Goal: Information Seeking & Learning: Get advice/opinions

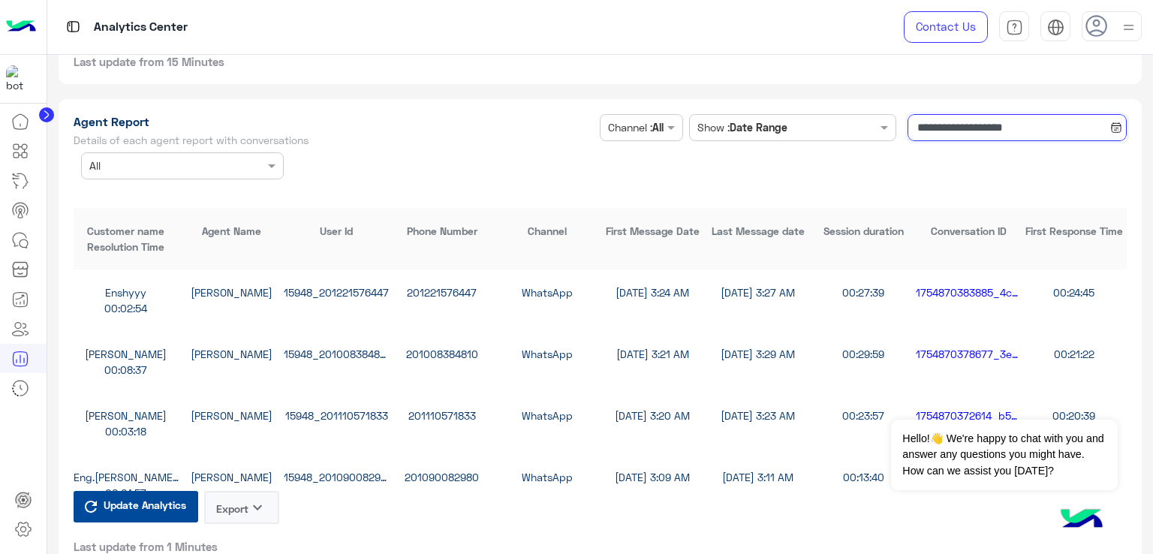
click at [968, 124] on input "**********" at bounding box center [1017, 127] width 219 height 27
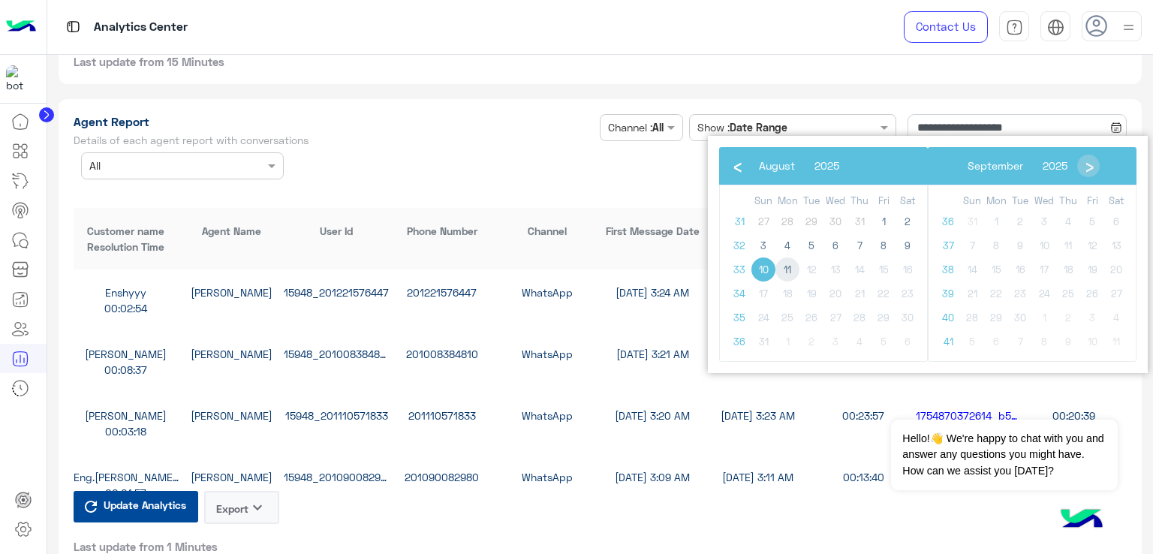
click at [788, 263] on span "11" at bounding box center [787, 269] width 24 height 24
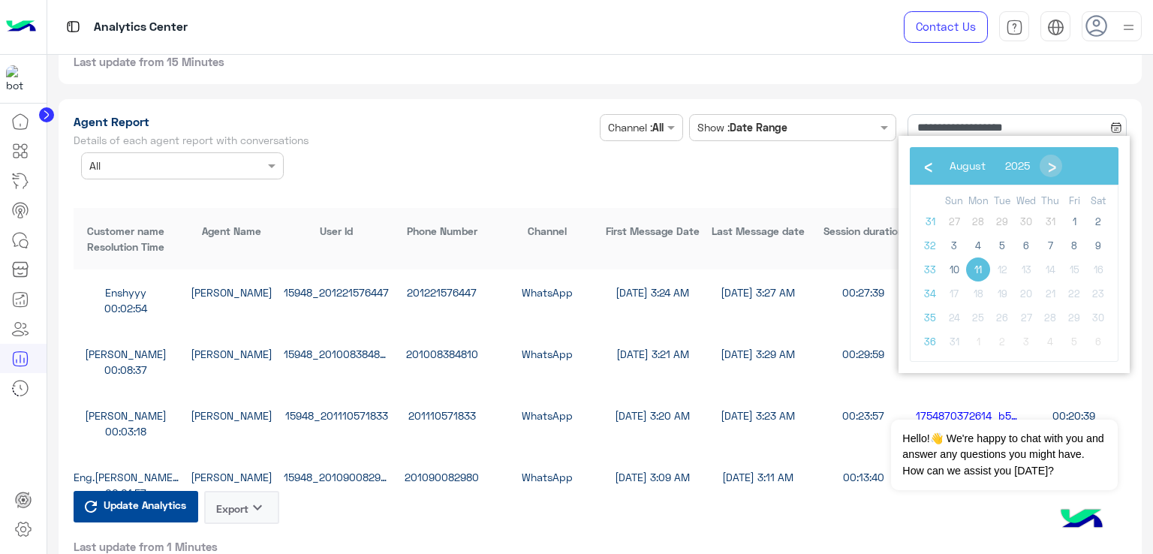
click at [979, 269] on span "11" at bounding box center [978, 269] width 24 height 24
type input "**********"
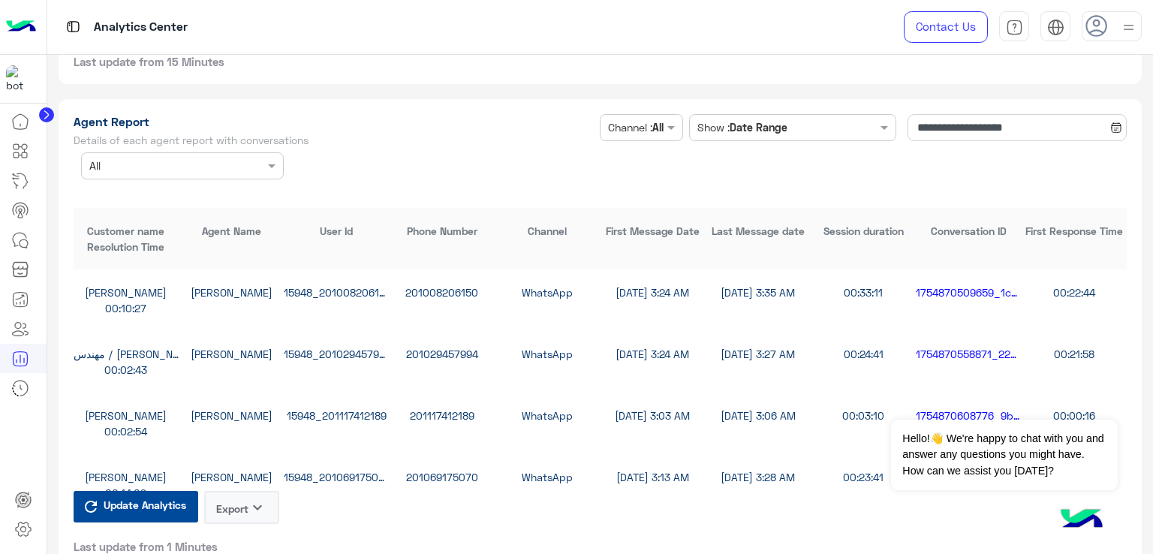
scroll to position [4053, 0]
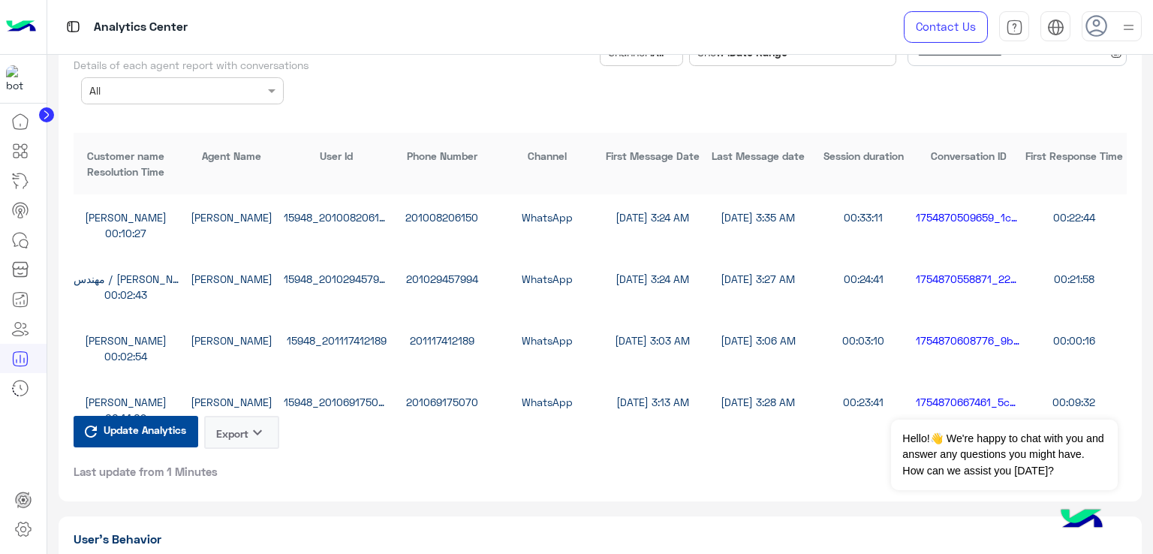
click at [245, 422] on button "Export keyboard_arrow_down" at bounding box center [241, 432] width 75 height 33
click at [252, 468] on button "CSV" at bounding box center [241, 464] width 75 height 28
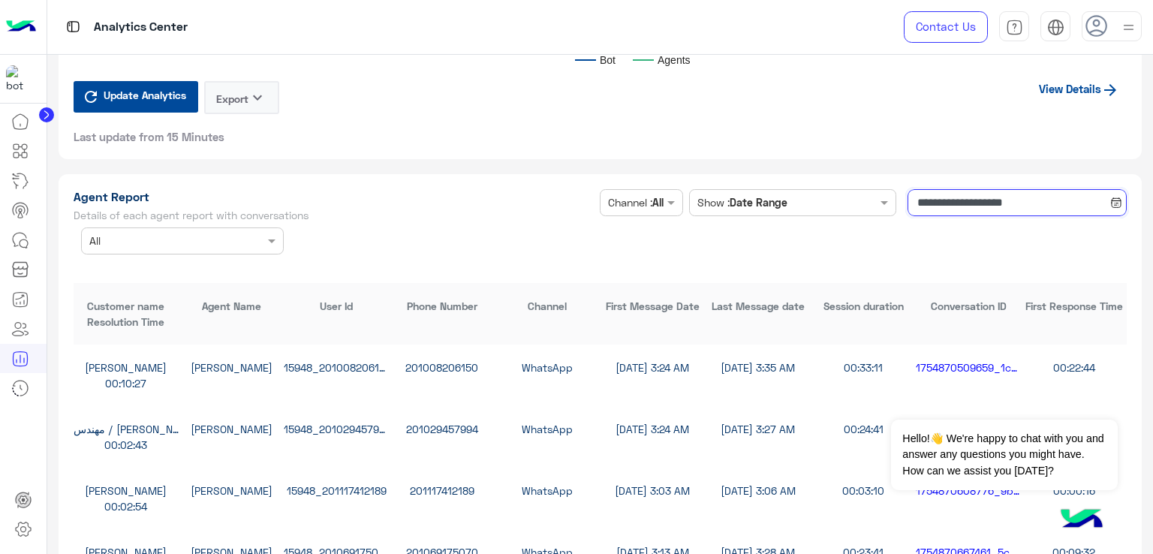
click at [969, 203] on input "**********" at bounding box center [1017, 202] width 219 height 27
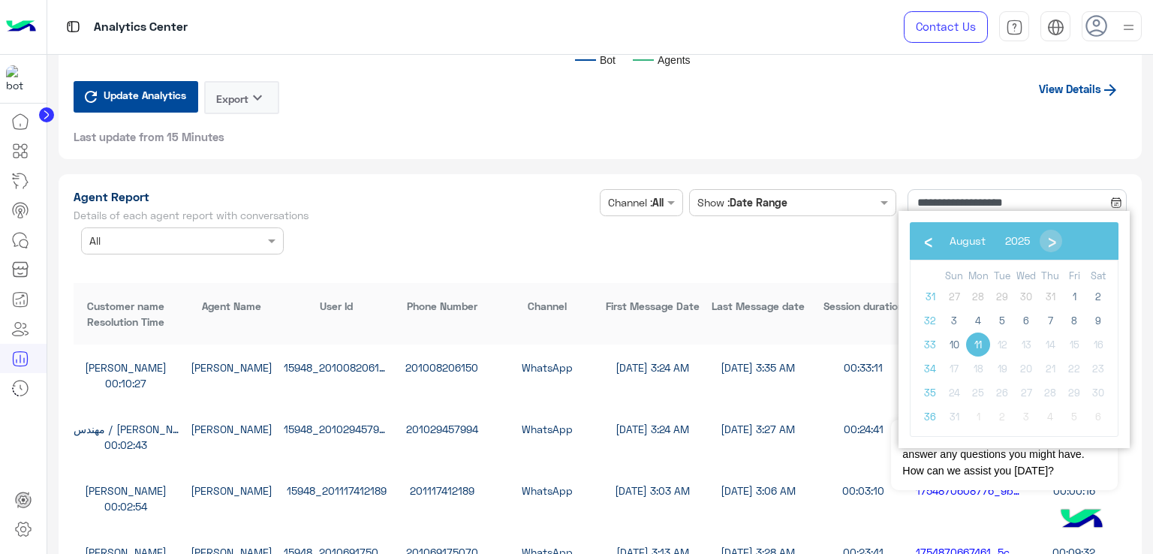
click at [1001, 343] on td "12" at bounding box center [1002, 345] width 24 height 24
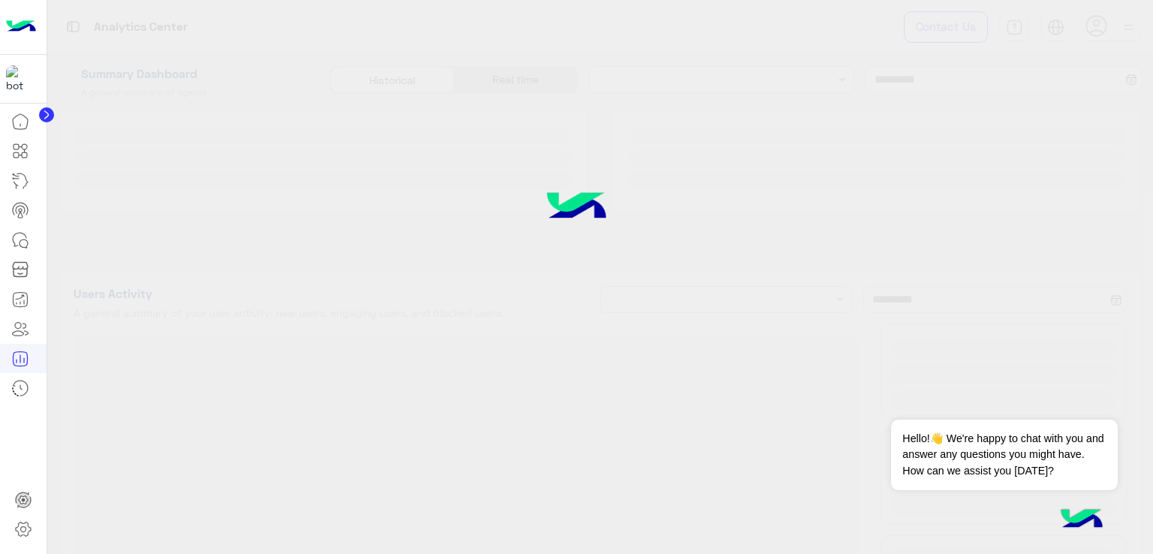
type input "**********"
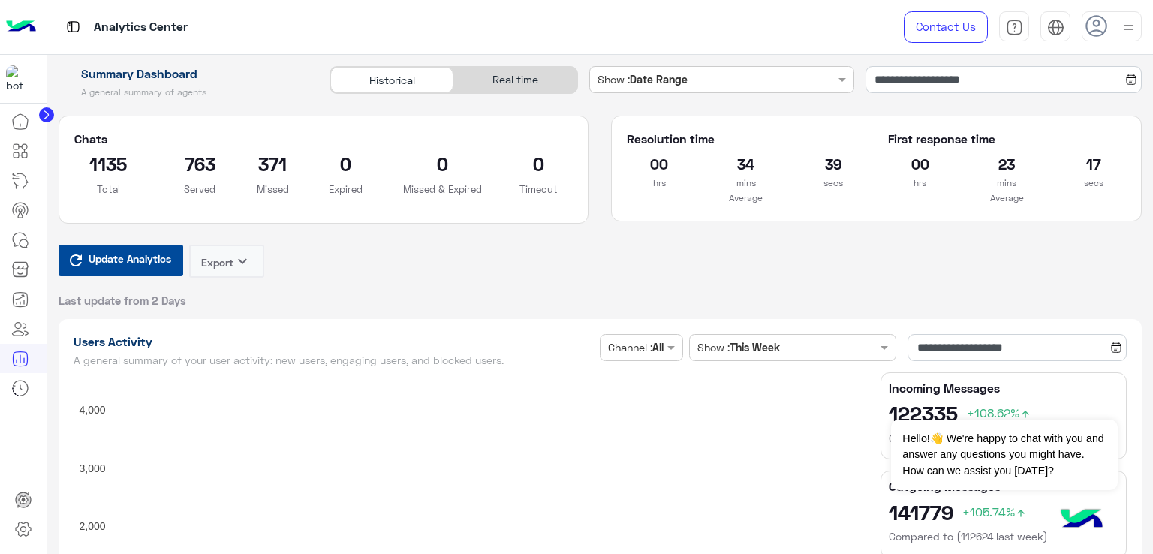
type input "**********"
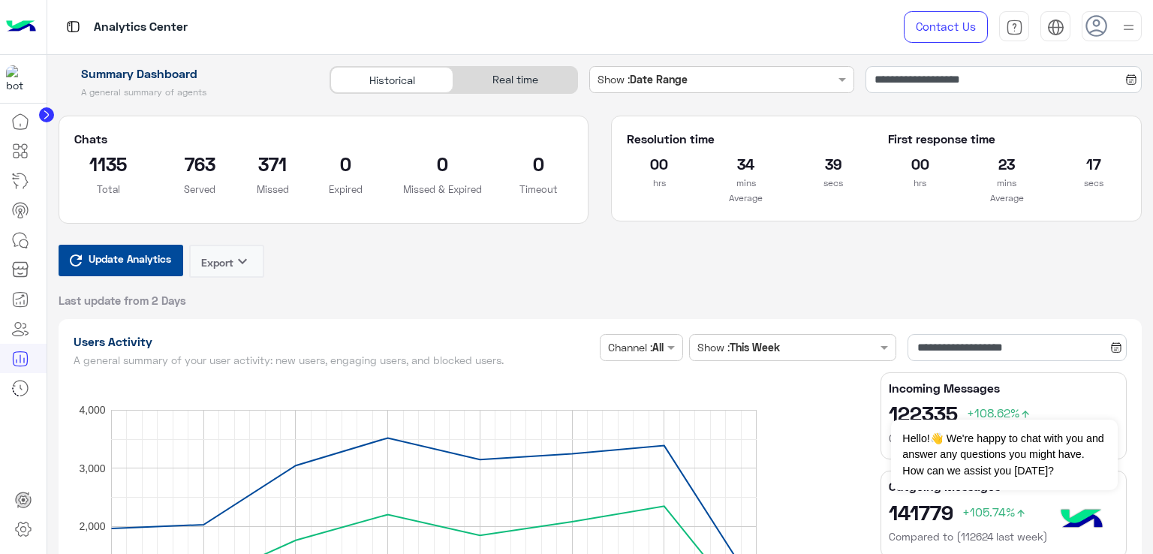
type input "**********"
click at [657, 40] on div "Analytics Center" at bounding box center [415, 27] width 737 height 54
type input "**********"
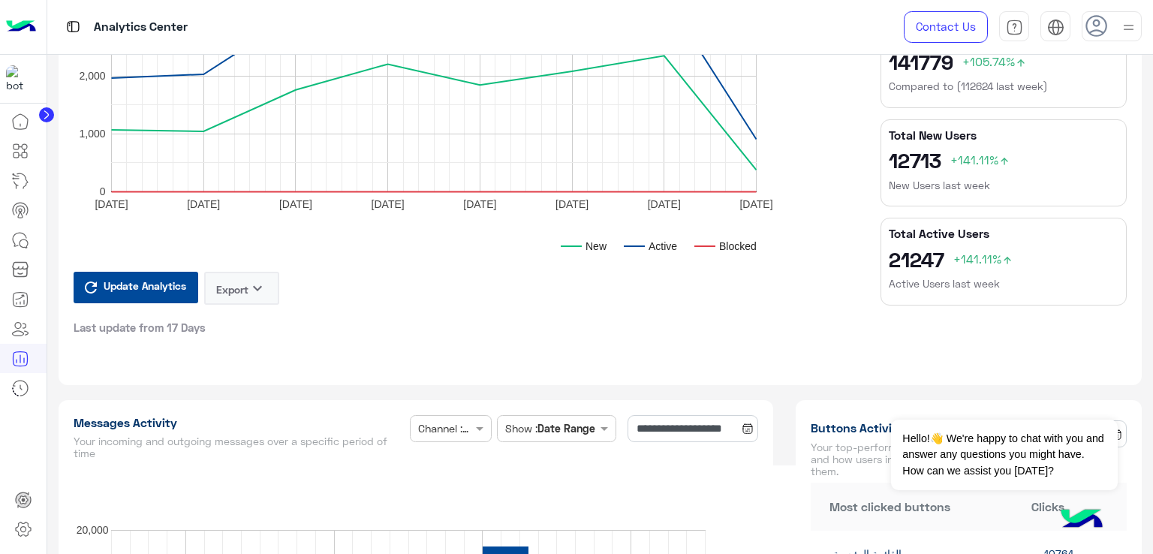
type input "**********"
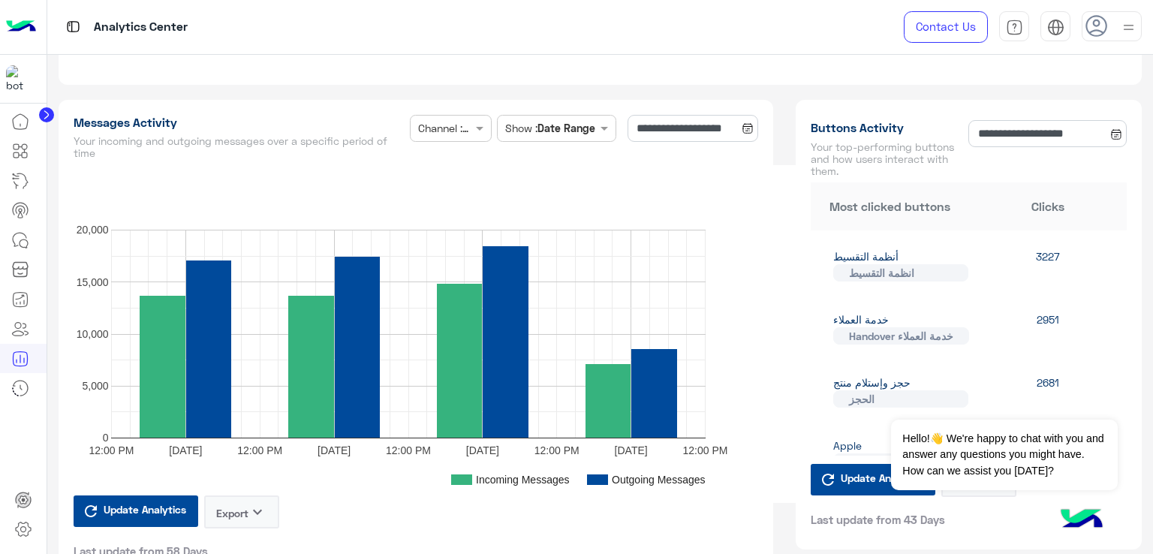
scroll to position [402, 0]
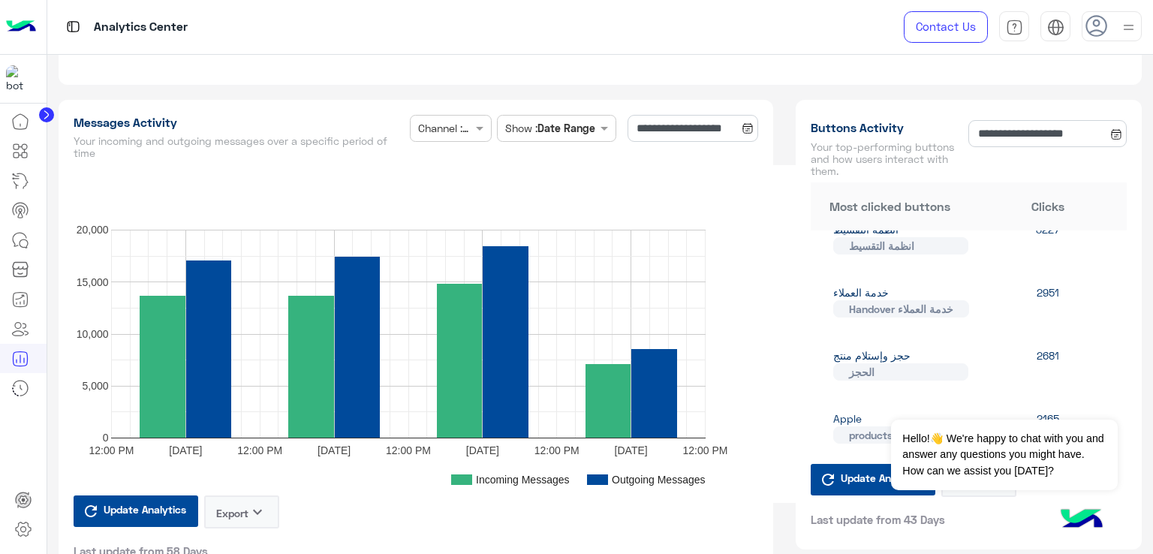
type input "**********"
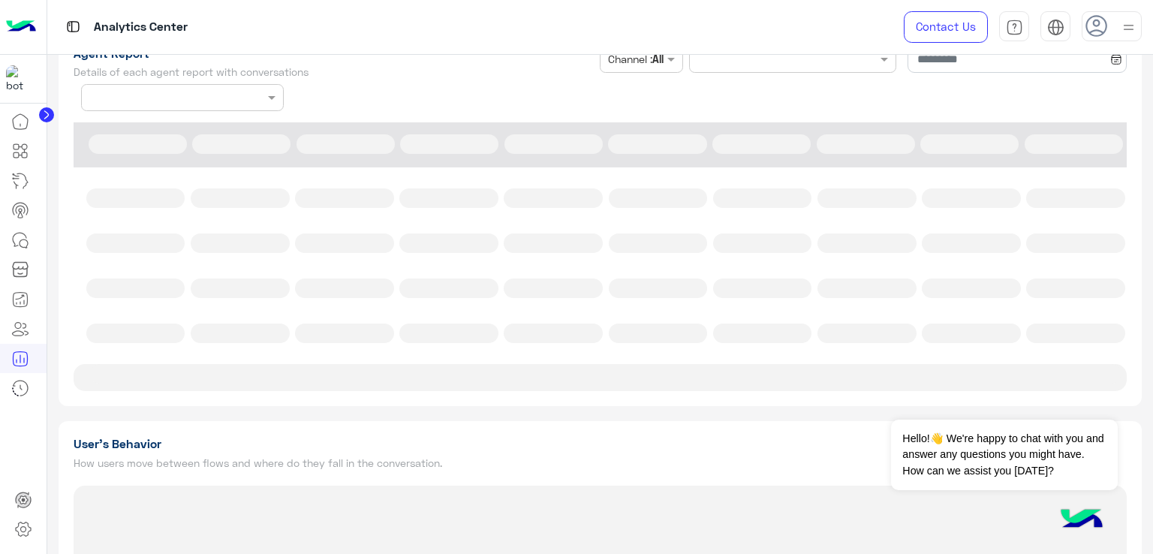
scroll to position [4082, 0]
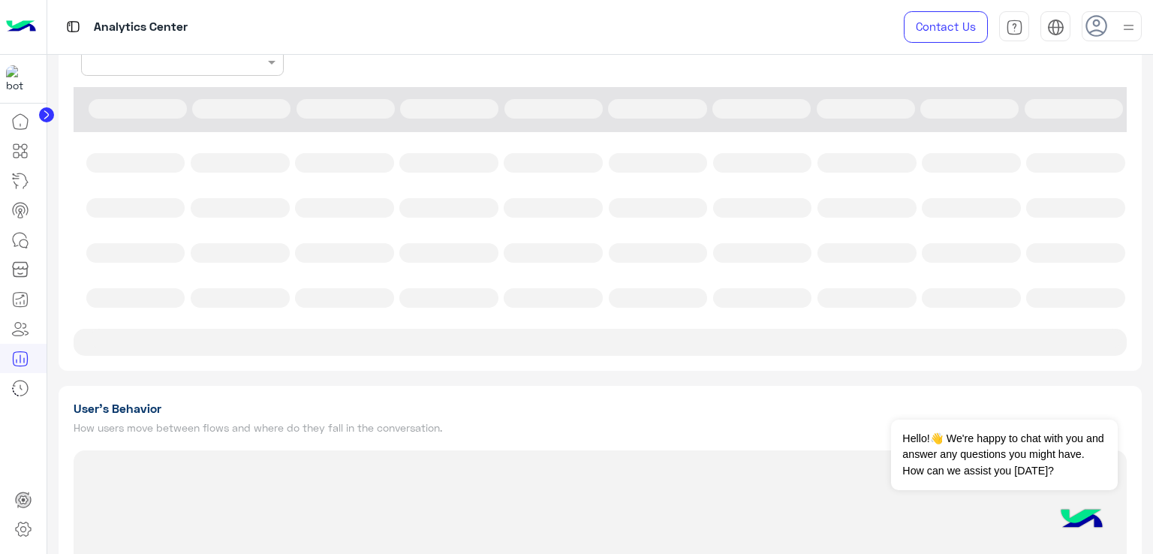
type input "**********"
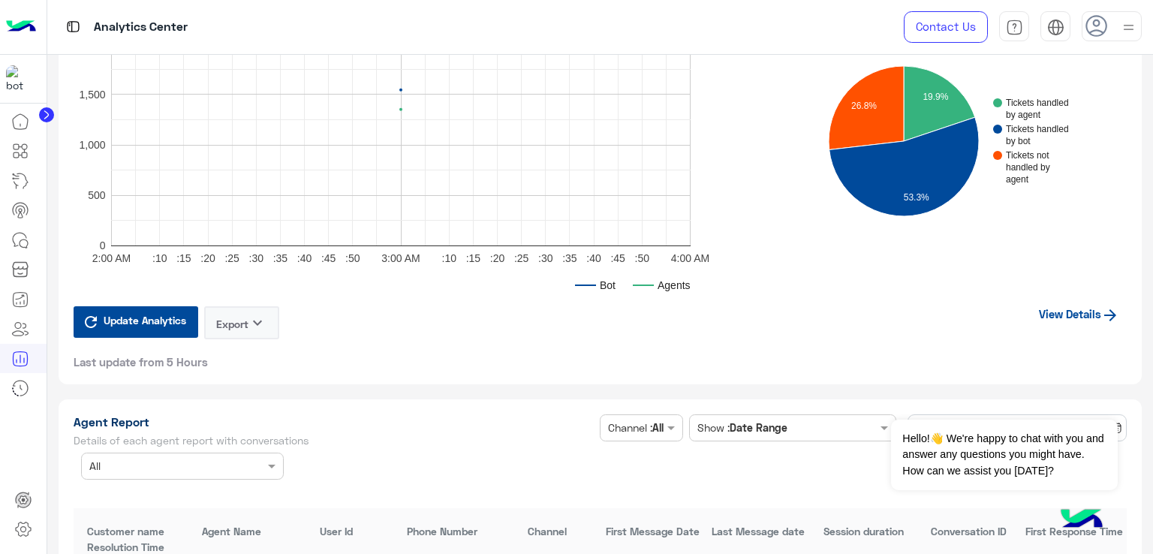
type input "**********"
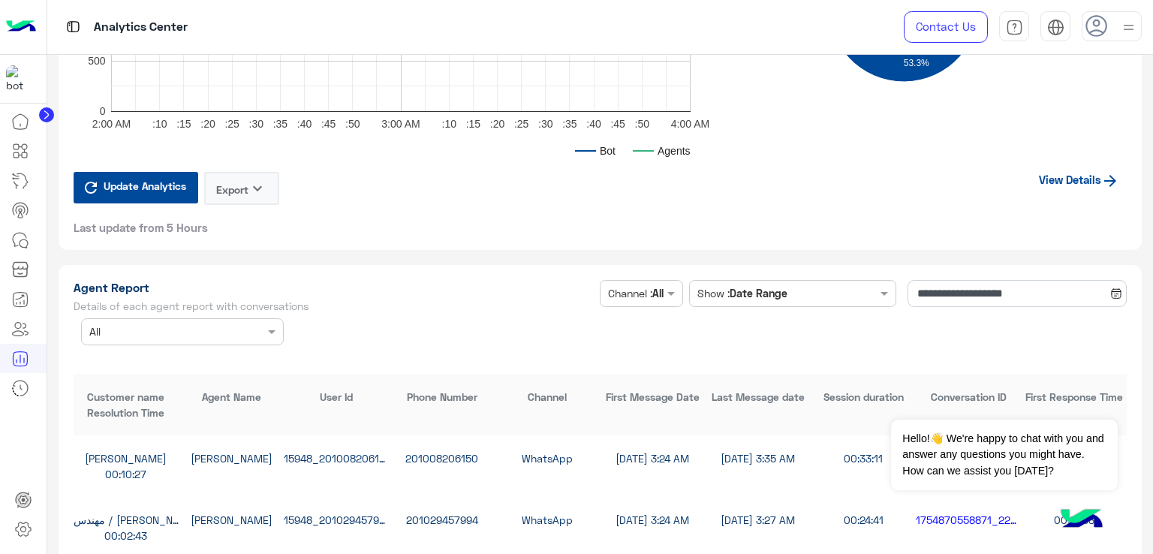
scroll to position [3828, 0]
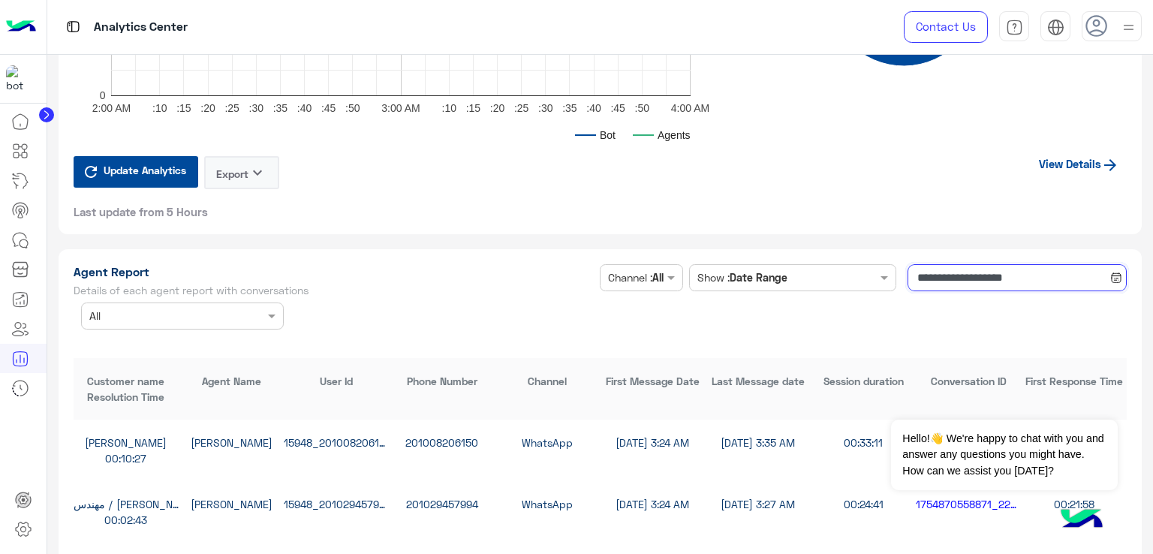
click at [946, 269] on input "**********" at bounding box center [1017, 277] width 219 height 27
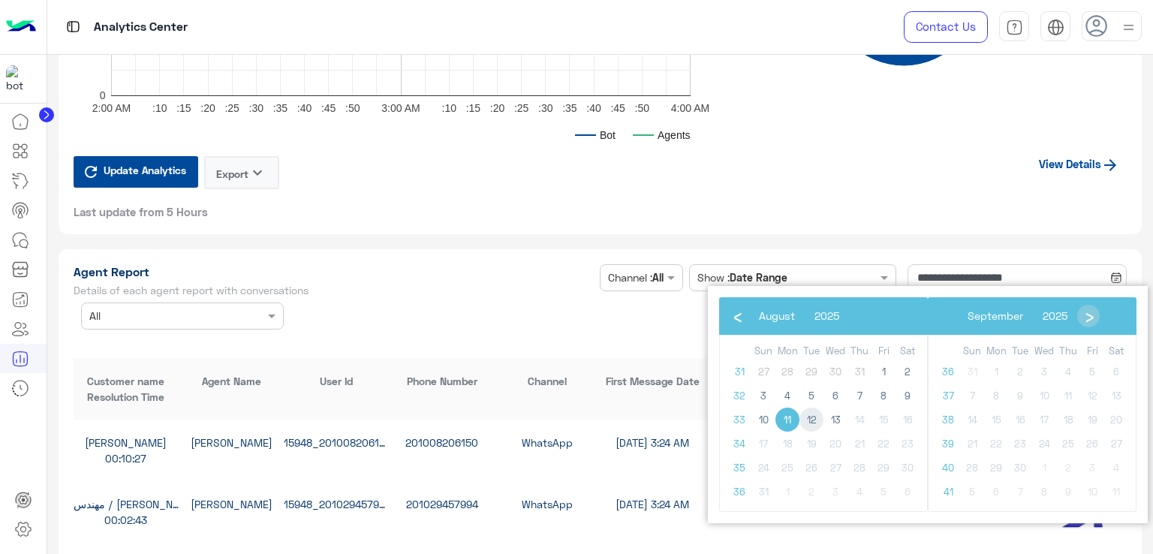
click at [811, 425] on span "12" at bounding box center [811, 420] width 24 height 24
click at [810, 423] on span "12" at bounding box center [811, 420] width 24 height 24
type input "**********"
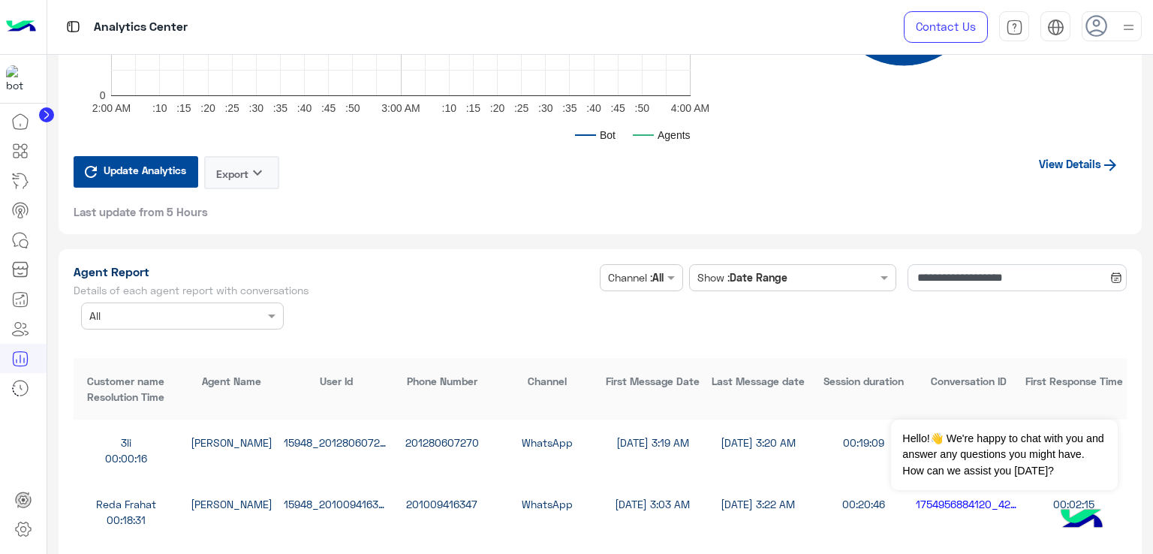
click at [694, 185] on div "Update Analytics Export keyboard_arrow_down Last update from 5 Hours View Detai…" at bounding box center [601, 187] width 1054 height 63
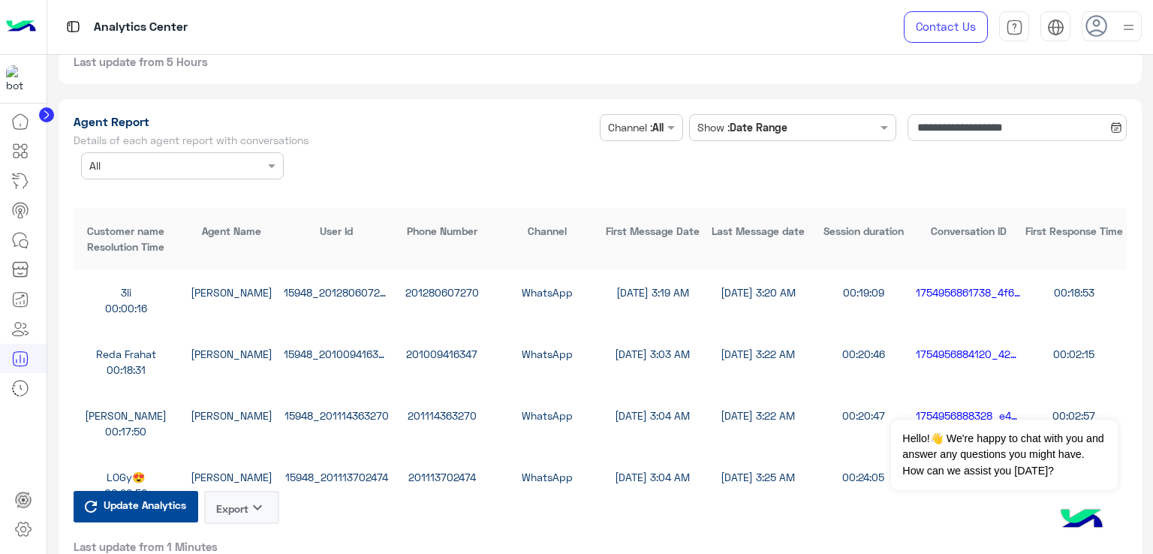
click at [240, 499] on button "Export keyboard_arrow_down" at bounding box center [241, 507] width 75 height 33
click at [241, 535] on button "CSV" at bounding box center [241, 539] width 75 height 28
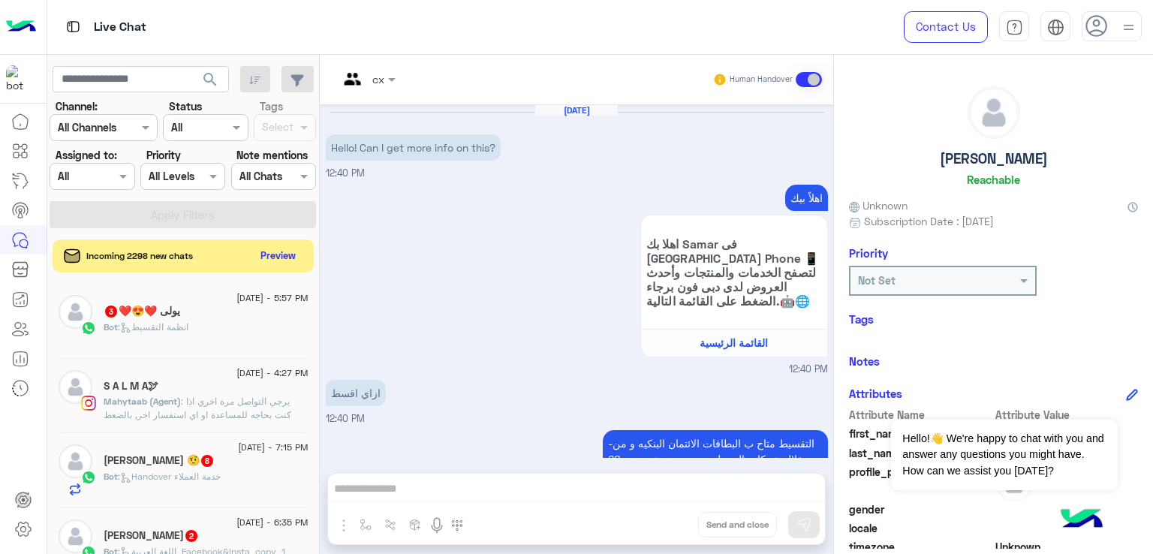
scroll to position [2209, 0]
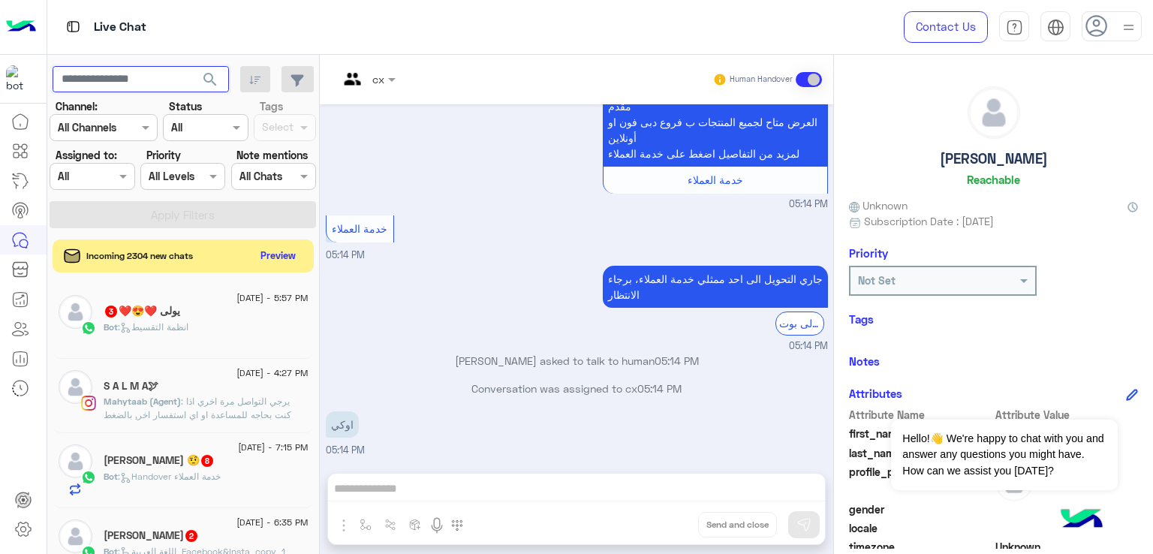
click at [111, 76] on input "text" at bounding box center [141, 79] width 176 height 27
paste input "**********"
click at [192, 66] on button "search" at bounding box center [210, 82] width 37 height 32
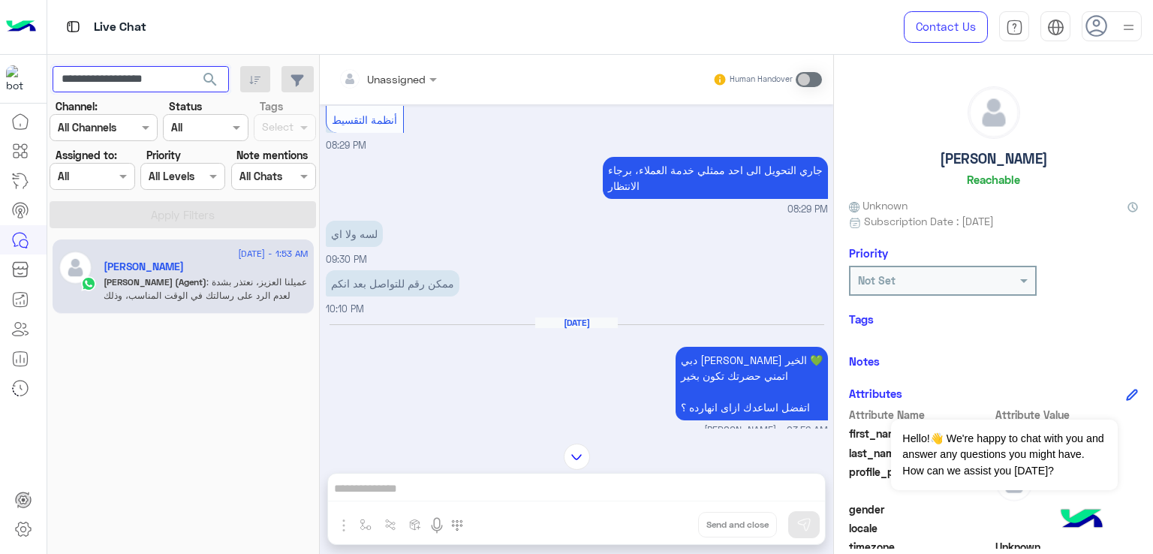
scroll to position [1501, 0]
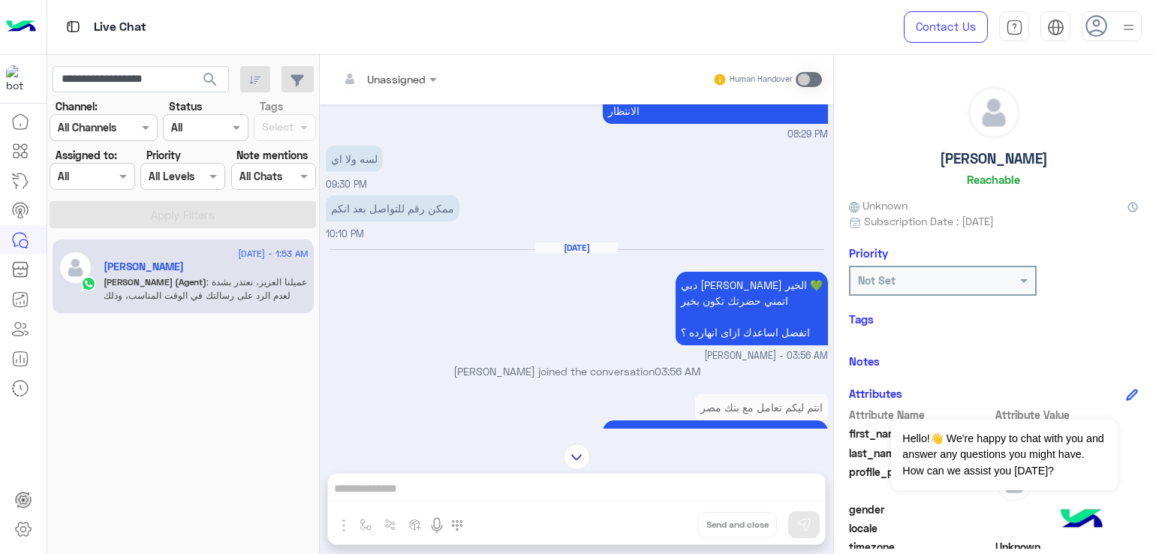
click at [444, 352] on div "Aug 2, 2025 دبي فون محمد صابر صباح الخير 💚 اتمني حضرتك تكون بخير اتفضل اساعدك ا…" at bounding box center [577, 303] width 502 height 122
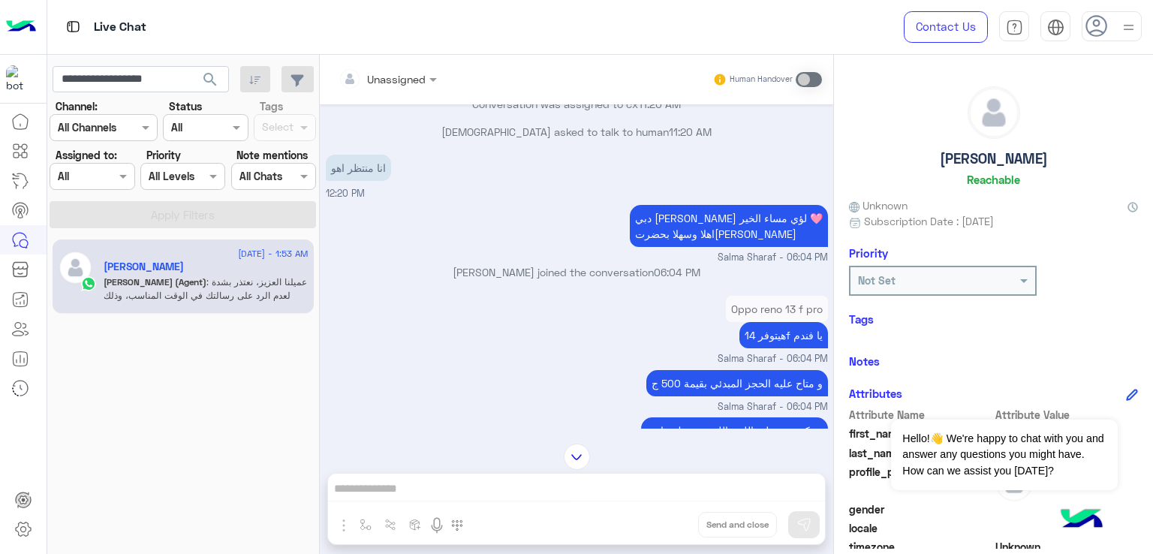
scroll to position [3003, 0]
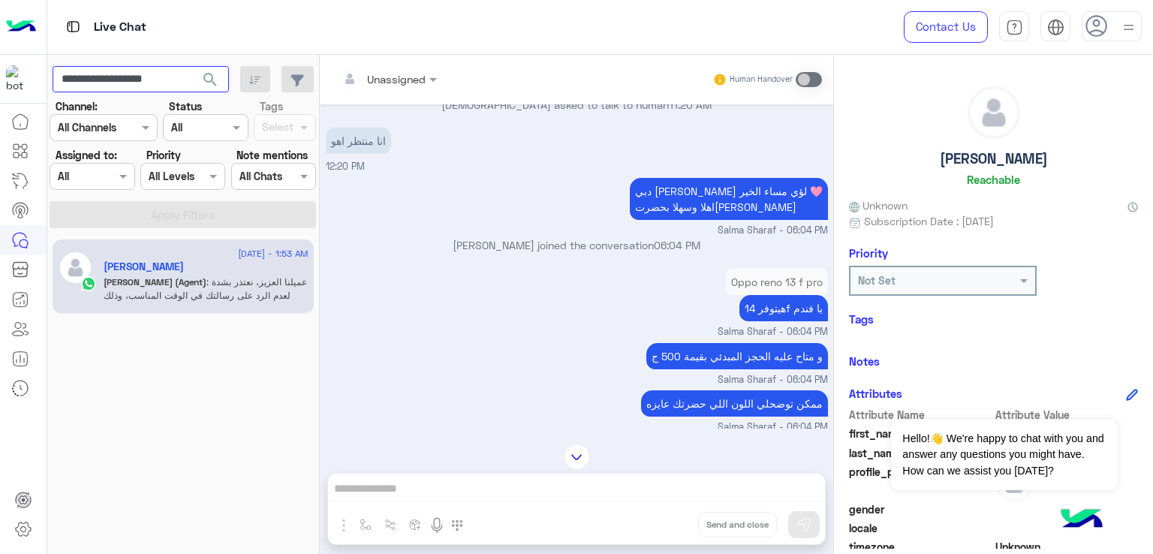
click at [127, 72] on input "**********" at bounding box center [141, 79] width 176 height 27
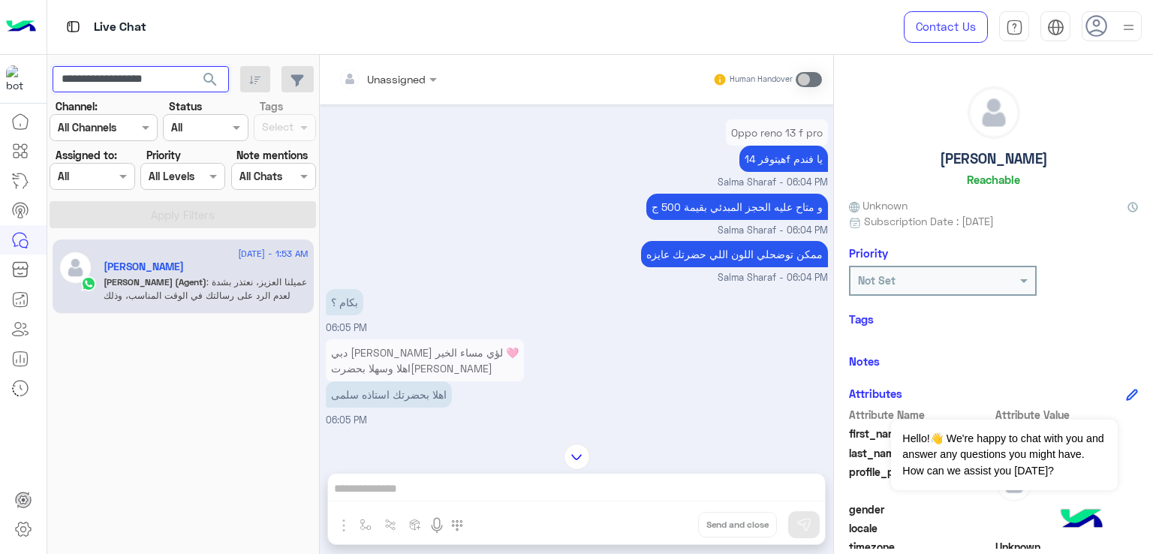
scroll to position [3153, 0]
click at [712, 219] on p "و متاح عليه الحجز المبدئي بقيمة 500 ج" at bounding box center [737, 206] width 182 height 26
click at [688, 266] on p "ممكن توضحلي اللون اللي حضرتك عايزه" at bounding box center [734, 253] width 187 height 26
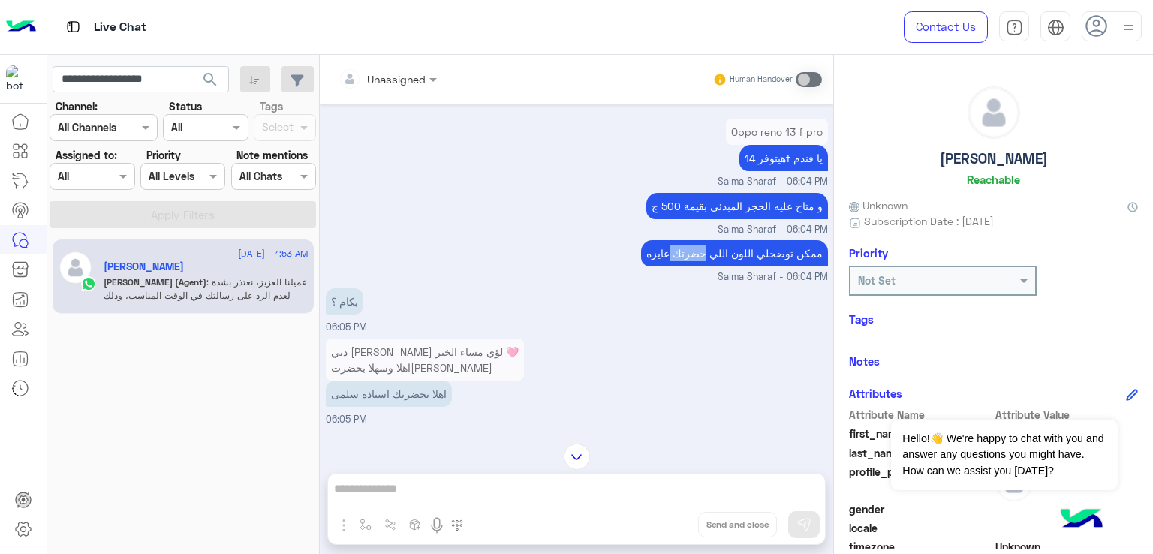
click at [688, 266] on p "ممكن توضحلي اللون اللي حضرتك عايزه" at bounding box center [734, 253] width 187 height 26
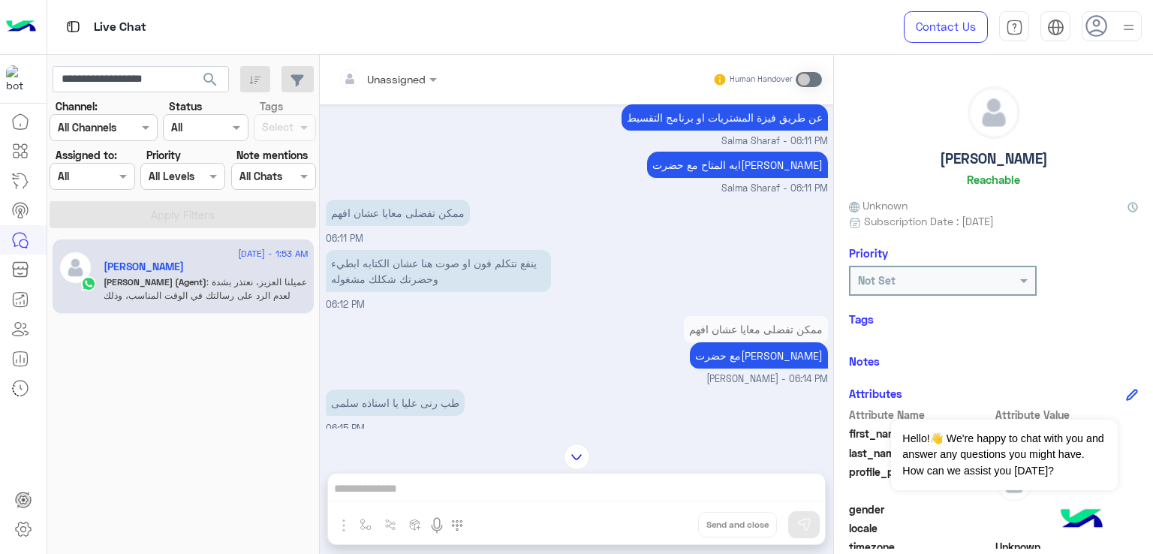
scroll to position [3678, 0]
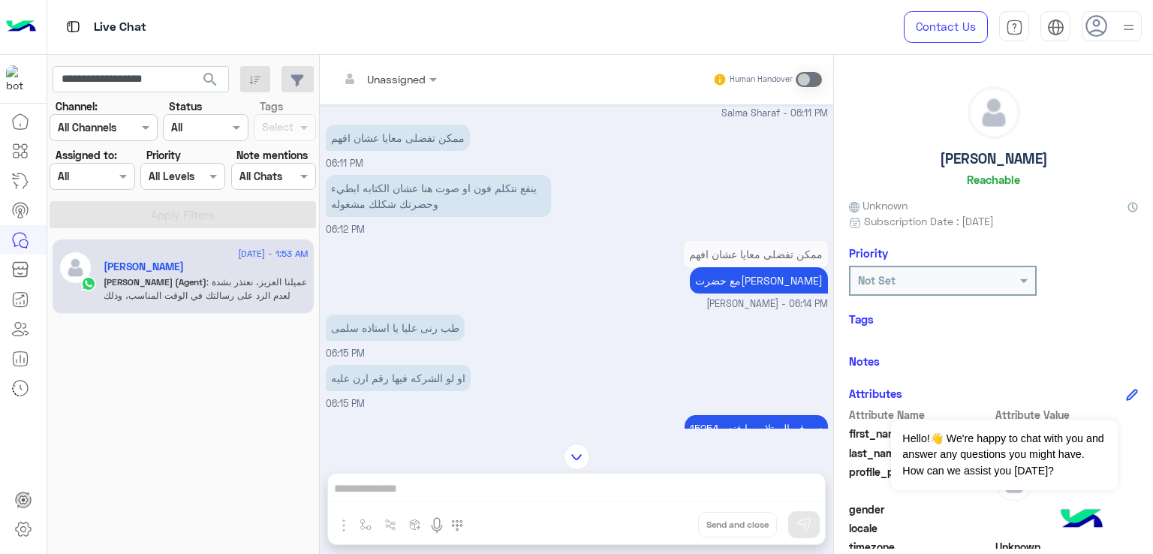
click at [428, 151] on p "ممكن تفضلى معايا عشان افهم" at bounding box center [398, 138] width 144 height 26
click at [414, 151] on p "ممكن تفضلى معايا عشان افهم" at bounding box center [398, 138] width 144 height 26
click at [417, 217] on p "ينفع نتكلم فون او صوت هنا عشان الكتابه ابطيء وحضرتك شكلك مشغوله" at bounding box center [438, 196] width 225 height 42
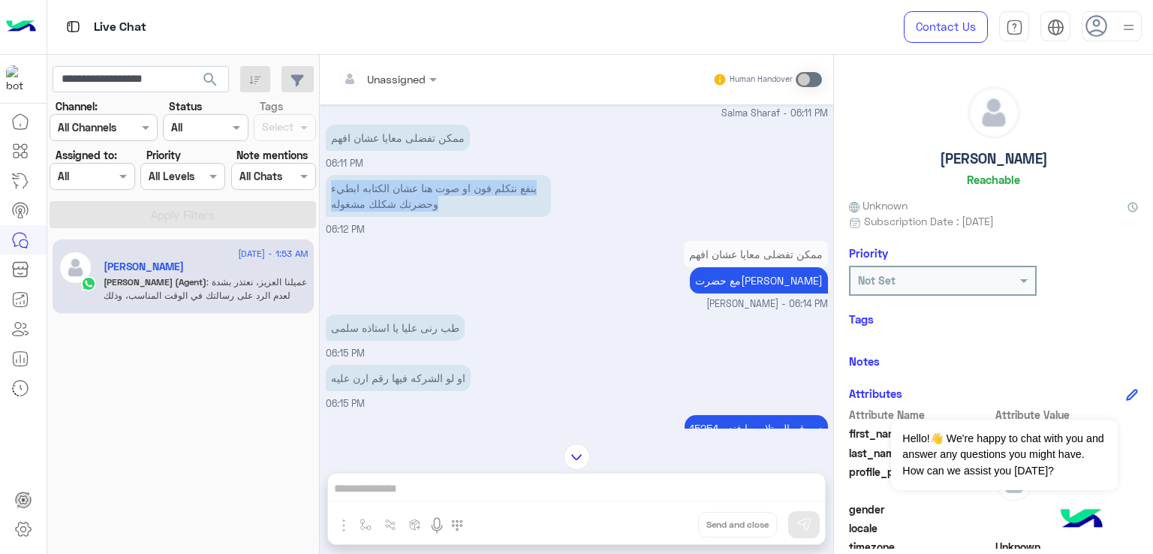
click at [417, 217] on p "ينفع نتكلم فون او صوت هنا عشان الكتابه ابطيء وحضرتك شكلك مشغوله" at bounding box center [438, 196] width 225 height 42
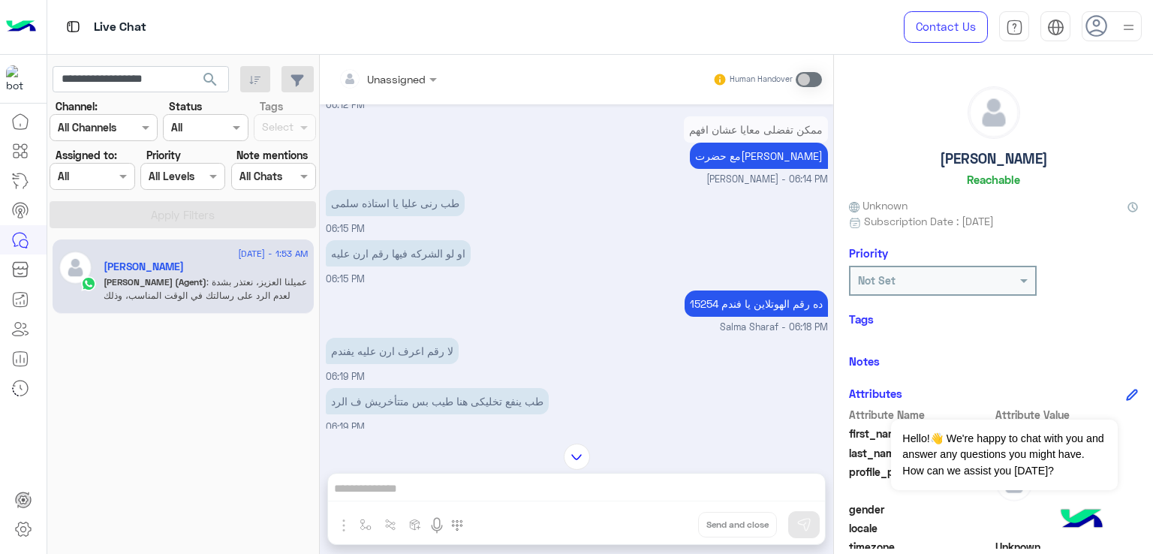
scroll to position [3828, 0]
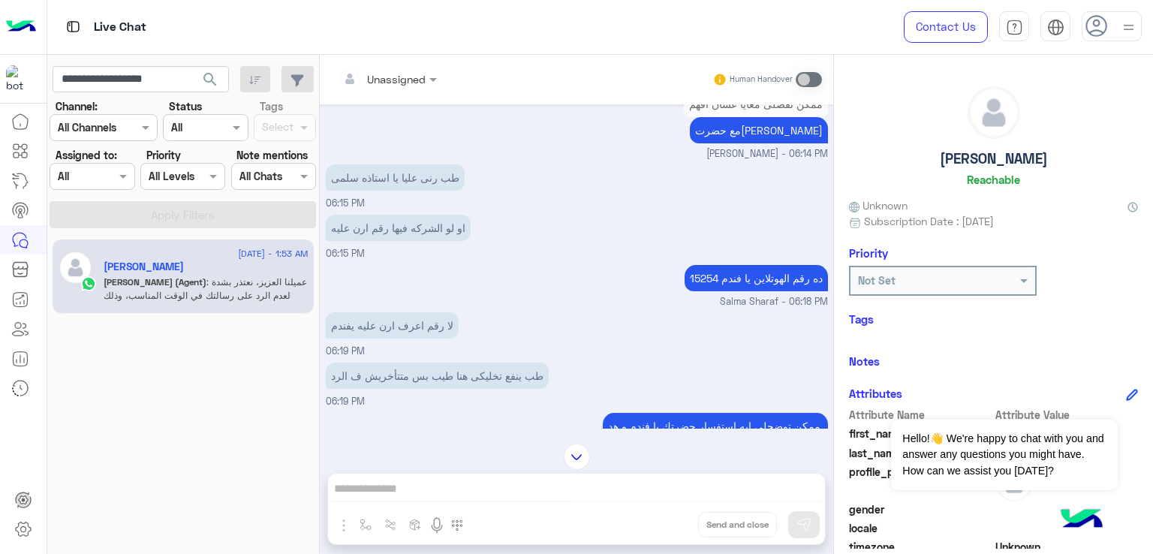
click at [411, 191] on p "طب رنى عليا يا استاذه سلمى" at bounding box center [395, 177] width 139 height 26
click at [405, 241] on p "او لو الشركه فيها رقم ارن عليه" at bounding box center [398, 228] width 145 height 26
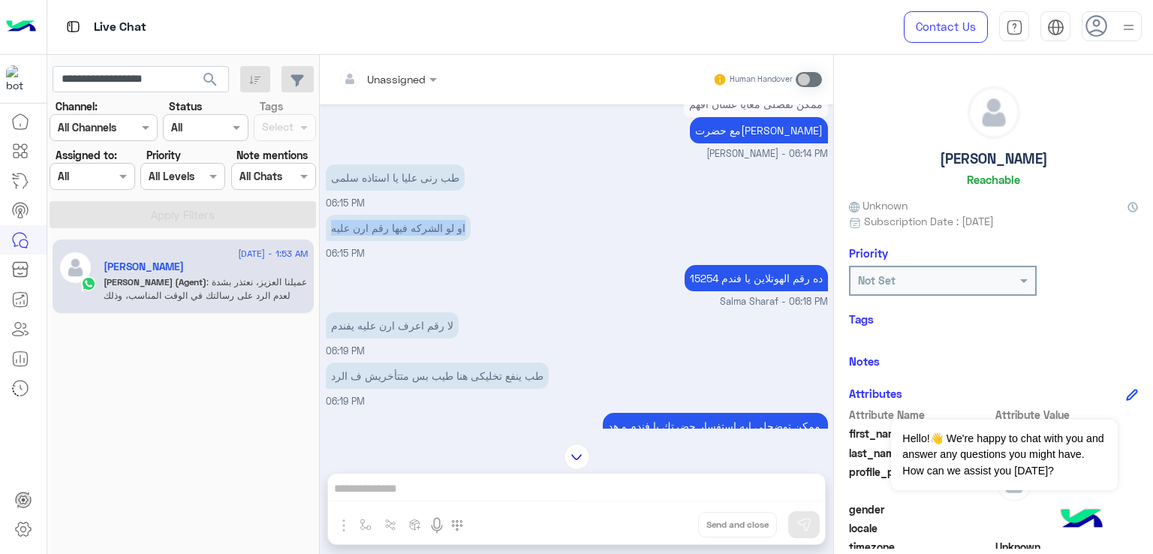
click at [405, 241] on p "او لو الشركه فيها رقم ارن عليه" at bounding box center [398, 228] width 145 height 26
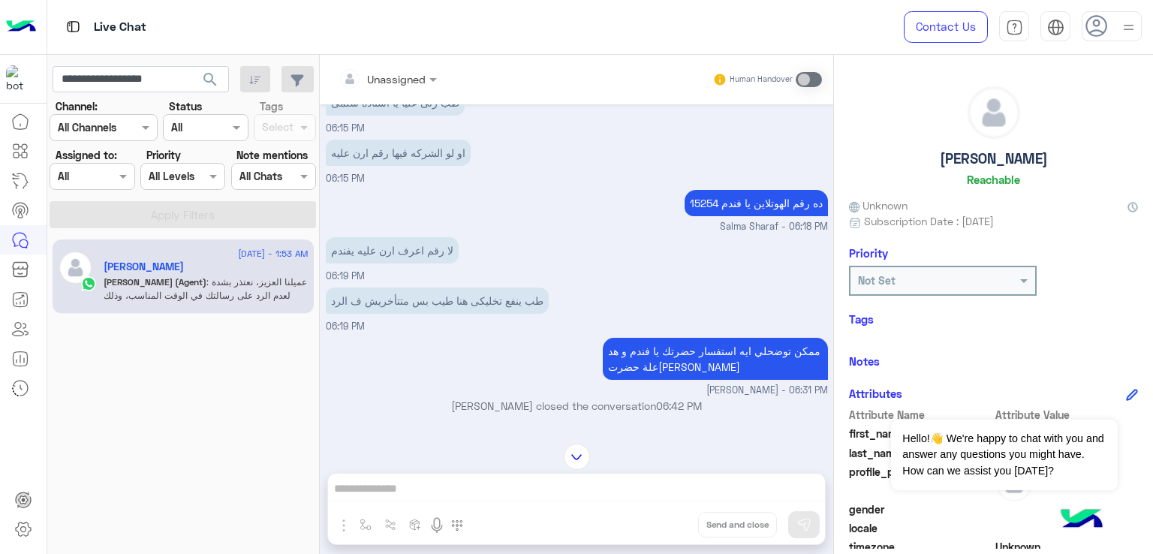
click at [757, 216] on p "15254 ده رقم الهوتلاين يا فندم" at bounding box center [756, 203] width 143 height 26
click at [384, 263] on p "لا رقم اعرف ارن عليه يفندم" at bounding box center [392, 250] width 133 height 26
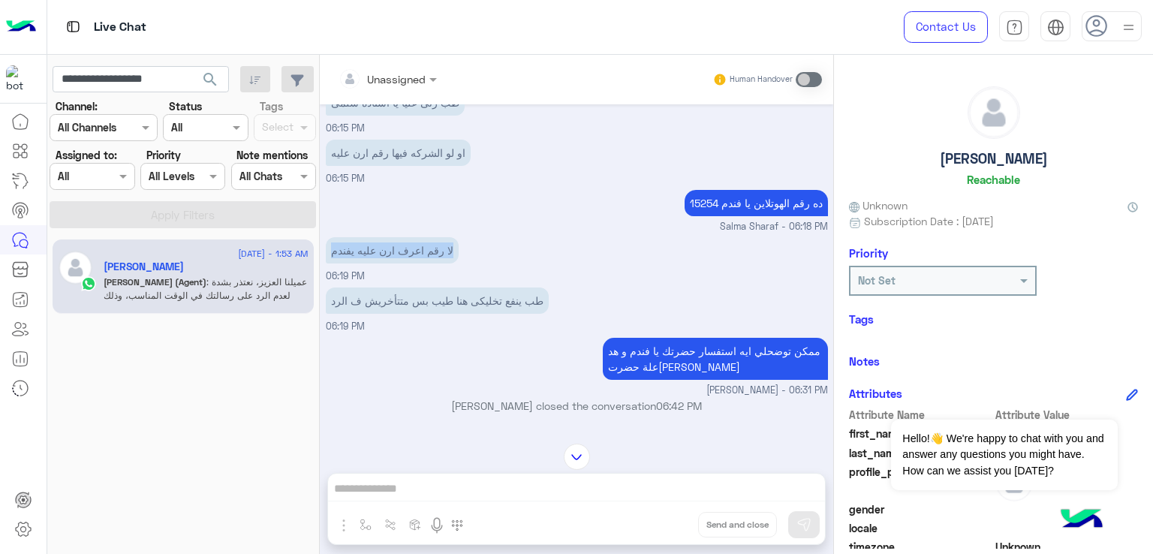
click at [384, 263] on p "لا رقم اعرف ارن عليه يفندم" at bounding box center [392, 250] width 133 height 26
click at [412, 314] on p "طب ينفع تخليكى هنا طيب بس متتأخريش ف الرد" at bounding box center [437, 300] width 223 height 26
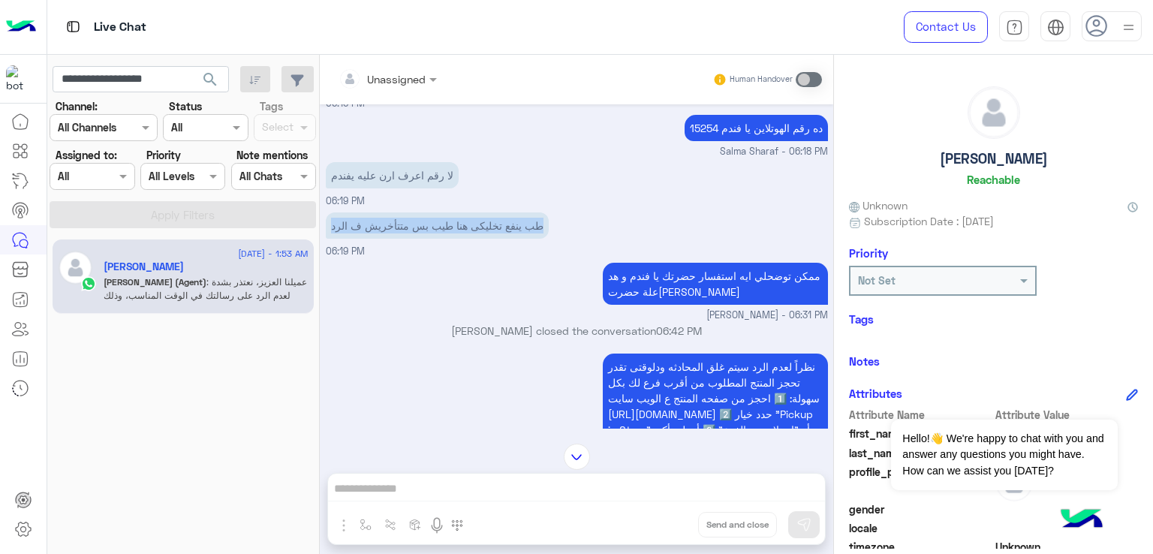
scroll to position [4053, 0]
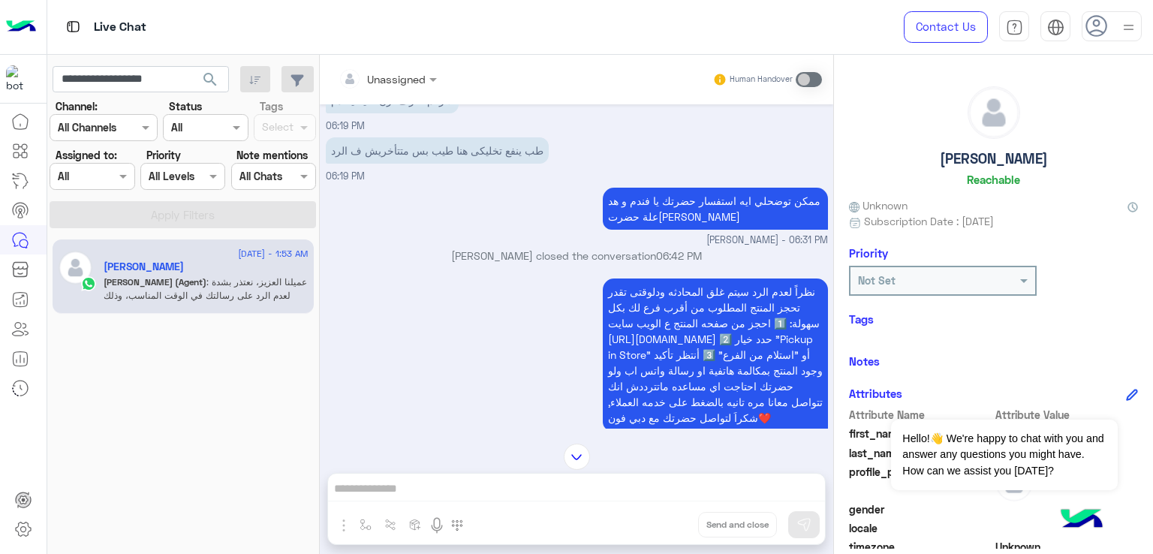
click at [667, 230] on p "ممكن توضحلي ايه استفسار حضرتك يا فندم و هد علة حضرتك" at bounding box center [715, 209] width 225 height 42
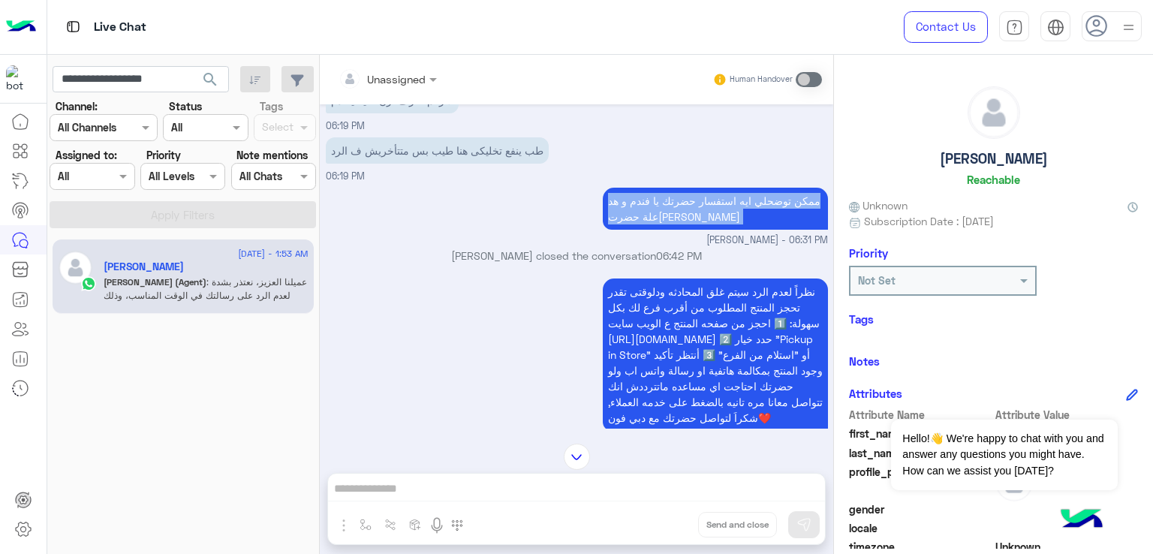
click at [667, 230] on p "ممكن توضحلي ايه استفسار حضرتك يا فندم و هد علة حضرتك" at bounding box center [715, 209] width 225 height 42
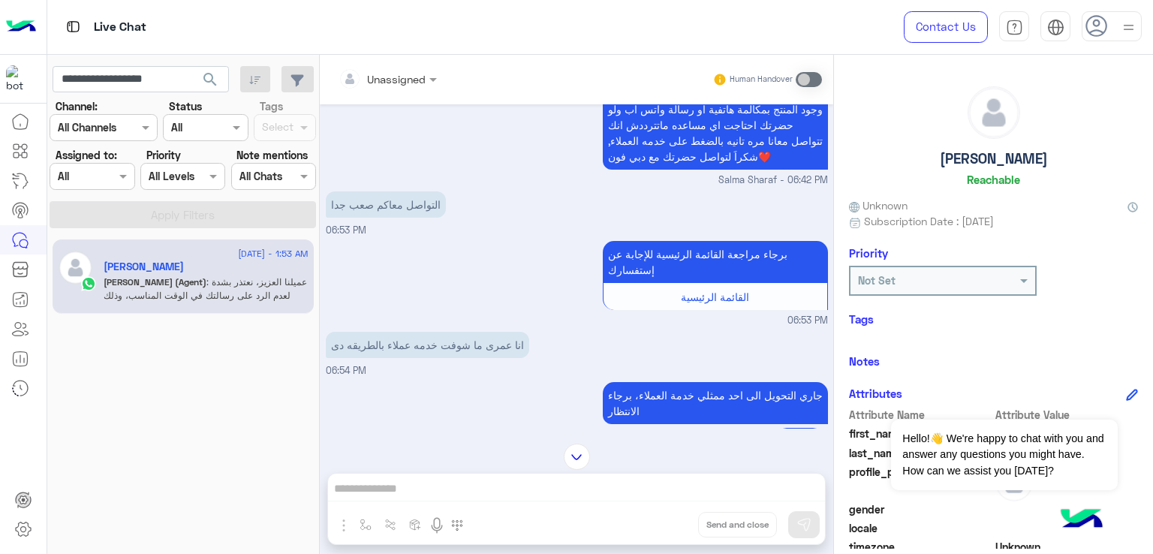
scroll to position [4354, 0]
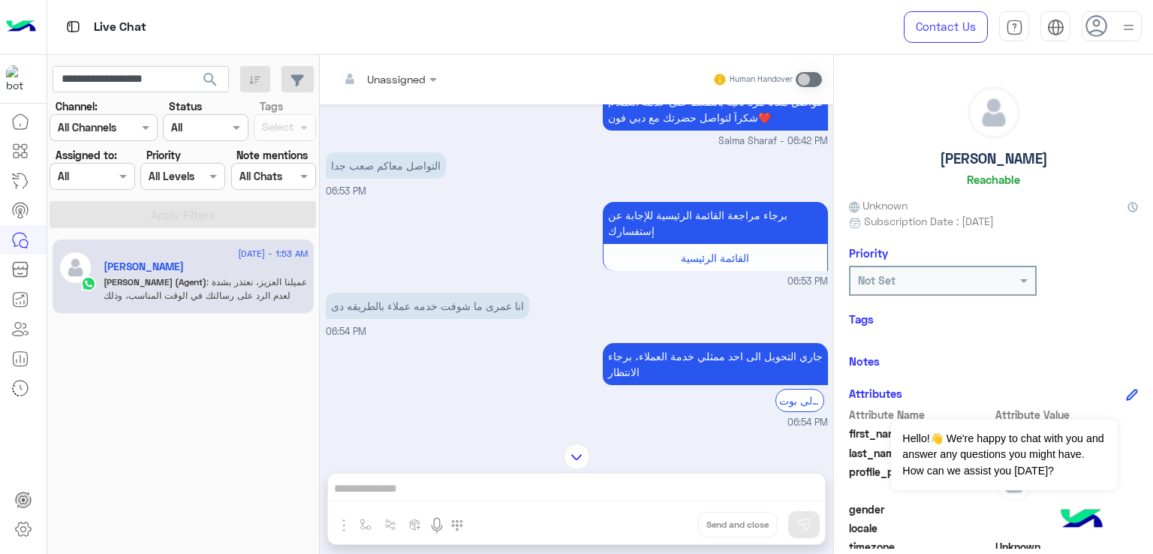
click at [394, 179] on p "التواصل معاكم صعب جدا" at bounding box center [386, 165] width 120 height 26
click at [470, 319] on p "انا عمرى ما شوفت خدمه عملاء بالطريقه دى" at bounding box center [427, 306] width 203 height 26
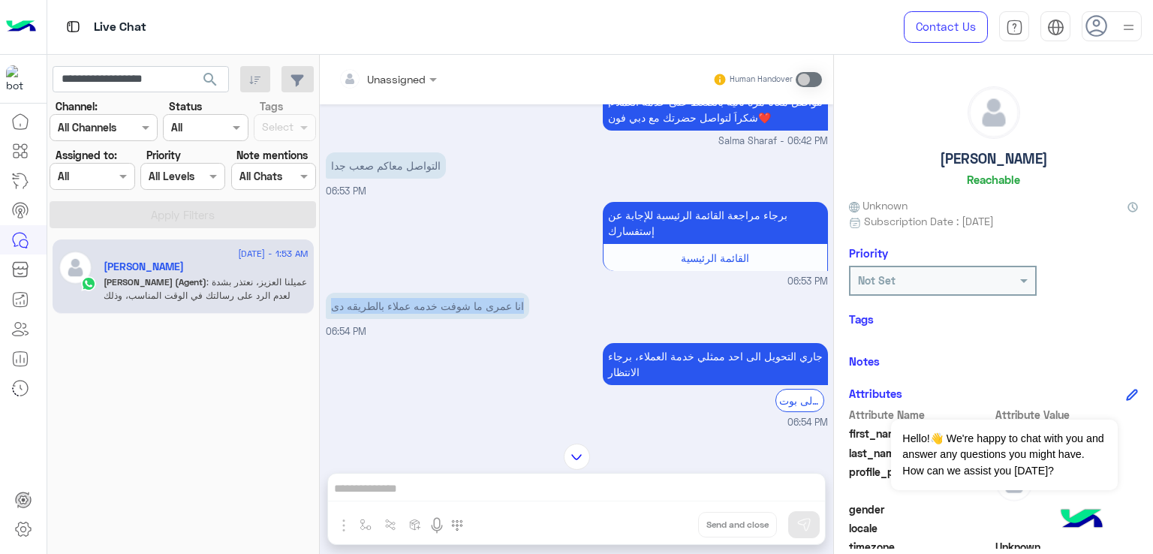
click at [470, 319] on p "انا عمرى ما شوفت خدمه عملاء بالطريقه دى" at bounding box center [427, 306] width 203 height 26
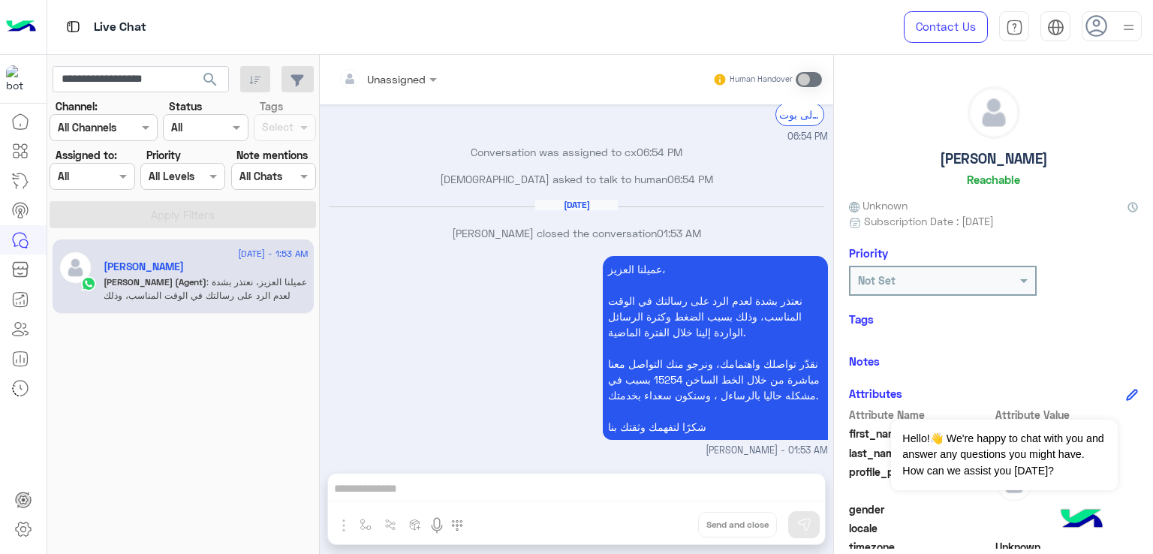
scroll to position [4686, 0]
click at [137, 84] on input "**********" at bounding box center [141, 79] width 176 height 27
paste input "text"
click at [212, 82] on span "search" at bounding box center [210, 80] width 18 height 18
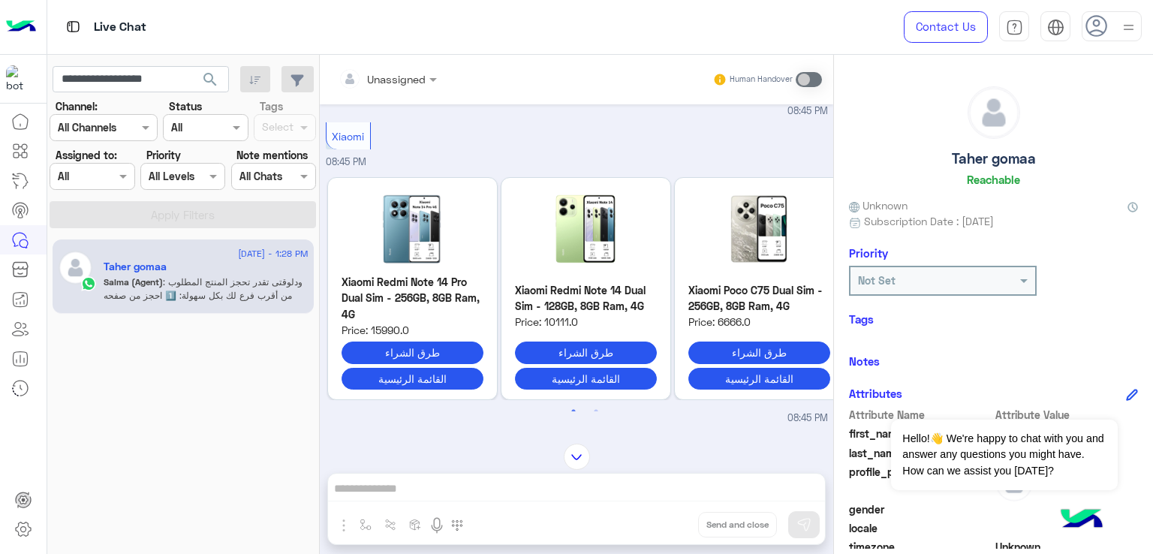
scroll to position [8, 0]
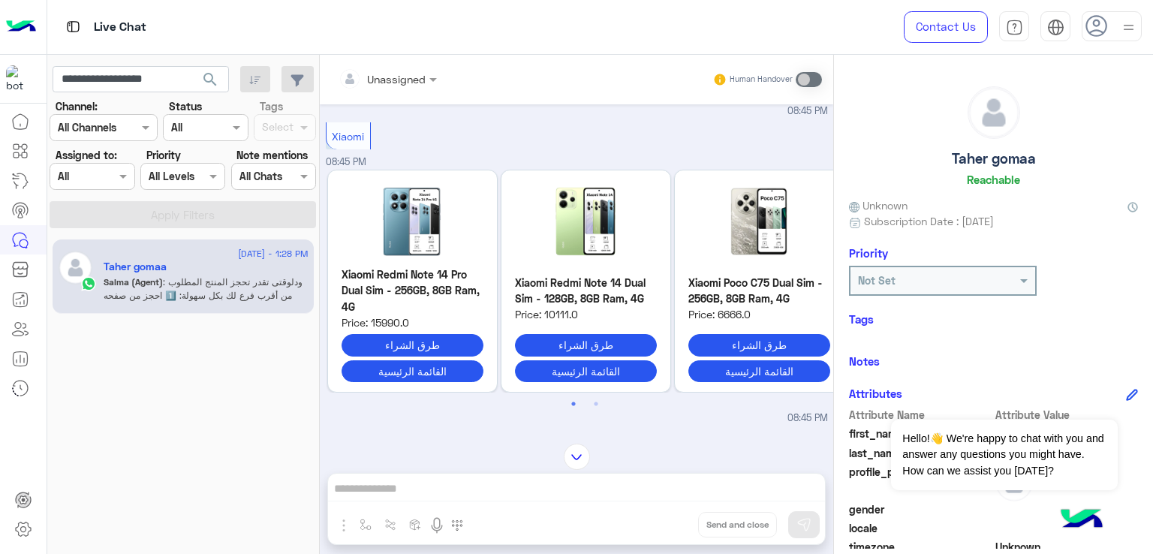
click at [591, 119] on div "اختر البراند Xiaomi 08:45 PM" at bounding box center [577, 81] width 502 height 75
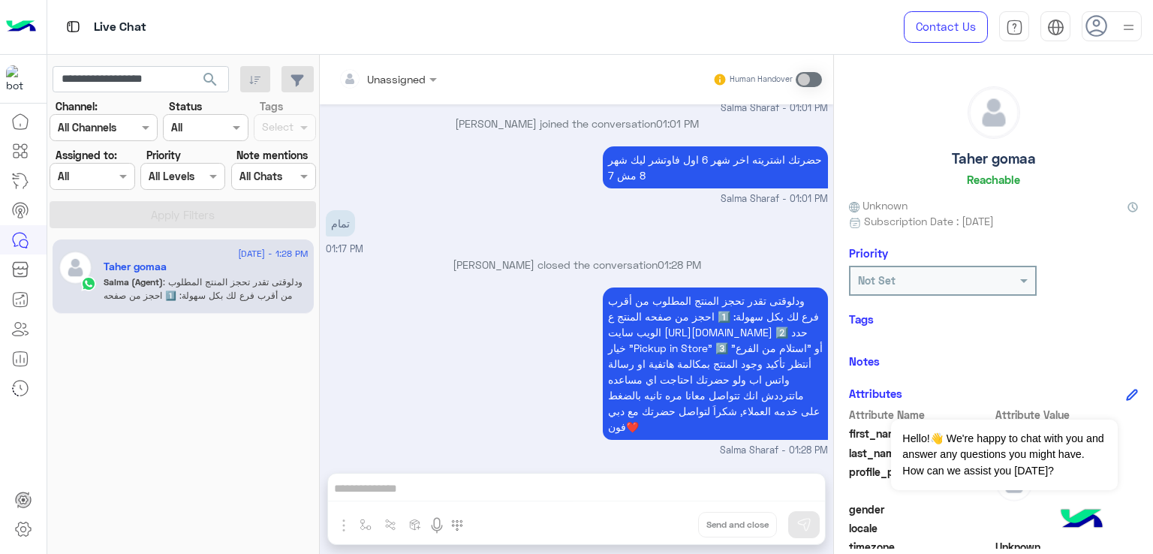
scroll to position [5321, 0]
click at [147, 72] on input "**********" at bounding box center [141, 79] width 176 height 27
paste input "text"
click at [234, 83] on div "**********" at bounding box center [183, 79] width 261 height 27
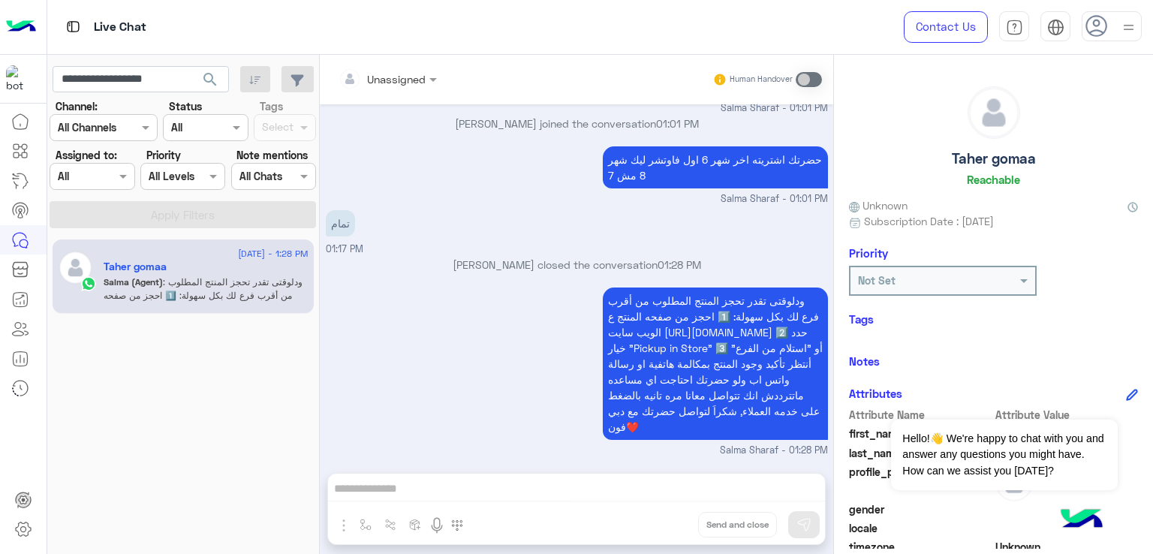
click at [222, 82] on button "search" at bounding box center [210, 82] width 37 height 32
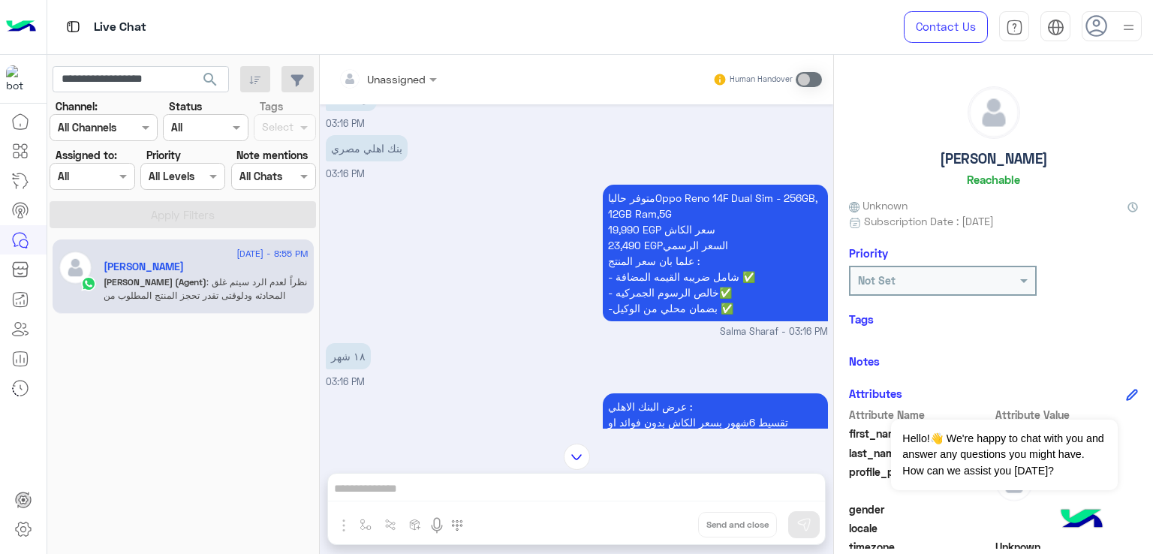
scroll to position [2327, 0]
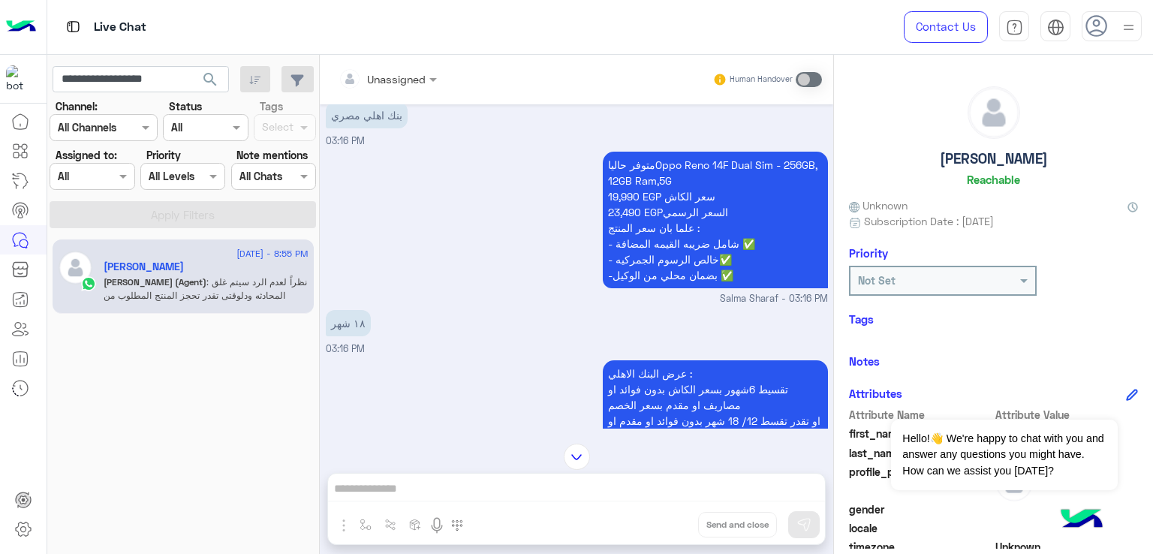
click at [626, 194] on p "متوفر حالياOppo Reno 14F Dual Sim - 256GB, 12GB Ram,5G 19,990 EGP سعر الكاش 23,…" at bounding box center [715, 220] width 225 height 137
click at [658, 230] on p "متوفر حالياOppo Reno 14F Dual Sim - 256GB, 12GB Ram,5G 19,990 EGP سعر الكاش 23,…" at bounding box center [715, 220] width 225 height 137
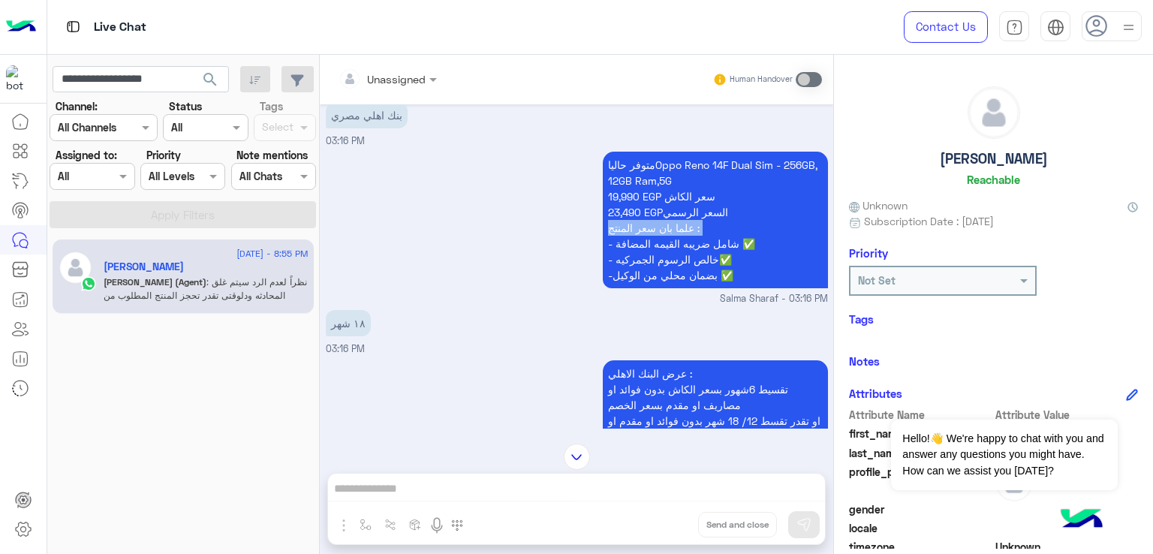
click at [658, 230] on p "متوفر حالياOppo Reno 14F Dual Sim - 256GB, 12GB Ram,5G 19,990 EGP سعر الكاش 23,…" at bounding box center [715, 220] width 225 height 137
click at [694, 259] on p "متوفر حالياOppo Reno 14F Dual Sim - 256GB, 12GB Ram,5G 19,990 EGP سعر الكاش 23,…" at bounding box center [715, 220] width 225 height 137
click at [688, 283] on p "متوفر حالياOppo Reno 14F Dual Sim - 256GB, 12GB Ram,5G 19,990 EGP سعر الكاش 23,…" at bounding box center [715, 220] width 225 height 137
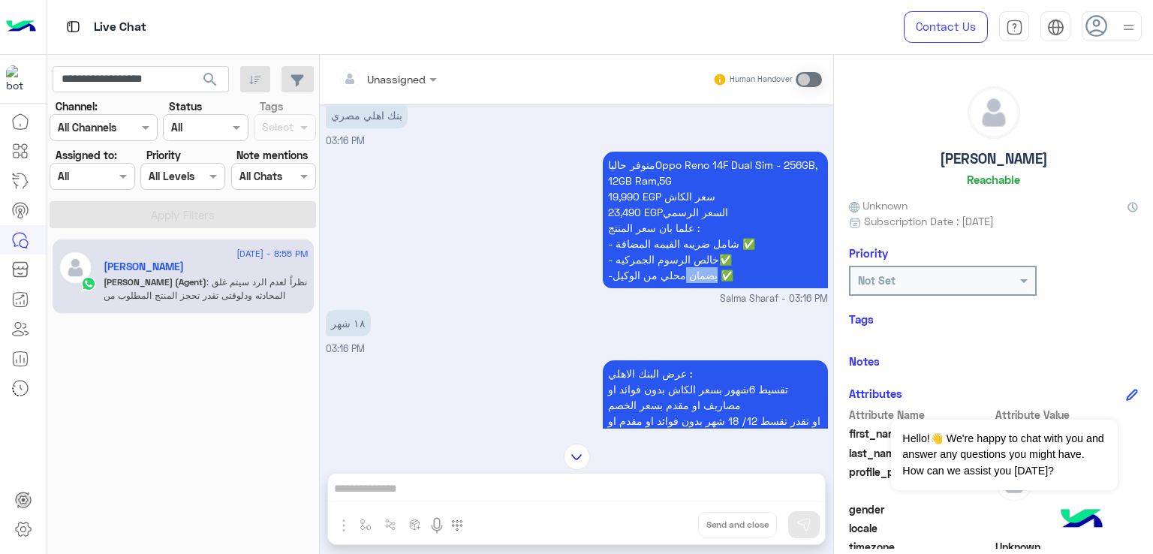
click at [688, 283] on p "متوفر حالياOppo Reno 14F Dual Sim - 256GB, 12GB Ram,5G 19,990 EGP سعر الكاش 23,…" at bounding box center [715, 220] width 225 height 137
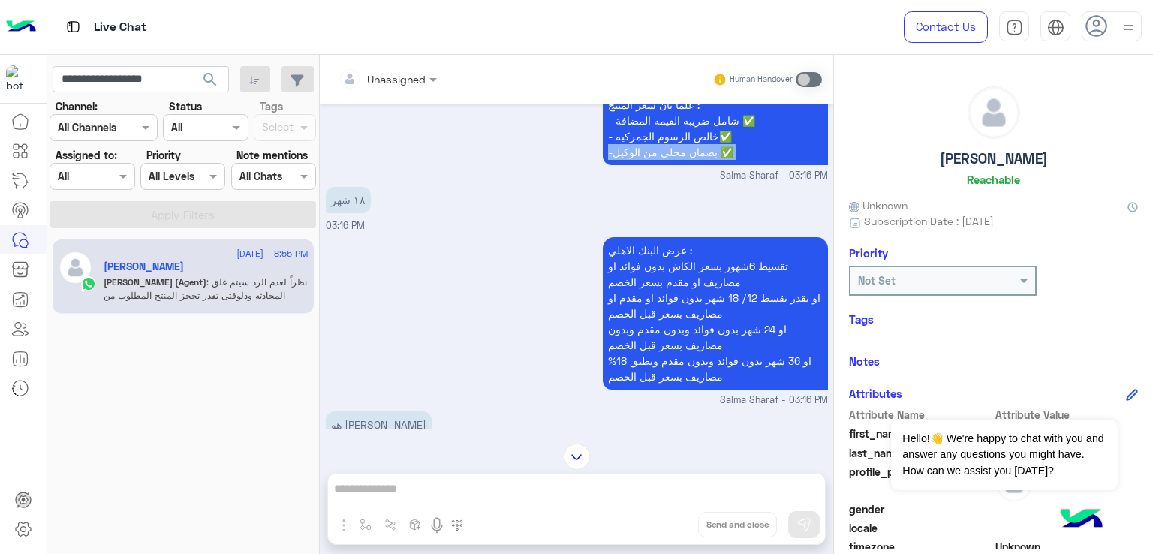
scroll to position [2477, 0]
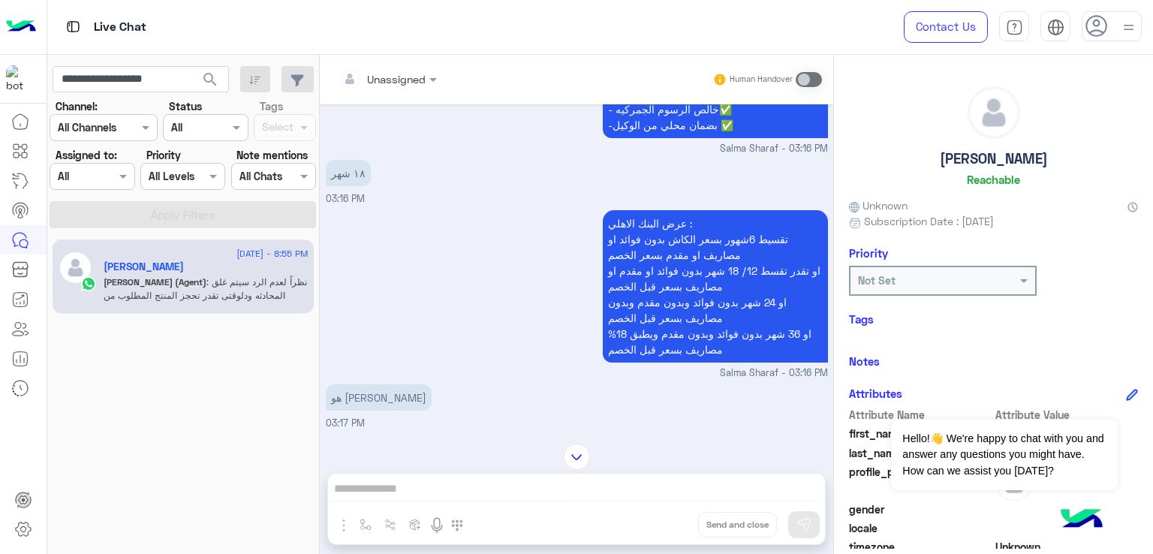
click at [350, 182] on p "١٨ شهر" at bounding box center [348, 173] width 45 height 26
click at [730, 272] on p "عرض البنك الاهلي : تقسيط 6شهور بسعر الكاش بدون فوائد او مصاريف او مقدم بسعر الخ…" at bounding box center [715, 286] width 225 height 152
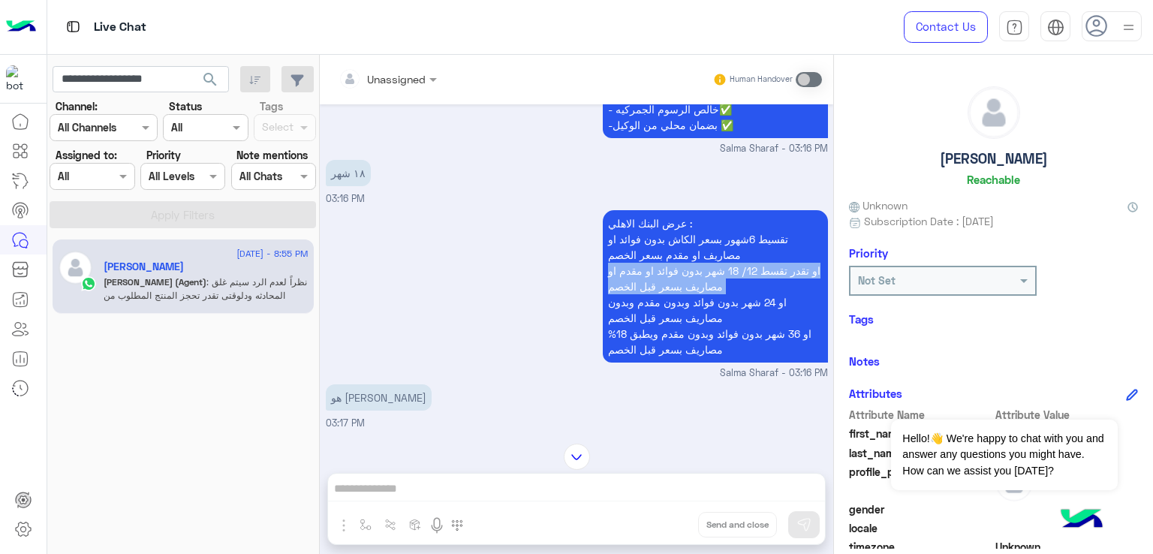
click at [730, 272] on p "عرض البنك الاهلي : تقسيط 6شهور بسعر الكاش بدون فوائد او مصاريف او مقدم بسعر الخ…" at bounding box center [715, 286] width 225 height 152
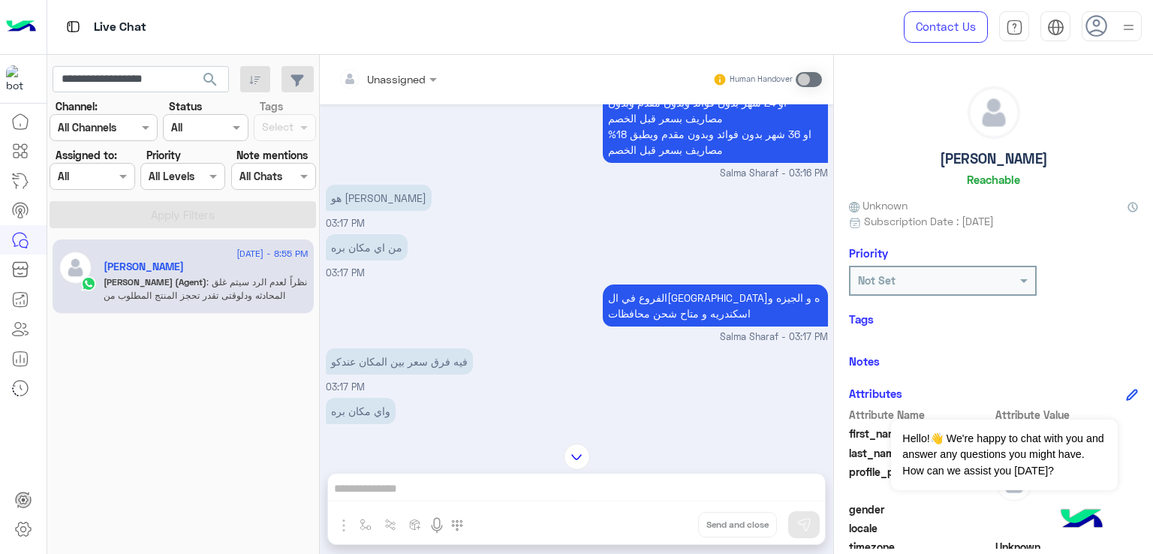
scroll to position [2702, 0]
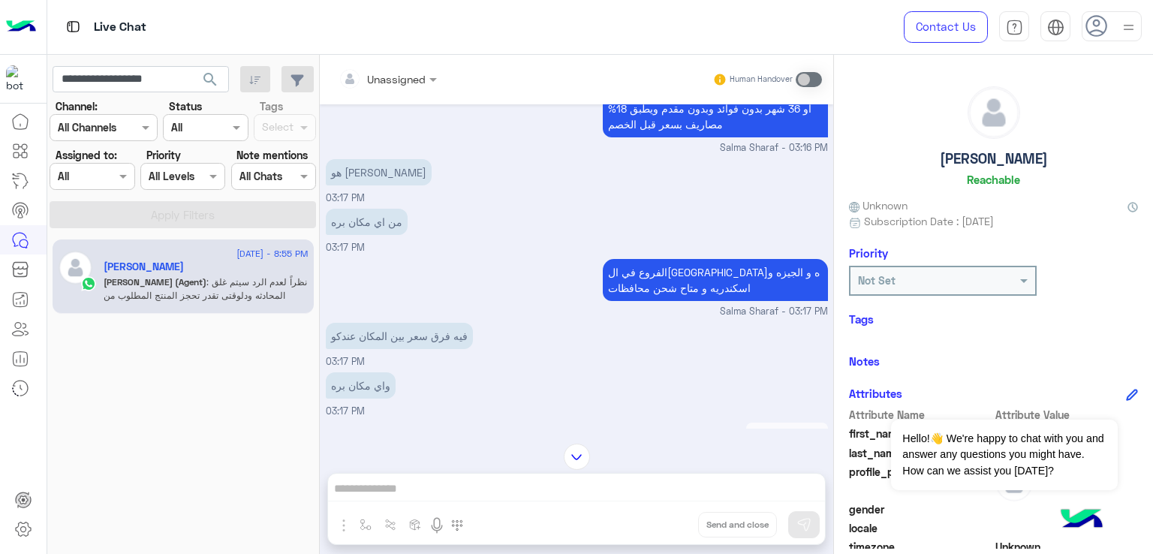
click at [359, 229] on p "من اي مكان بره" at bounding box center [367, 222] width 82 height 26
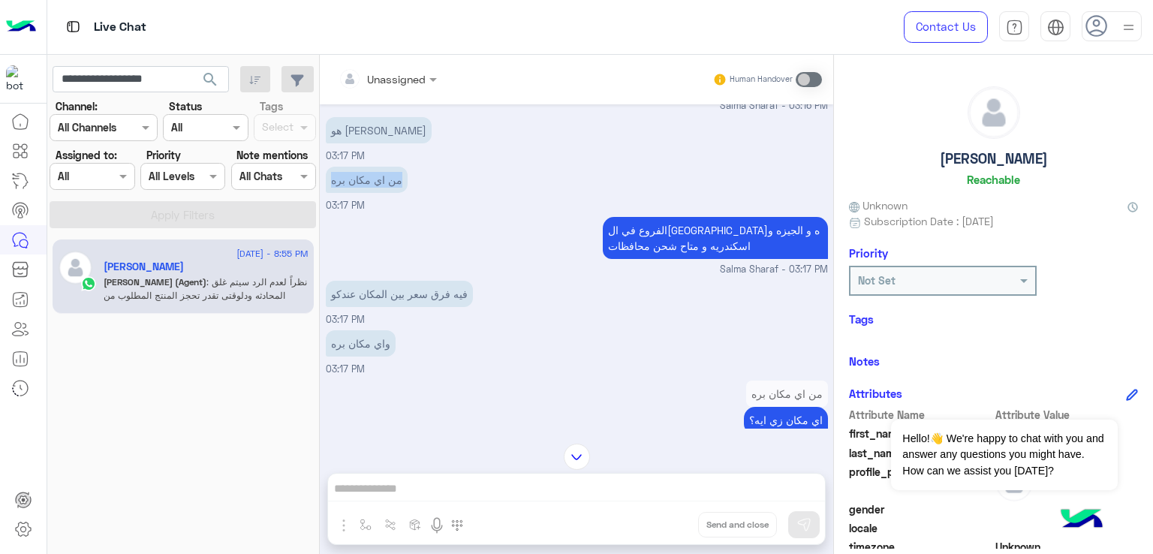
scroll to position [2777, 0]
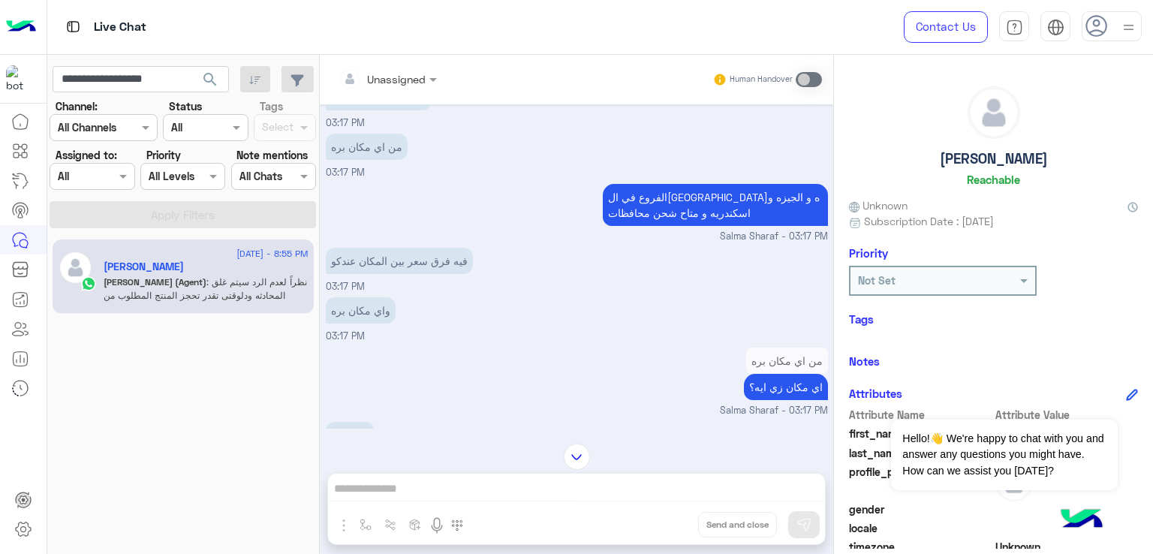
click at [661, 207] on p "الفروع في القاهره و الجيزه و اسكندريه و متاح شحن محافظات" at bounding box center [715, 205] width 225 height 42
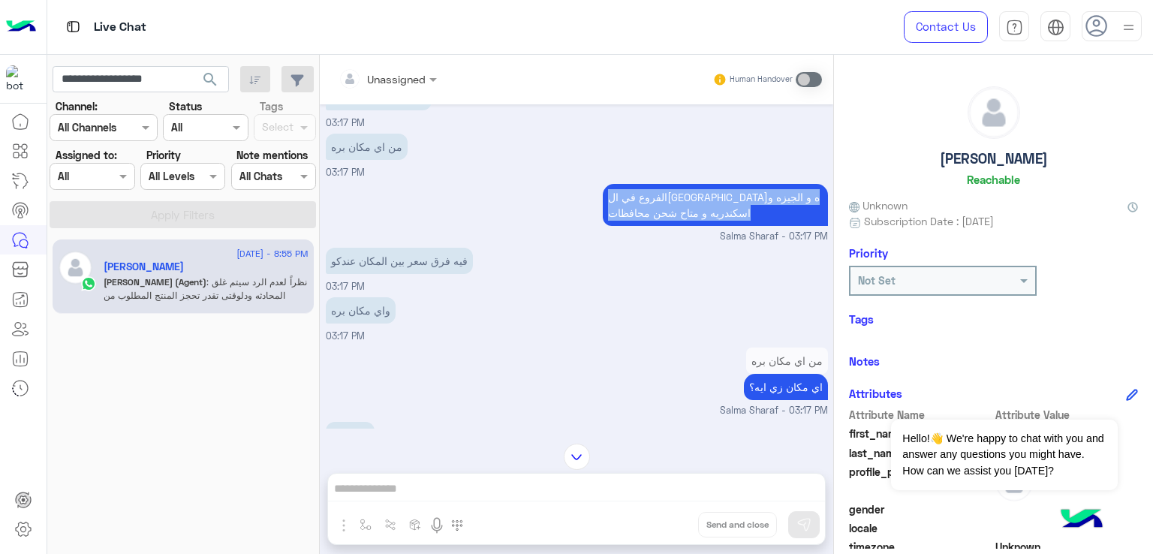
click at [661, 207] on p "الفروع في القاهره و الجيزه و اسكندريه و متاح شحن محافظات" at bounding box center [715, 205] width 225 height 42
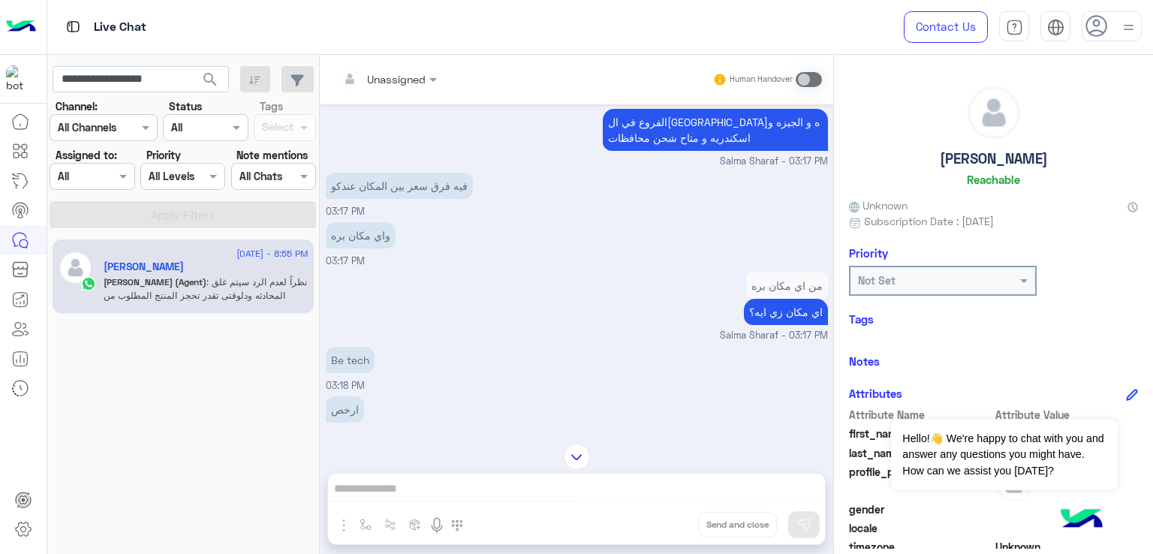
click at [435, 199] on p "فيه فرق سعر بين المكان عندكو" at bounding box center [399, 186] width 147 height 26
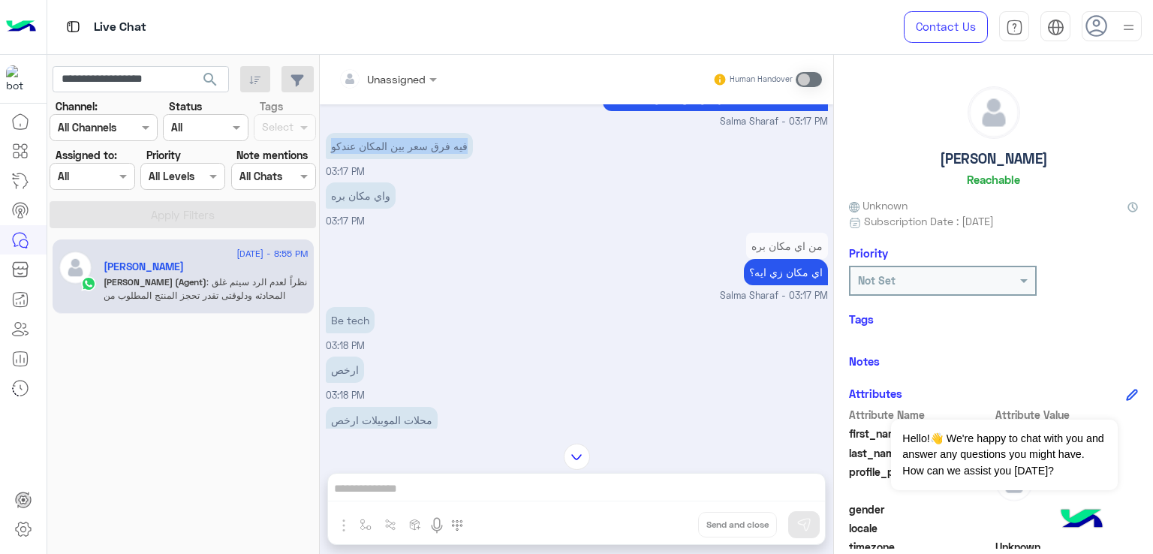
scroll to position [2927, 0]
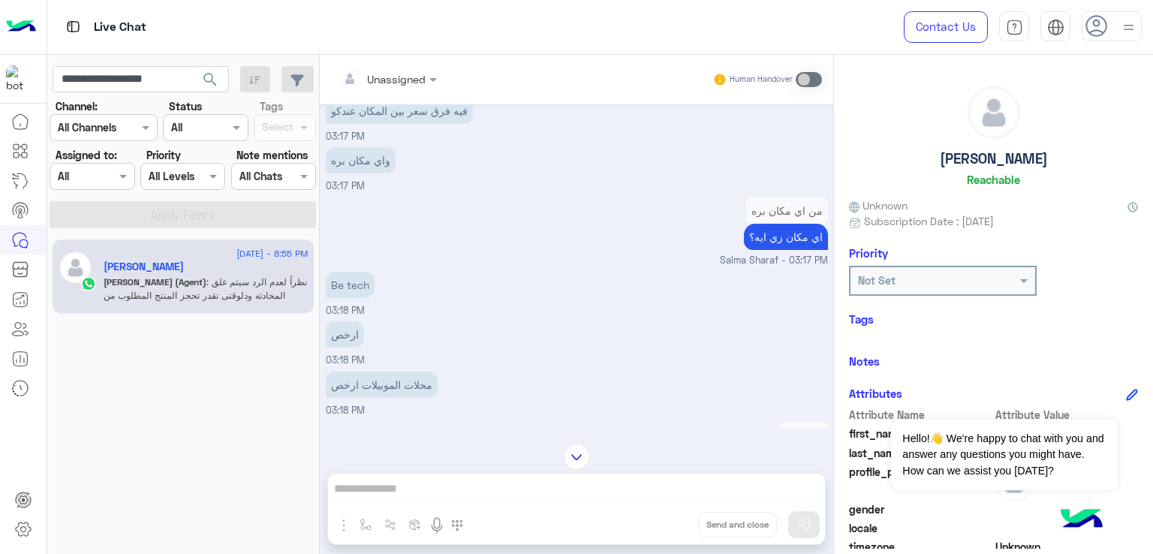
click at [357, 167] on p "واي مكان بره" at bounding box center [361, 160] width 70 height 26
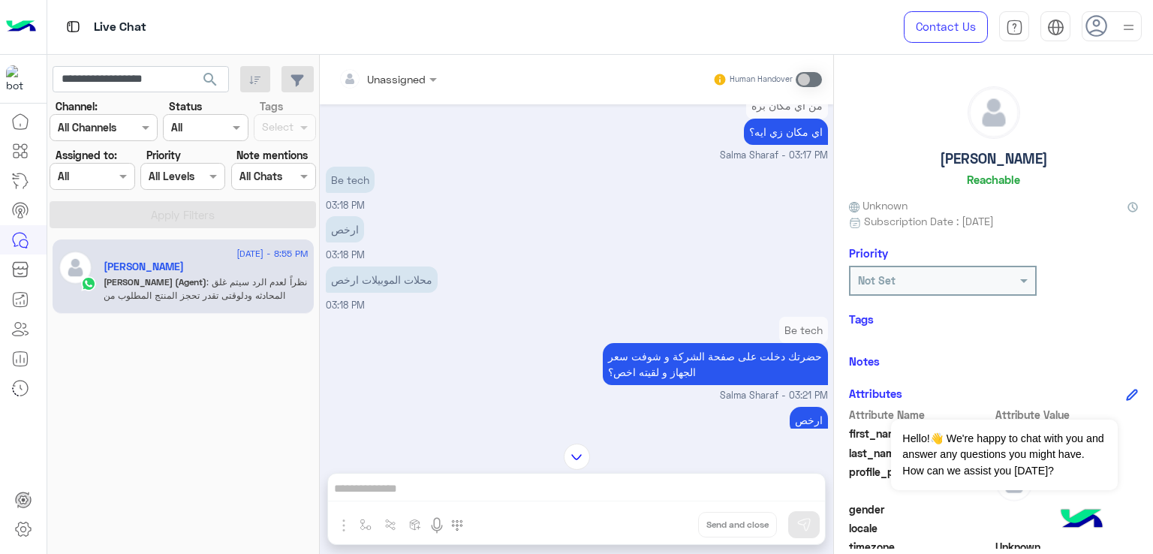
scroll to position [3078, 0]
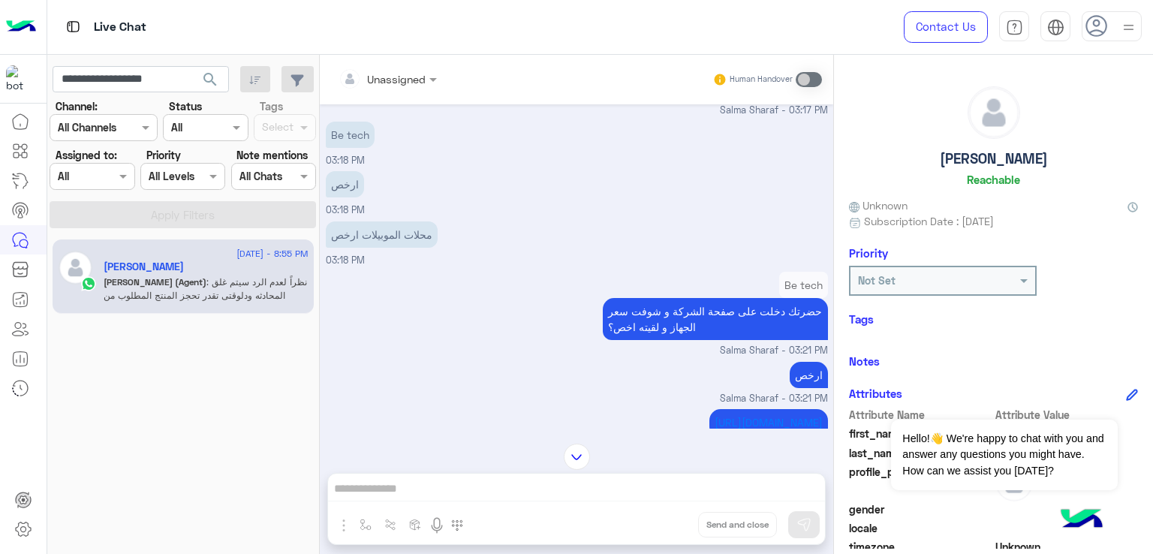
click at [411, 241] on p "محلات الموبيلات ارخص" at bounding box center [382, 234] width 112 height 26
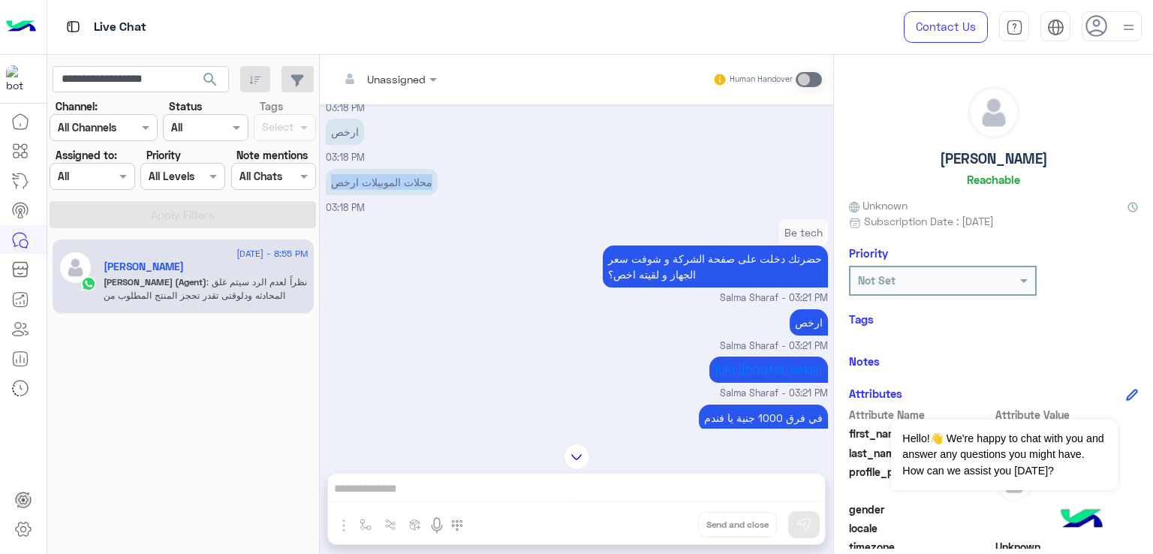
scroll to position [3153, 0]
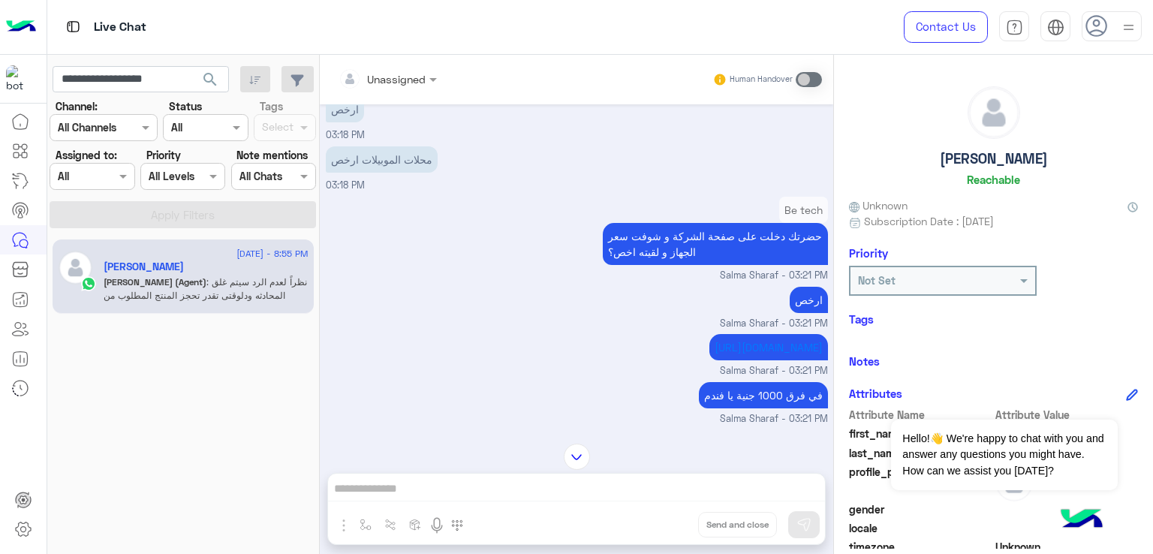
click at [631, 241] on p "حضرتك دخلت على صفحة الشركة و شوفت سعر الجهاز و لقيته اخص؟" at bounding box center [715, 244] width 225 height 42
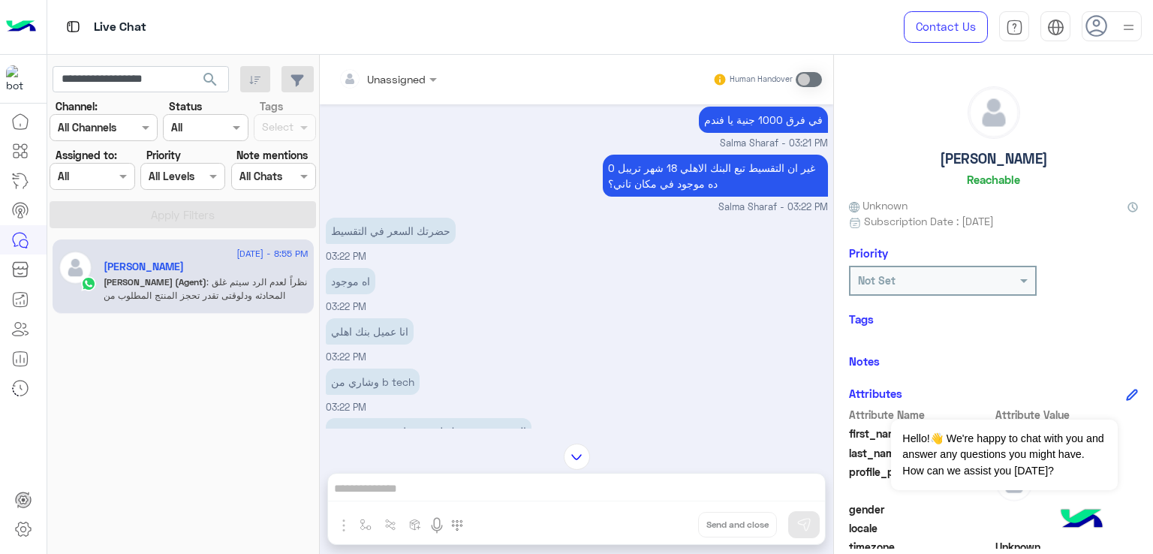
scroll to position [3453, 0]
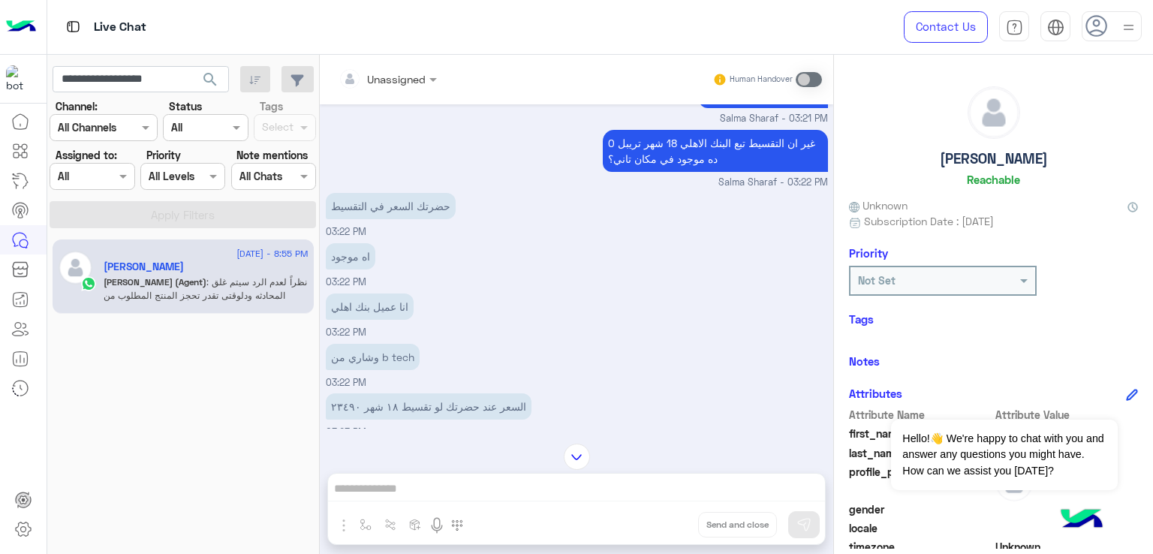
click at [655, 172] on p "غير ان التقسيط تبع البنك الاهلي 18 شهر تريبل 0 ده موجود في مكان تاني؟" at bounding box center [715, 151] width 225 height 42
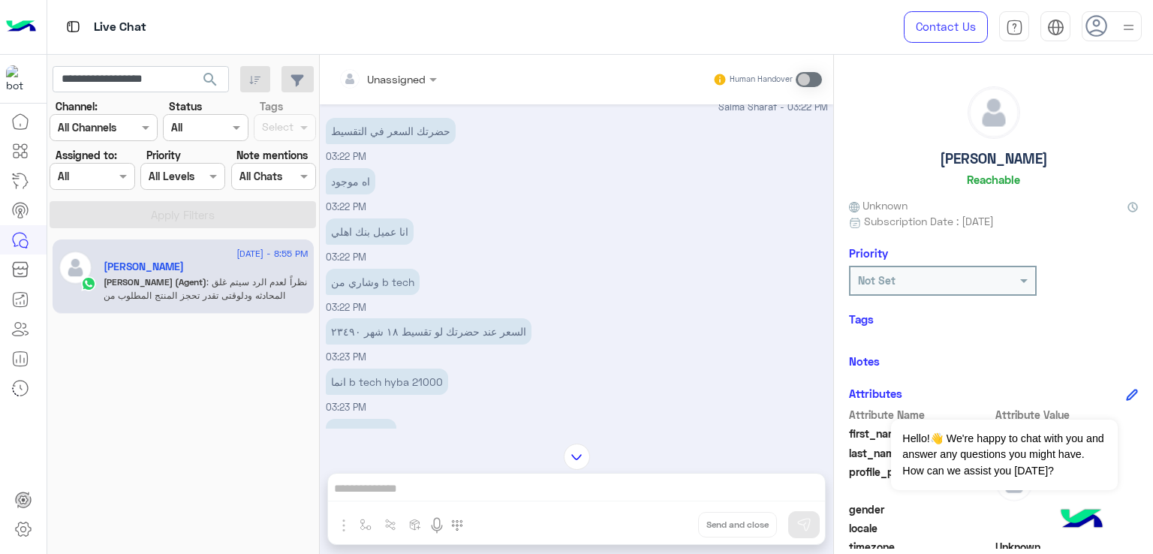
click at [399, 144] on p "حضرتك السعر في التقسيط" at bounding box center [391, 131] width 130 height 26
click at [356, 194] on p "اه موجود" at bounding box center [351, 181] width 50 height 26
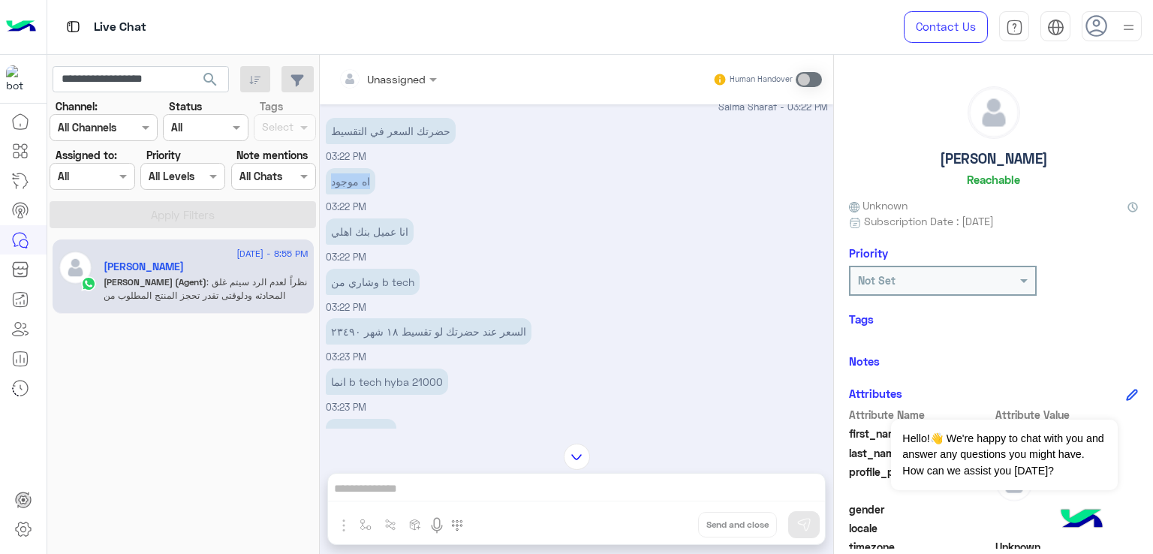
click at [356, 194] on p "اه موجود" at bounding box center [351, 181] width 50 height 26
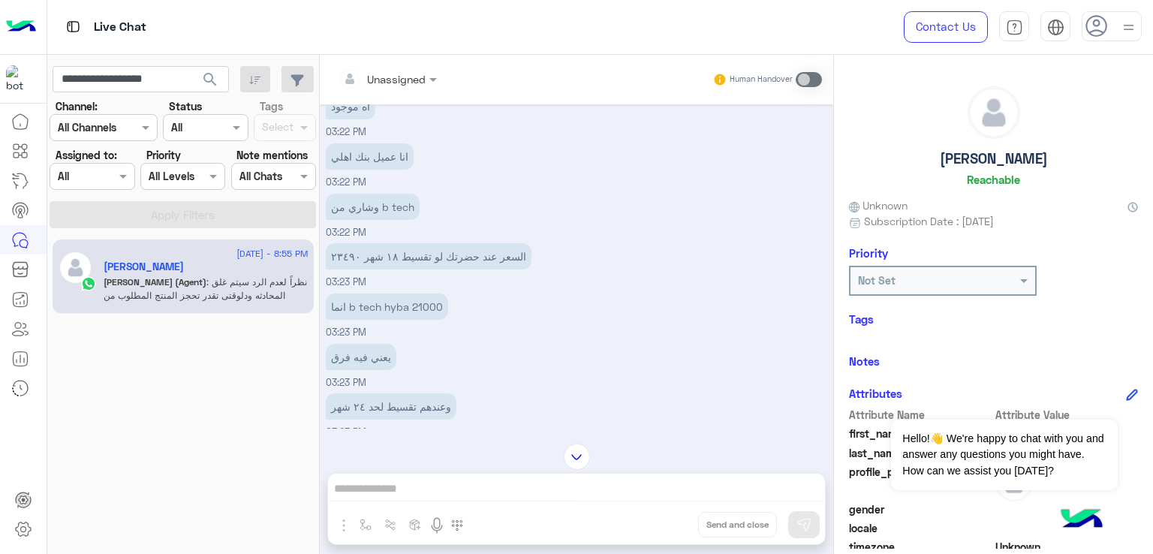
click at [387, 170] on p "انا عميل بنك اهلي" at bounding box center [370, 156] width 88 height 26
click at [402, 220] on p "وشاري من b tech" at bounding box center [373, 207] width 94 height 26
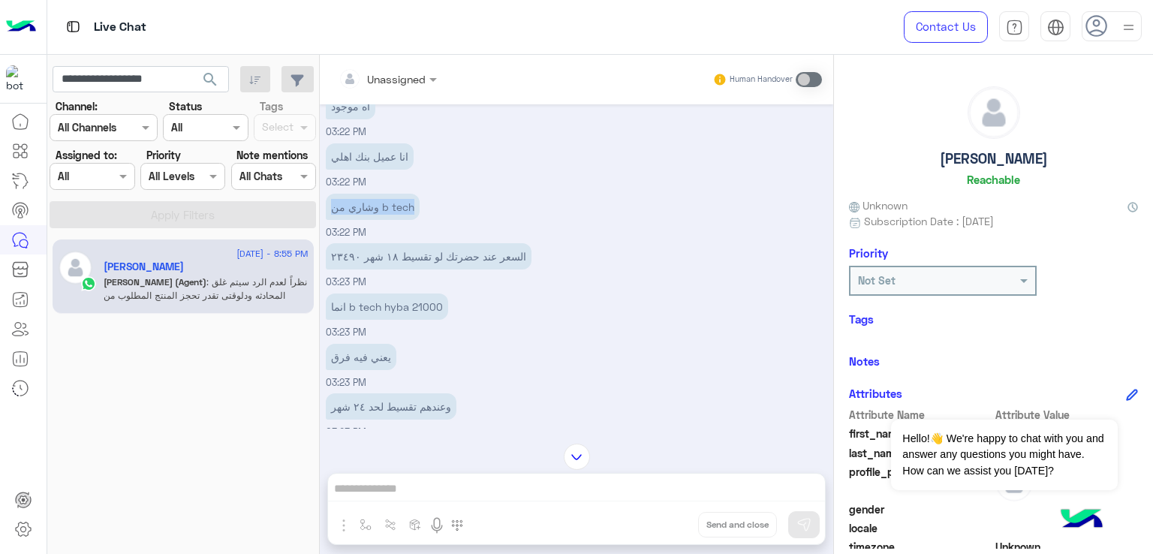
click at [402, 220] on p "وشاري من b tech" at bounding box center [373, 207] width 94 height 26
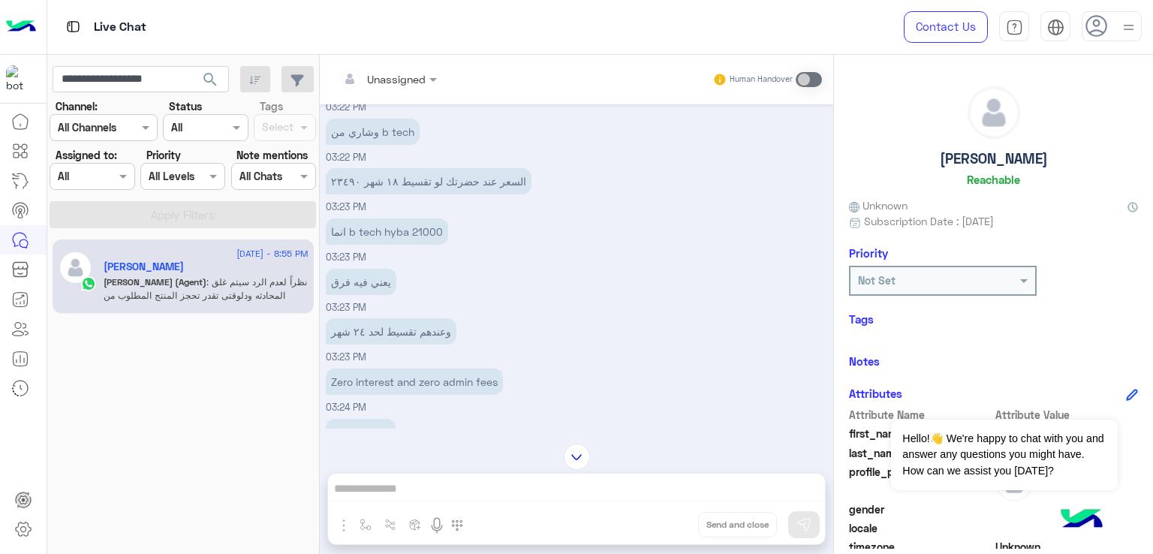
click at [456, 194] on p "السعر عند حضرتك لو تقسيط ١٨ شهر ٢٣٤٩٠" at bounding box center [429, 181] width 206 height 26
click at [396, 245] on p "انما b tech hyba 21000" at bounding box center [387, 231] width 122 height 26
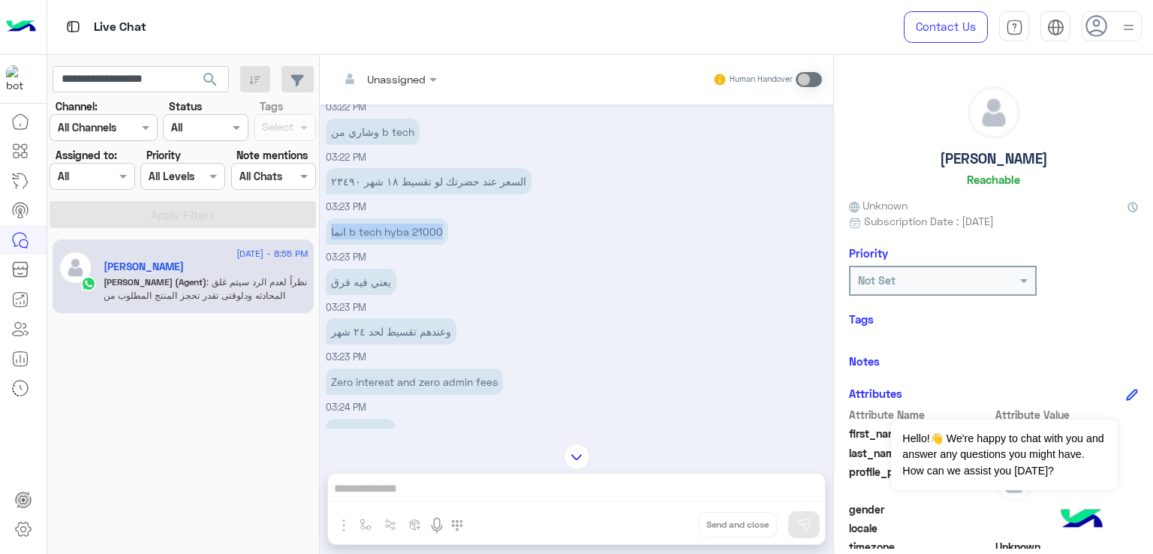
click at [396, 245] on p "انما b tech hyba 21000" at bounding box center [387, 231] width 122 height 26
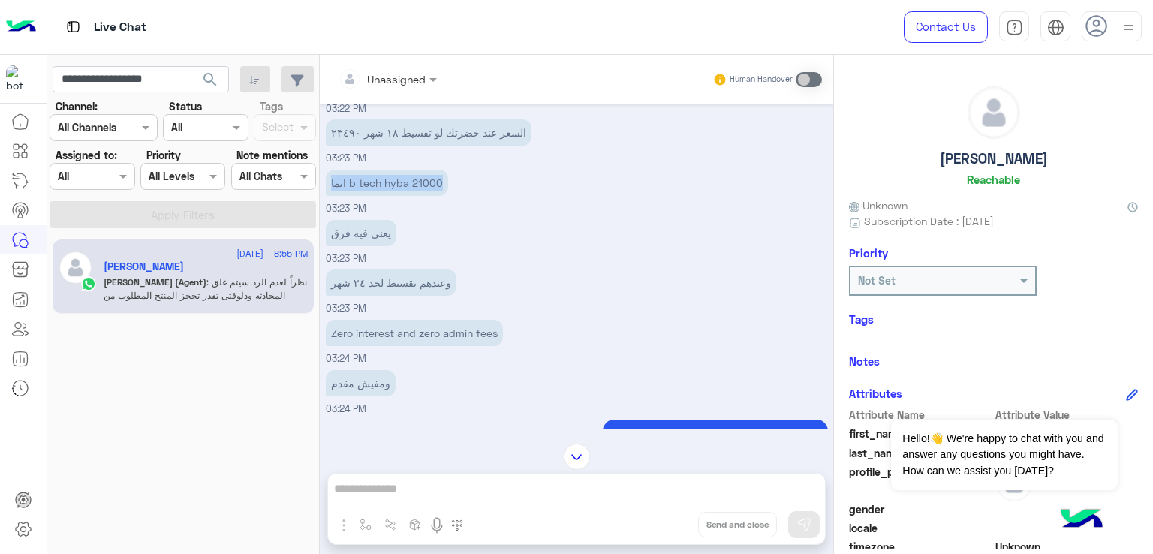
scroll to position [3753, 0]
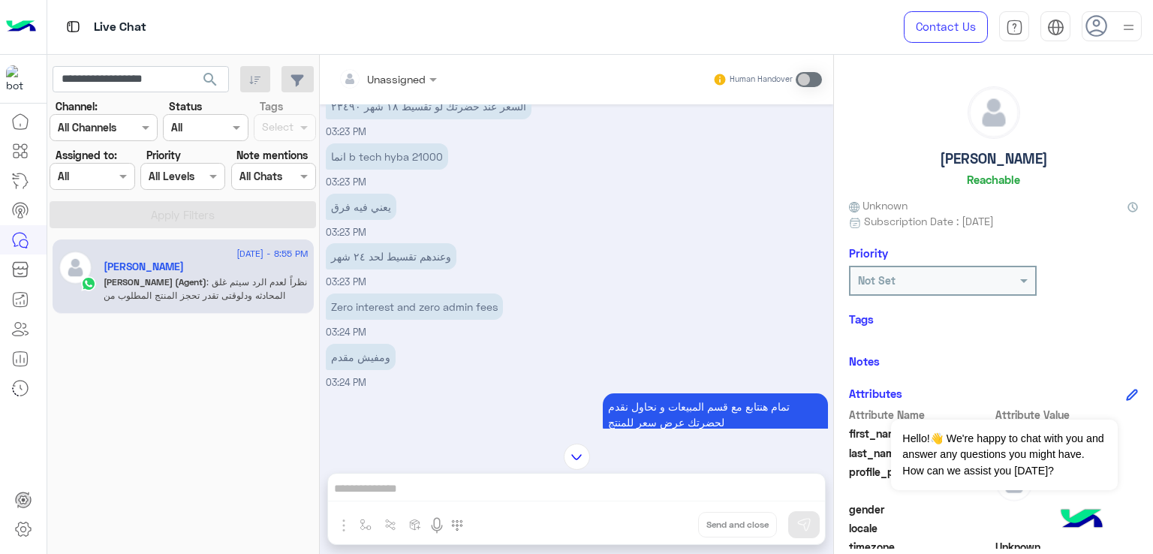
click at [357, 220] on p "يعني فيه فرق" at bounding box center [361, 207] width 71 height 26
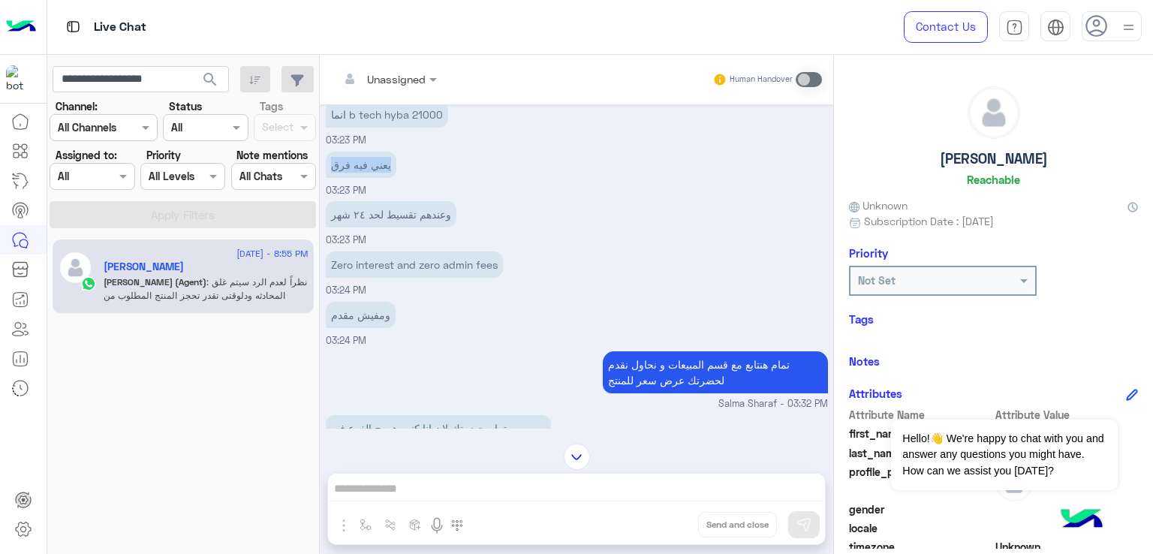
scroll to position [3828, 0]
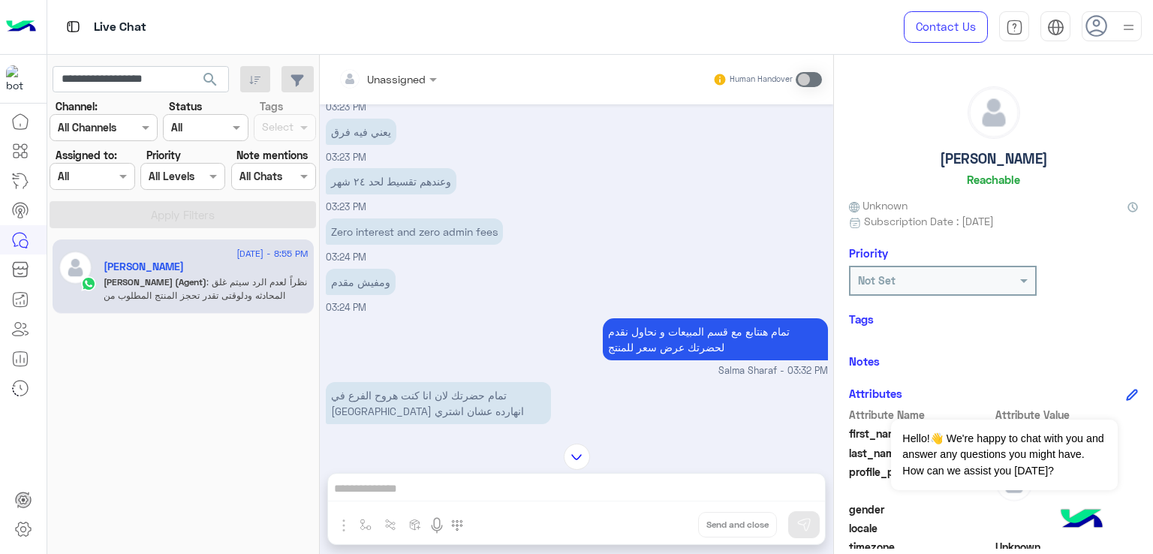
click at [394, 194] on p "وعندهم تقسيط لحد ٢٤ شهر" at bounding box center [391, 181] width 131 height 26
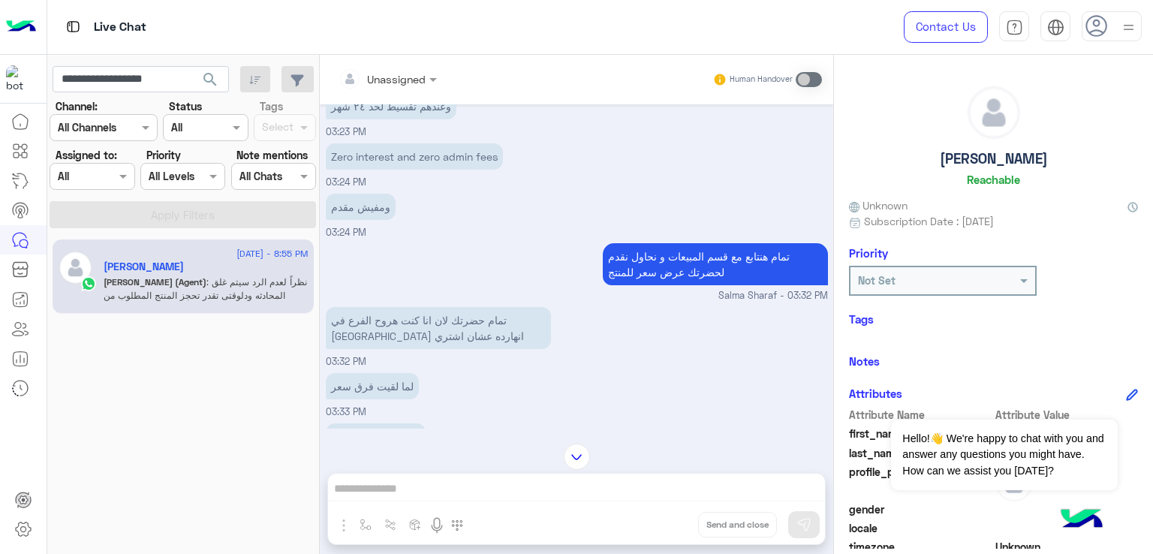
click at [420, 170] on p "Zero interest and zero admin fees" at bounding box center [414, 156] width 177 height 26
click at [357, 220] on p "ومفيش مقدم" at bounding box center [361, 207] width 70 height 26
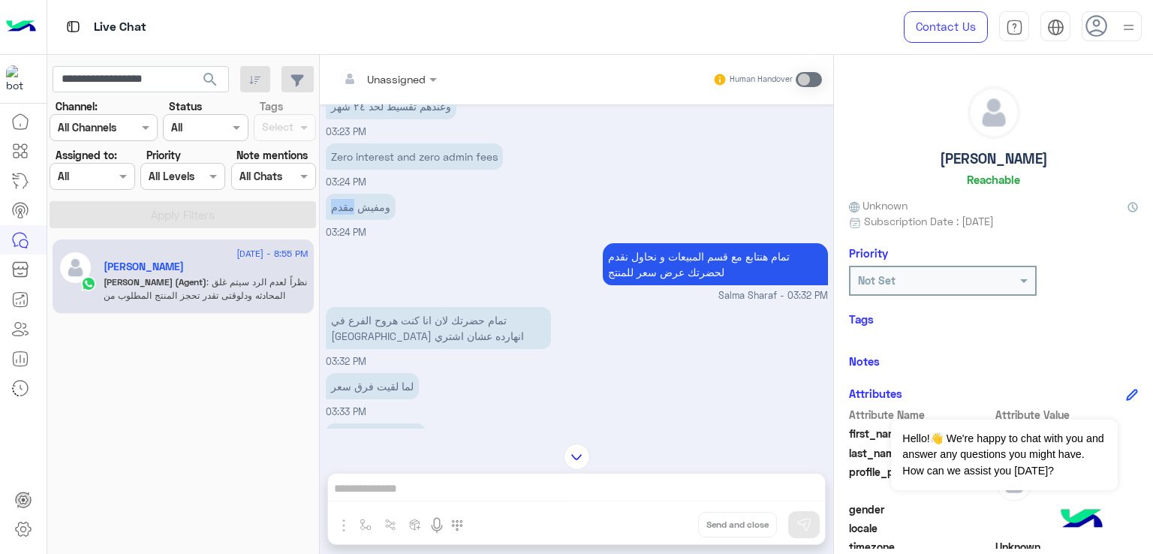
click at [357, 220] on p "ومفيش مقدم" at bounding box center [361, 207] width 70 height 26
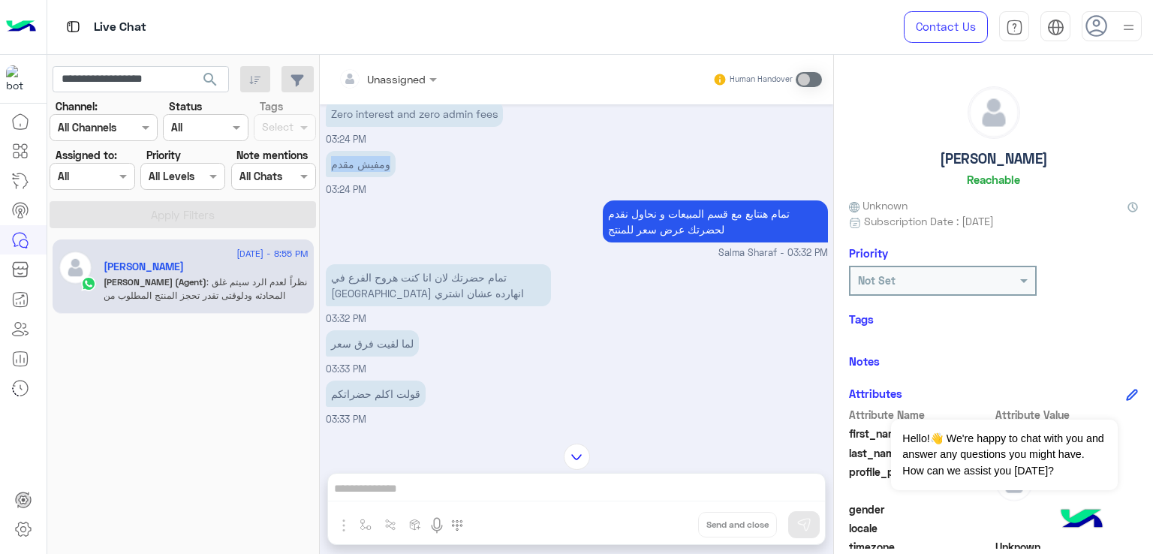
scroll to position [3978, 0]
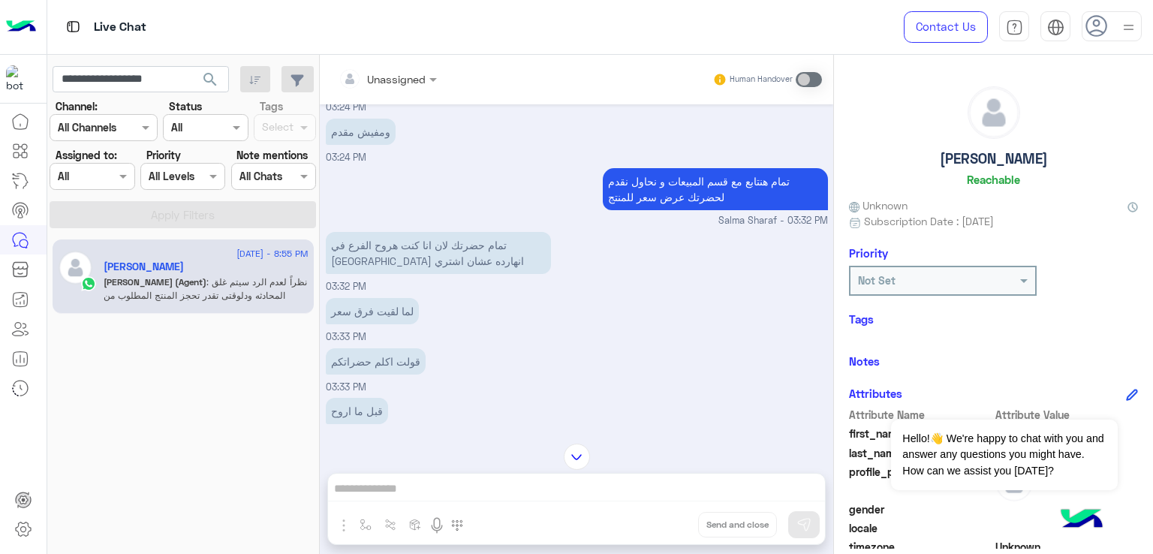
click at [667, 210] on p "تمام هنتابع مع قسم المبيعات و نحاول نقدم لحضرتك عرض سعر للمنتج" at bounding box center [715, 189] width 225 height 42
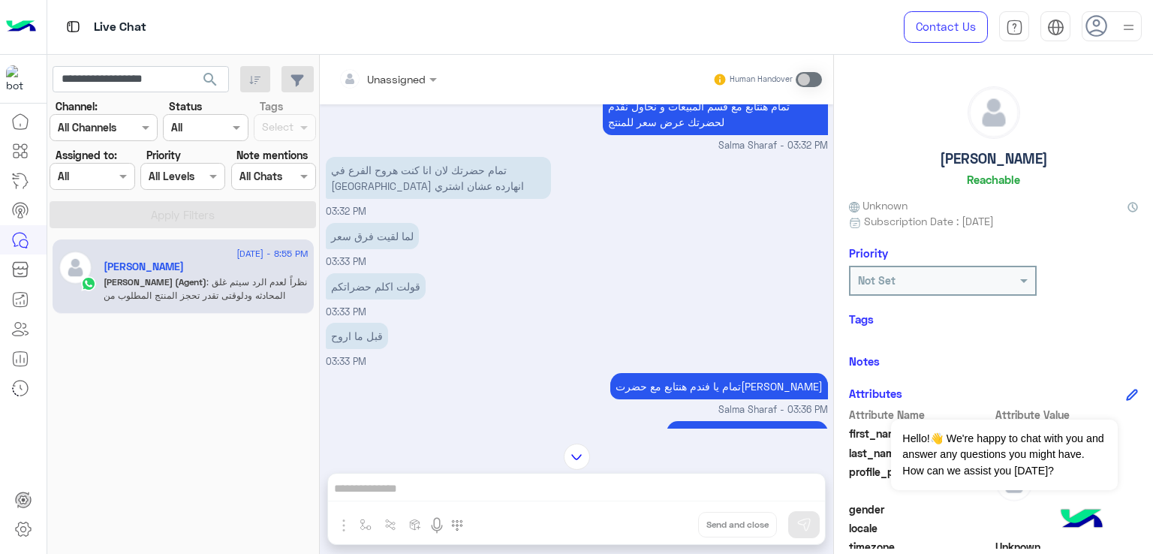
click at [450, 199] on p "تمام حضرتك لان انا كنت هروح الفرع في طنطا انهارده عشان اشتري" at bounding box center [438, 178] width 225 height 42
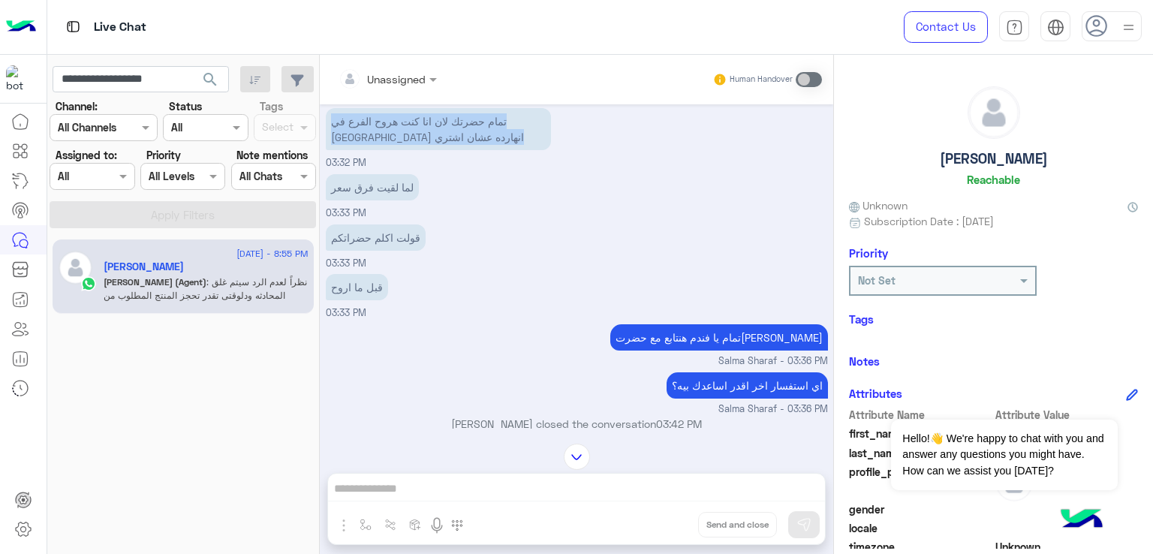
scroll to position [4128, 0]
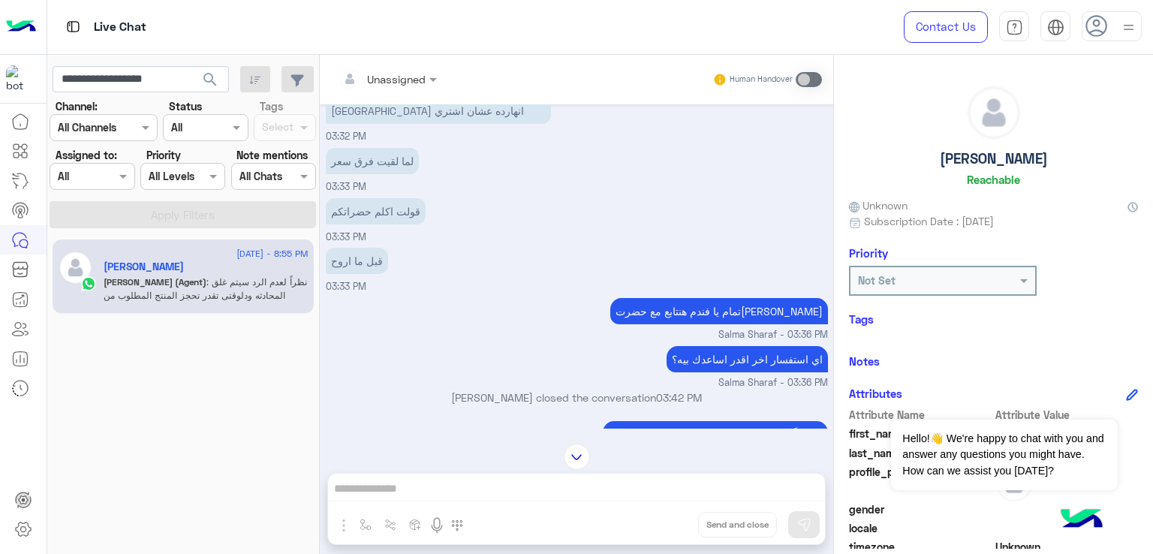
click at [367, 174] on p "لما لقيت فرق سعر" at bounding box center [372, 161] width 93 height 26
click at [366, 224] on p "قولت اكلم حضراتكم" at bounding box center [376, 211] width 100 height 26
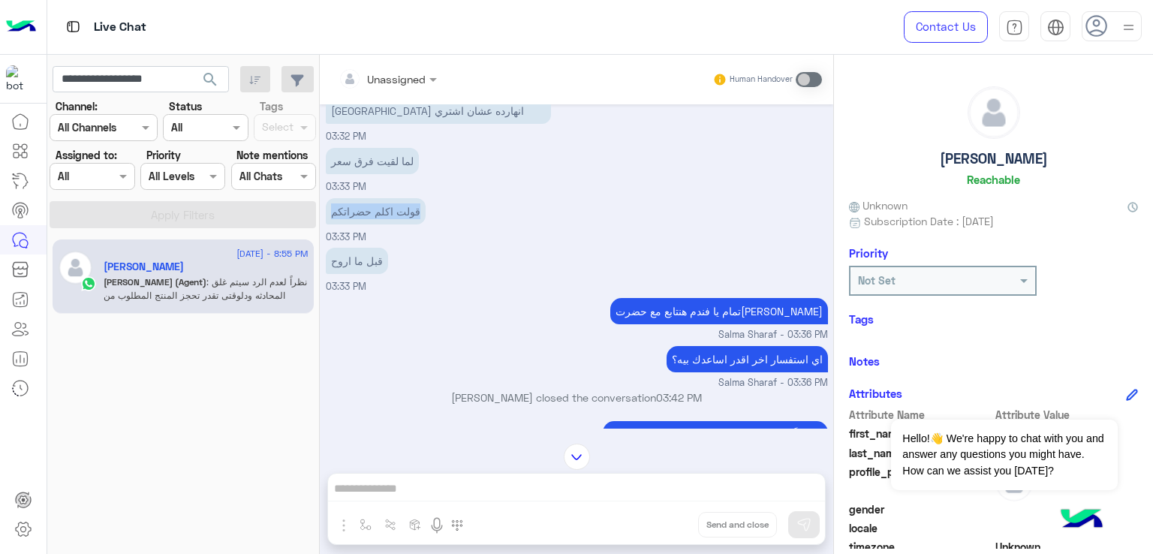
click at [366, 224] on p "قولت اكلم حضراتكم" at bounding box center [376, 211] width 100 height 26
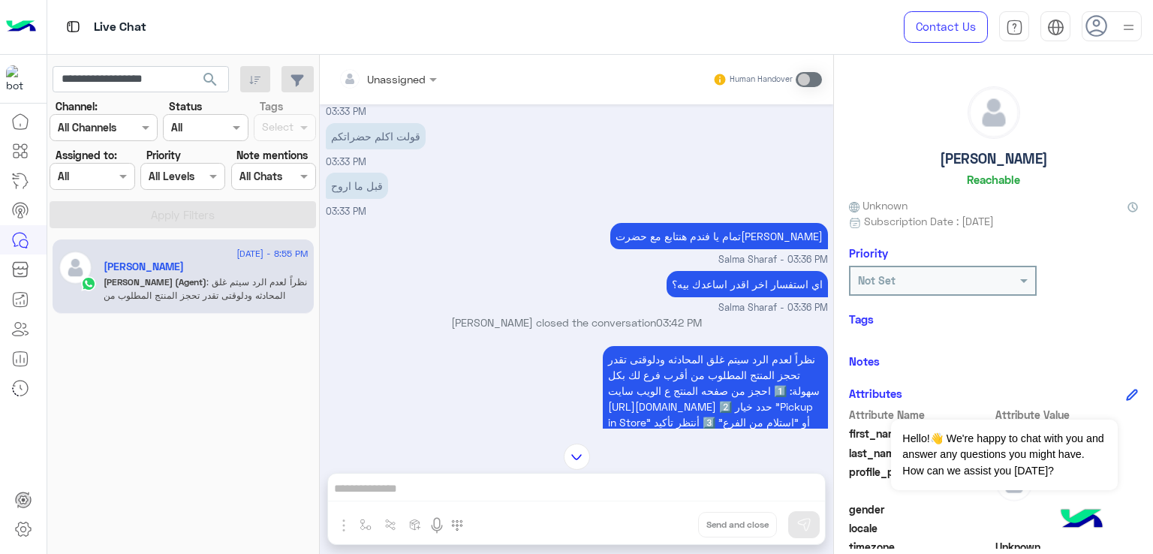
click at [373, 199] on p "قبل ما اروح" at bounding box center [357, 186] width 62 height 26
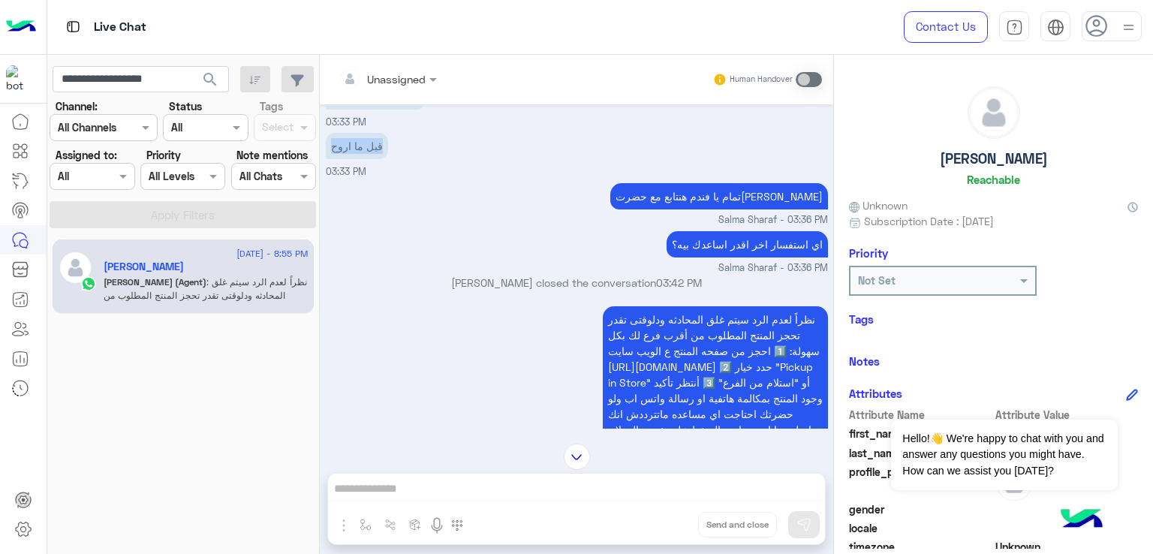
scroll to position [4279, 0]
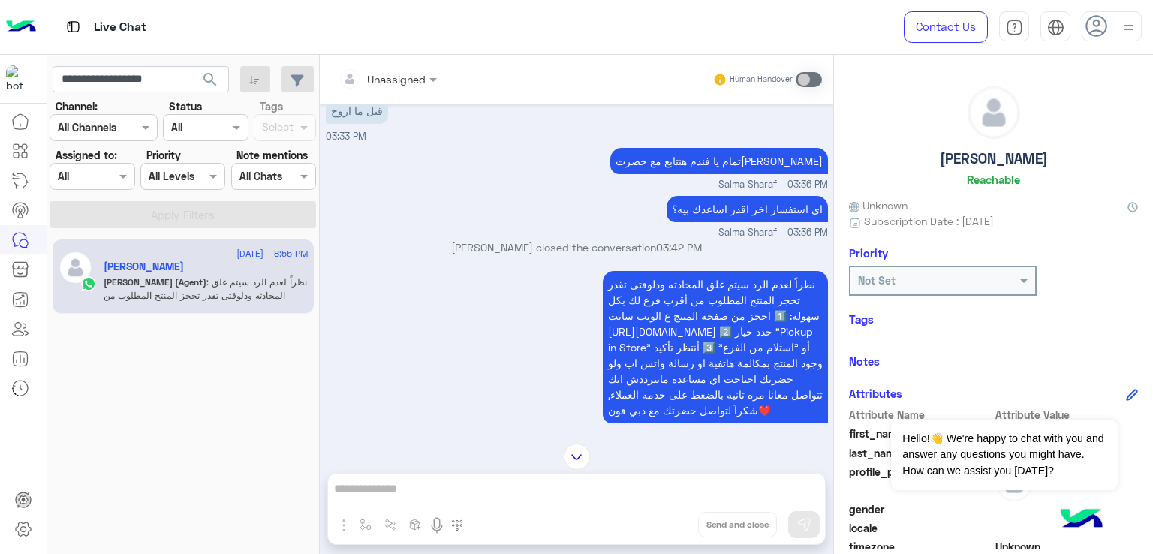
click at [742, 174] on p "تمام يا فندم هنتابع مع حضرتك" at bounding box center [719, 161] width 218 height 26
click at [743, 174] on p "تمام يا فندم هنتابع مع حضرتك" at bounding box center [719, 161] width 218 height 26
click at [731, 222] on p "اي استفسار اخر اقدر اساعدك بيه؟" at bounding box center [747, 209] width 161 height 26
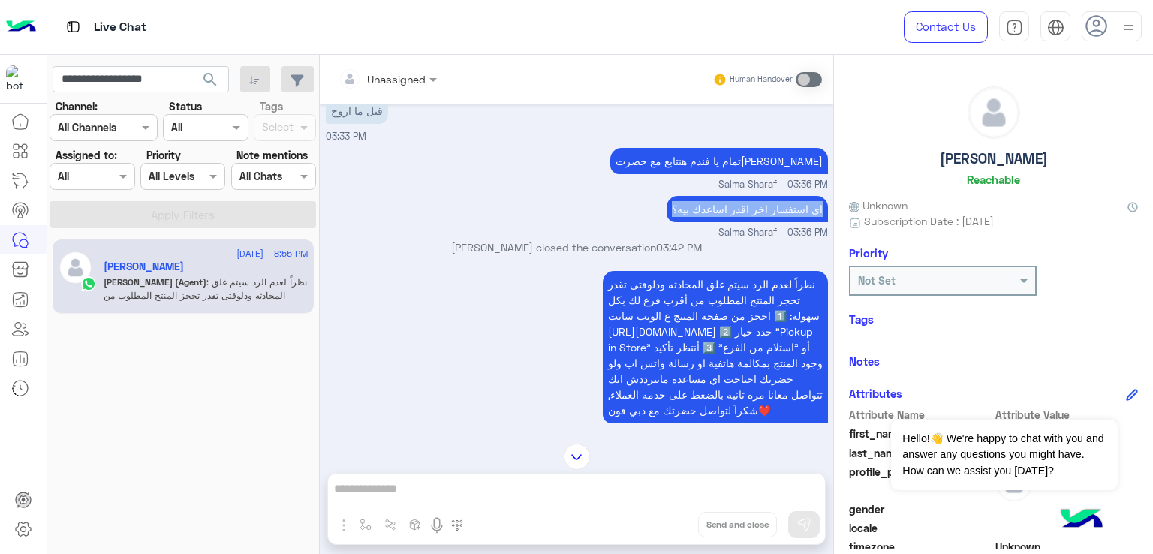
click at [731, 222] on p "اي استفسار اخر اقدر اساعدك بيه؟" at bounding box center [747, 209] width 161 height 26
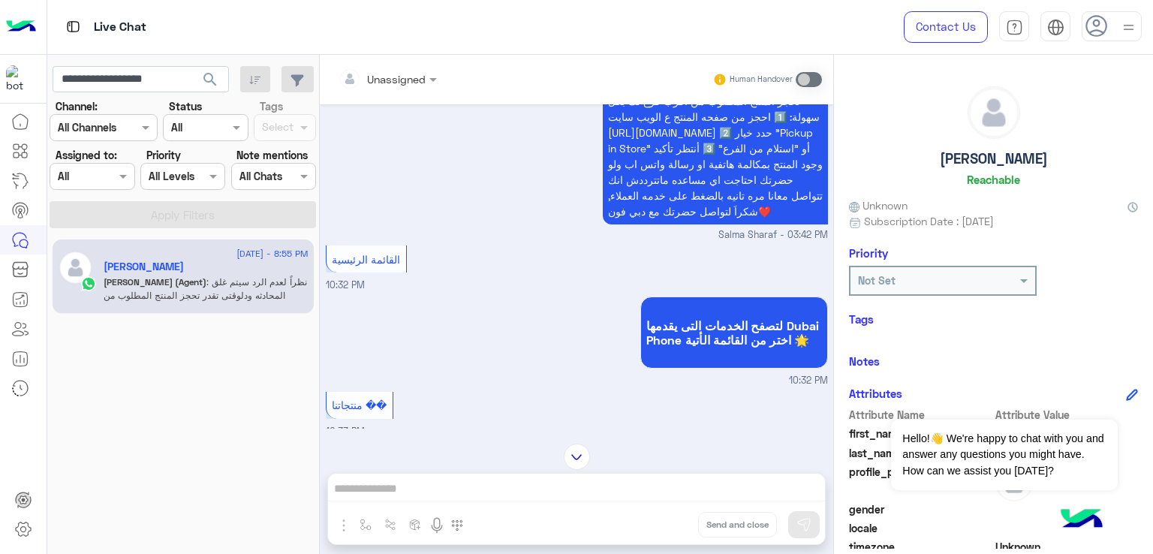
scroll to position [4504, 0]
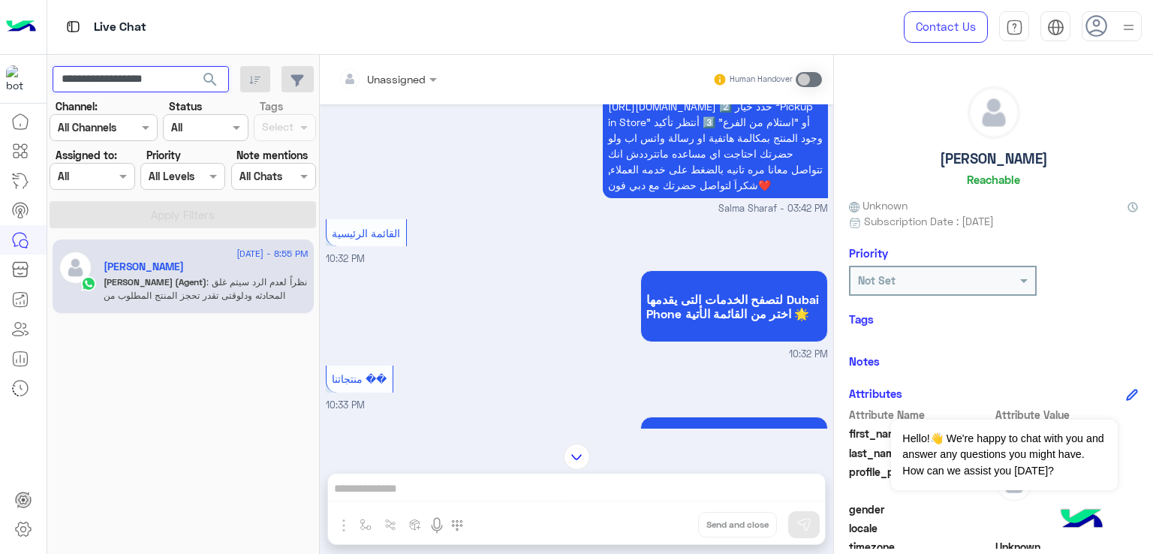
drag, startPoint x: 183, startPoint y: 76, endPoint x: 129, endPoint y: 74, distance: 54.1
click at [129, 74] on input "**********" at bounding box center [141, 79] width 176 height 27
click at [144, 79] on input "**********" at bounding box center [141, 79] width 176 height 27
click at [166, 80] on input "**********" at bounding box center [141, 79] width 176 height 27
drag, startPoint x: 187, startPoint y: 79, endPoint x: 109, endPoint y: 75, distance: 78.2
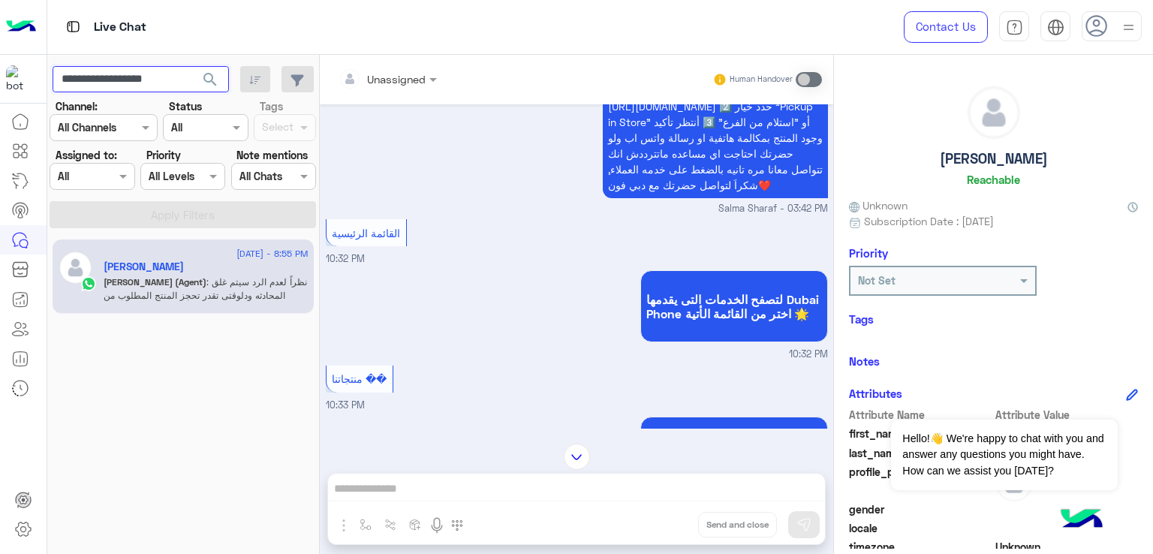
click at [109, 75] on input "**********" at bounding box center [141, 79] width 176 height 27
click at [129, 67] on input "**********" at bounding box center [141, 79] width 176 height 27
click at [134, 72] on input "**********" at bounding box center [141, 79] width 176 height 27
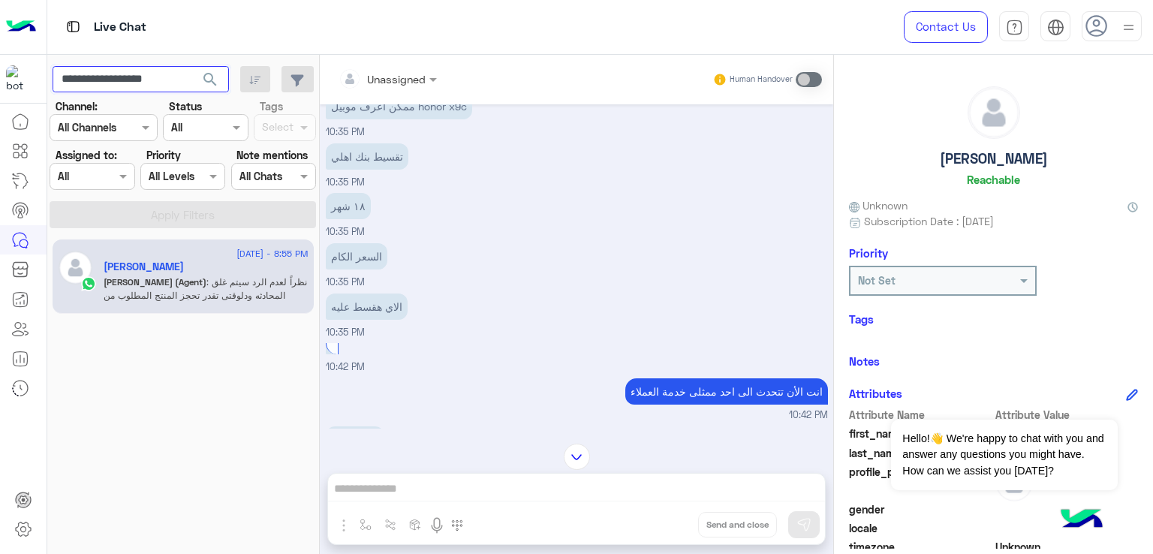
scroll to position [5930, 0]
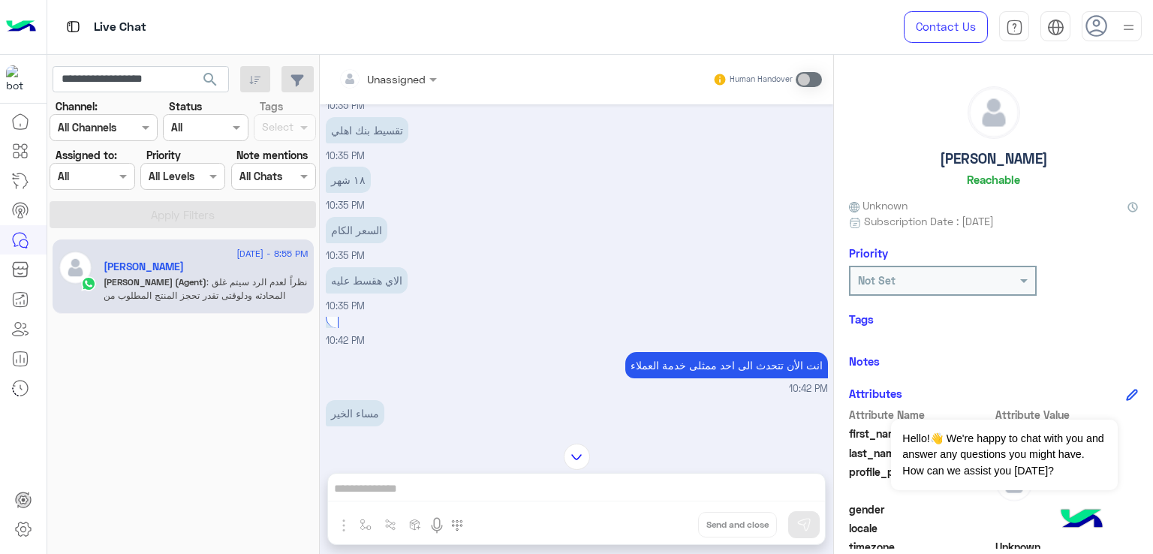
click at [383, 93] on p "ممكن اعرف موبيل honor x9c" at bounding box center [399, 80] width 146 height 26
click at [368, 143] on p "تقسيط بنك اهلي" at bounding box center [367, 130] width 83 height 26
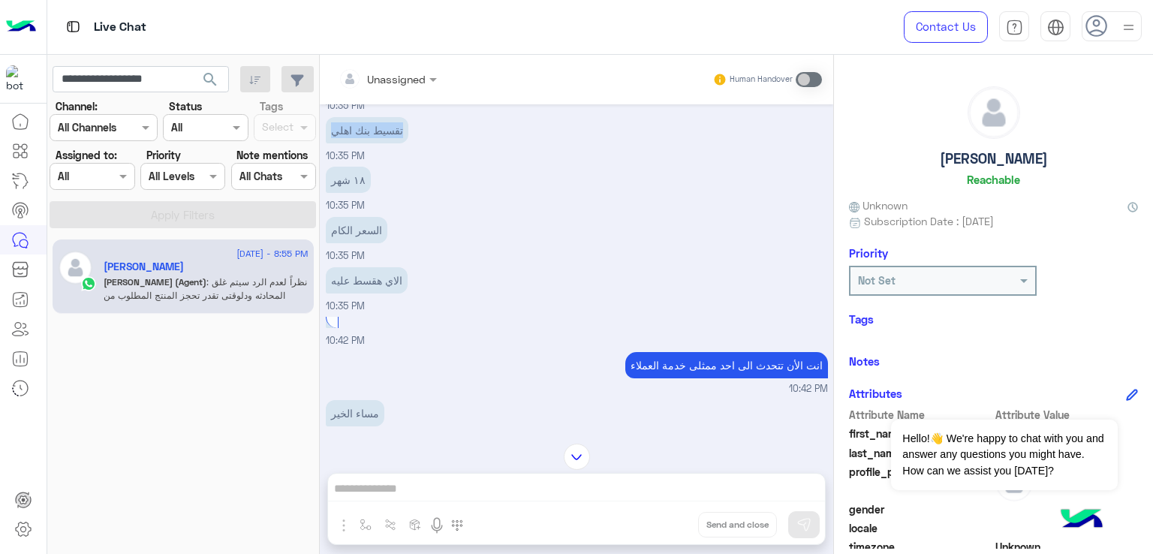
click at [368, 143] on p "تقسيط بنك اهلي" at bounding box center [367, 130] width 83 height 26
click at [346, 243] on p "السعر الكام" at bounding box center [357, 230] width 62 height 26
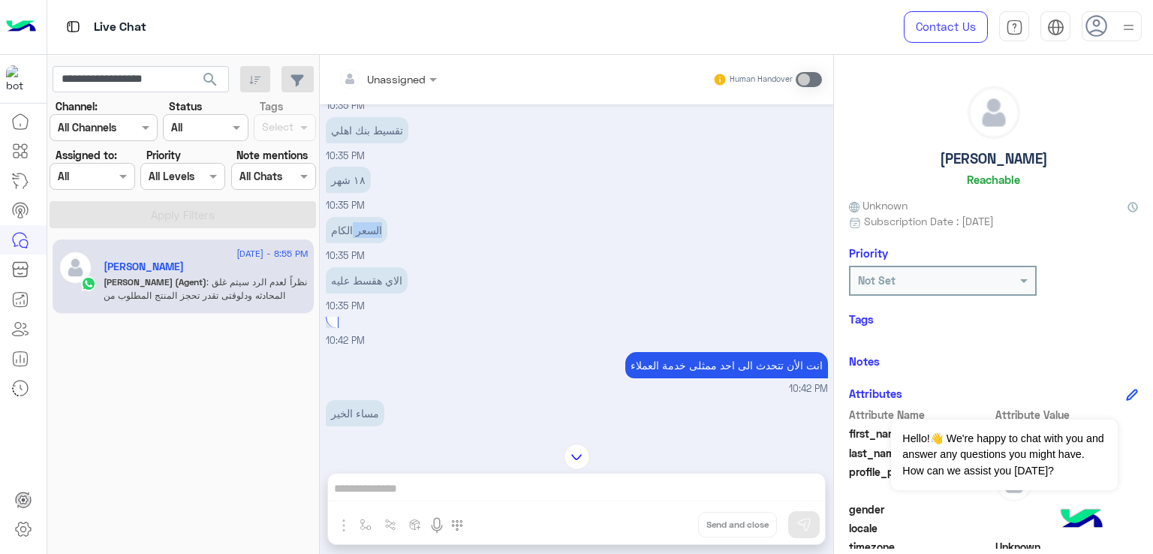
click at [347, 243] on p "السعر الكام" at bounding box center [357, 230] width 62 height 26
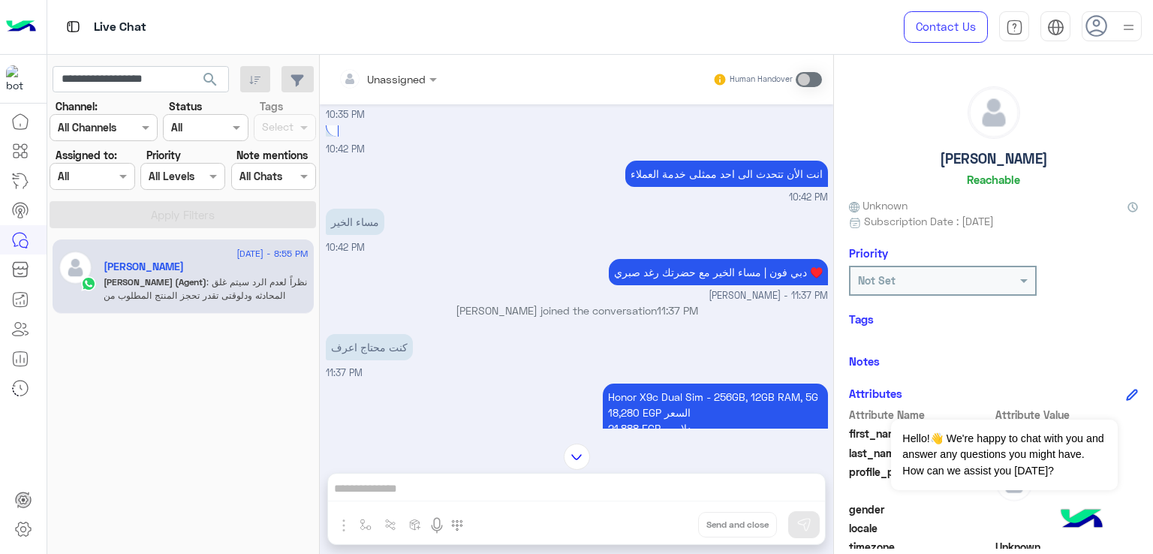
scroll to position [6155, 0]
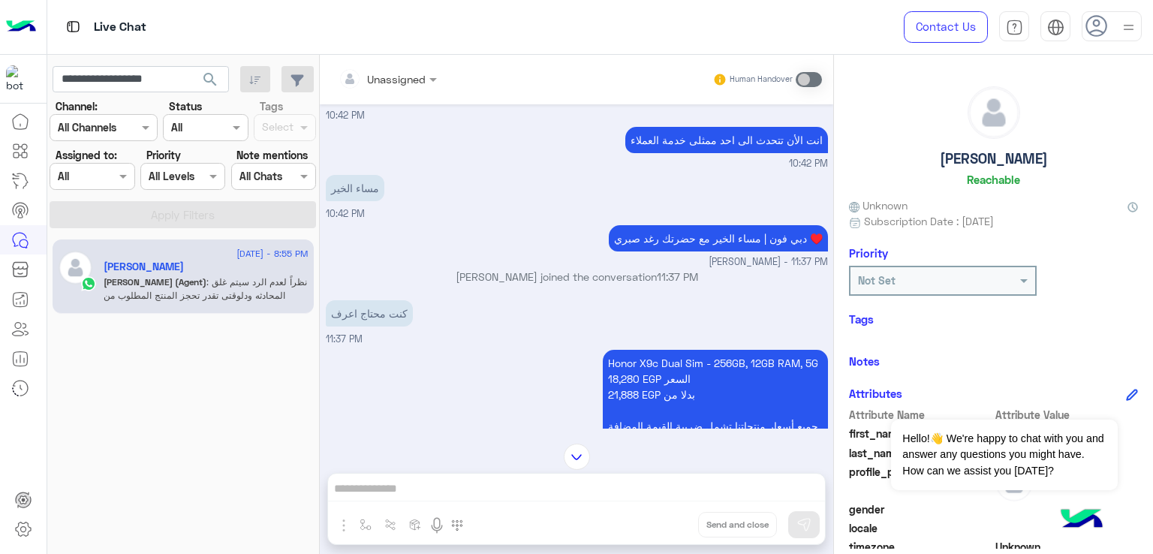
click at [703, 153] on p "انت الأن تتحدث الى احد ممثلى خدمة العملاء" at bounding box center [726, 140] width 203 height 26
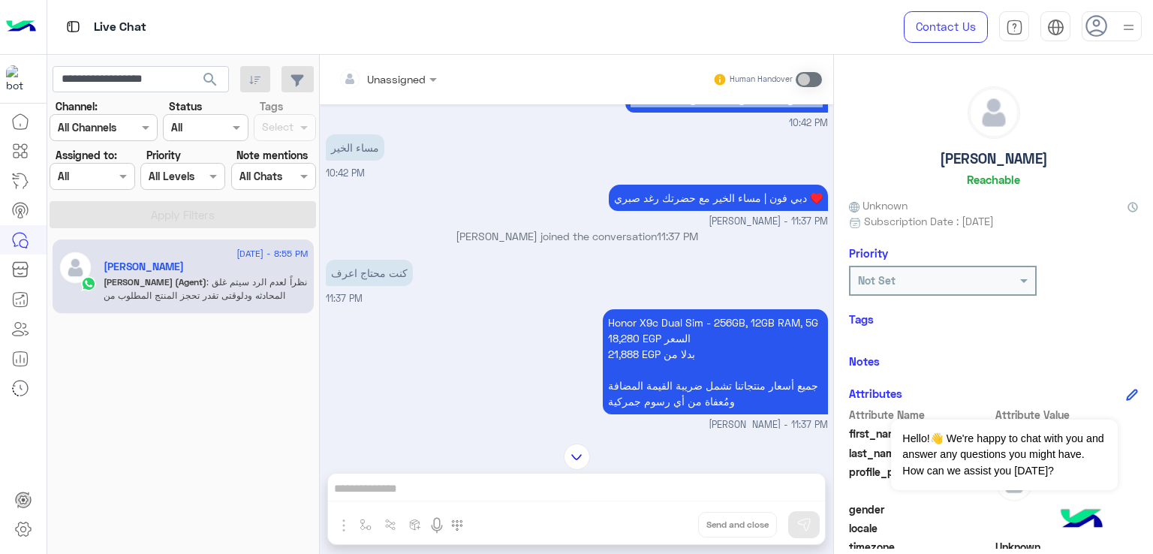
scroll to position [6230, 0]
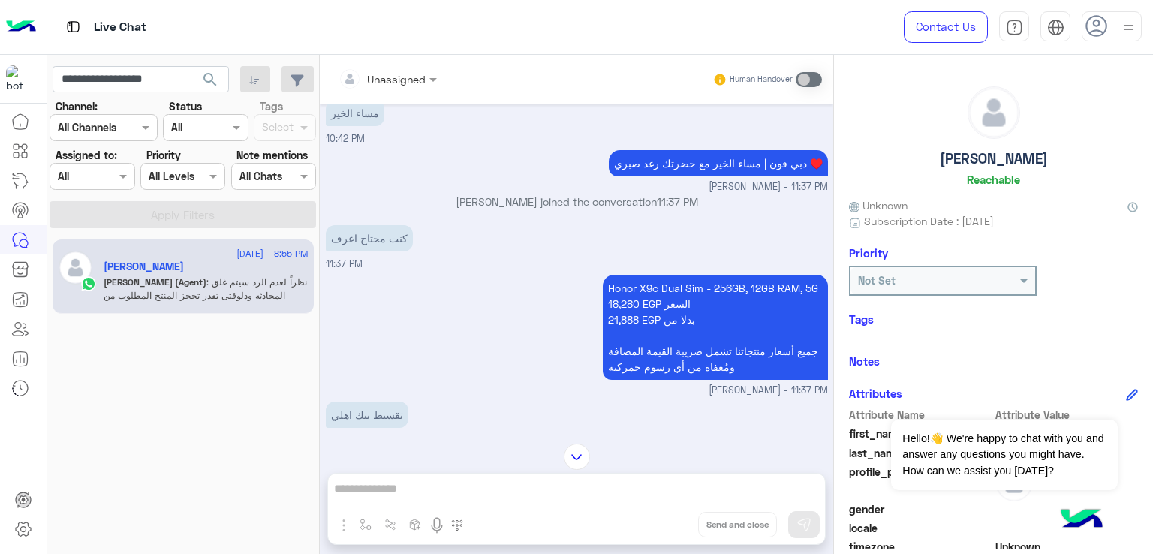
click at [707, 176] on p "دبي فون | مساء الخير مع حضرتك رغد صبري ♥️" at bounding box center [718, 163] width 219 height 26
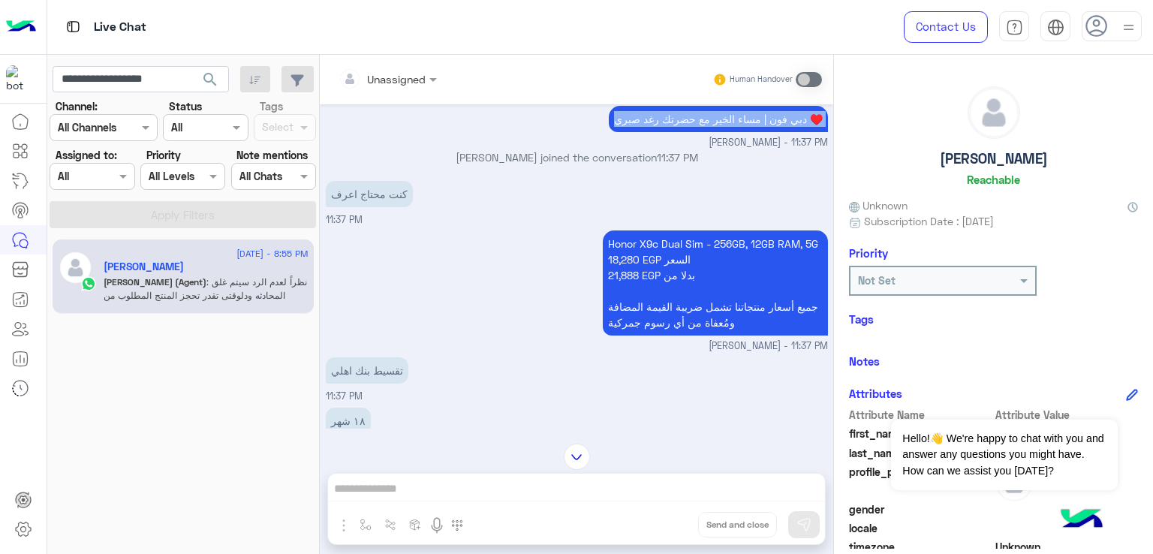
scroll to position [6380, 0]
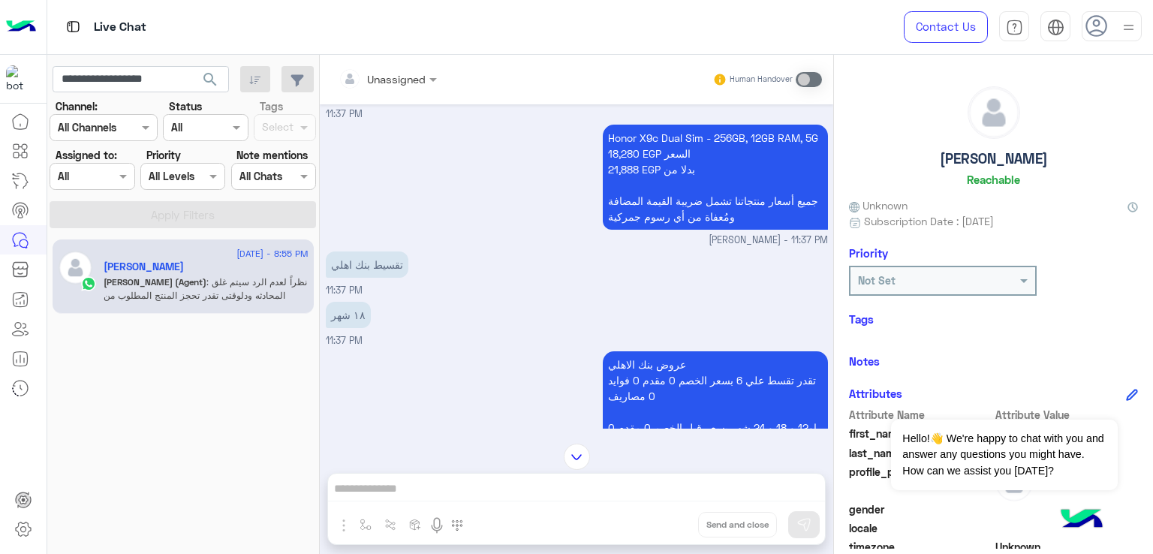
click at [638, 229] on p "Honor X9c Dual Sim - 256GB, 12GB RAM, 5G 18,280 EGP السعر 21,888 EGP بدلا من جم…" at bounding box center [715, 177] width 225 height 105
click at [664, 230] on p "Honor X9c Dual Sim - 256GB, 12GB RAM, 5G 18,280 EGP السعر 21,888 EGP بدلا من جم…" at bounding box center [715, 177] width 225 height 105
click at [665, 230] on p "Honor X9c Dual Sim - 256GB, 12GB RAM, 5G 18,280 EGP السعر 21,888 EGP بدلا من جم…" at bounding box center [715, 177] width 225 height 105
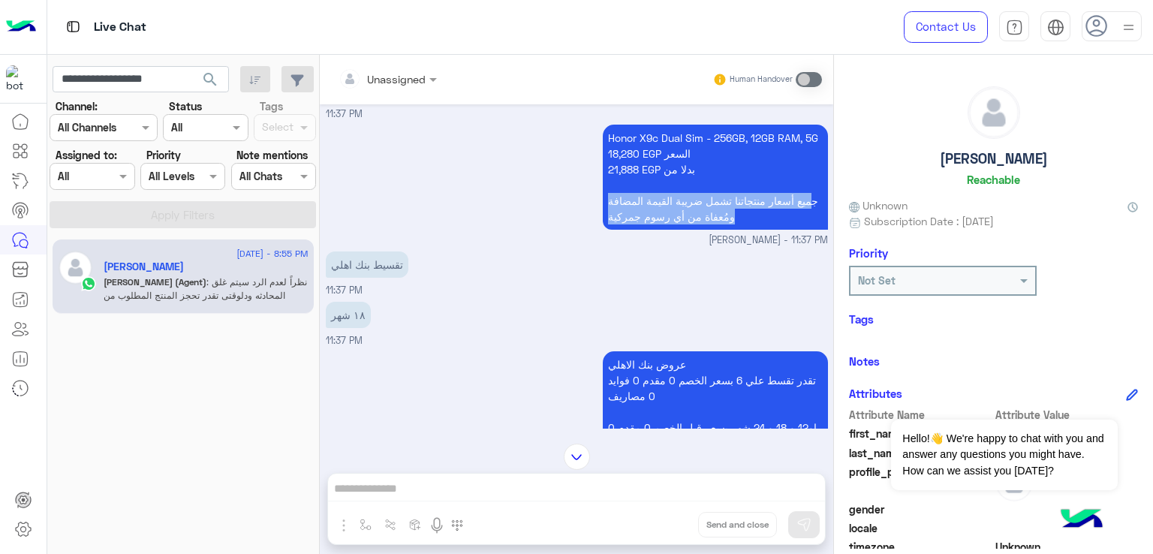
click at [665, 230] on p "Honor X9c Dual Sim - 256GB, 12GB RAM, 5G 18,280 EGP السعر 21,888 EGP بدلا من جم…" at bounding box center [715, 177] width 225 height 105
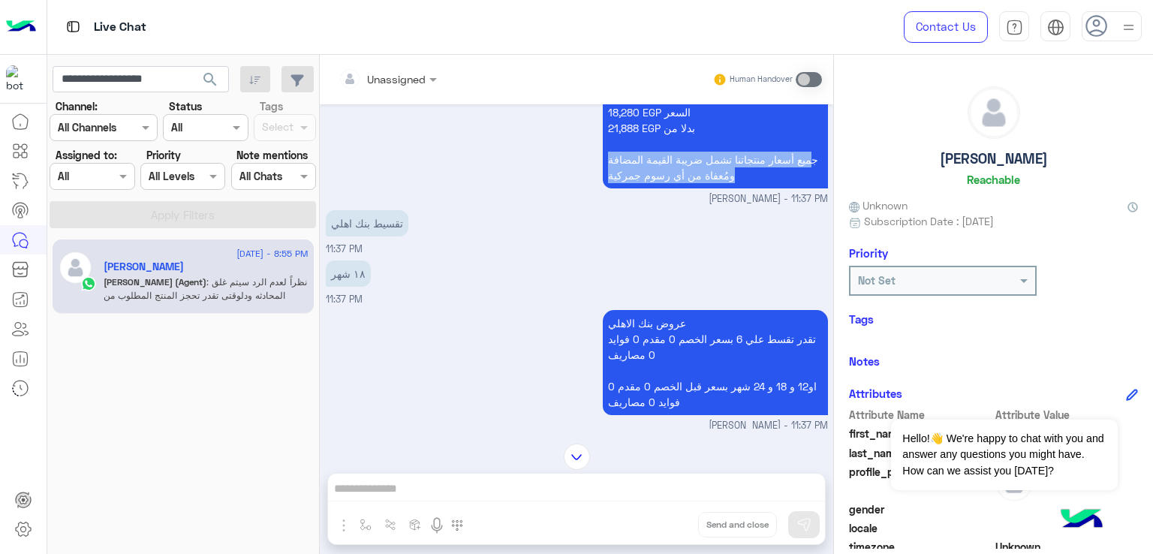
scroll to position [6455, 0]
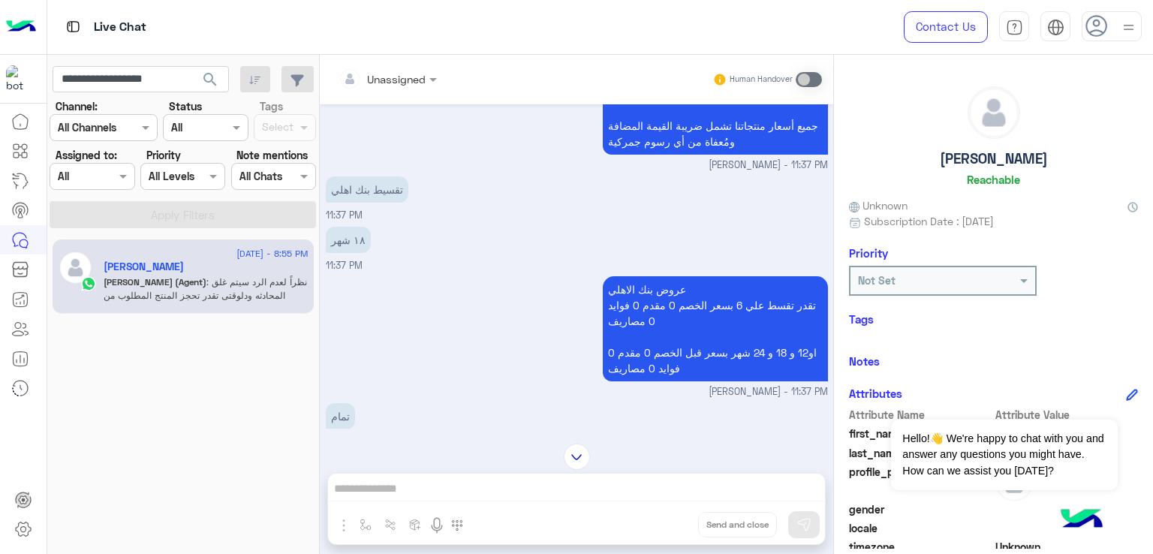
click at [370, 203] on p "تقسيط بنك اهلي" at bounding box center [367, 189] width 83 height 26
click at [350, 253] on p "١٨ شهر" at bounding box center [348, 240] width 45 height 26
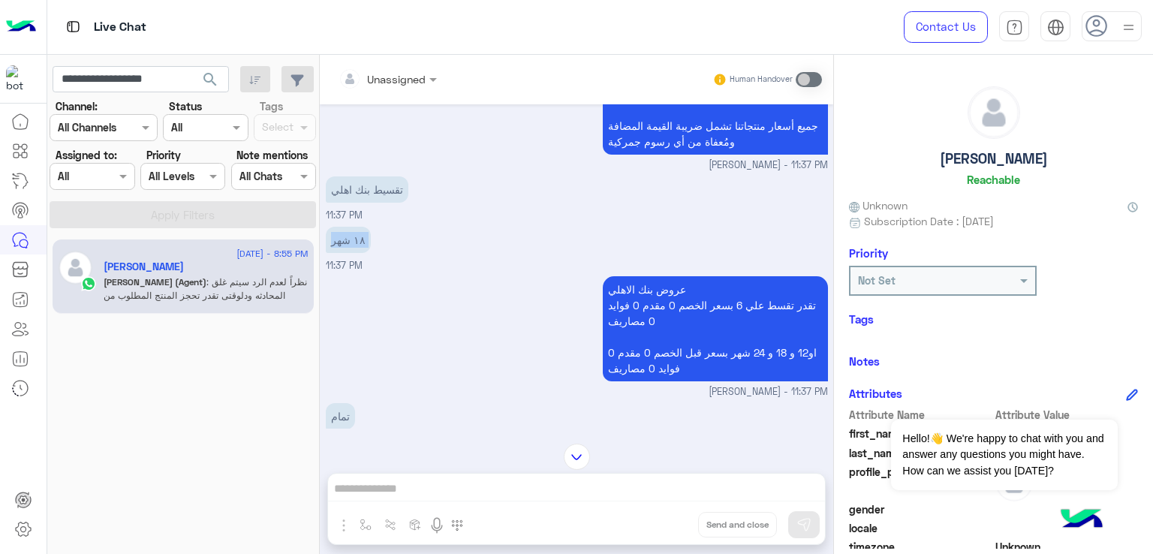
click at [350, 253] on p "١٨ شهر" at bounding box center [348, 240] width 45 height 26
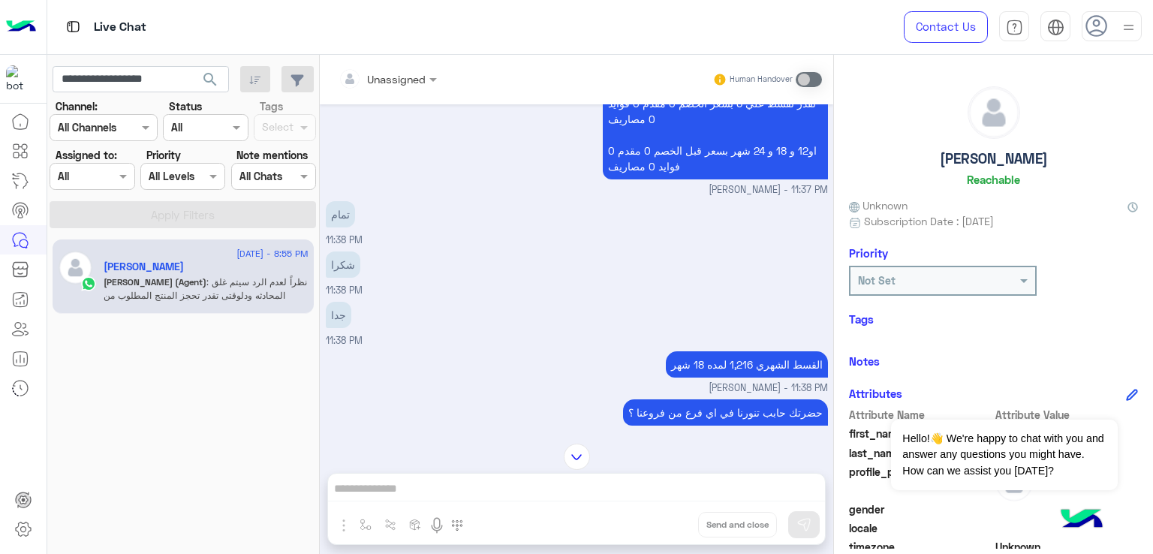
scroll to position [6681, 0]
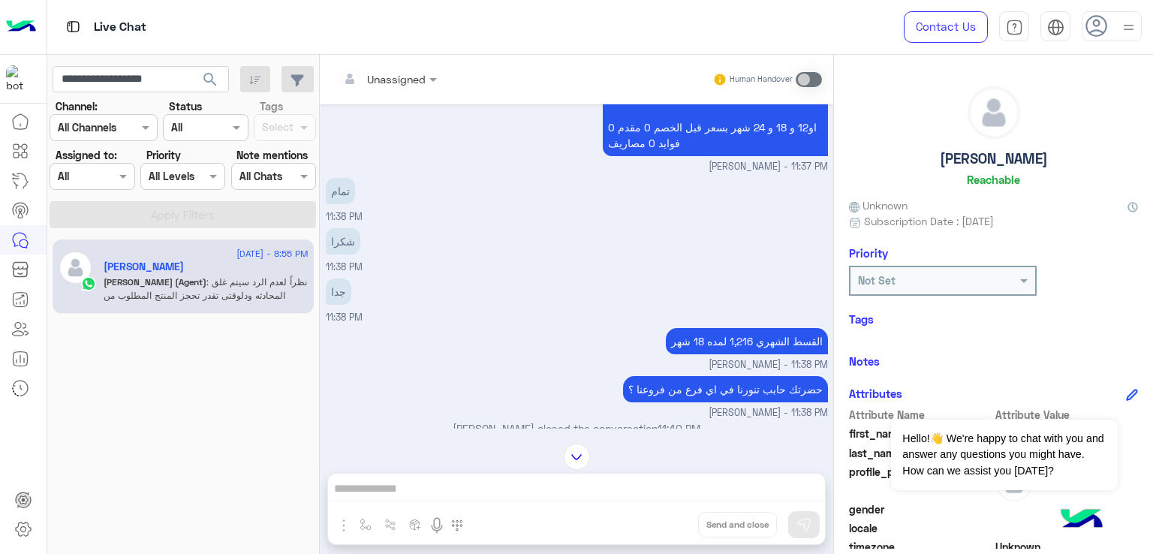
click at [625, 156] on p "عروض بنك الاهلي تقدر تقسط علي 6 بسعر الخصم 0 مقدم 0 فوايد 0 مصاريف او12 و 18 و …" at bounding box center [715, 103] width 225 height 105
click at [649, 156] on p "عروض بنك الاهلي تقدر تقسط علي 6 بسعر الخصم 0 مقدم 0 فوايد 0 مصاريف او12 و 18 و …" at bounding box center [715, 103] width 225 height 105
click at [648, 156] on p "عروض بنك الاهلي تقدر تقسط علي 6 بسعر الخصم 0 مقدم 0 فوايد 0 مصاريف او12 و 18 و …" at bounding box center [715, 103] width 225 height 105
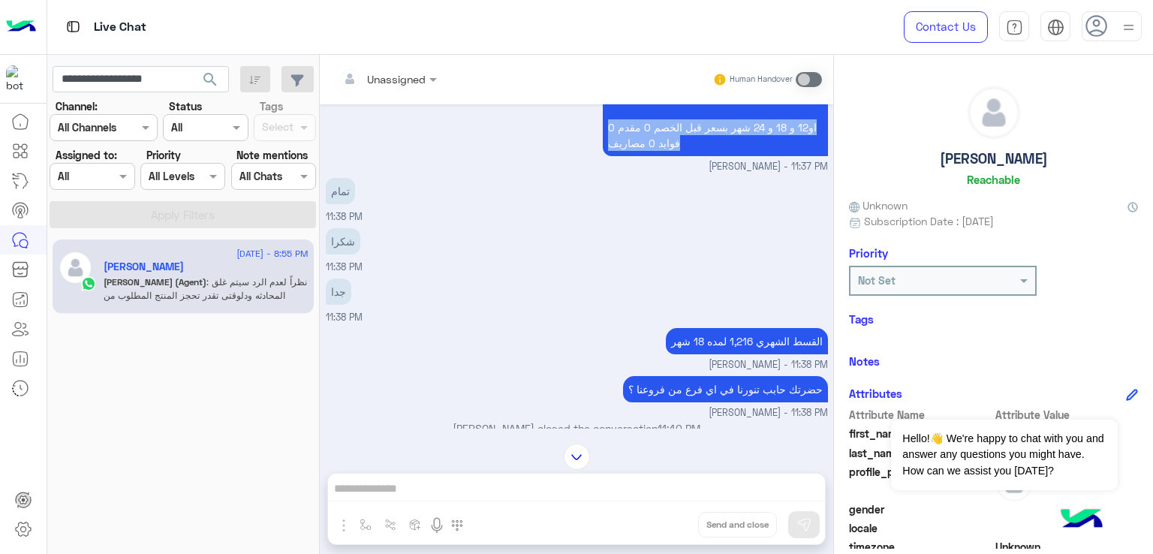
click at [648, 156] on p "عروض بنك الاهلي تقدر تقسط علي 6 بسعر الخصم 0 مقدم 0 فوايد 0 مصاريف او12 و 18 و …" at bounding box center [715, 103] width 225 height 105
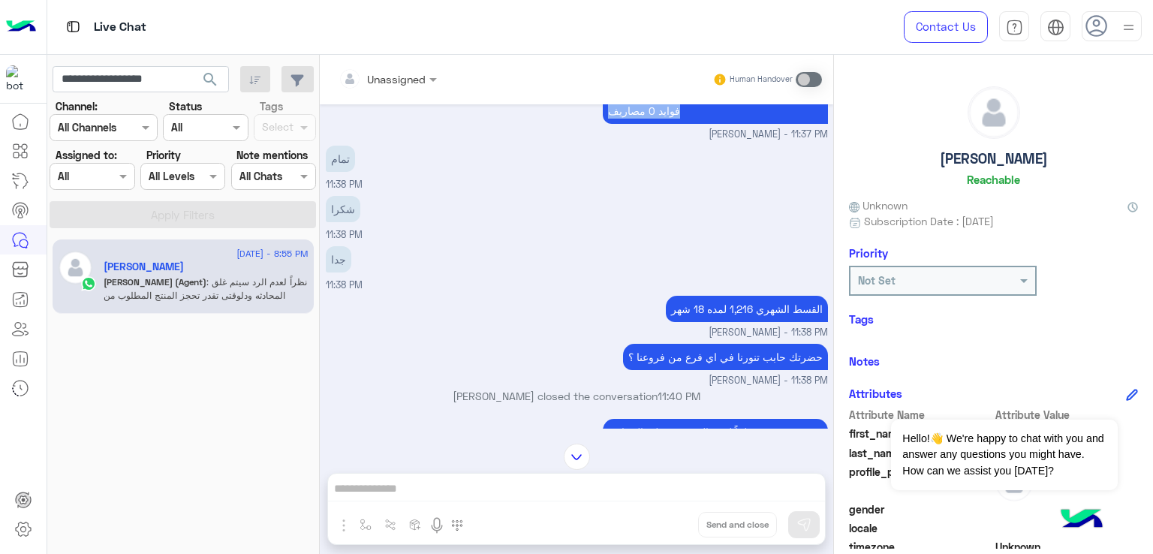
scroll to position [6756, 0]
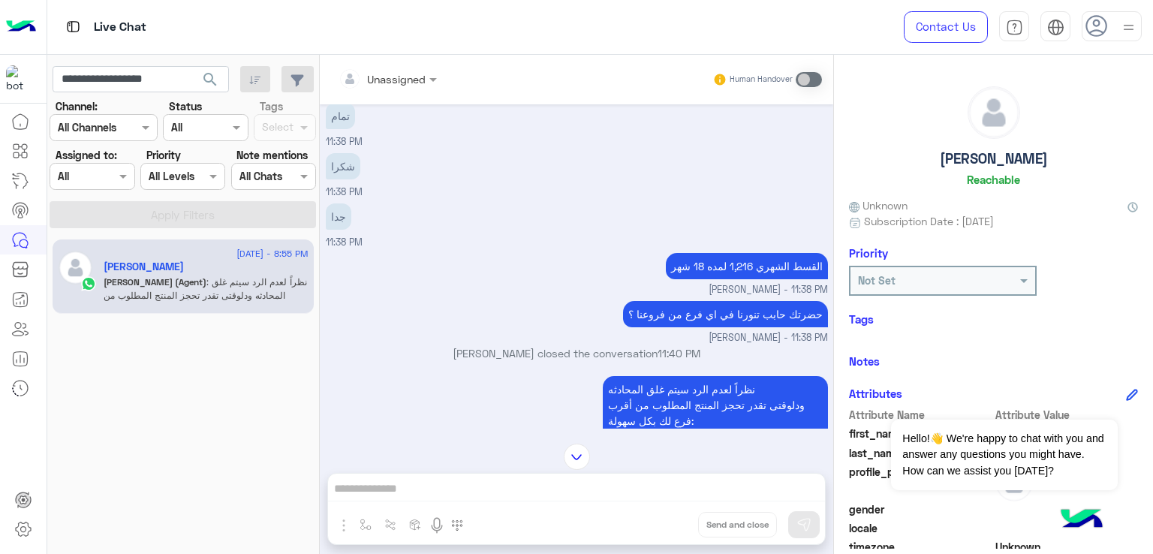
click at [337, 129] on p "تمام" at bounding box center [340, 116] width 29 height 26
click at [339, 179] on p "شكرا" at bounding box center [343, 166] width 35 height 26
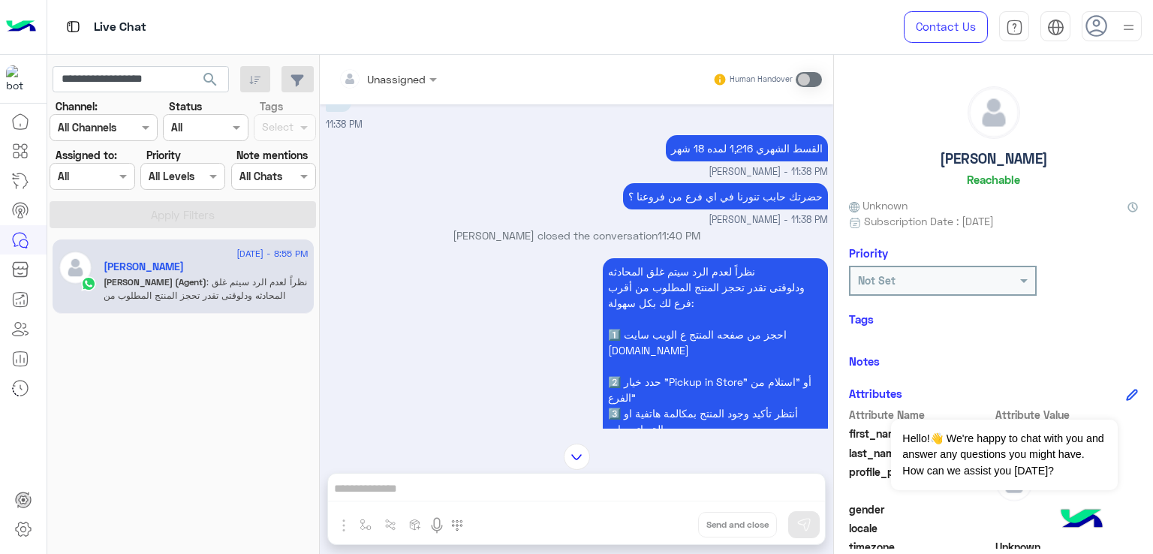
scroll to position [6906, 0]
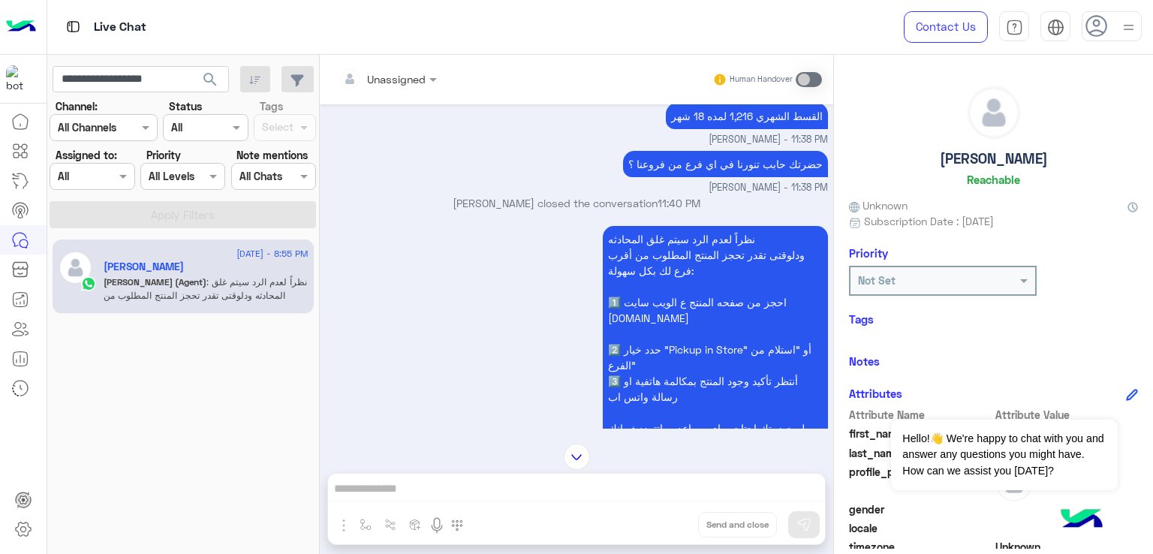
click at [724, 129] on p "القسط الشهري 1,216 لمده 18 شهر" at bounding box center [747, 116] width 162 height 26
click at [703, 177] on p "حضرتك حابب تنورنا في اي فرع من فروعنا ؟" at bounding box center [725, 164] width 205 height 26
click at [730, 177] on p "حضرتك حابب تنورنا في اي فرع من فروعنا ؟" at bounding box center [725, 164] width 205 height 26
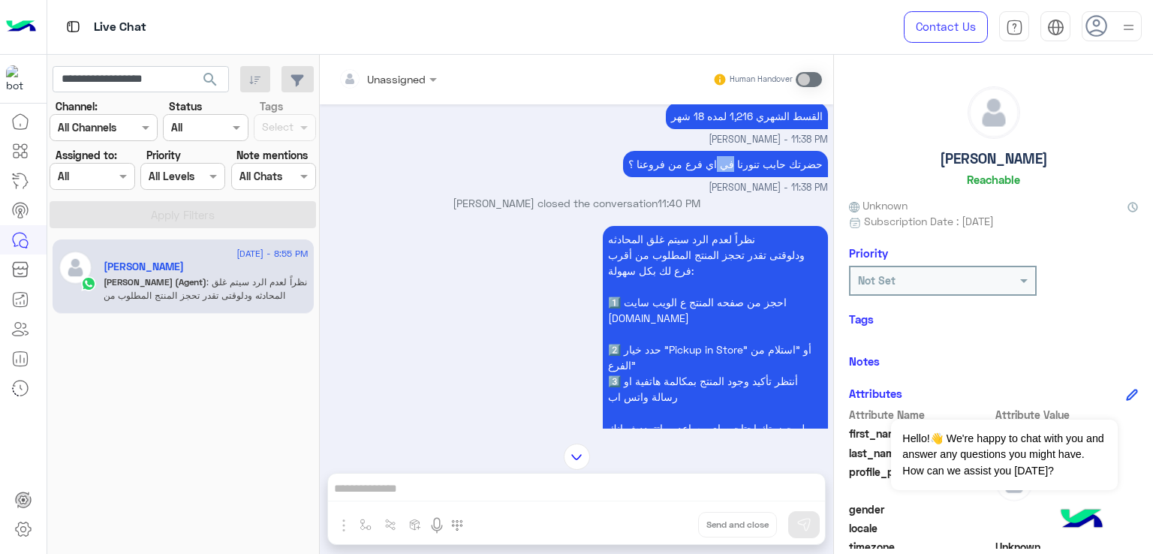
click at [730, 177] on p "حضرتك حابب تنورنا في اي فرع من فروعنا ؟" at bounding box center [725, 164] width 205 height 26
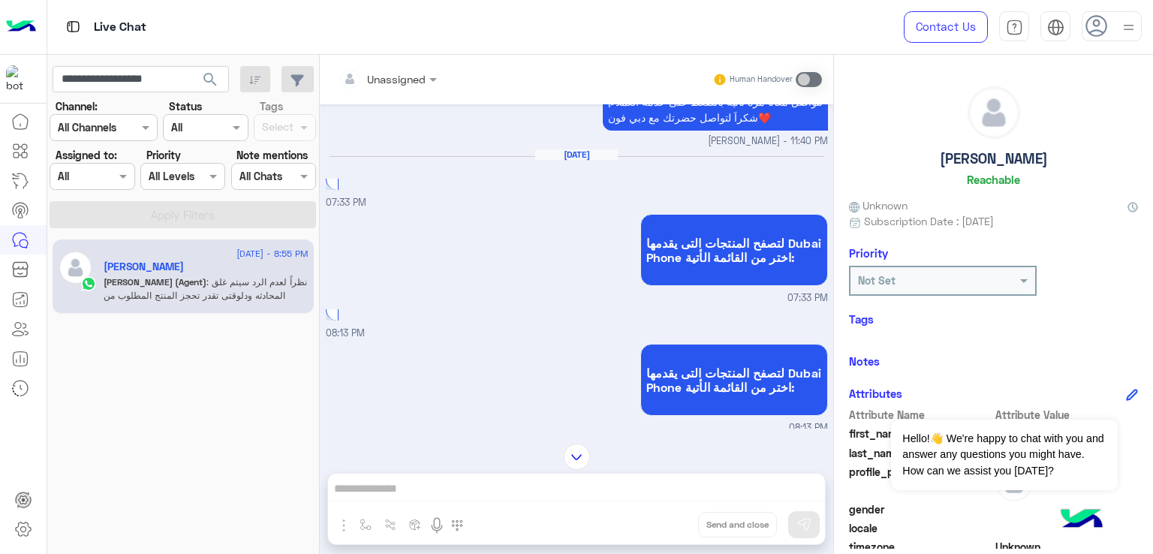
scroll to position [7281, 0]
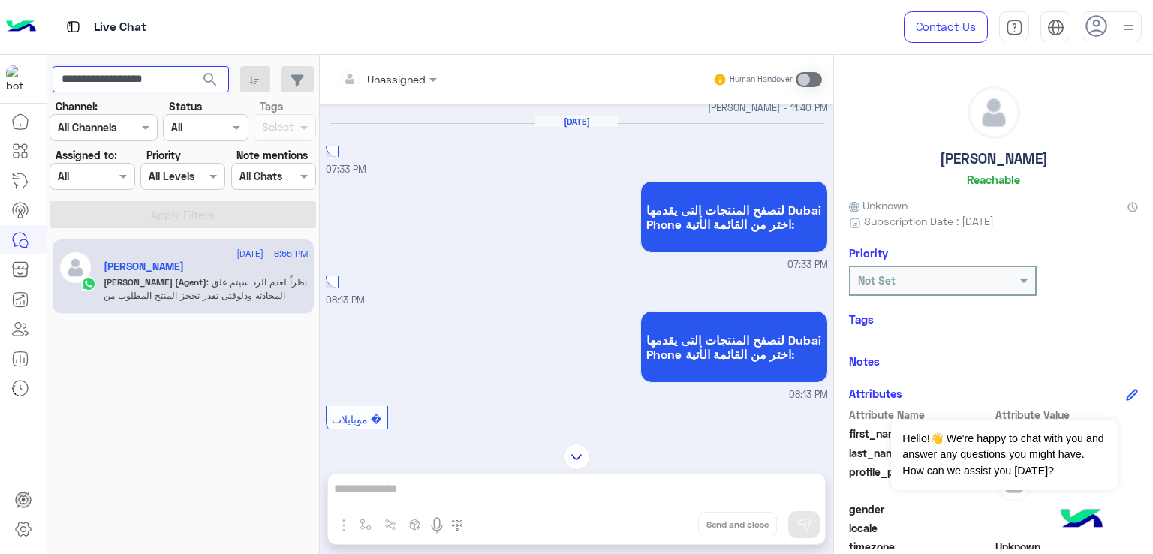
click at [137, 75] on input "**********" at bounding box center [141, 79] width 176 height 27
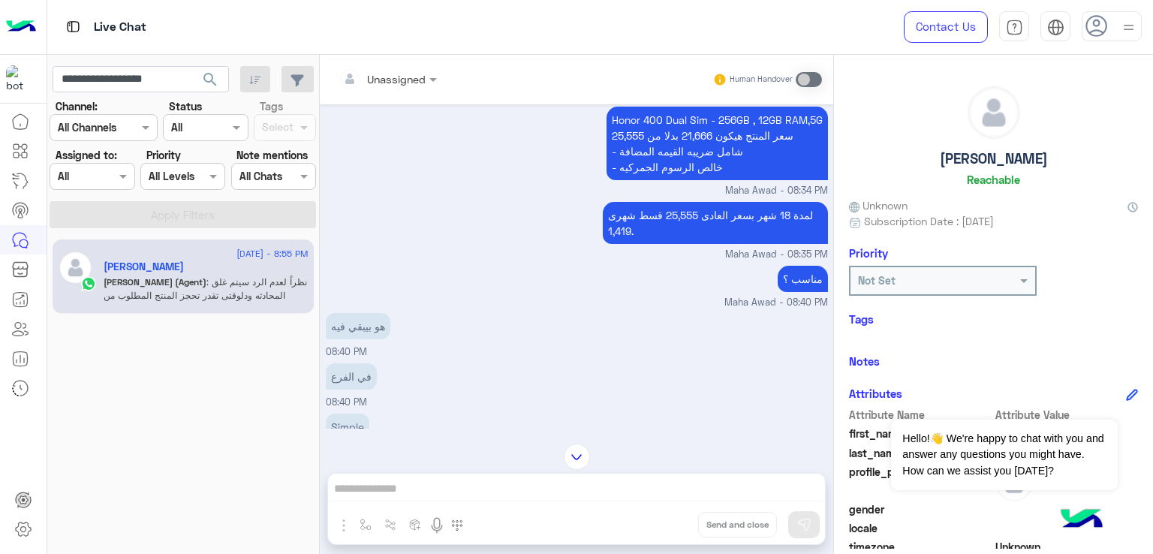
scroll to position [9276, 0]
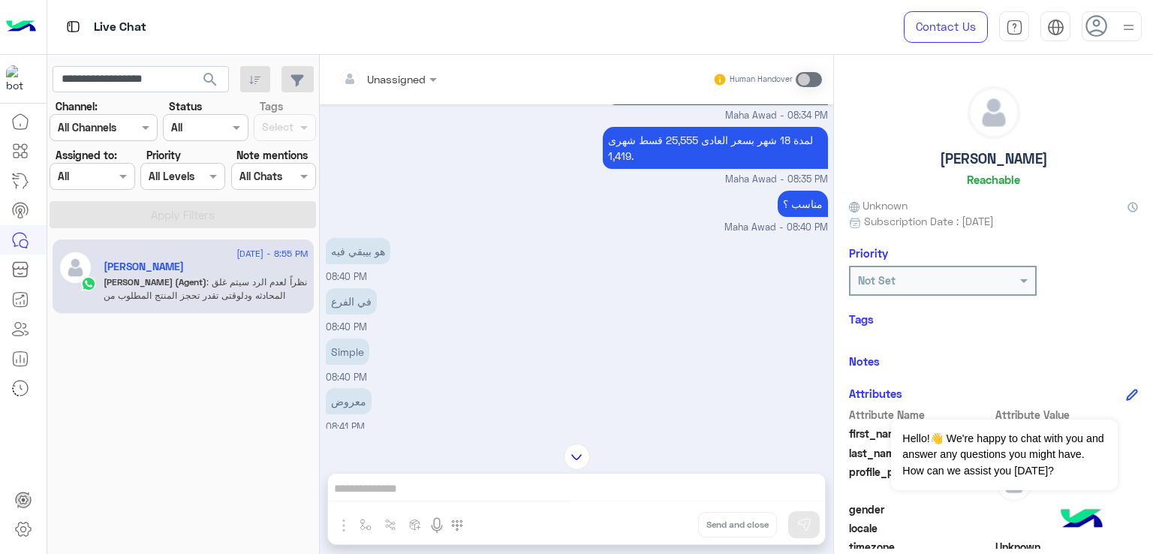
click at [660, 105] on p "Honor 400 Dual Sim - 256GB , 12GB RAM,5G سعر المنتج هيكون 21,666 بدلا من 25,555…" at bounding box center [717, 69] width 221 height 74
click at [679, 105] on p "Honor 400 Dual Sim - 256GB , 12GB RAM,5G سعر المنتج هيكون 21,666 بدلا من 25,555…" at bounding box center [717, 69] width 221 height 74
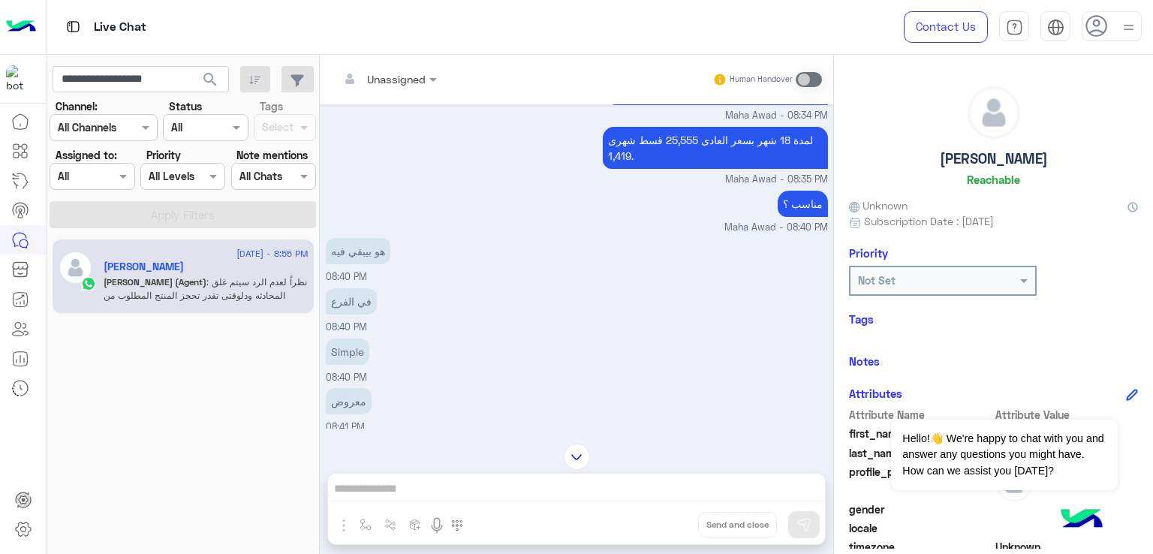
click at [679, 105] on p "Honor 400 Dual Sim - 256GB , 12GB RAM,5G سعر المنتج هيكون 21,666 بدلا من 25,555…" at bounding box center [717, 69] width 221 height 74
click at [670, 105] on p "Honor 400 Dual Sim - 256GB , 12GB RAM,5G سعر المنتج هيكون 21,666 بدلا من 25,555…" at bounding box center [717, 69] width 221 height 74
click at [676, 169] on p "لمدة 18 شهر بسعر العادى 25,555 قسط شهرى 1,419." at bounding box center [715, 148] width 225 height 42
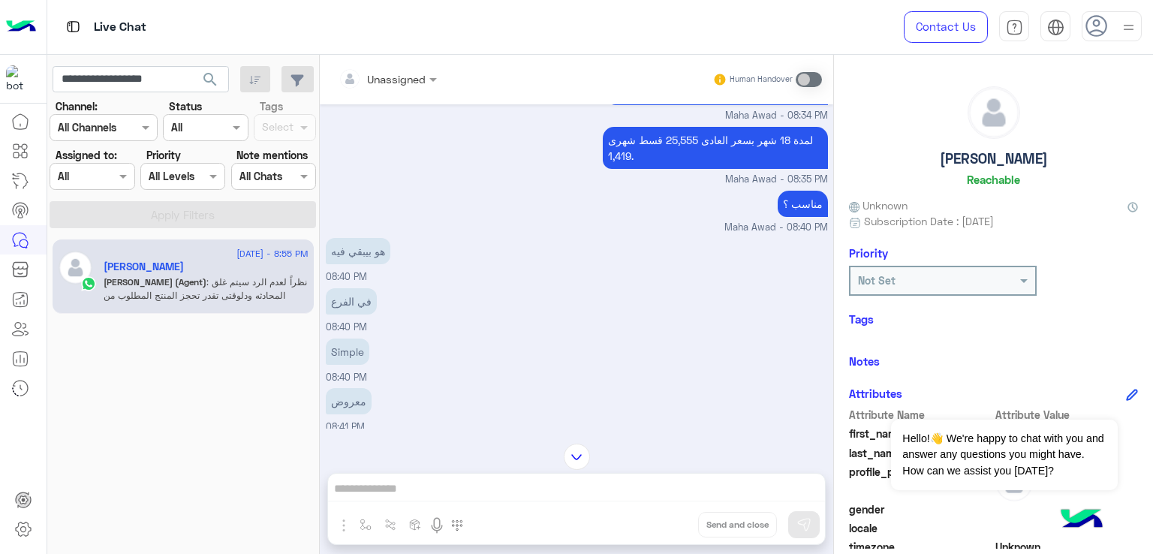
click at [676, 169] on p "لمدة 18 شهر بسعر العادى 25,555 قسط شهرى 1,419." at bounding box center [715, 148] width 225 height 42
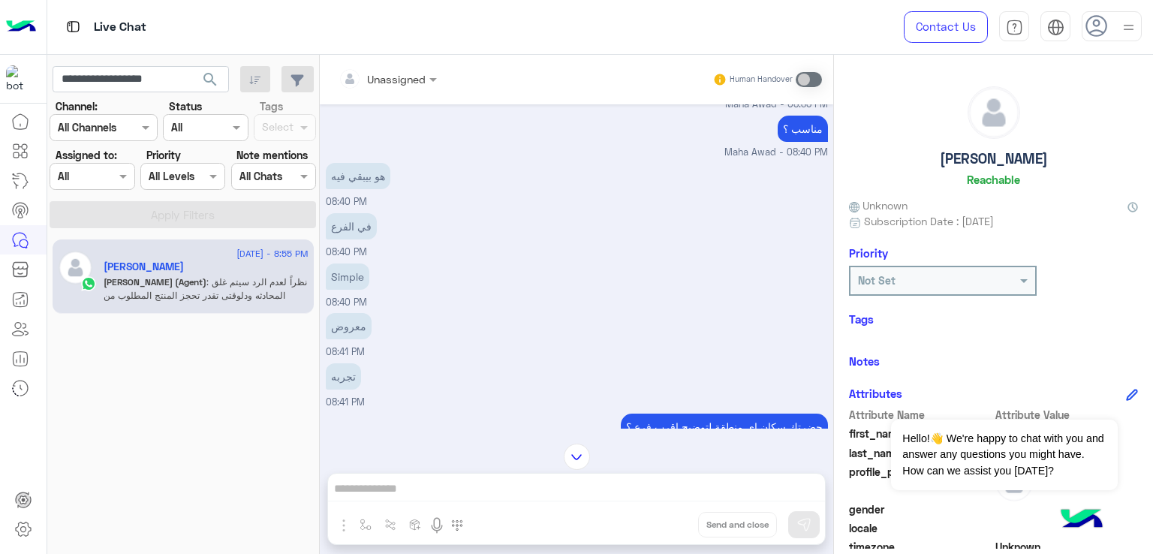
click at [799, 142] on p "مناسب ؟" at bounding box center [803, 129] width 50 height 26
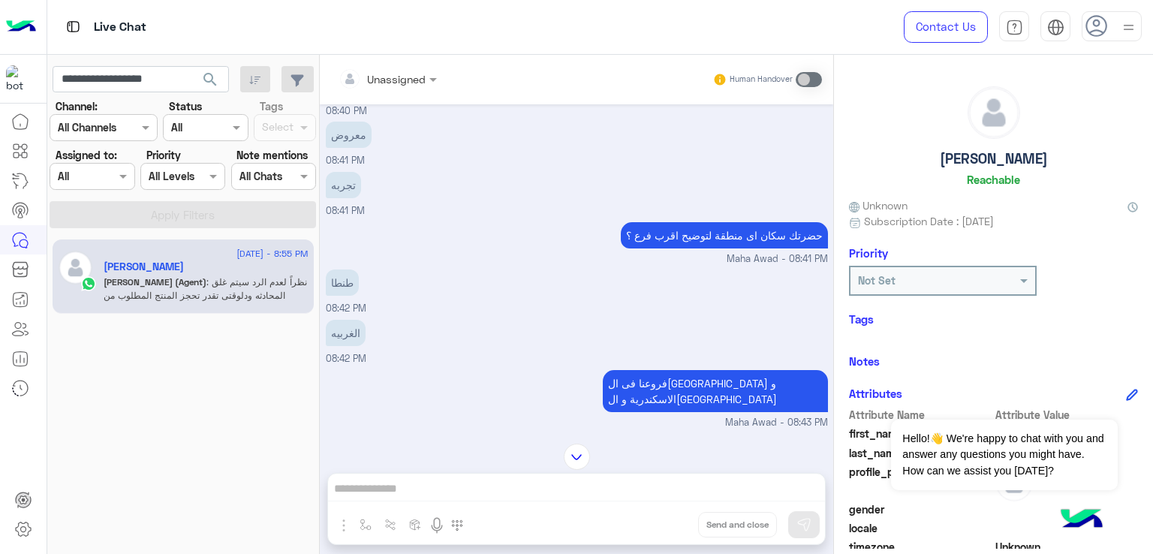
scroll to position [9576, 0]
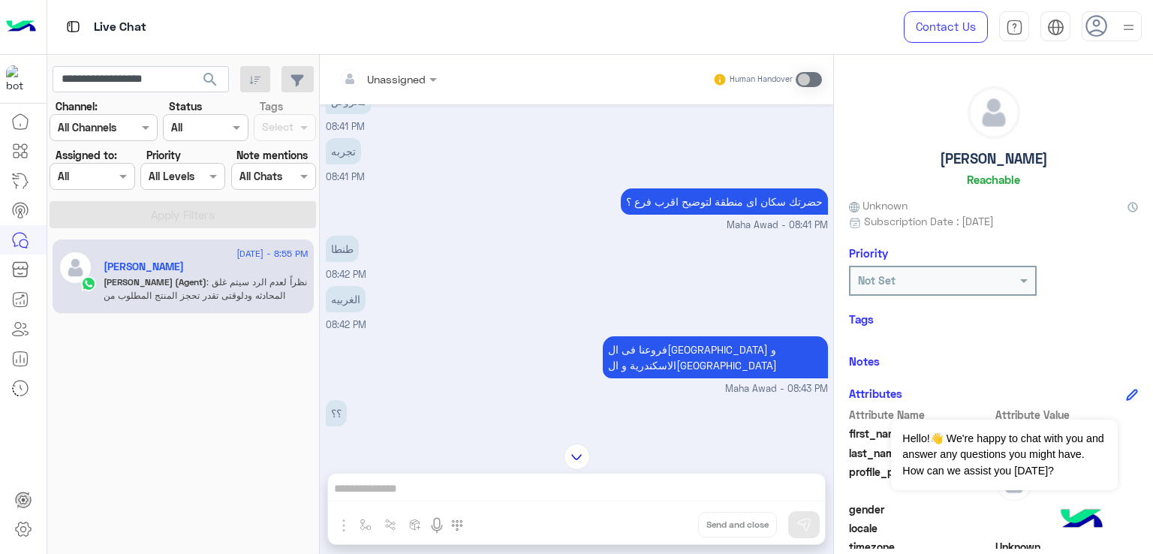
click at [351, 114] on p "معروض" at bounding box center [349, 101] width 46 height 26
click at [336, 164] on p "تجربه" at bounding box center [343, 151] width 35 height 26
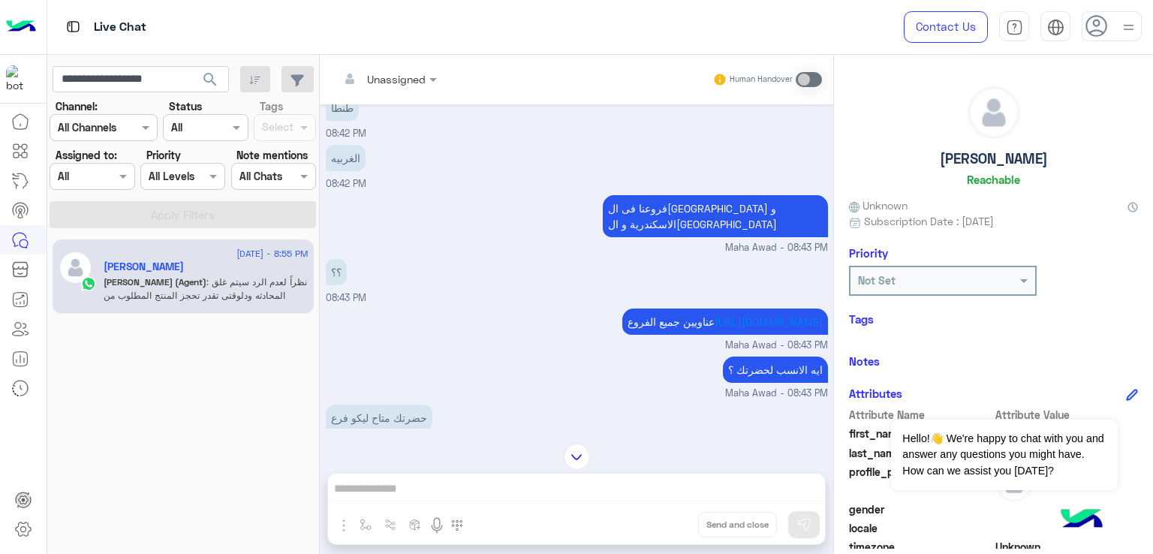
scroll to position [9726, 0]
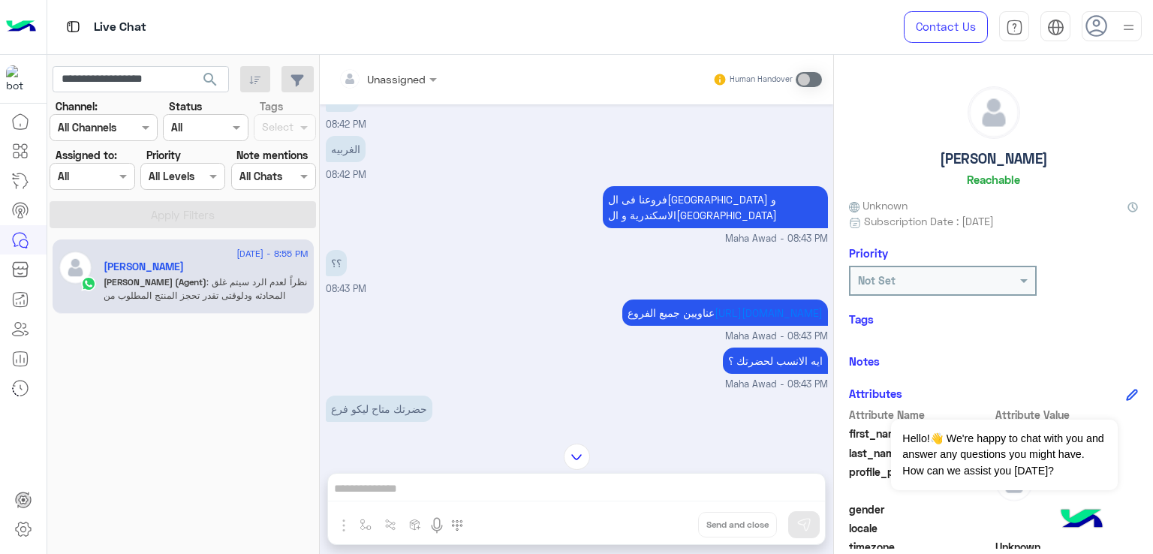
click at [640, 65] on p "حضرتك سكان اى منطقة لتوضيح اقرب فرع ؟" at bounding box center [724, 51] width 207 height 26
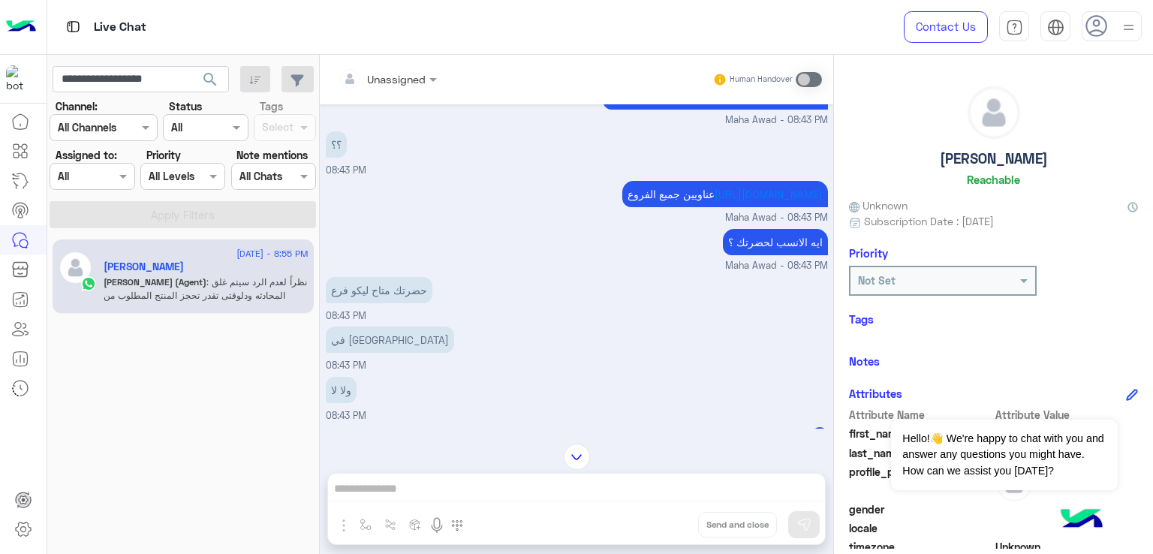
scroll to position [9876, 0]
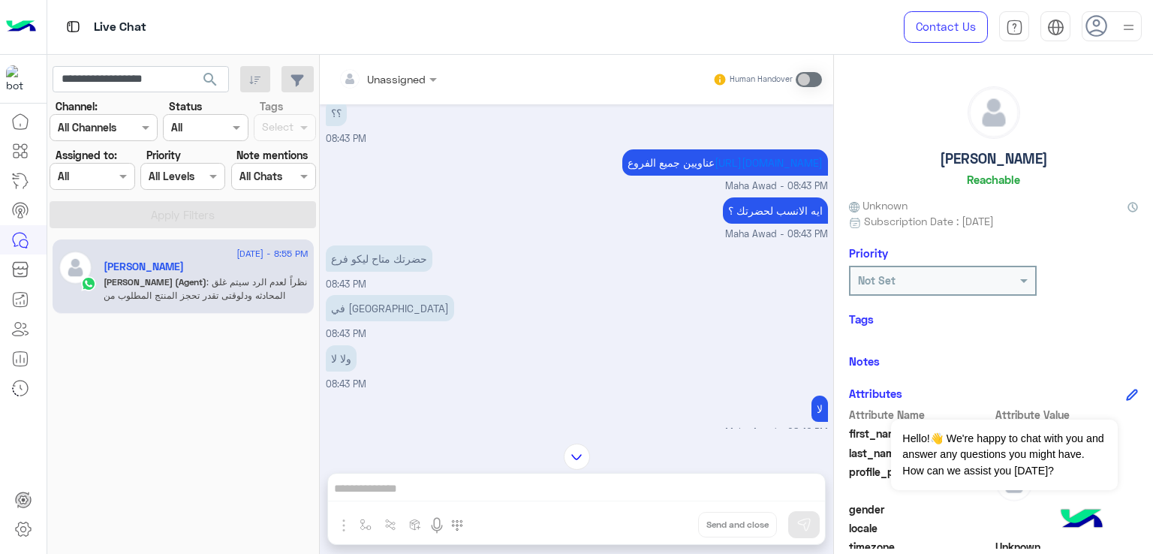
click at [670, 78] on p "فروعنا فى القاهرة و الاسكندرية و الجيزة" at bounding box center [715, 57] width 225 height 42
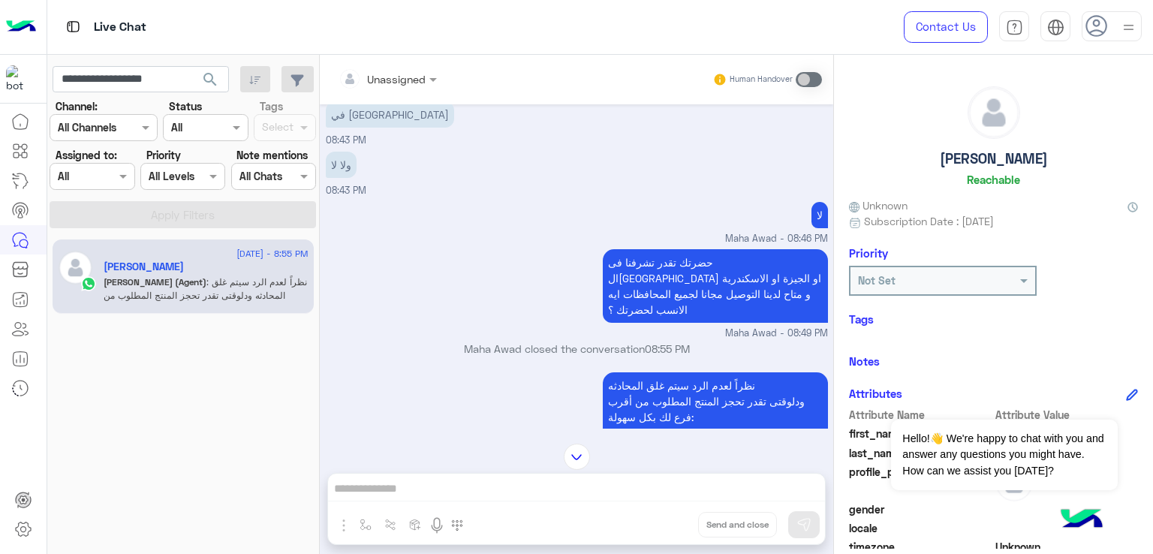
scroll to position [10101, 0]
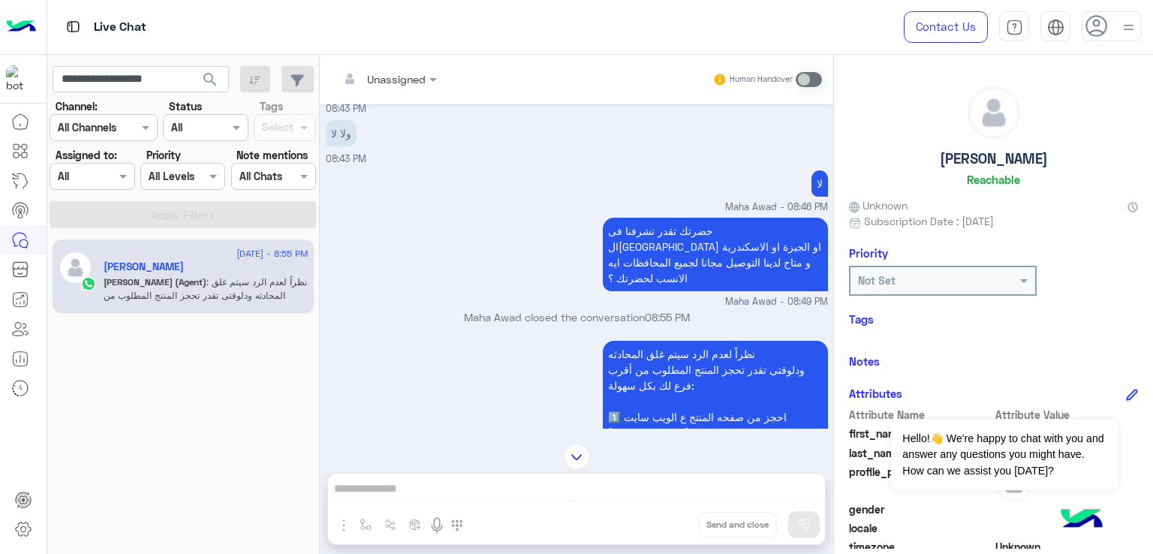
click at [381, 47] on p "حضرتك متاح ليكو فرع" at bounding box center [379, 33] width 107 height 26
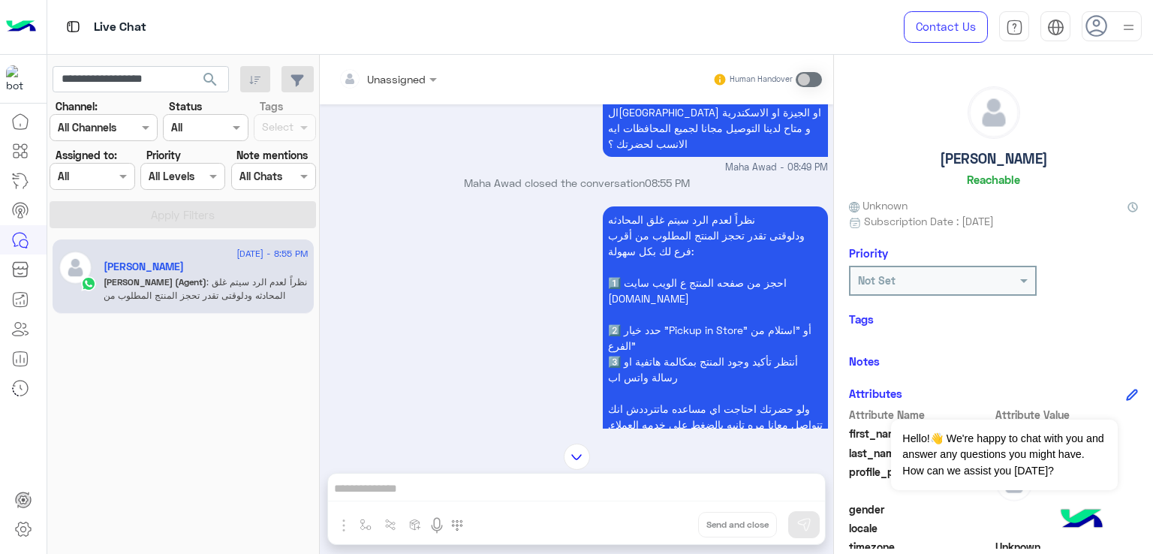
scroll to position [10251, 0]
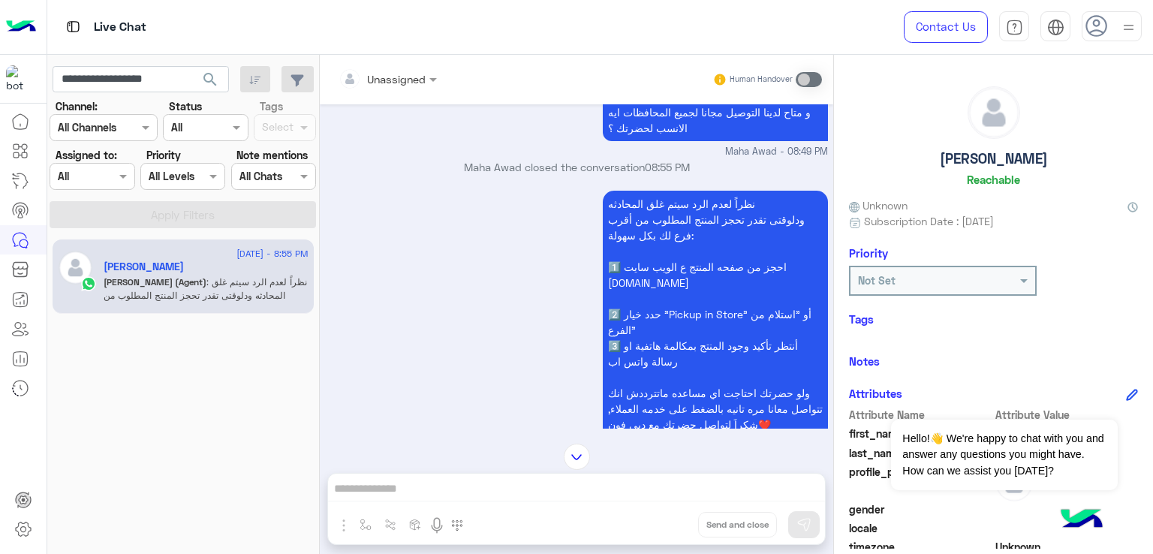
click at [674, 141] on p "حضرتك تقدر تشرفنا فى القاهرة او الجيزة او الاسكندرية و متاح لدينا التوصيل مجانا…" at bounding box center [715, 105] width 225 height 74
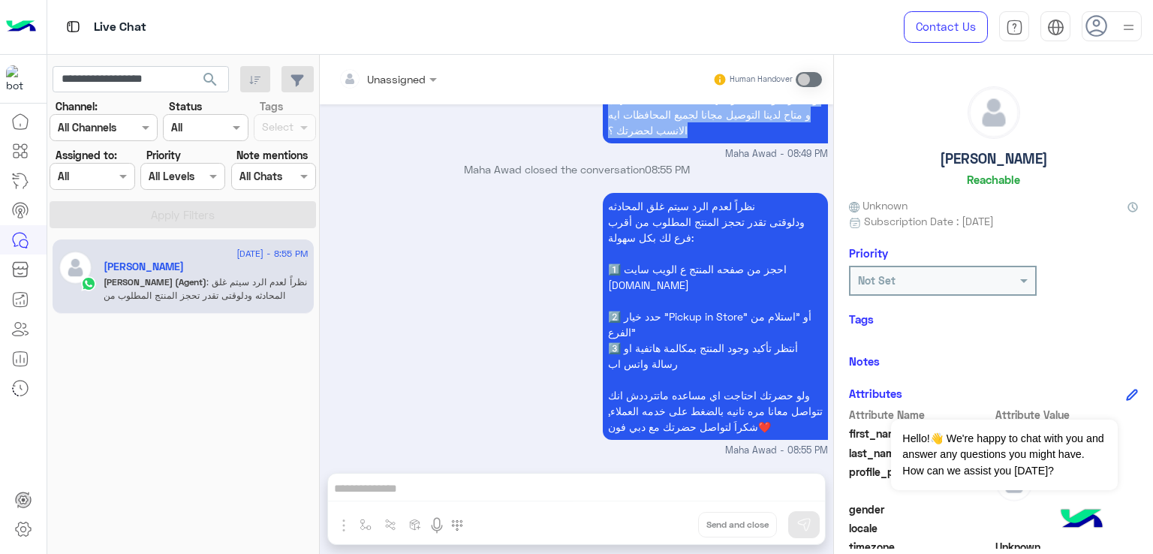
scroll to position [10360, 0]
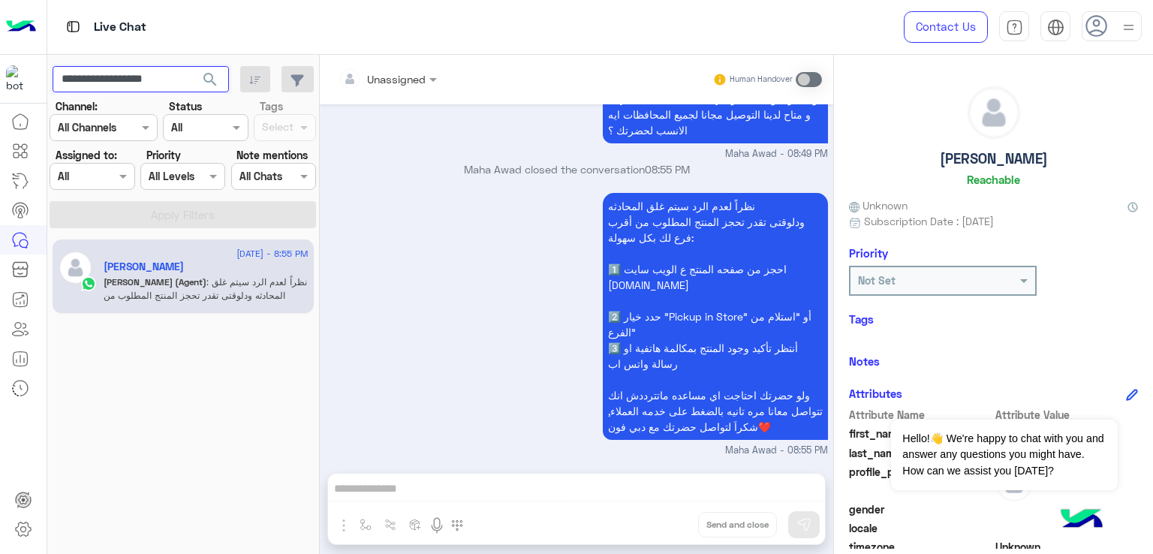
click at [98, 80] on input "**********" at bounding box center [141, 79] width 176 height 27
paste input "text"
click at [213, 80] on span "search" at bounding box center [210, 80] width 18 height 18
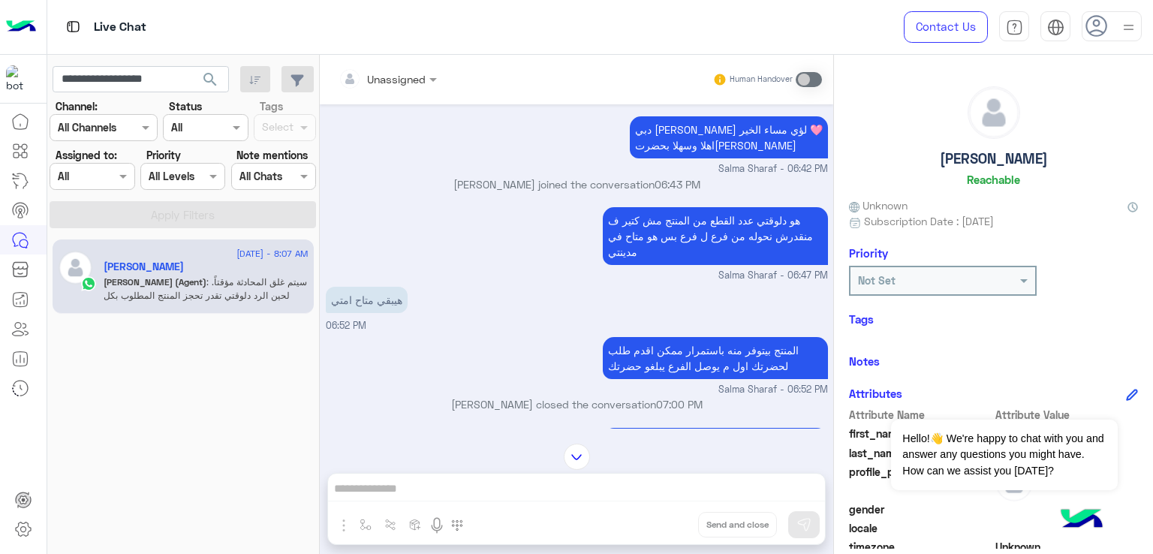
scroll to position [1142, 0]
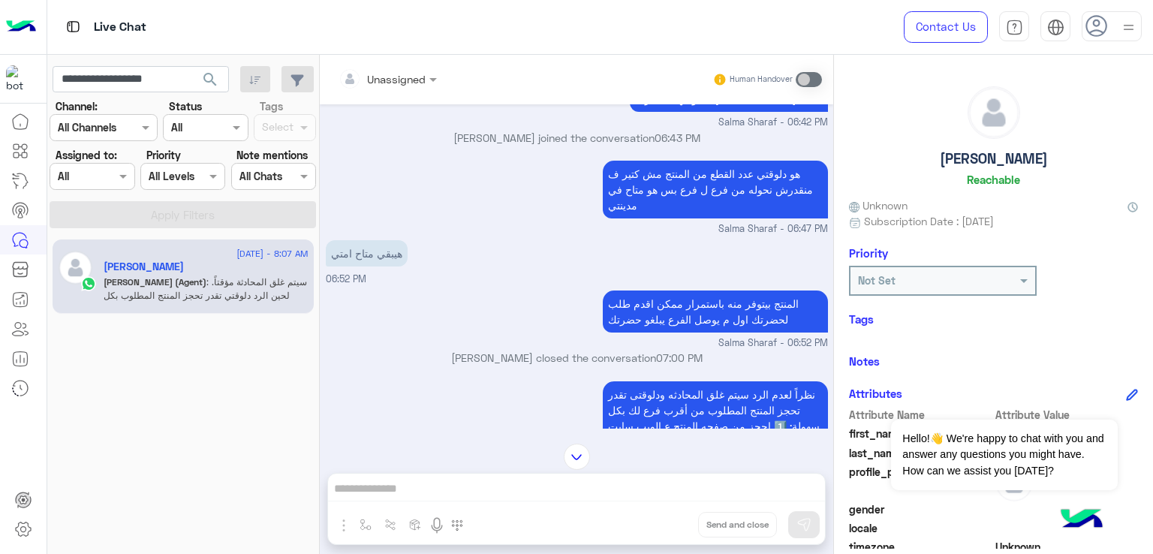
click at [703, 192] on p "هو دلوقتي عدد القطع من المنتج مش كتير ف منقدرش نحوله من فرع ل فرع بس هو متاح في…" at bounding box center [715, 190] width 225 height 58
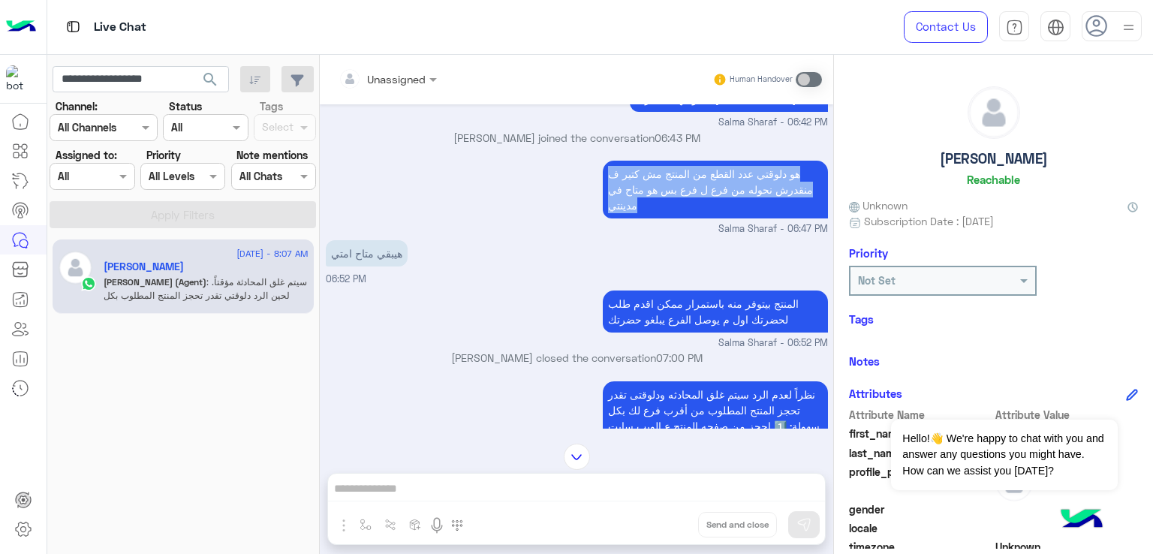
click at [703, 192] on p "هو دلوقتي عدد القطع من المنتج مش كتير ف منقدرش نحوله من فرع ل فرع بس هو متاح في…" at bounding box center [715, 190] width 225 height 58
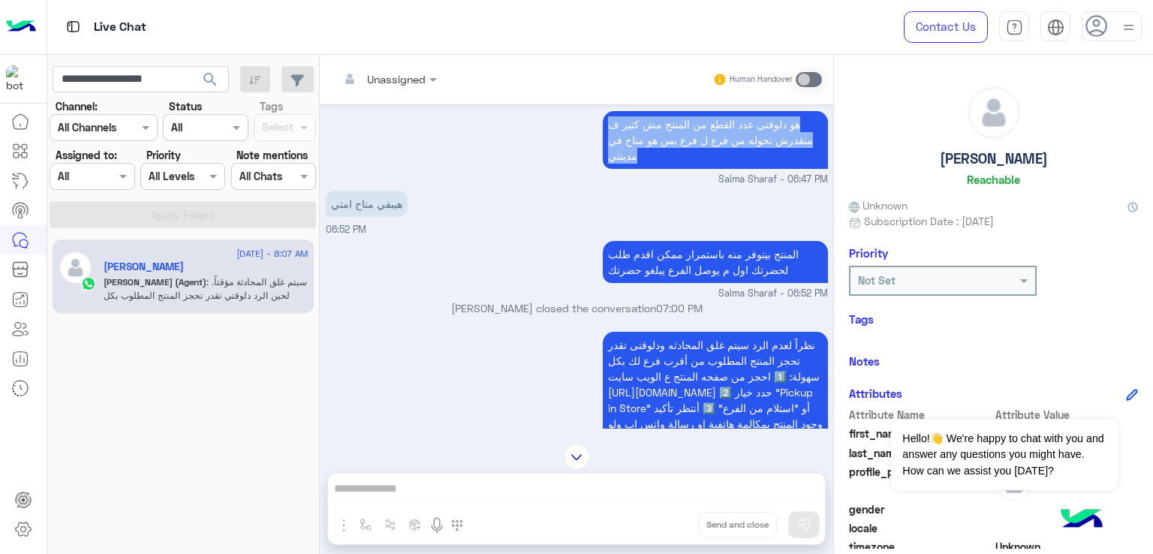
scroll to position [1218, 0]
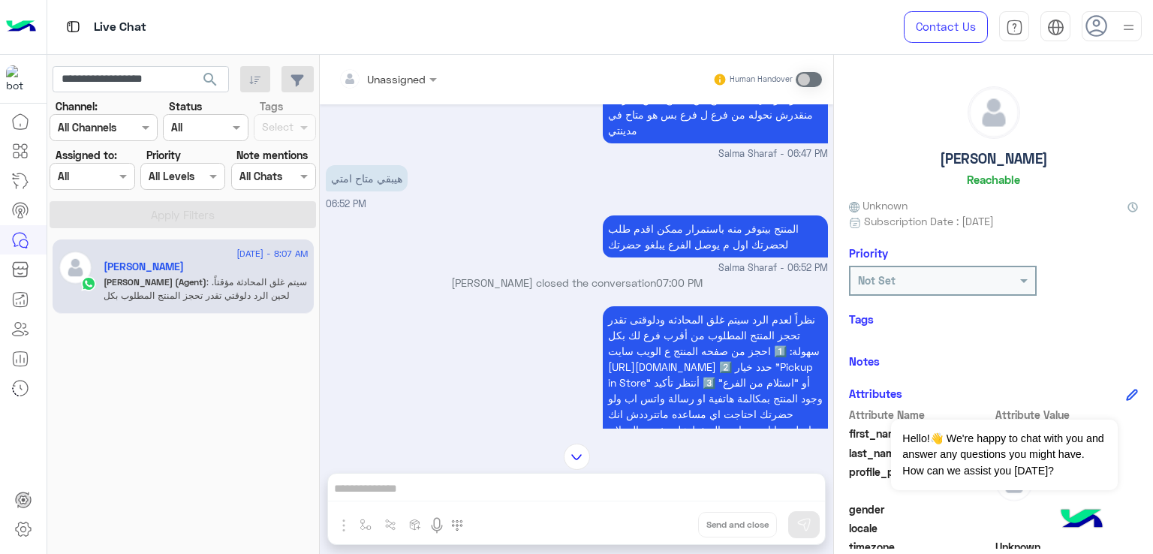
click at [398, 189] on p "هيبقي متاح امتي" at bounding box center [367, 178] width 82 height 26
click at [650, 253] on p "المنتج بيتوفر منه باستمرار ممكن اقدم طلب لحضرتك اول م يوصل الفرع يبلغو حضرتك" at bounding box center [715, 236] width 225 height 42
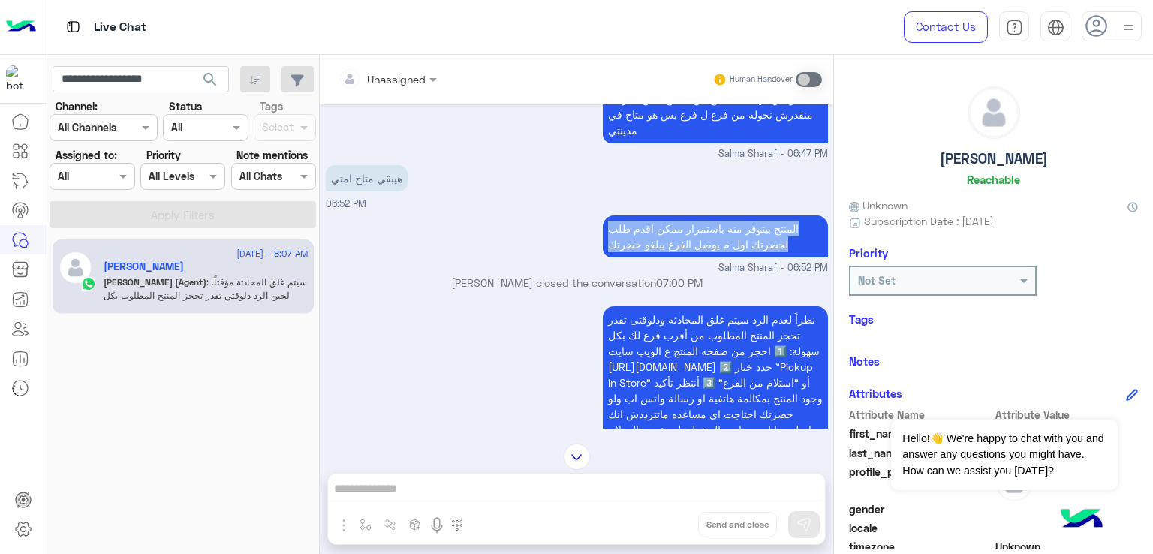
click at [650, 253] on p "المنتج بيتوفر منه باستمرار ممكن اقدم طلب لحضرتك اول م يوصل الفرع يبلغو حضرتك" at bounding box center [715, 236] width 225 height 42
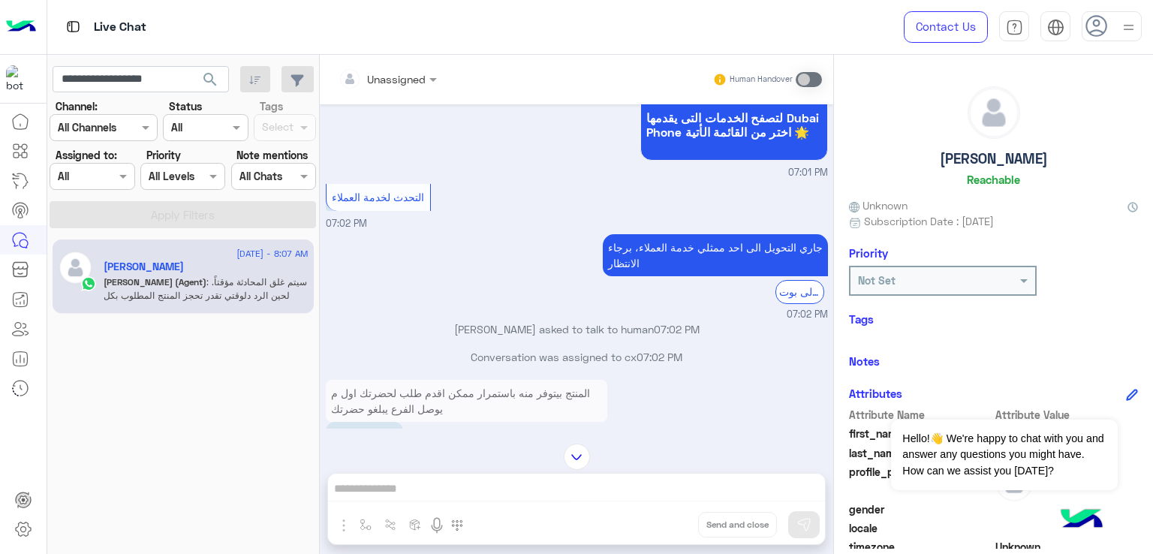
scroll to position [2043, 0]
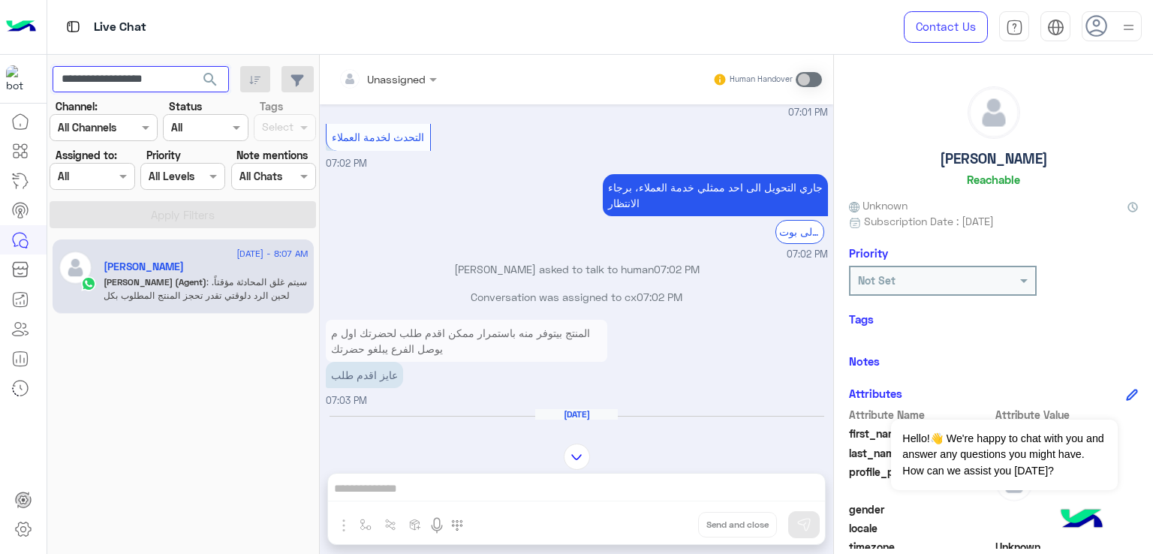
click at [120, 74] on input "**********" at bounding box center [141, 79] width 176 height 27
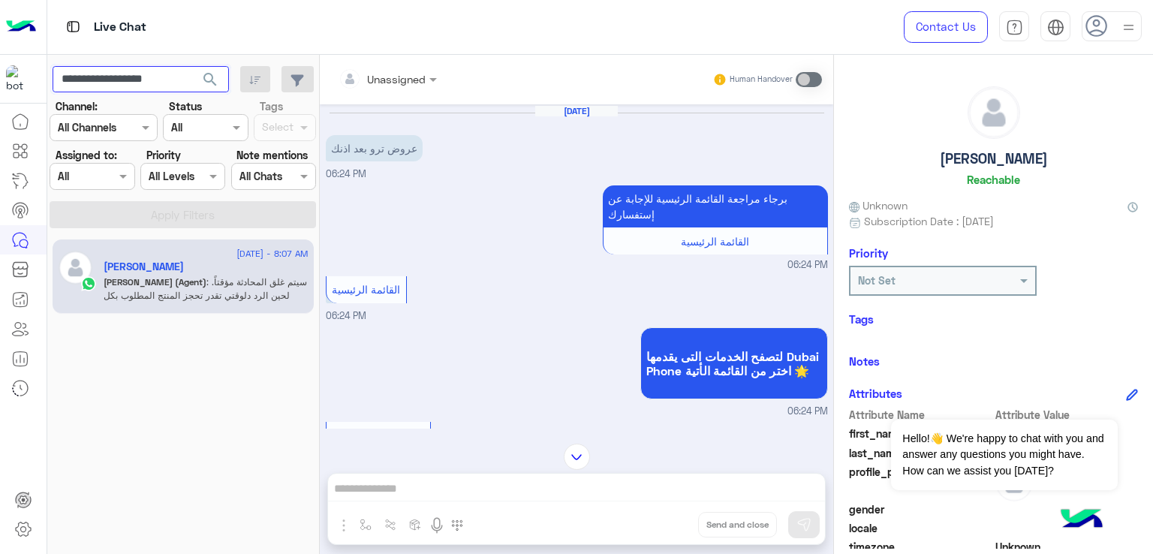
scroll to position [5046, 0]
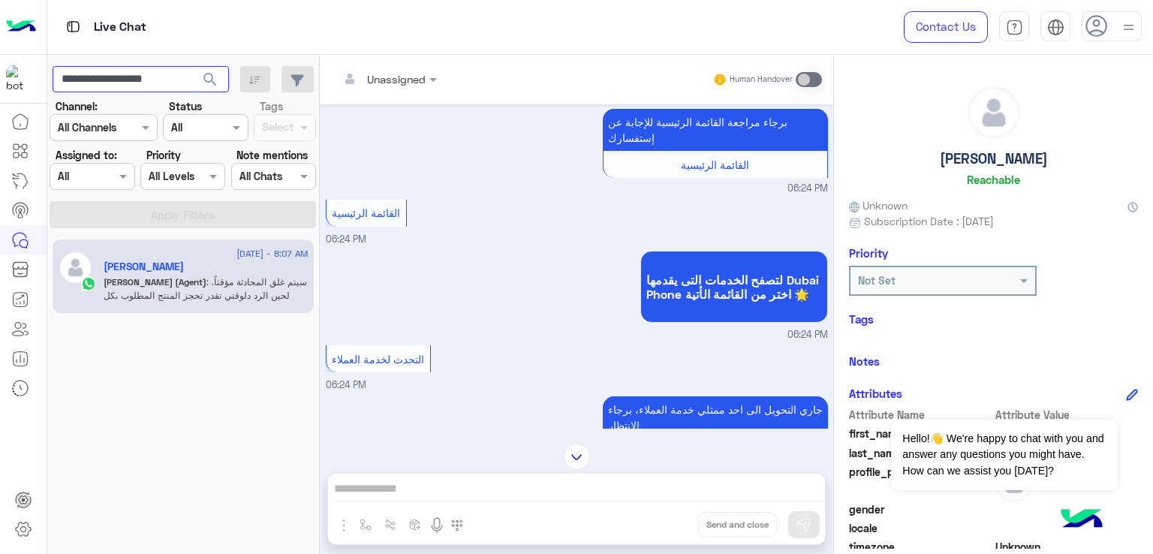
click at [120, 76] on input "**********" at bounding box center [141, 79] width 176 height 27
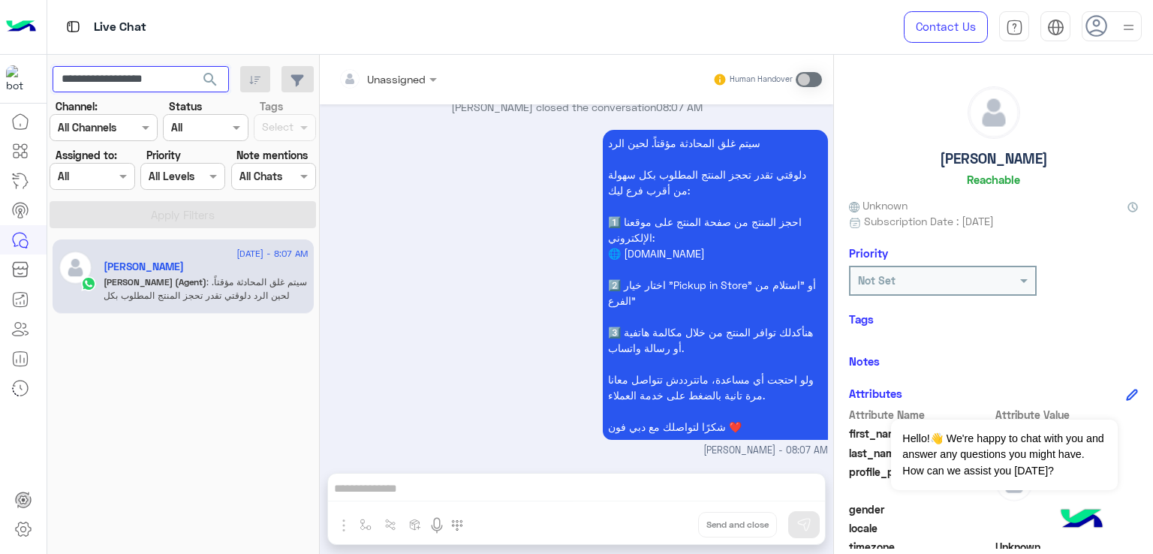
scroll to position [7430, 0]
paste input "text"
click at [209, 73] on span "search" at bounding box center [210, 80] width 18 height 18
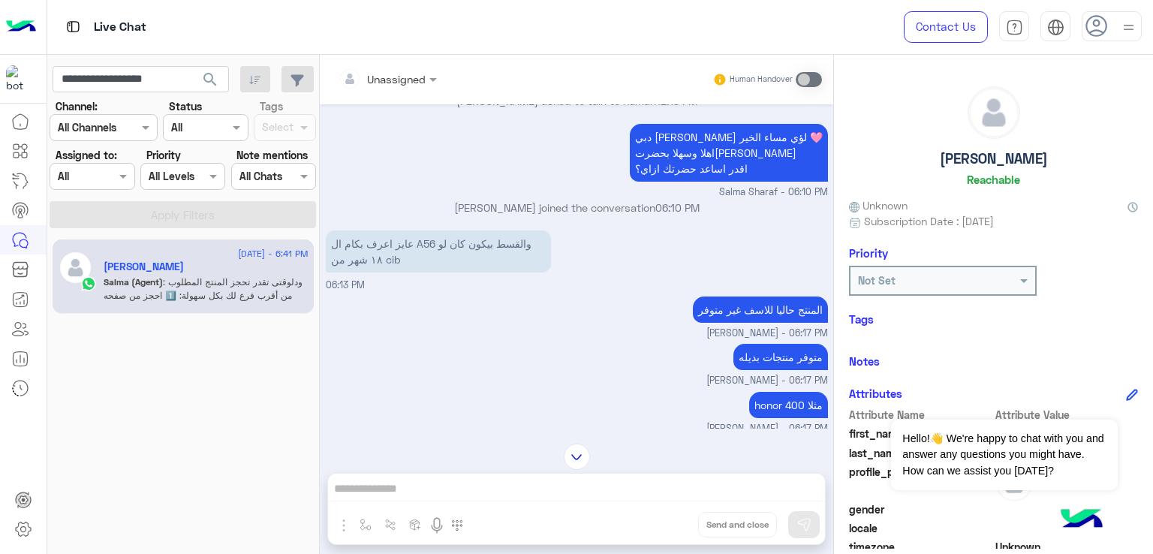
scroll to position [1927, 0]
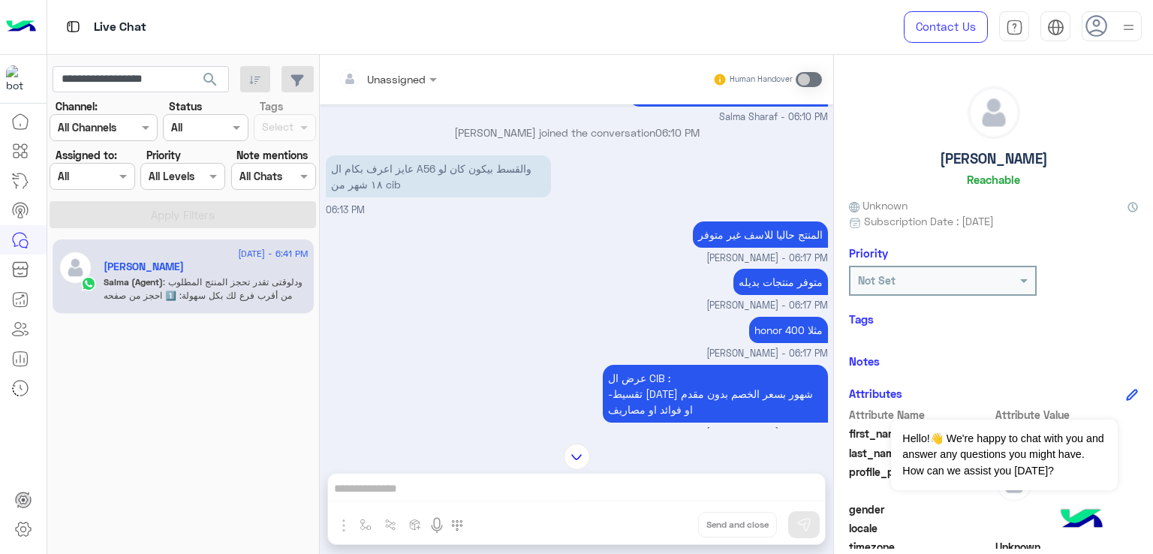
click at [382, 197] on p "عايز اعرف بكام ال A56 والقسط بيكون كان لو ١٨ شهر من cib" at bounding box center [438, 176] width 225 height 42
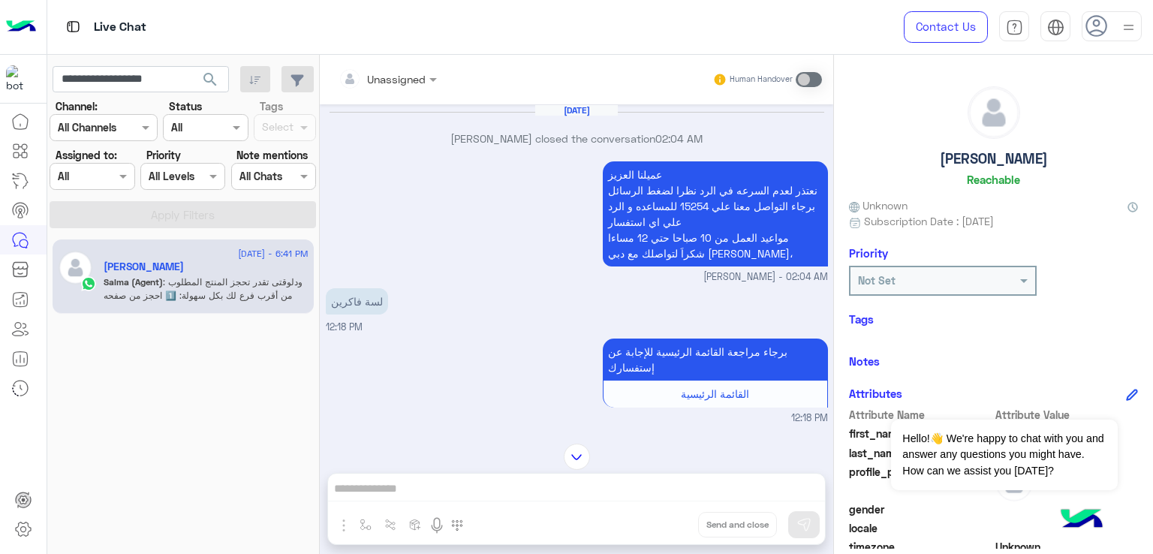
scroll to position [2645, 0]
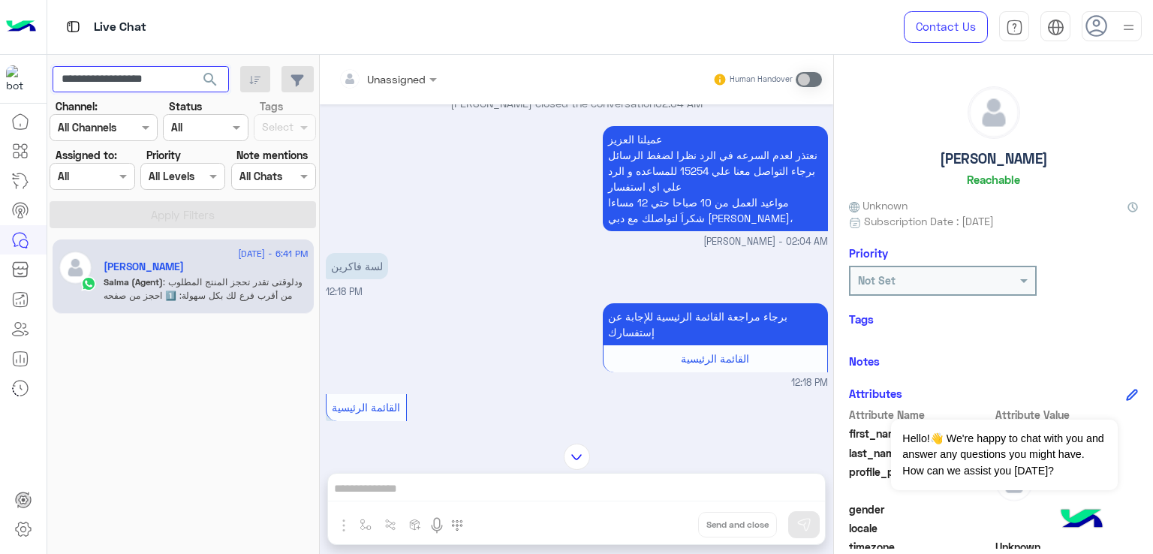
click at [116, 77] on input "**********" at bounding box center [141, 79] width 176 height 27
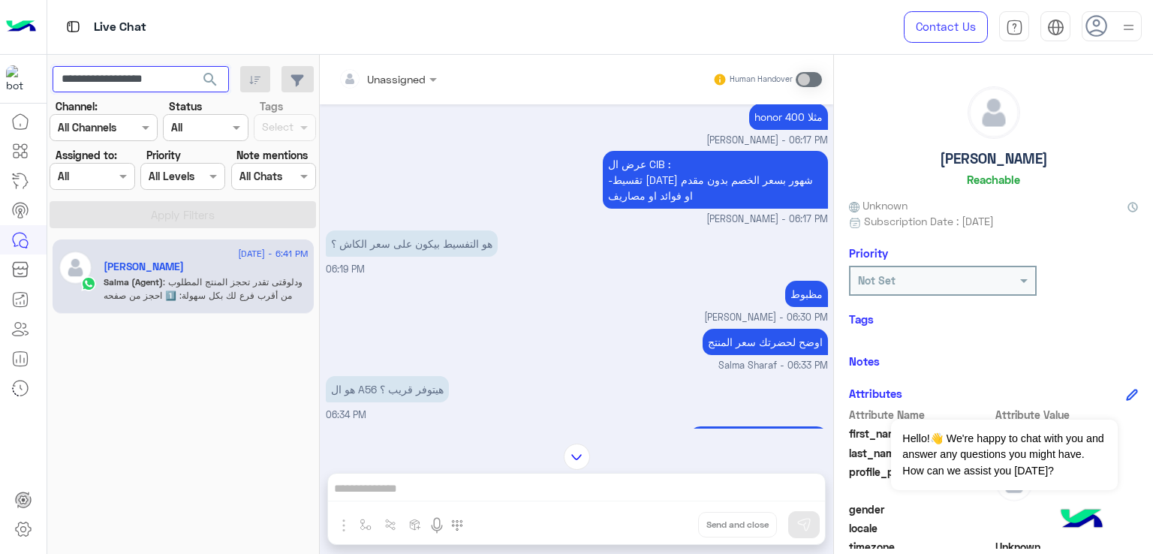
scroll to position [3621, 0]
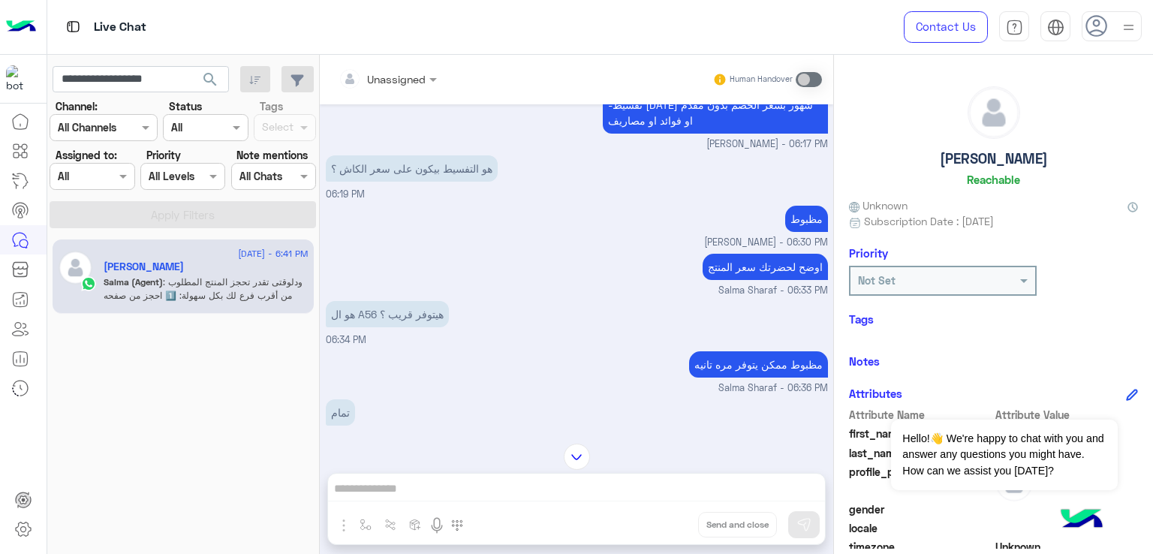
click at [410, 182] on p "هو التفسيط بيكون على سعر الكاش ؟" at bounding box center [412, 168] width 172 height 26
click at [729, 280] on p "اوضح لحضرتك سعر المنتج" at bounding box center [765, 267] width 125 height 26
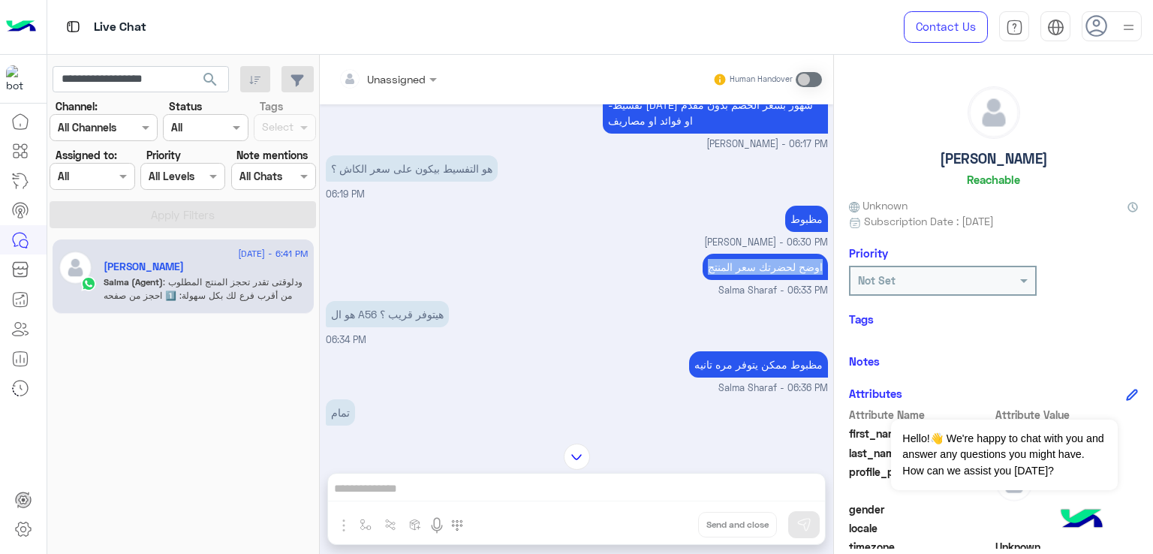
click at [729, 280] on p "اوضح لحضرتك سعر المنتج" at bounding box center [765, 267] width 125 height 26
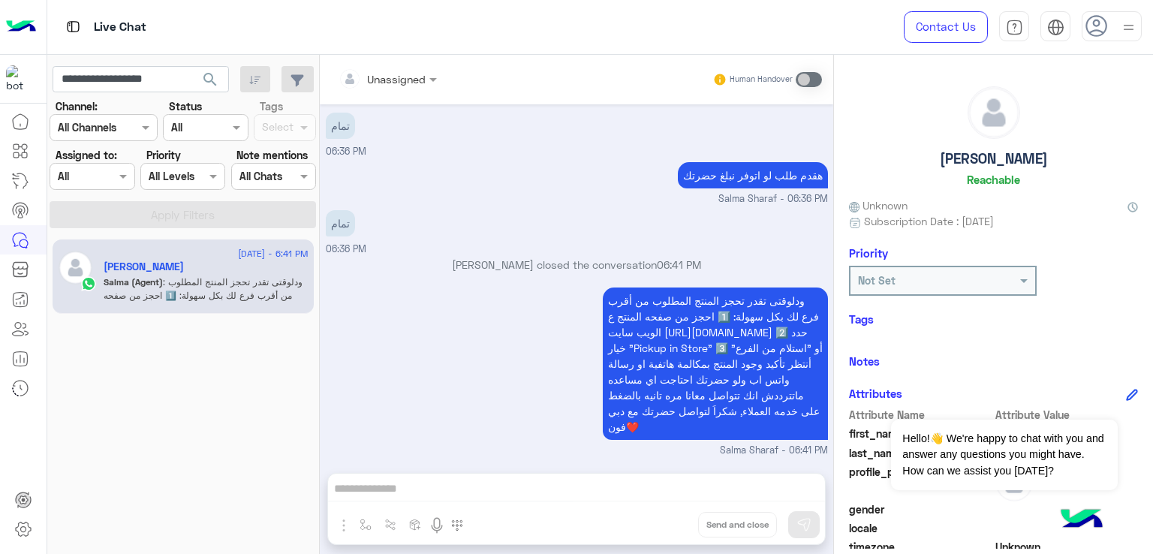
scroll to position [3943, 0]
click at [120, 72] on input "**********" at bounding box center [141, 79] width 176 height 27
paste input "text"
click at [192, 66] on button "search" at bounding box center [210, 82] width 37 height 32
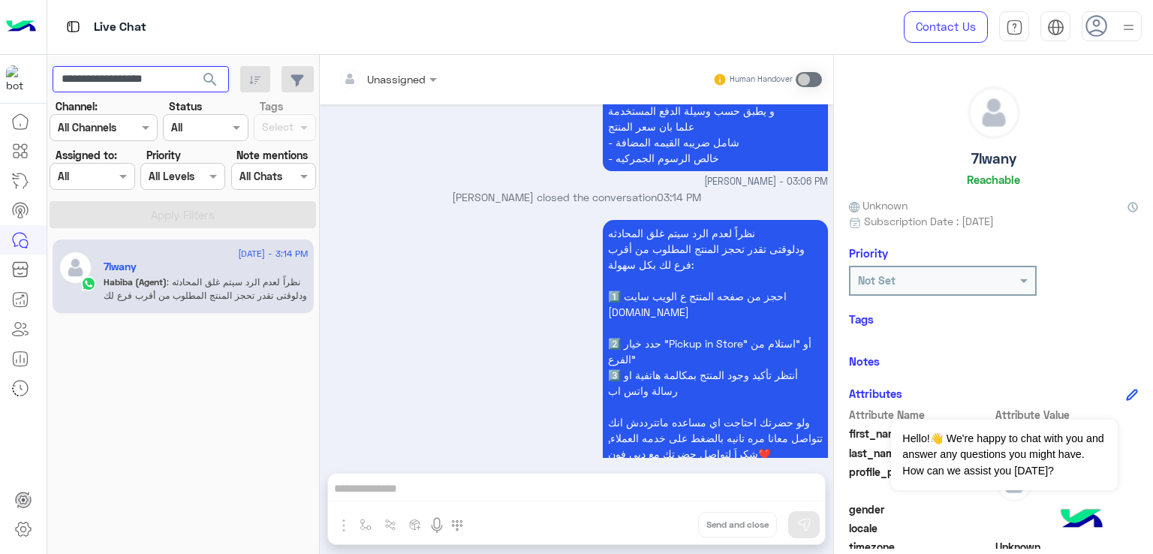
scroll to position [2886, 0]
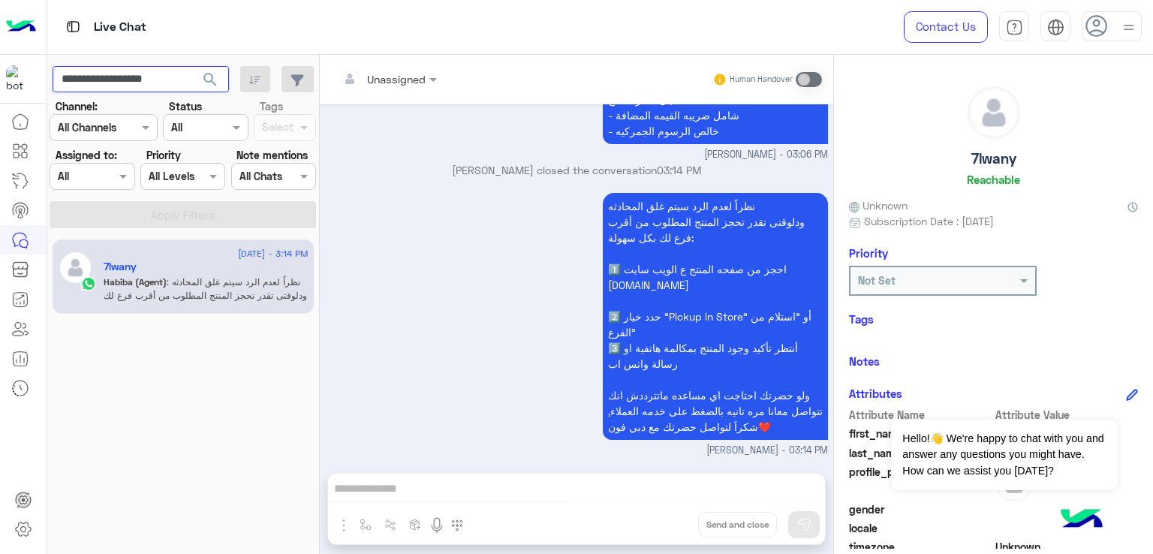
click at [150, 84] on input "**********" at bounding box center [141, 79] width 176 height 27
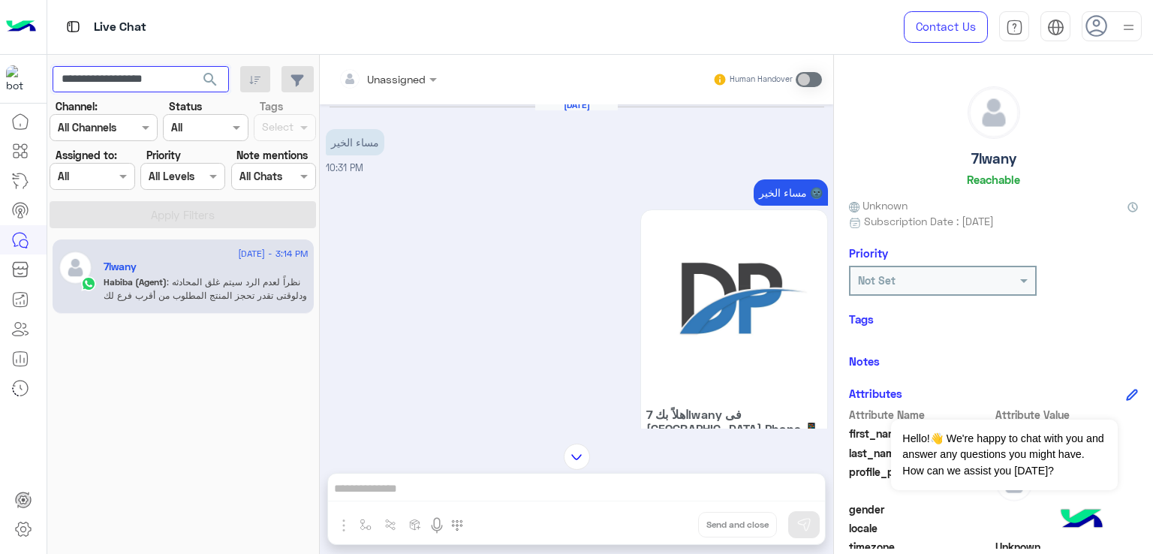
scroll to position [0, 0]
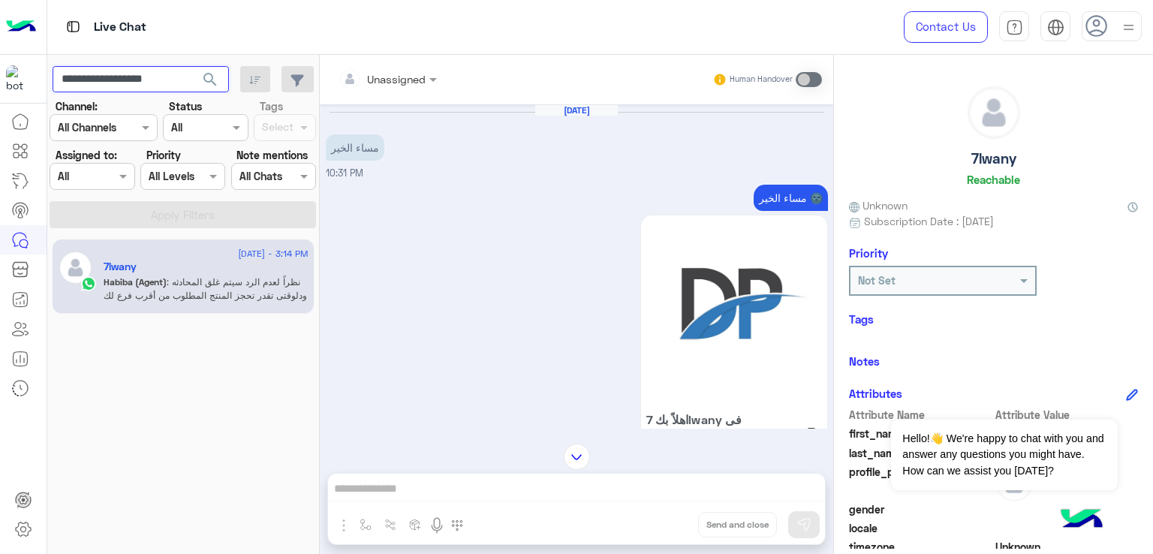
click at [167, 82] on input "**********" at bounding box center [141, 79] width 176 height 27
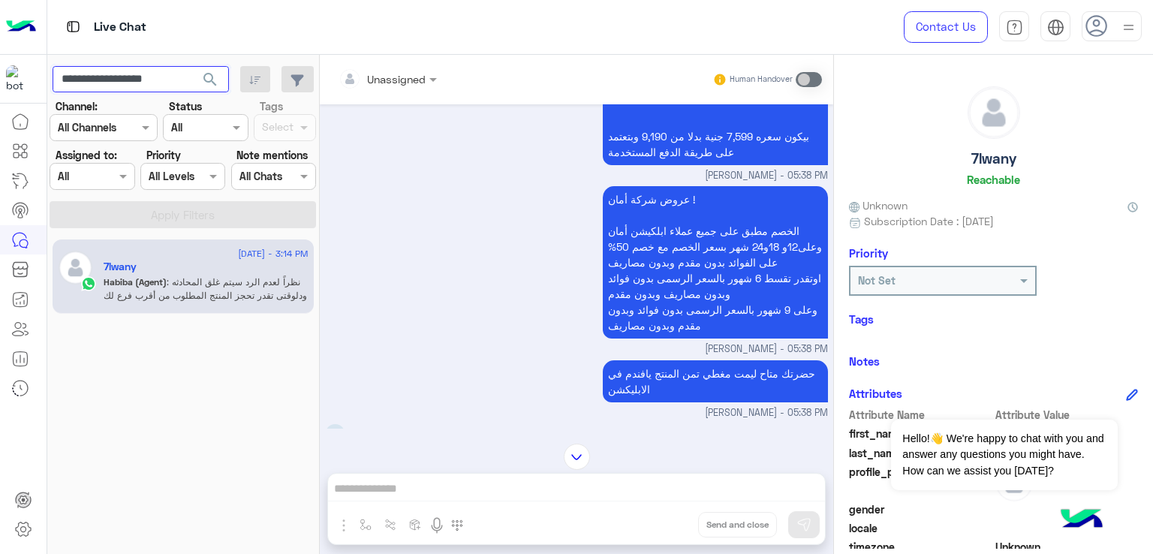
scroll to position [6155, 0]
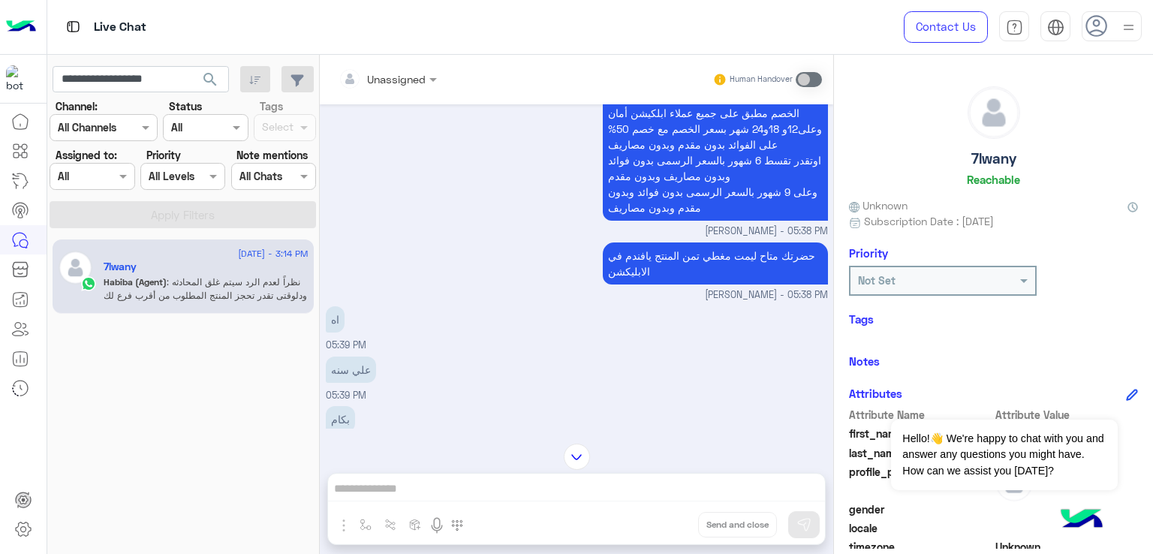
scroll to position [6305, 0]
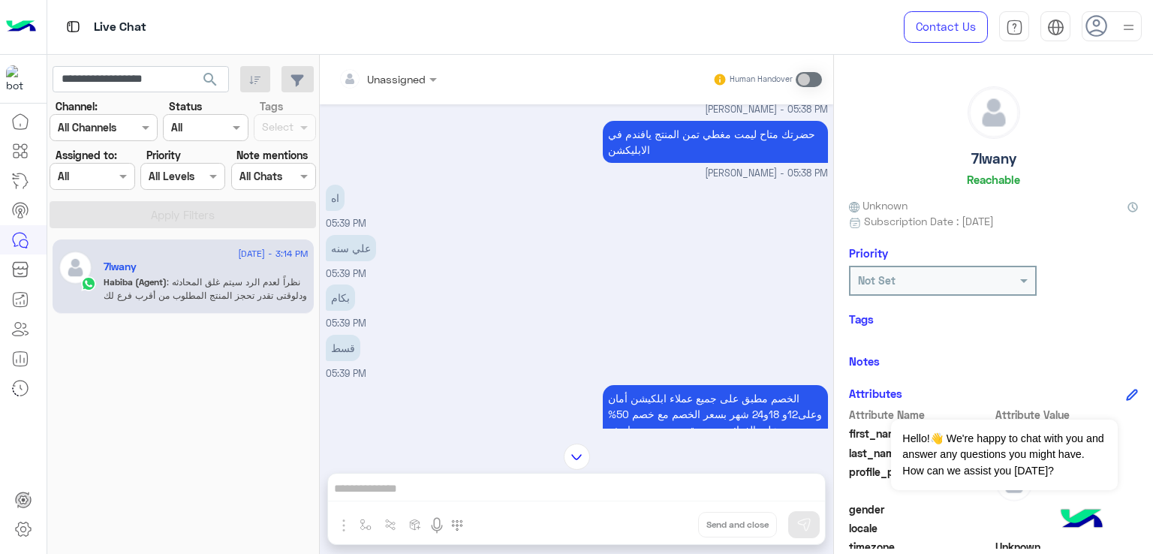
scroll to position [6380, 0]
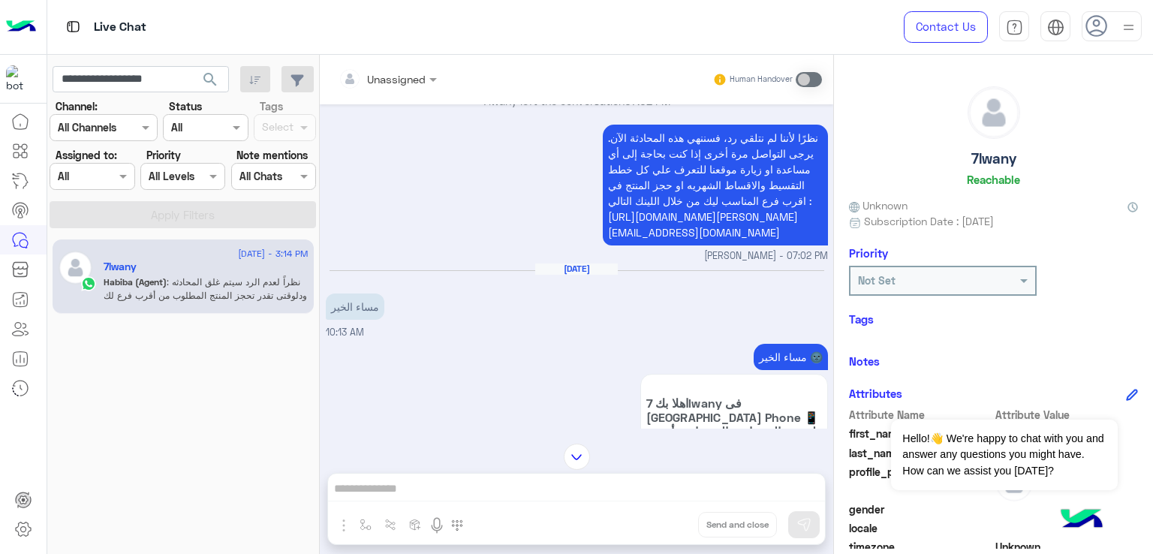
scroll to position [8707, 0]
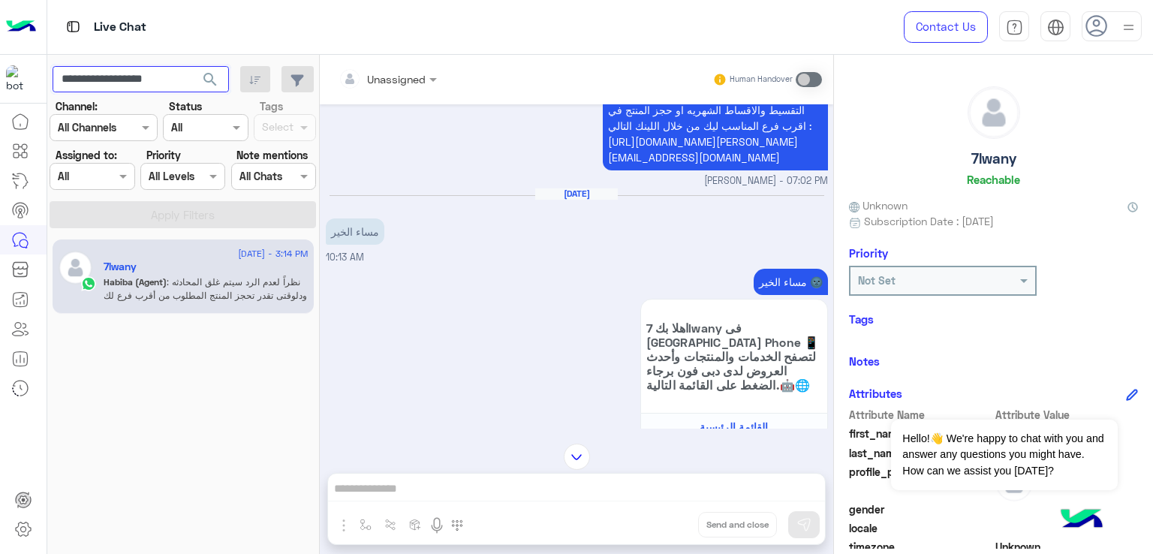
click at [156, 82] on input "**********" at bounding box center [141, 79] width 176 height 27
paste input "text"
click at [192, 66] on button "search" at bounding box center [210, 82] width 37 height 32
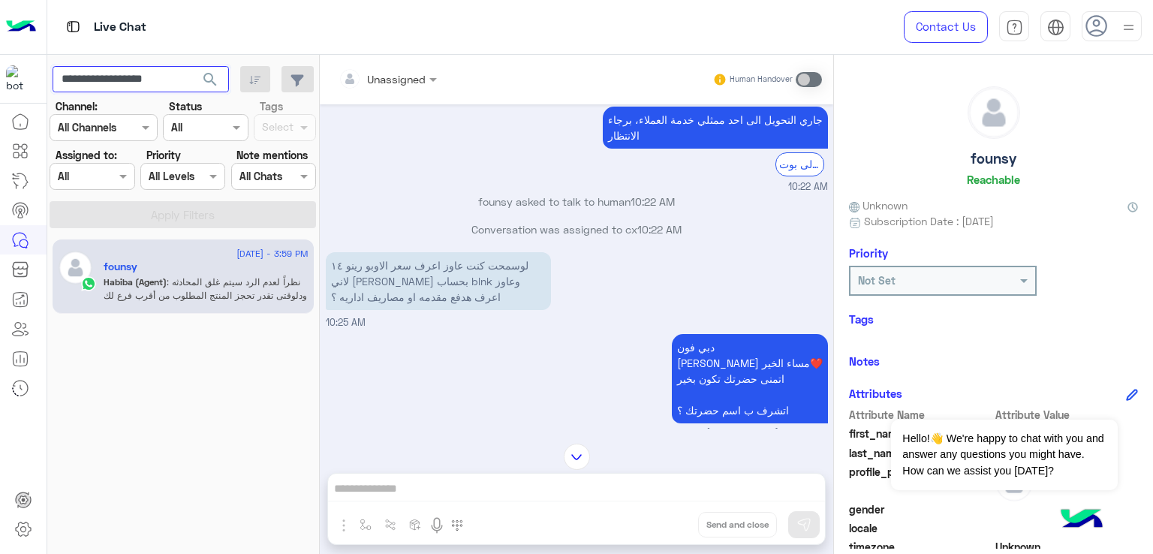
scroll to position [652, 0]
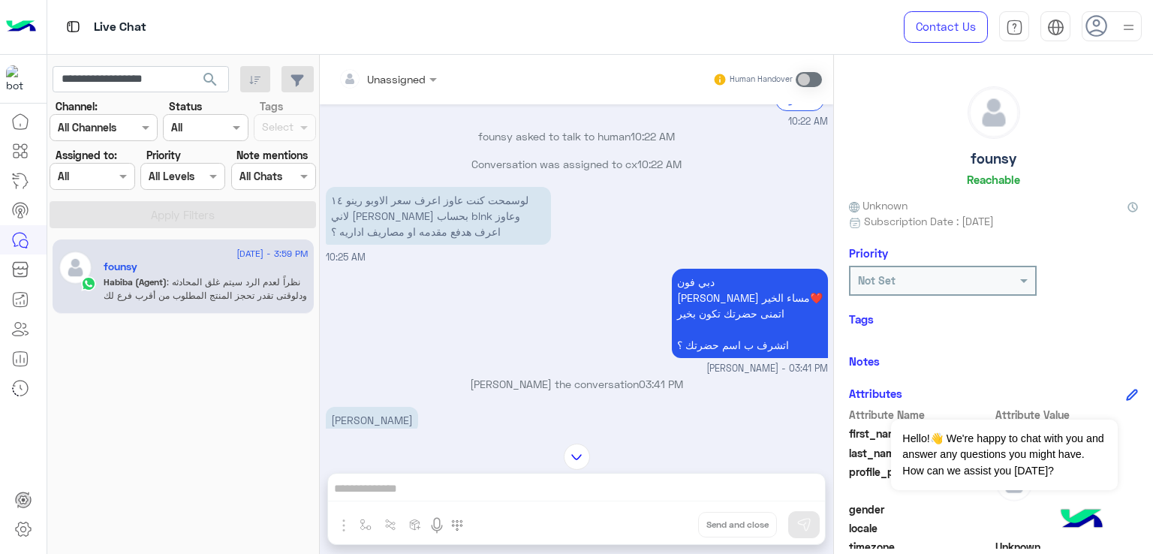
click at [432, 221] on p "لوسمحت كنت عاوز اعرف سعر الاوبو رينو ١٤ لاني هاجي اشتري بحساب blnk وعاوز اعرف ه…" at bounding box center [438, 216] width 225 height 58
click at [433, 221] on p "لوسمحت كنت عاوز اعرف سعر الاوبو رينو ١٤ لاني هاجي اشتري بحساب blnk وعاوز اعرف ه…" at bounding box center [438, 216] width 225 height 58
click at [426, 232] on p "لوسمحت كنت عاوز اعرف سعر الاوبو رينو ١٤ لاني هاجي اشتري بحساب blnk وعاوز اعرف ه…" at bounding box center [438, 216] width 225 height 58
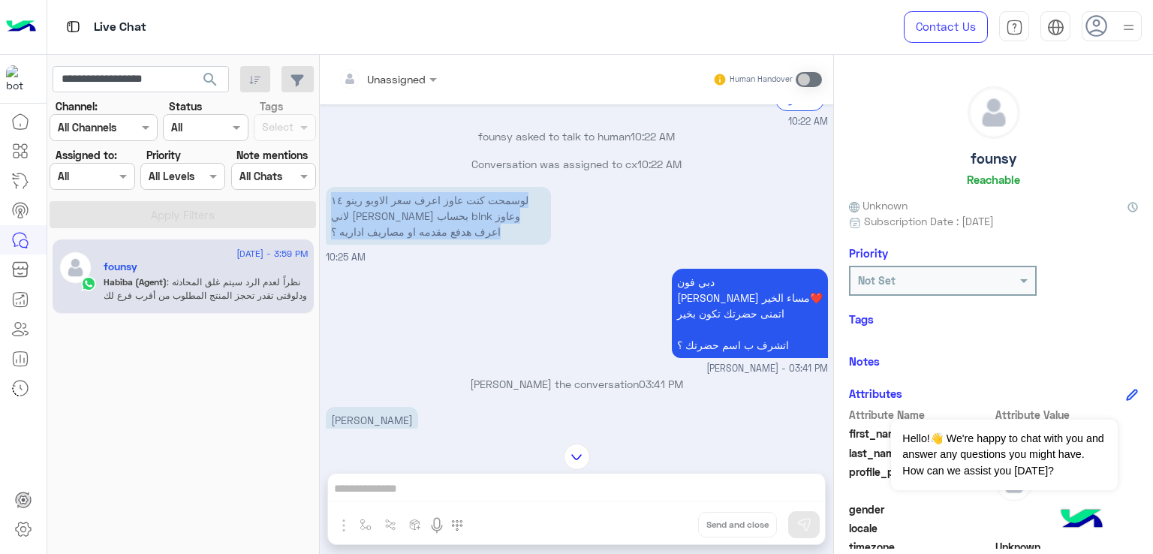
click at [426, 232] on p "لوسمحت كنت عاوز اعرف سعر الاوبو رينو ١٤ لاني هاجي اشتري بحساب blnk وعاوز اعرف ه…" at bounding box center [438, 216] width 225 height 58
click at [393, 245] on p "لوسمحت كنت عاوز اعرف سعر الاوبو رينو ١٤ لاني هاجي اشتري بحساب blnk وعاوز اعرف ه…" at bounding box center [438, 216] width 225 height 58
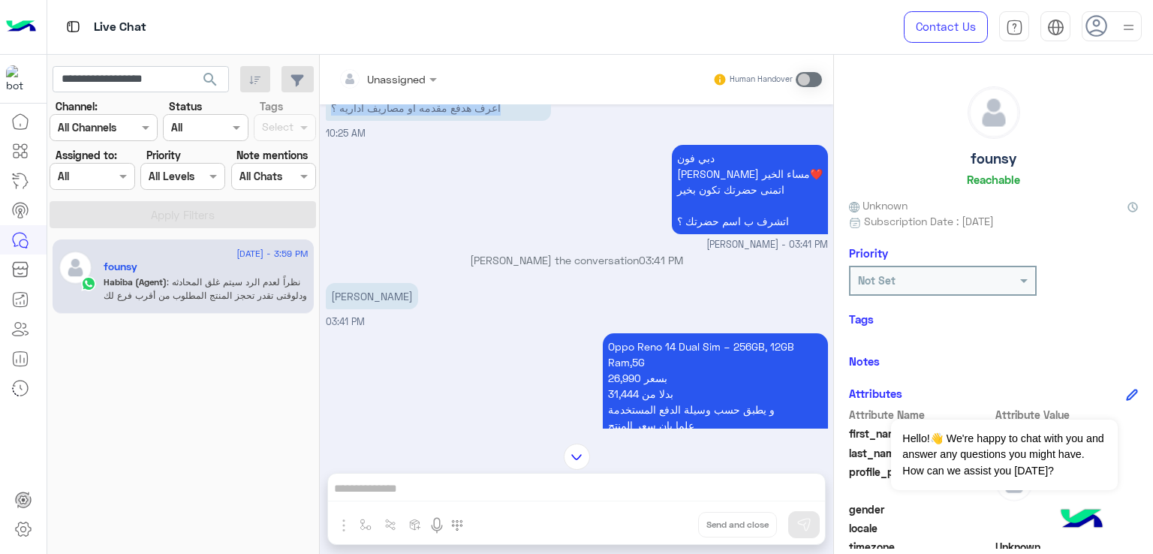
scroll to position [802, 0]
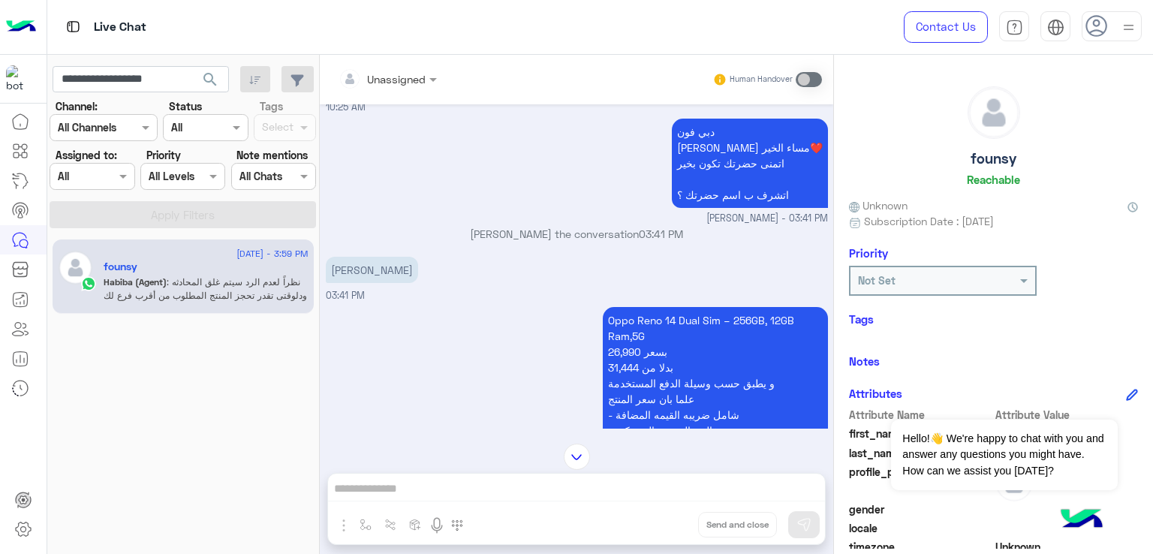
click at [754, 187] on p "دبي فون حبيبة هاني مساء الخير❤️ اتمنى حضرتك تكون بخير اتشرف ب اسم حضرتك ؟" at bounding box center [750, 163] width 156 height 89
click at [757, 207] on p "دبي فون حبيبة هاني مساء الخير❤️ اتمنى حضرتك تكون بخير اتشرف ب اسم حضرتك ؟" at bounding box center [750, 163] width 156 height 89
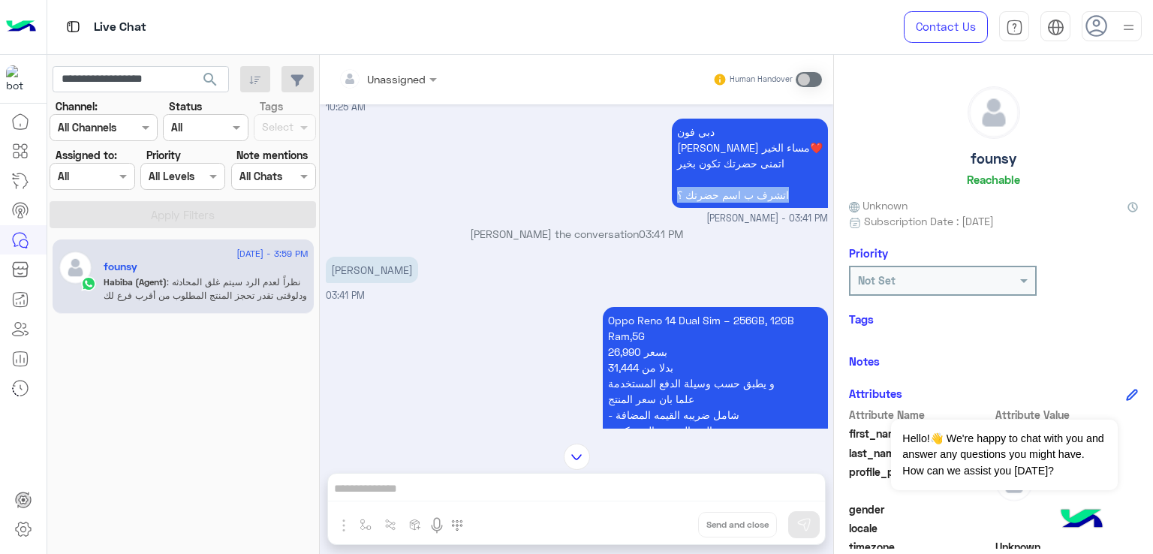
click at [757, 207] on p "دبي فون حبيبة هاني مساء الخير❤️ اتمنى حضرتك تكون بخير اتشرف ب اسم حضرتك ؟" at bounding box center [750, 163] width 156 height 89
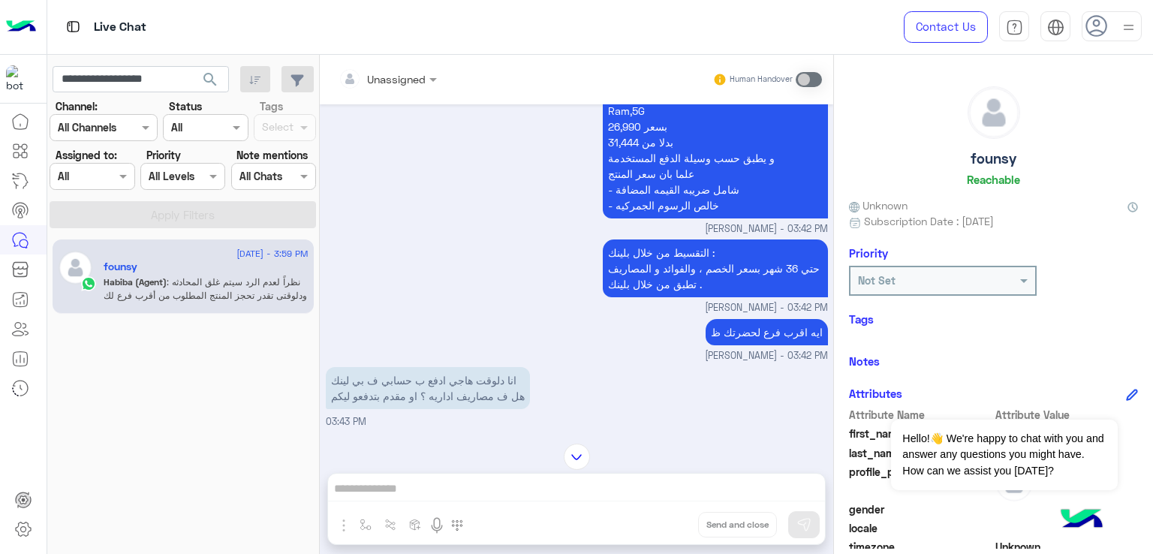
scroll to position [1102, 0]
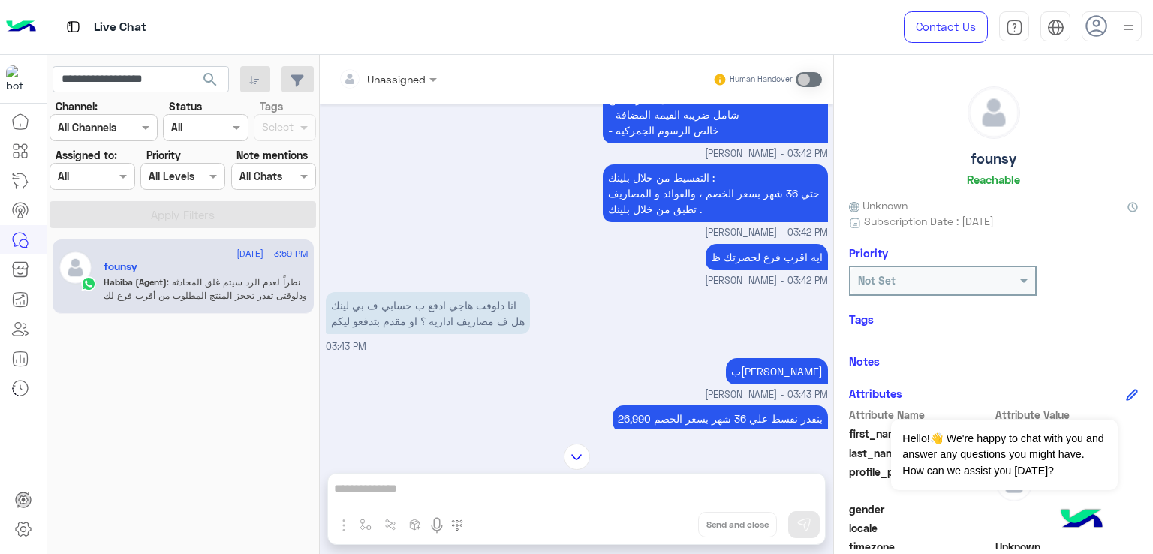
click at [652, 206] on p "التقسيط من خلال بلينك : حتي 36 شهر بسعر الخصم ، والفوائد و المصاريف تطبق من خلا…" at bounding box center [715, 193] width 225 height 58
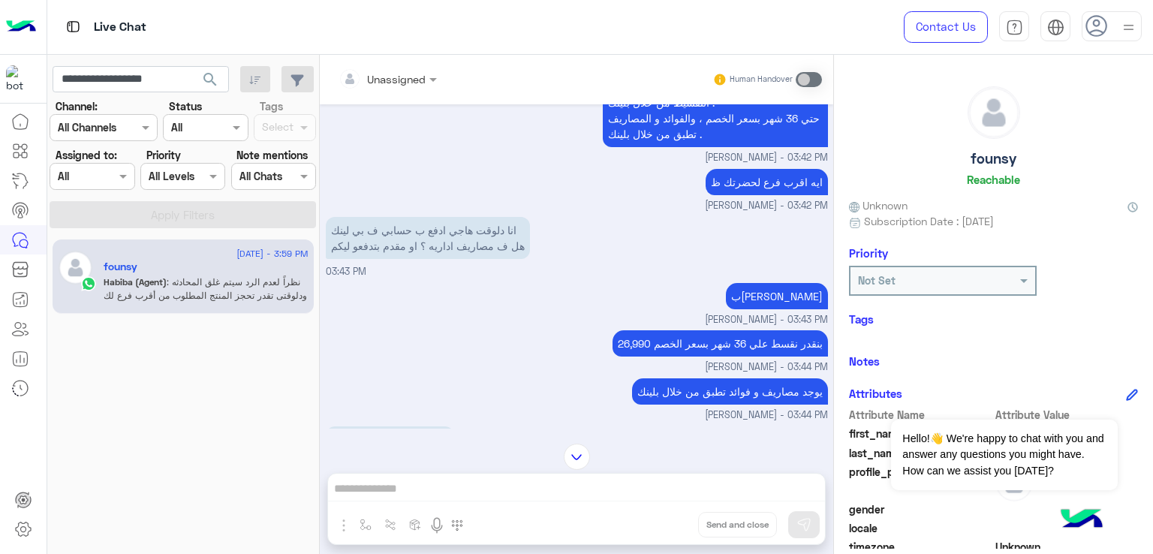
click at [780, 192] on p "ايه اقرب فرع لحضرتك ظ" at bounding box center [767, 182] width 122 height 26
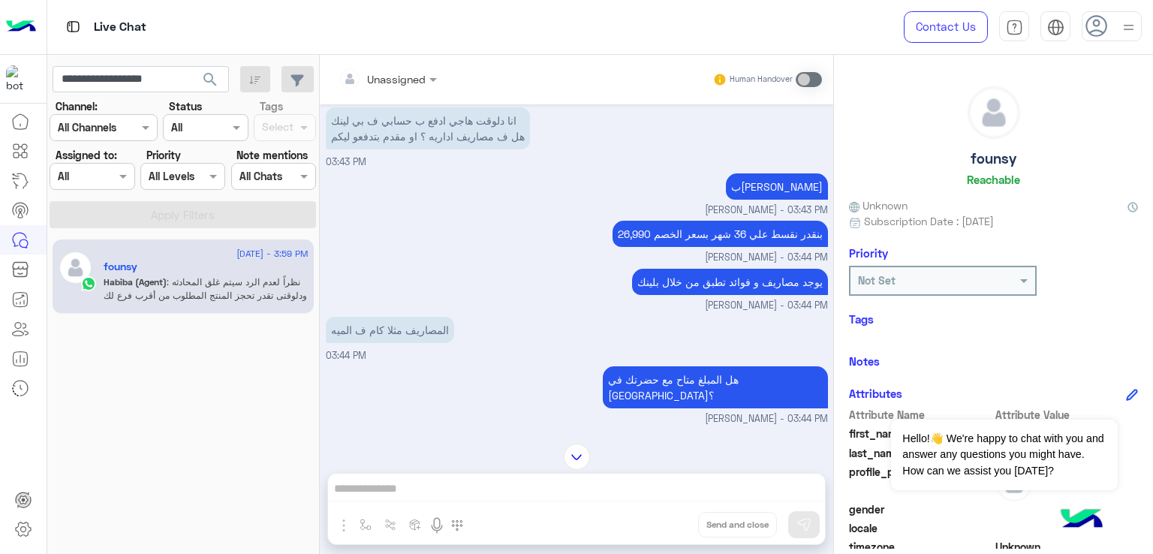
scroll to position [1252, 0]
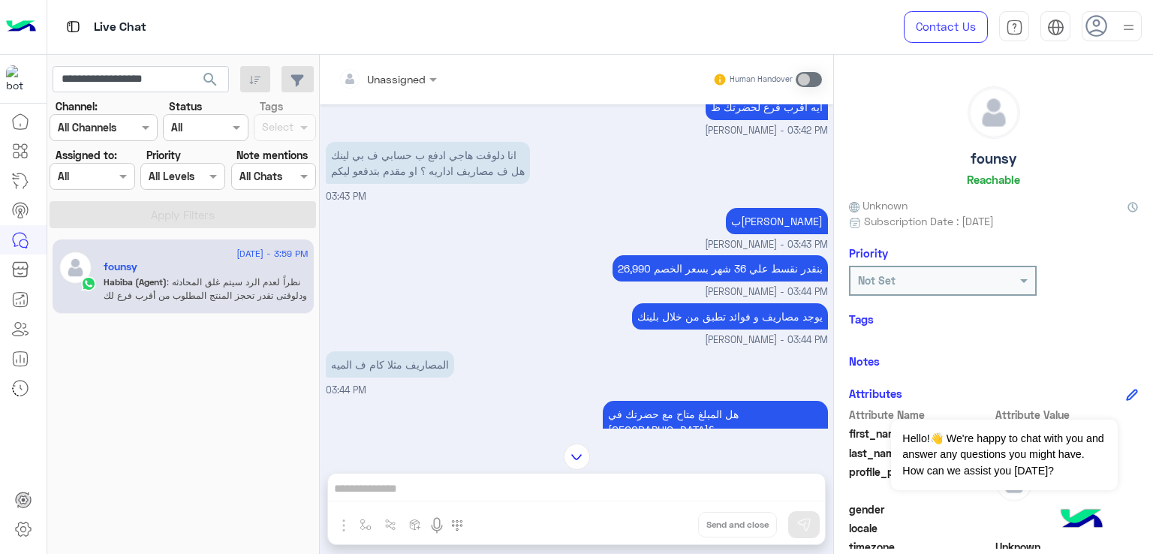
click at [453, 172] on p "انا دلوقت هاجي ادفع ب حسابي ف بي لينك هل ف مصاريف اداريه ؟ او مقدم بتدفعو ليكم" at bounding box center [428, 163] width 204 height 42
click at [417, 178] on p "انا دلوقت هاجي ادفع ب حسابي ف بي لينك هل ف مصاريف اداريه ؟ او مقدم بتدفعو ليكم" at bounding box center [428, 163] width 204 height 42
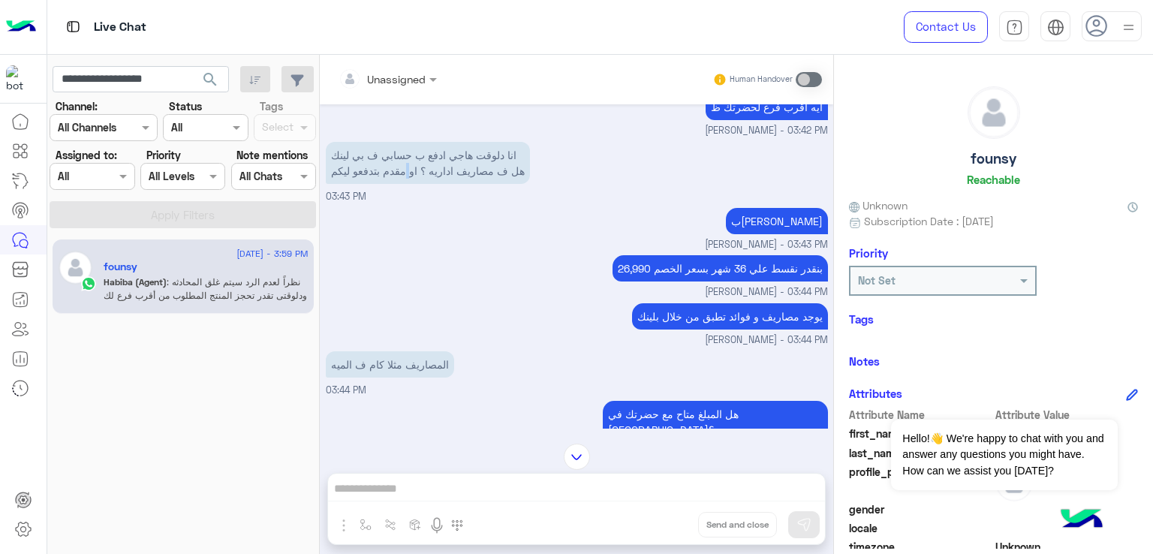
click at [417, 178] on p "انا دلوقت هاجي ادفع ب حسابي ف بي لينك هل ف مصاريف اداريه ؟ او مقدم بتدفعو ليكم" at bounding box center [428, 163] width 204 height 42
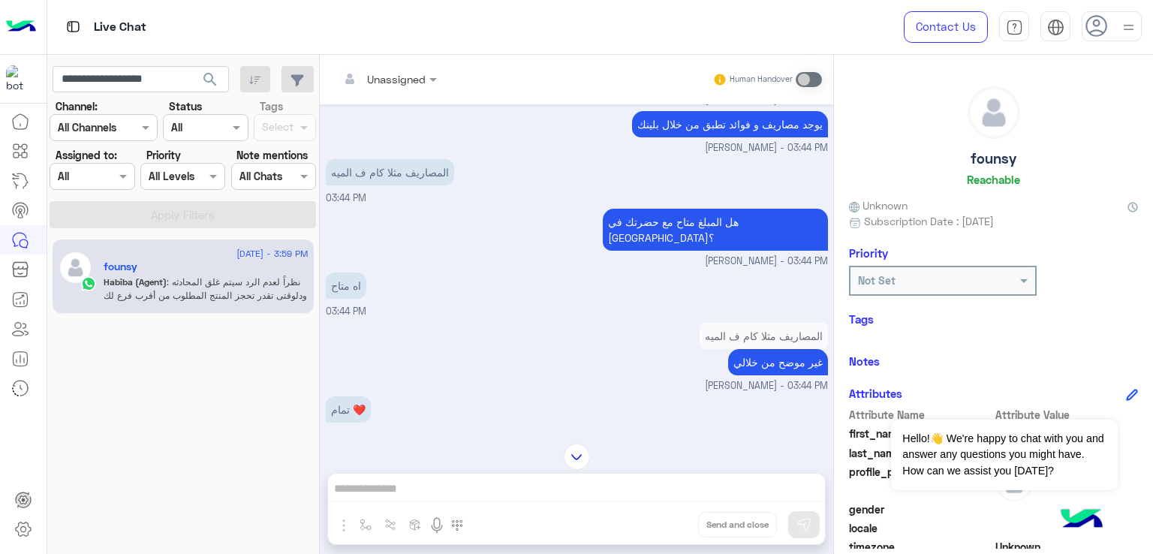
scroll to position [1477, 0]
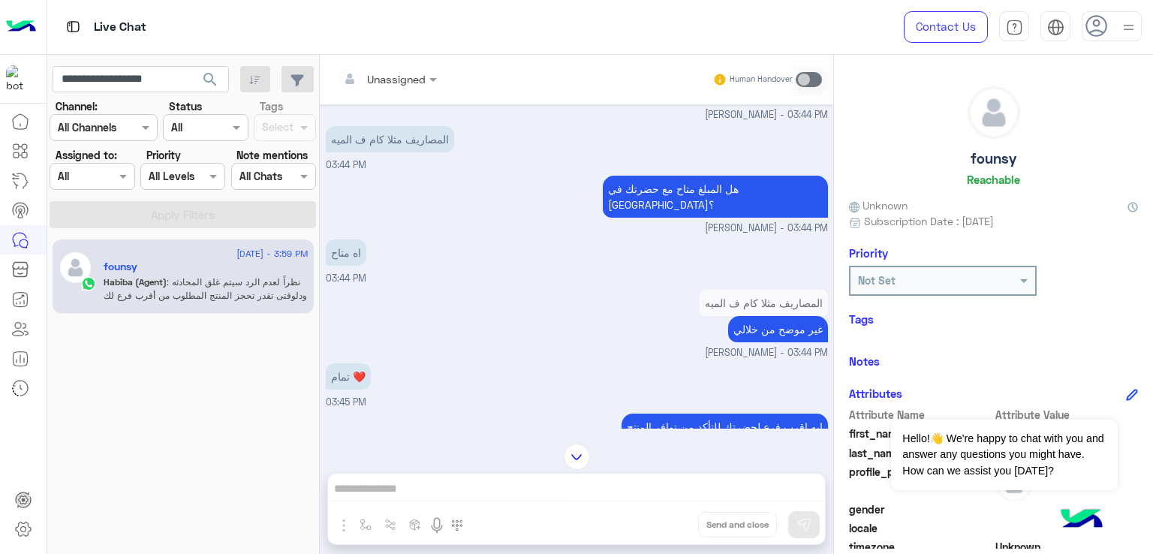
click at [724, 206] on p "هل المبلغ متاح مع حضرتك في بلينك؟" at bounding box center [715, 197] width 225 height 42
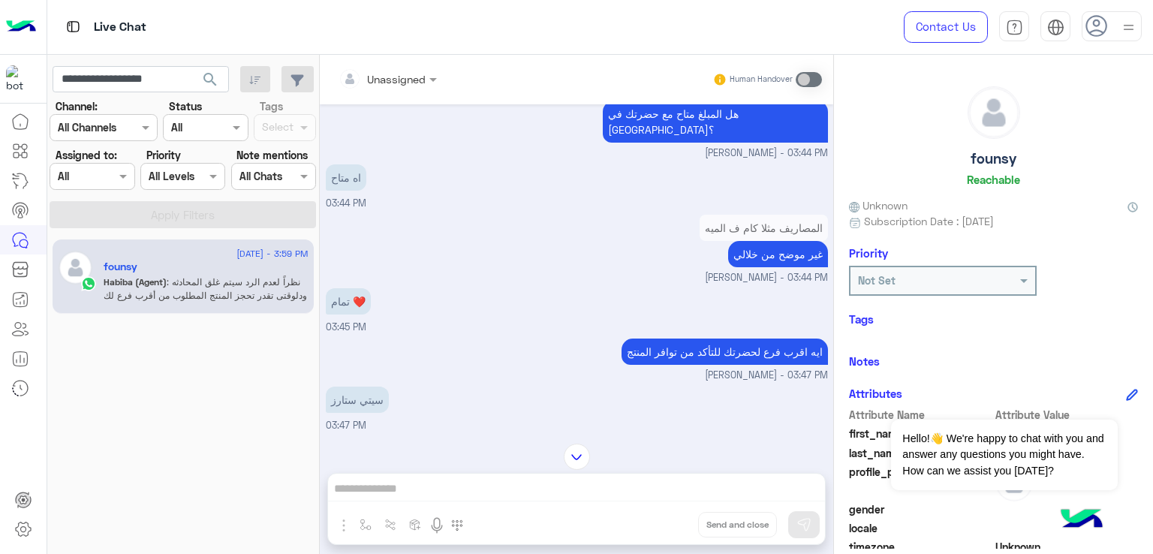
click at [784, 251] on p "غير موضح من خلالي" at bounding box center [778, 254] width 100 height 26
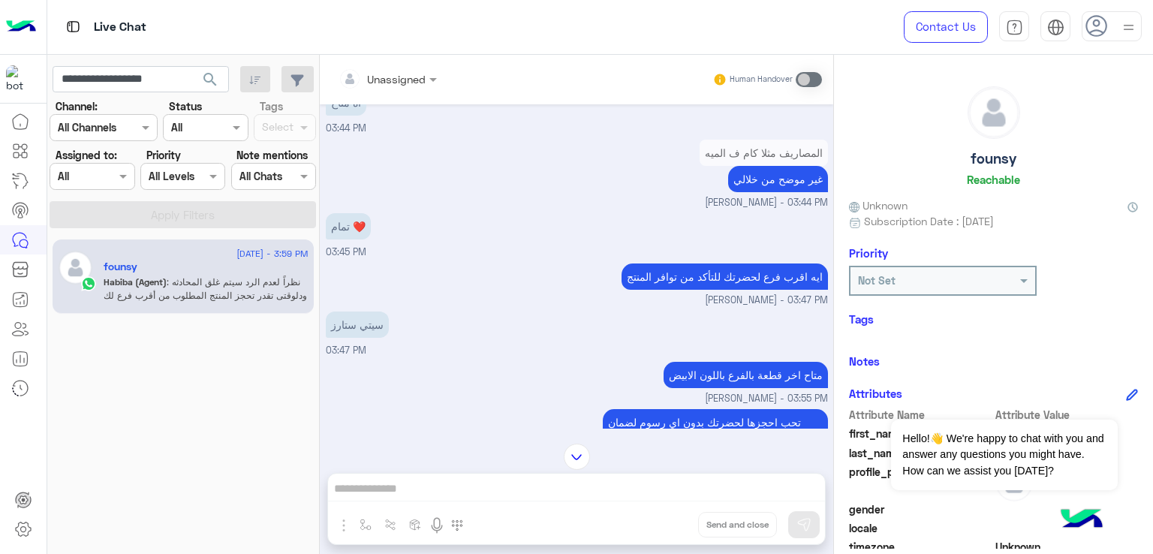
click at [673, 263] on p "ايه اقرب فرع لحضرتك للتأكد من توافر المنتج" at bounding box center [725, 276] width 206 height 26
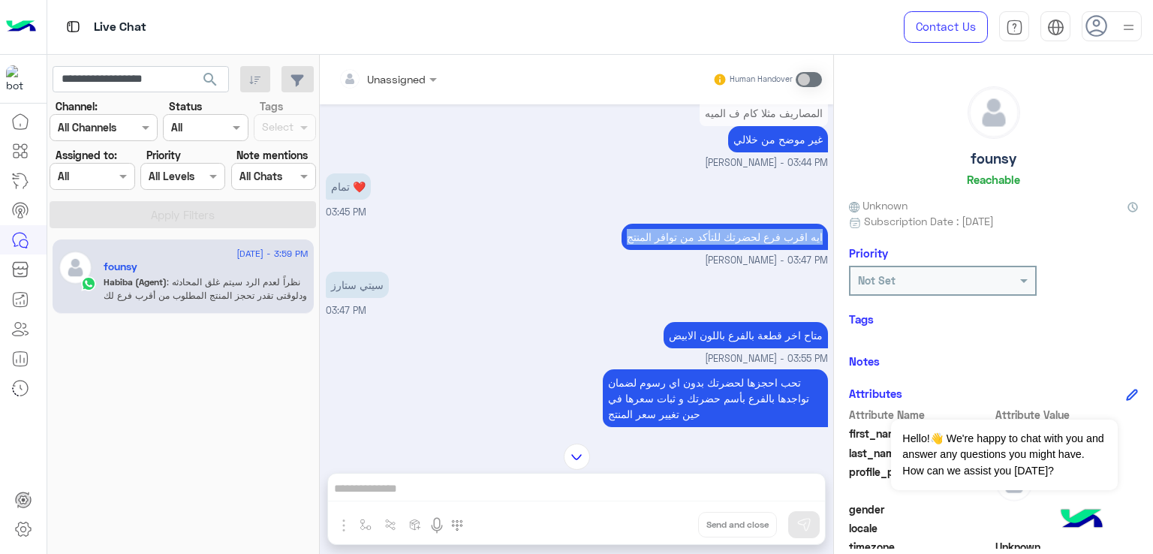
scroll to position [1702, 0]
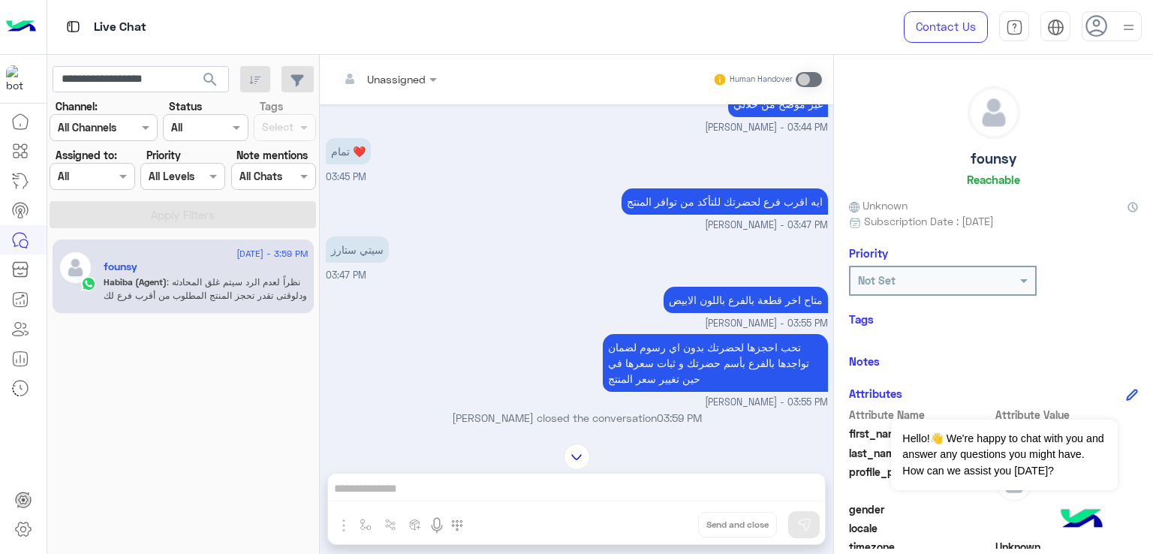
click at [706, 273] on div "سيتي ستارز 03:47 PM" at bounding box center [577, 258] width 502 height 50
click at [715, 297] on p "متاح اخر قطعة بالفرع باللون الابيض" at bounding box center [746, 300] width 164 height 26
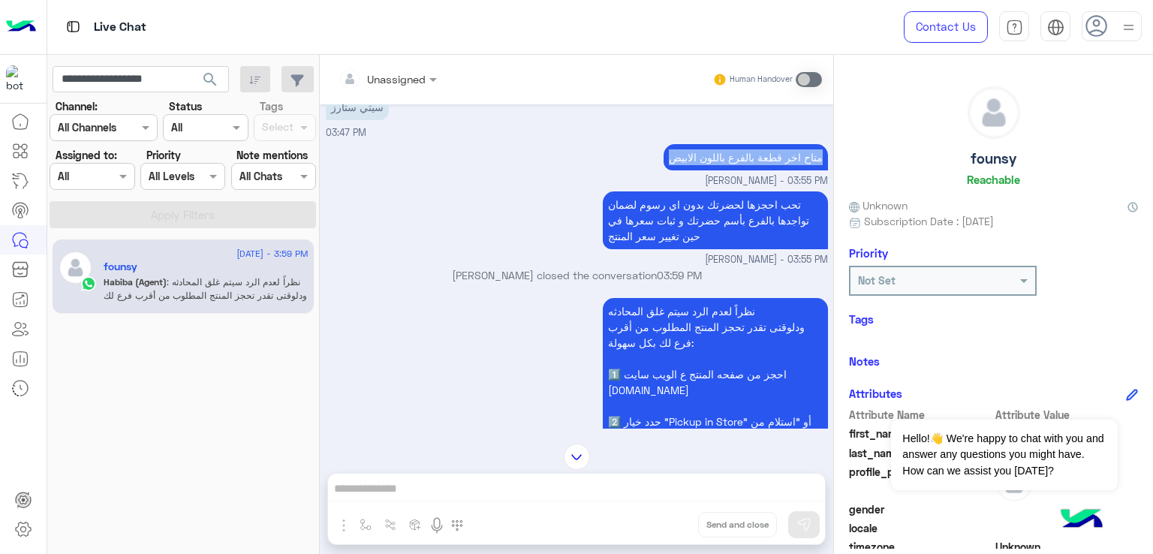
scroll to position [1853, 0]
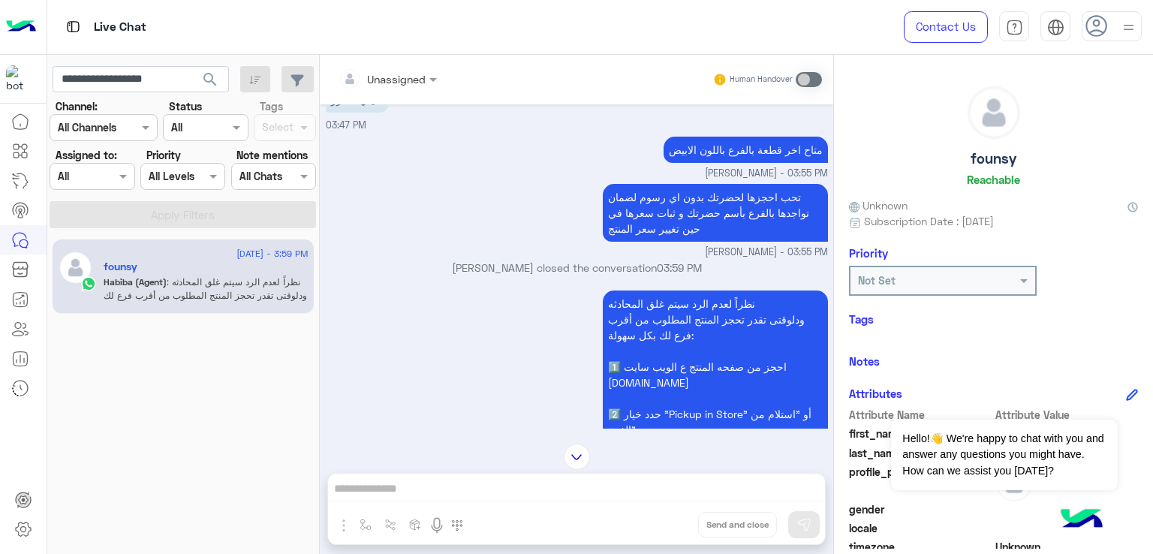
click at [667, 213] on p "تحب احجزها لحضرتك بدون اي رسوم لضمان تواجدها بالفرع بأسم حضرتك و ثبات سعرها في …" at bounding box center [715, 213] width 225 height 58
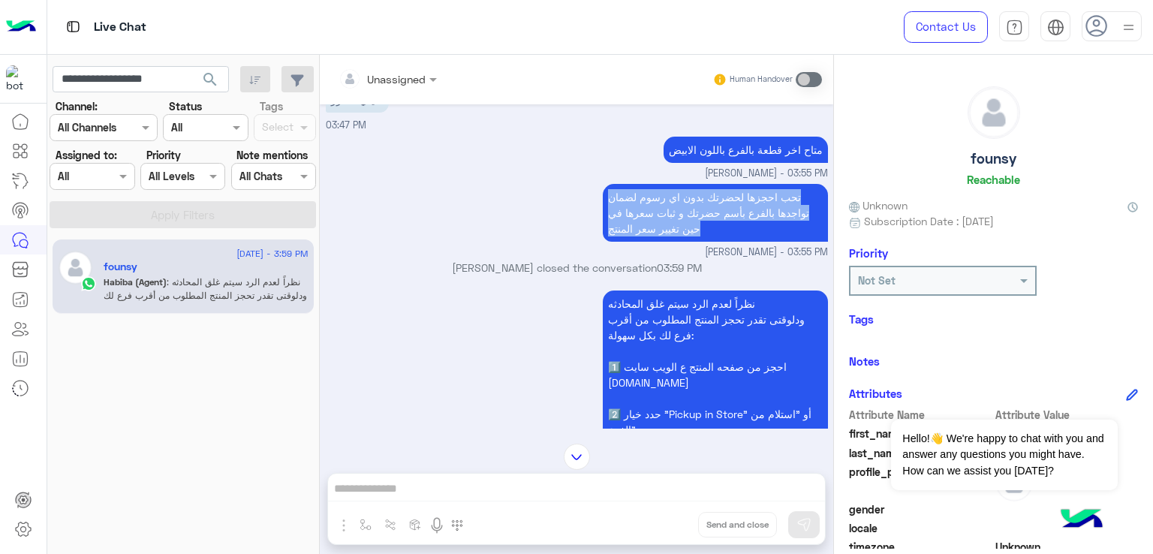
click at [667, 213] on p "تحب احجزها لحضرتك بدون اي رسوم لضمان تواجدها بالفرع بأسم حضرتك و ثبات سعرها في …" at bounding box center [715, 213] width 225 height 58
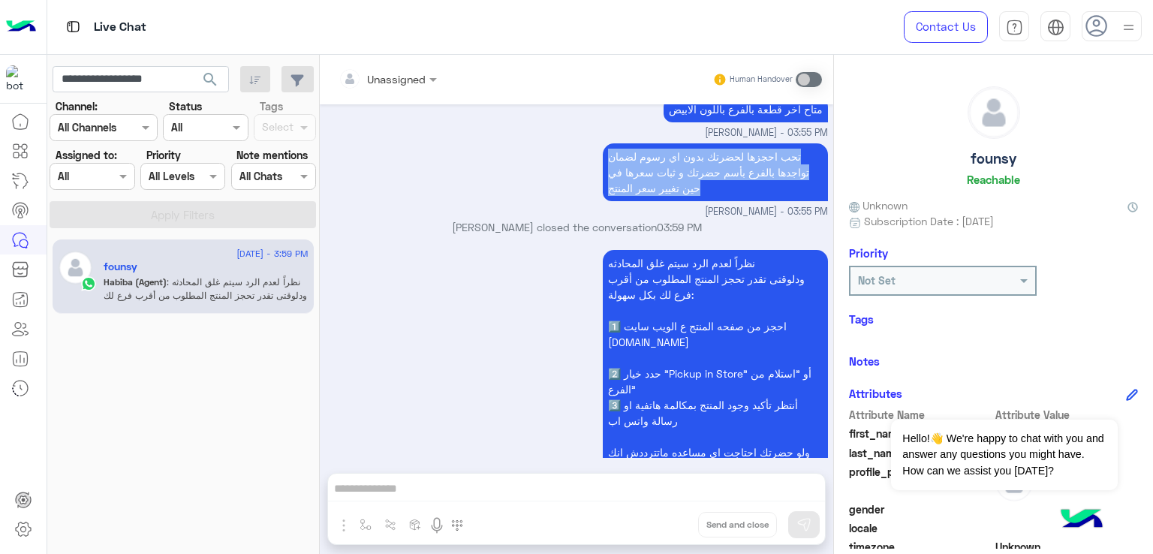
scroll to position [1947, 0]
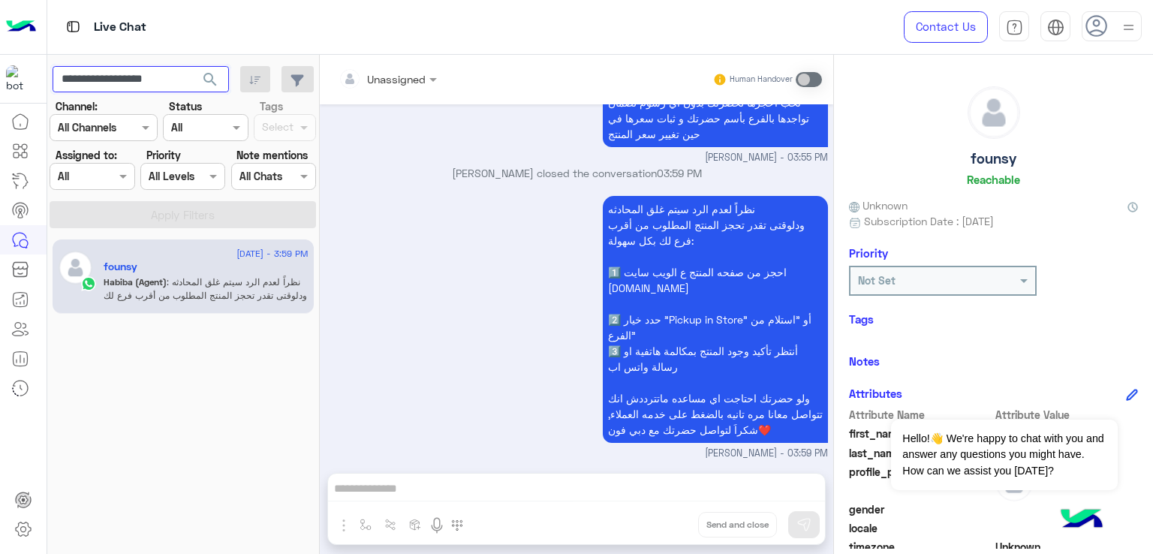
click at [124, 86] on input "**********" at bounding box center [141, 79] width 176 height 27
paste input "text"
click at [214, 79] on span "search" at bounding box center [210, 80] width 18 height 18
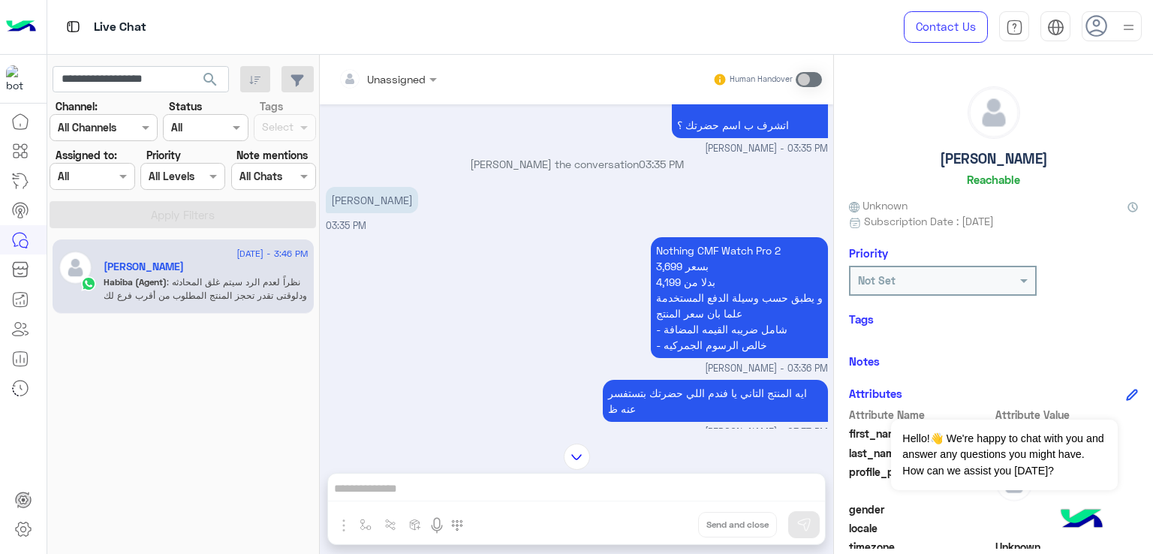
scroll to position [601, 0]
click at [751, 137] on p "دبي فون حبيبة هاني مساء الخير❤️ اتمنى حضرتك تكون بخير اتشرف ب اسم حضرتك ؟" at bounding box center [750, 92] width 156 height 89
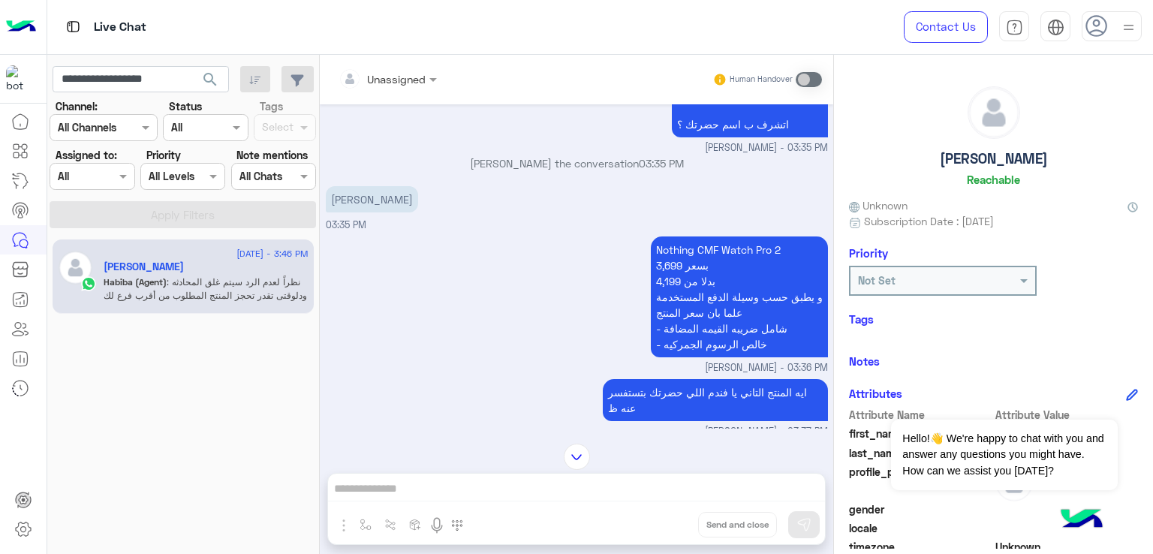
click at [751, 137] on p "دبي فون حبيبة هاني مساء الخير❤️ اتمنى حضرتك تكون بخير اتشرف ب اسم حضرتك ؟" at bounding box center [750, 92] width 156 height 89
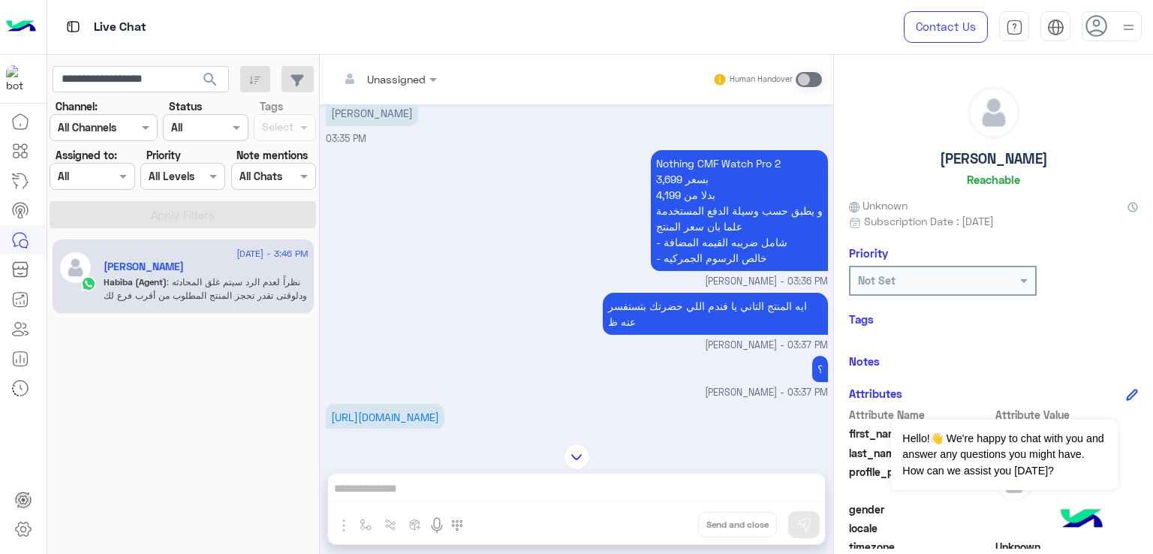
scroll to position [751, 0]
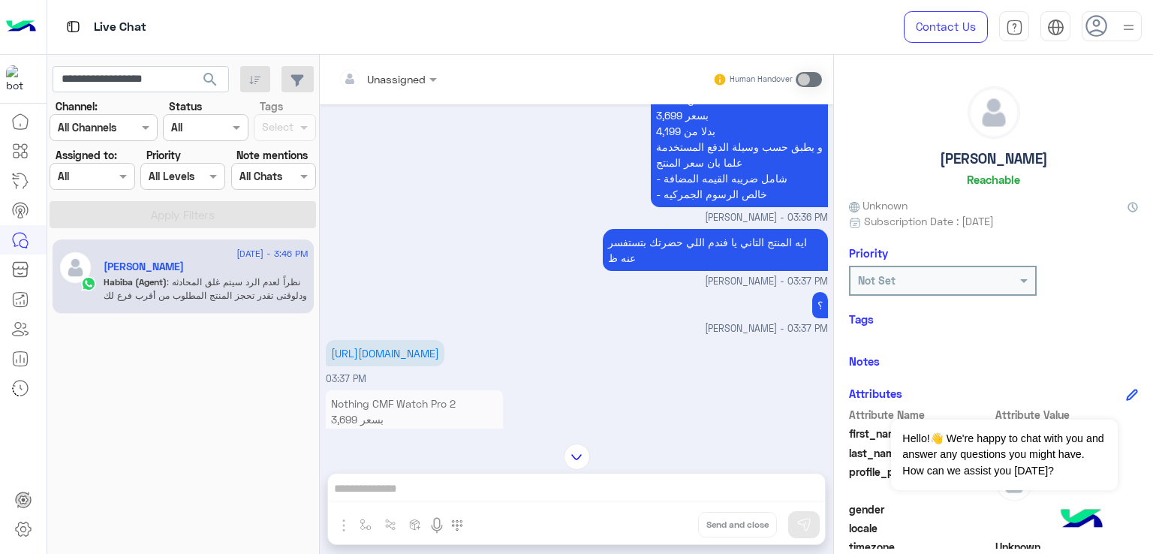
click at [705, 207] on p "Nothing CMF Watch Pro 2 3,699 بسعر 4,199 بدلا من و يطبق حسب وسيلة الدفع المستخد…" at bounding box center [739, 146] width 177 height 121
click at [675, 207] on p "Nothing CMF Watch Pro 2 3,699 بسعر 4,199 بدلا من و يطبق حسب وسيلة الدفع المستخد…" at bounding box center [739, 146] width 177 height 121
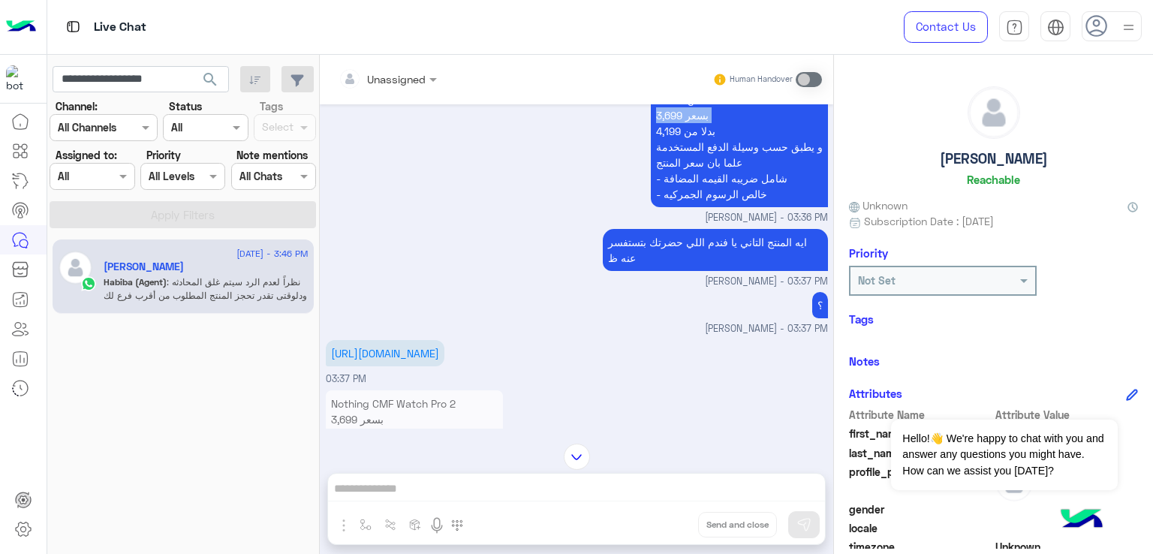
click at [675, 207] on p "Nothing CMF Watch Pro 2 3,699 بسعر 4,199 بدلا من و يطبق حسب وسيلة الدفع المستخد…" at bounding box center [739, 146] width 177 height 121
click at [679, 207] on p "Nothing CMF Watch Pro 2 3,699 بسعر 4,199 بدلا من و يطبق حسب وسيلة الدفع المستخد…" at bounding box center [739, 146] width 177 height 121
click at [690, 207] on p "Nothing CMF Watch Pro 2 3,699 بسعر 4,199 بدلا من و يطبق حسب وسيلة الدفع المستخد…" at bounding box center [739, 146] width 177 height 121
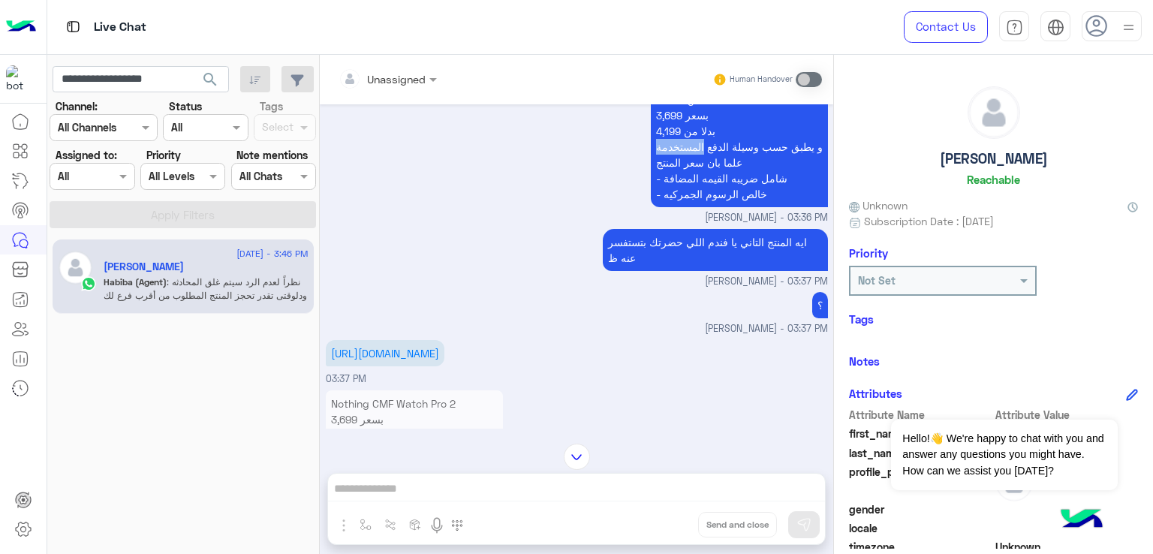
click at [691, 207] on p "Nothing CMF Watch Pro 2 3,699 بسعر 4,199 بدلا من و يطبق حسب وسيلة الدفع المستخد…" at bounding box center [739, 146] width 177 height 121
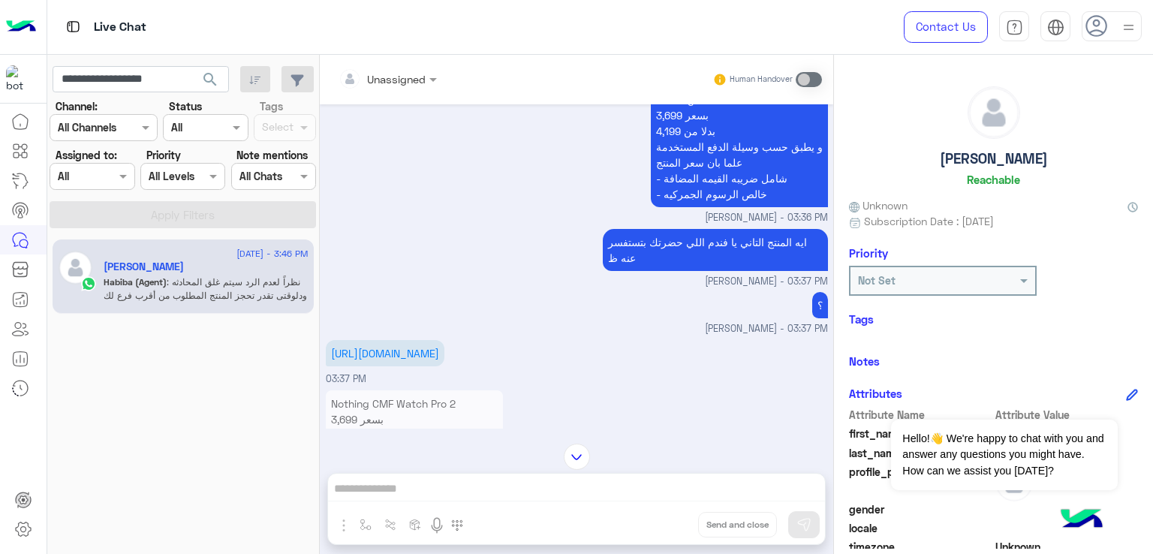
click at [696, 207] on p "Nothing CMF Watch Pro 2 3,699 بسعر 4,199 بدلا من و يطبق حسب وسيلة الدفع المستخد…" at bounding box center [739, 146] width 177 height 121
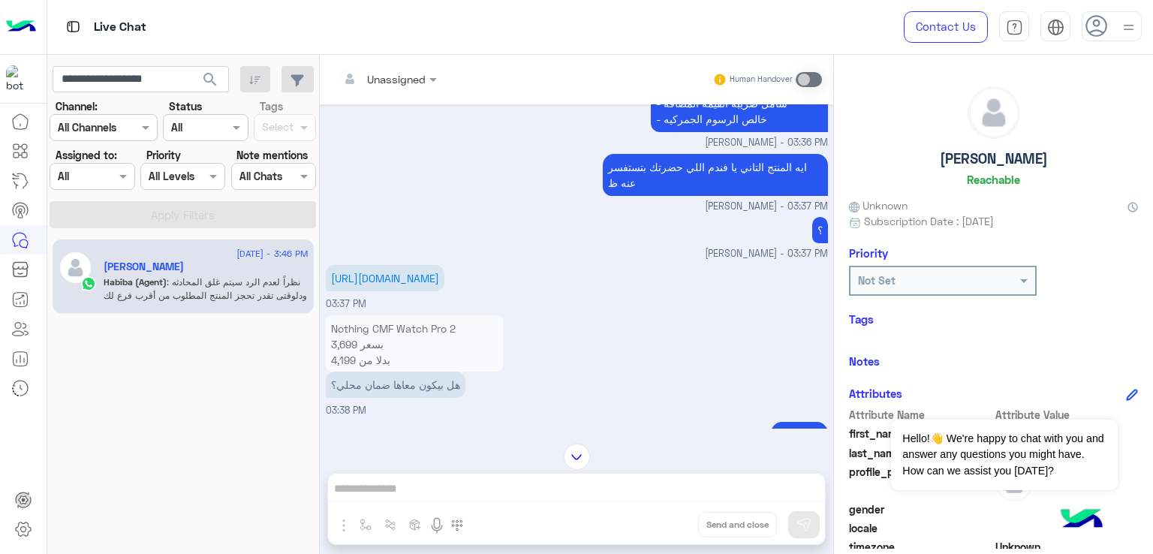
click at [655, 196] on p "ايه المنتج التاني يا فندم اللي حضرتك بتستفسر عنه ظ" at bounding box center [715, 175] width 225 height 42
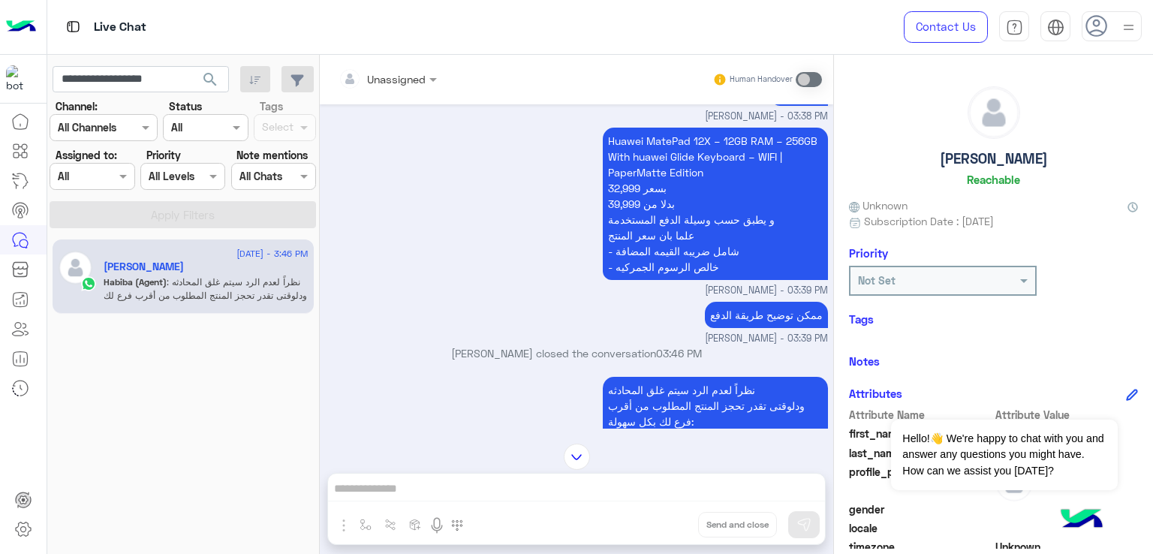
scroll to position [1201, 0]
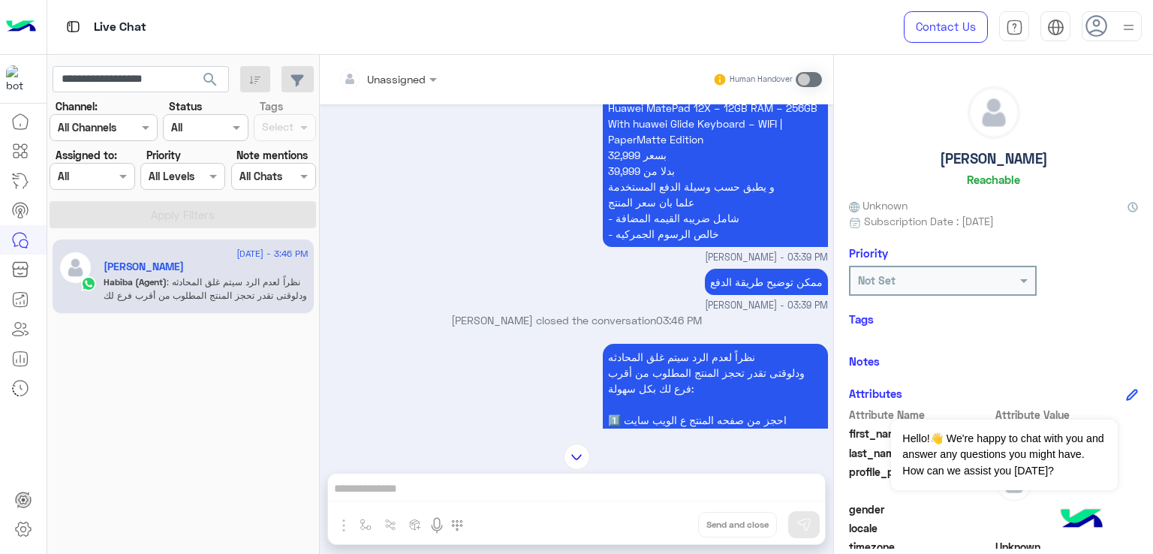
click at [363, 23] on p "هل بيكون معاها ضمان محلي؟" at bounding box center [396, 9] width 140 height 26
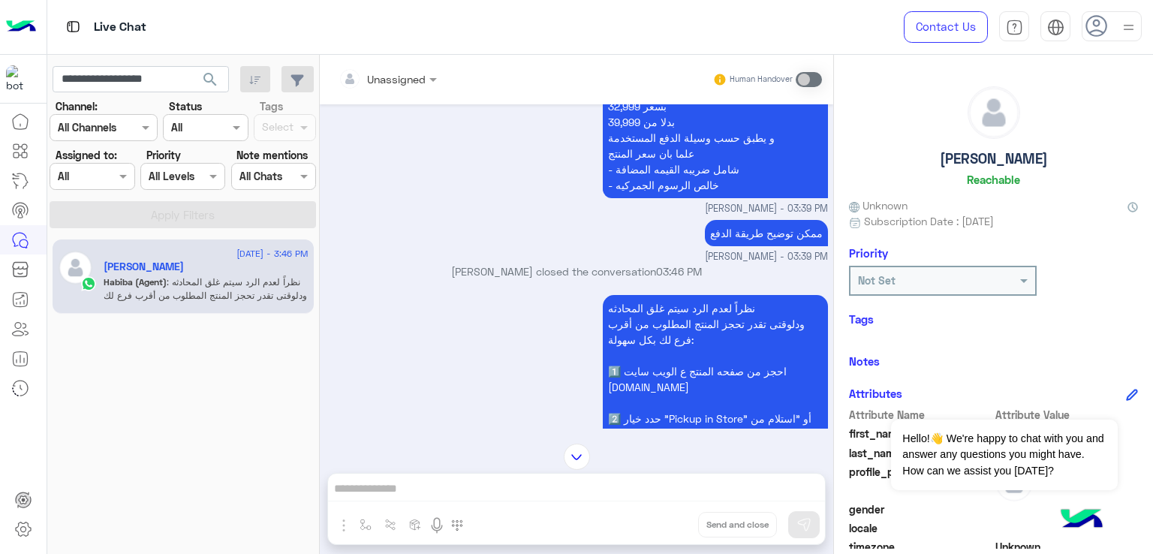
scroll to position [1276, 0]
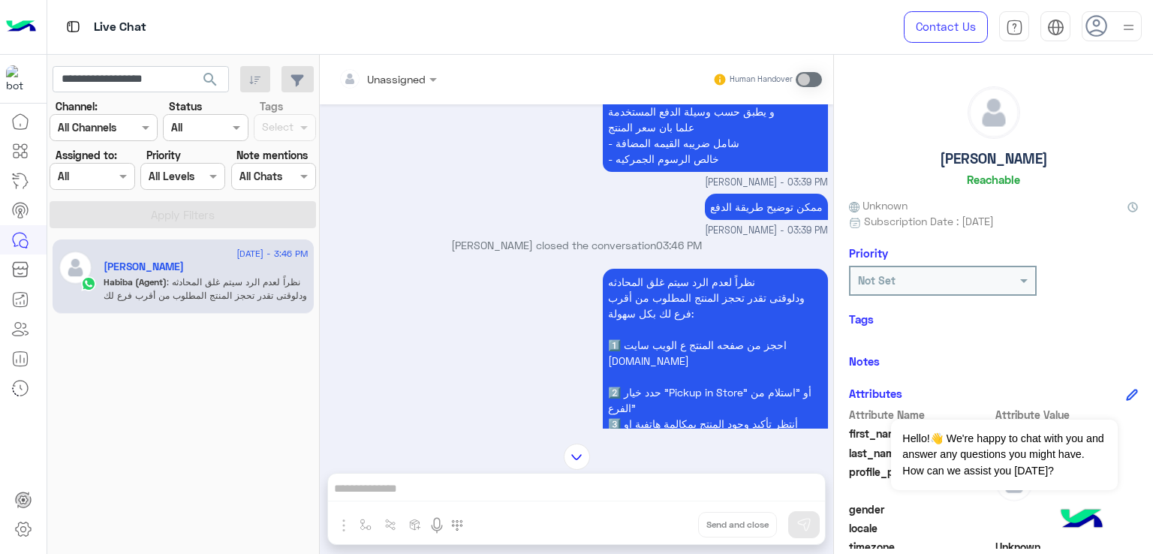
click at [668, 172] on p "Huawei MatePad 12X – 12GB RAM – 256GB With huawei Glide Keyboard – WIFI | Paper…" at bounding box center [715, 96] width 225 height 152
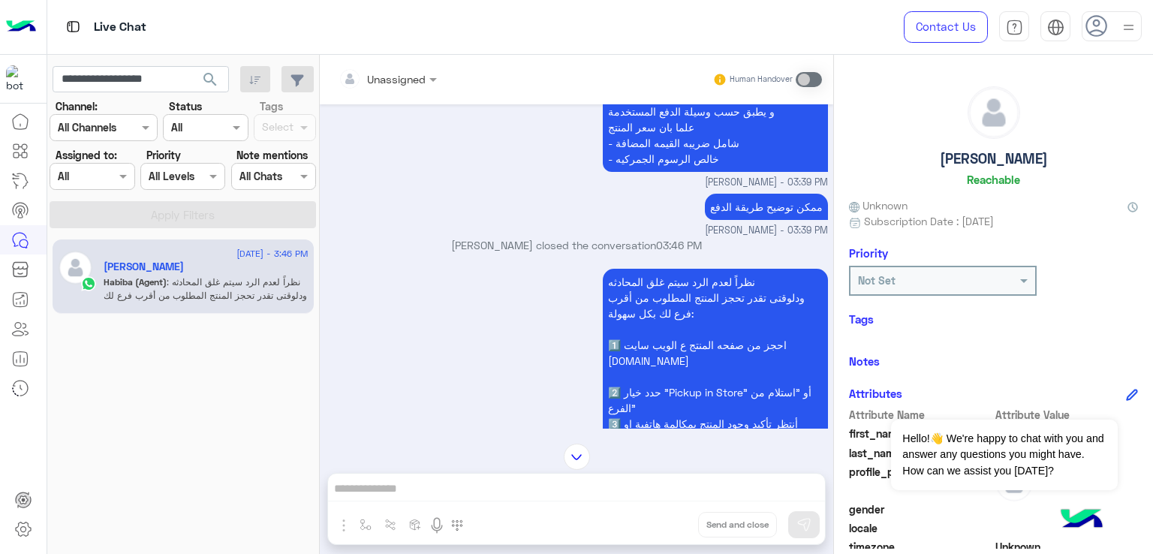
click at [668, 172] on p "Huawei MatePad 12X – 12GB RAM – 256GB With huawei Glide Keyboard – WIFI | Paper…" at bounding box center [715, 96] width 225 height 152
click at [652, 172] on p "Huawei MatePad 12X – 12GB RAM – 256GB With huawei Glide Keyboard – WIFI | Paper…" at bounding box center [715, 96] width 225 height 152
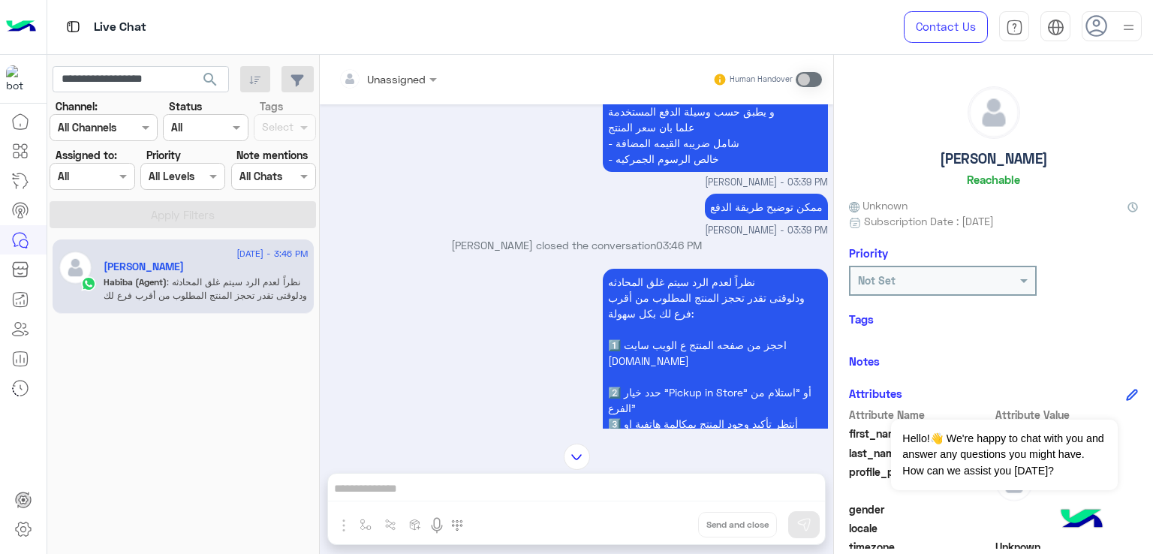
click at [652, 172] on p "Huawei MatePad 12X – 12GB RAM – 256GB With huawei Glide Keyboard – WIFI | Paper…" at bounding box center [715, 96] width 225 height 152
click at [647, 172] on p "Huawei MatePad 12X – 12GB RAM – 256GB With huawei Glide Keyboard – WIFI | Paper…" at bounding box center [715, 96] width 225 height 152
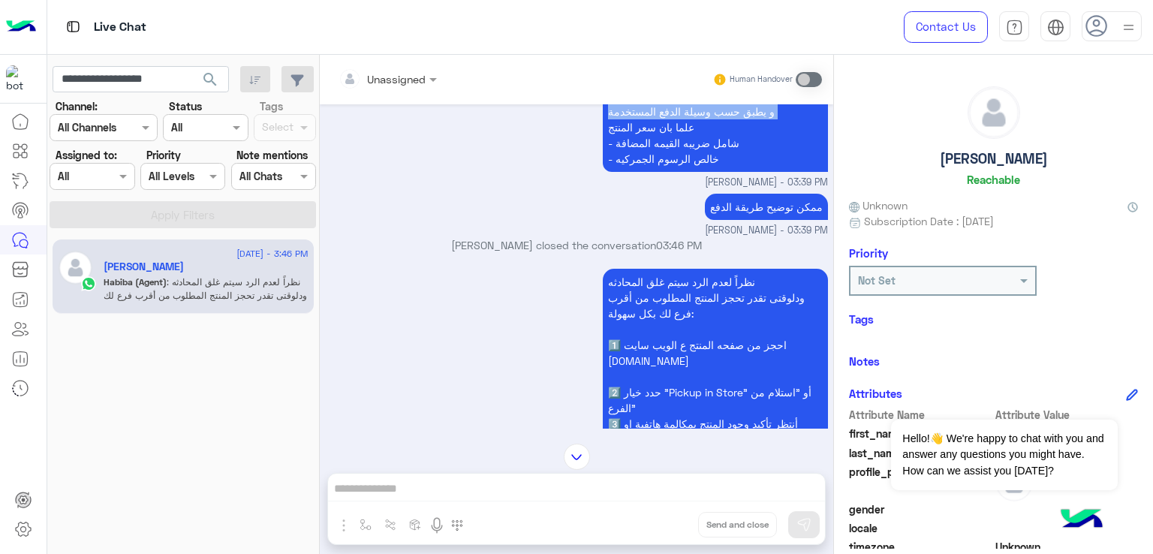
click at [647, 172] on p "Huawei MatePad 12X – 12GB RAM – 256GB With huawei Glide Keyboard – WIFI | Paper…" at bounding box center [715, 96] width 225 height 152
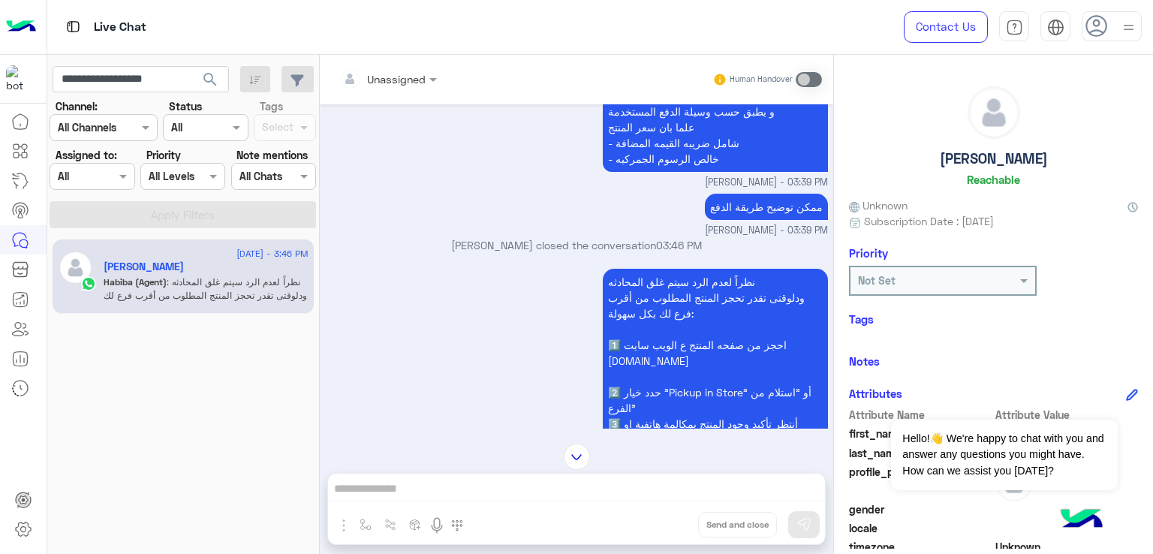
click at [654, 172] on p "Huawei MatePad 12X – 12GB RAM – 256GB With huawei Glide Keyboard – WIFI | Paper…" at bounding box center [715, 96] width 225 height 152
click at [655, 172] on p "Huawei MatePad 12X – 12GB RAM – 256GB With huawei Glide Keyboard – WIFI | Paper…" at bounding box center [715, 96] width 225 height 152
click at [660, 172] on p "Huawei MatePad 12X – 12GB RAM – 256GB With huawei Glide Keyboard – WIFI | Paper…" at bounding box center [715, 96] width 225 height 152
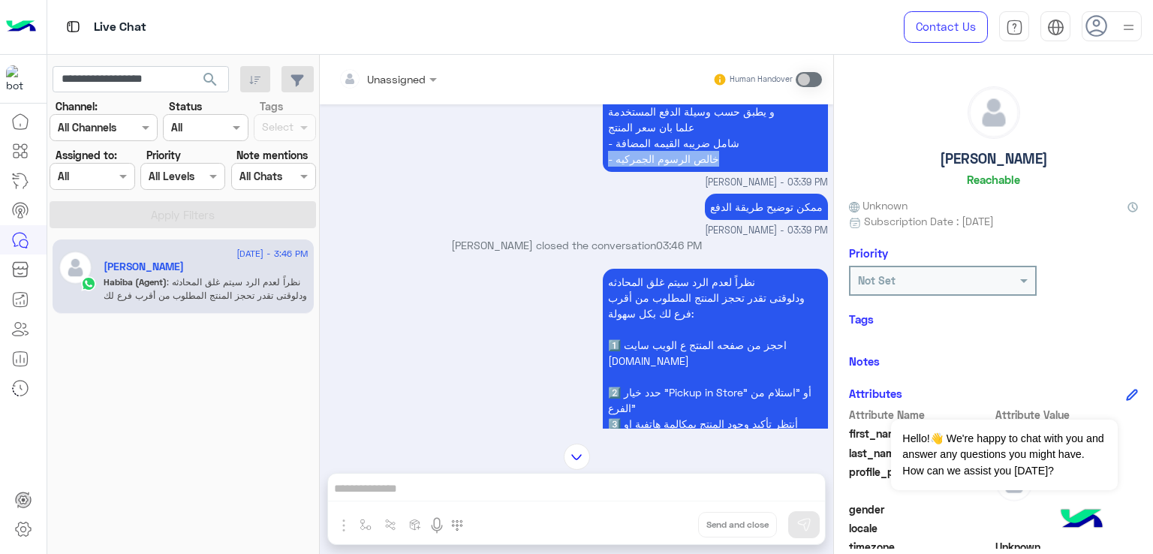
click at [660, 172] on p "Huawei MatePad 12X – 12GB RAM – 256GB With huawei Glide Keyboard – WIFI | Paper…" at bounding box center [715, 96] width 225 height 152
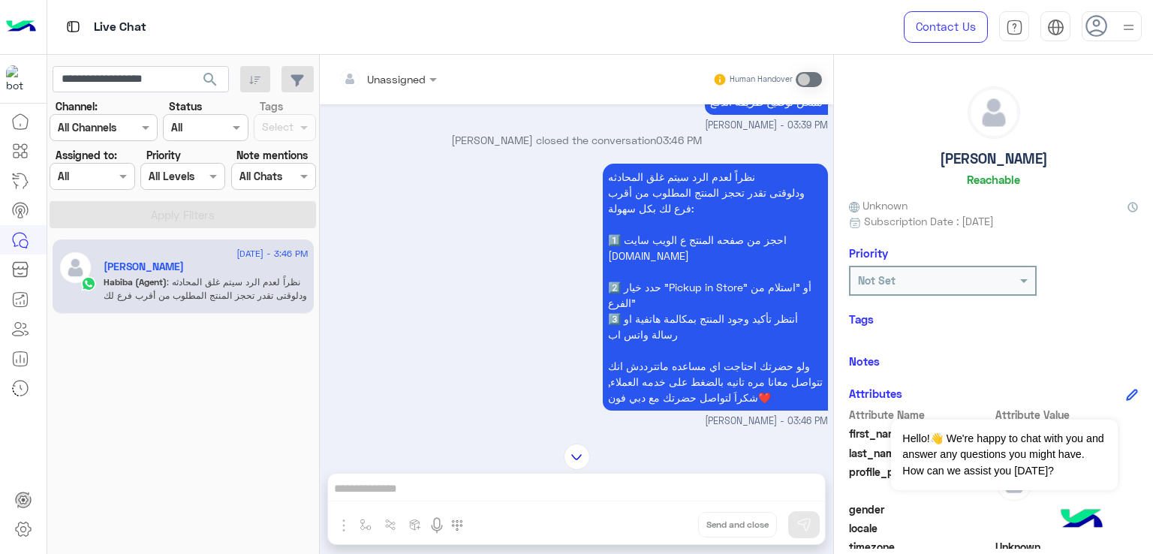
scroll to position [1426, 0]
click at [750, 115] on p "ممكن توضيح طريقة الدفع" at bounding box center [766, 102] width 123 height 26
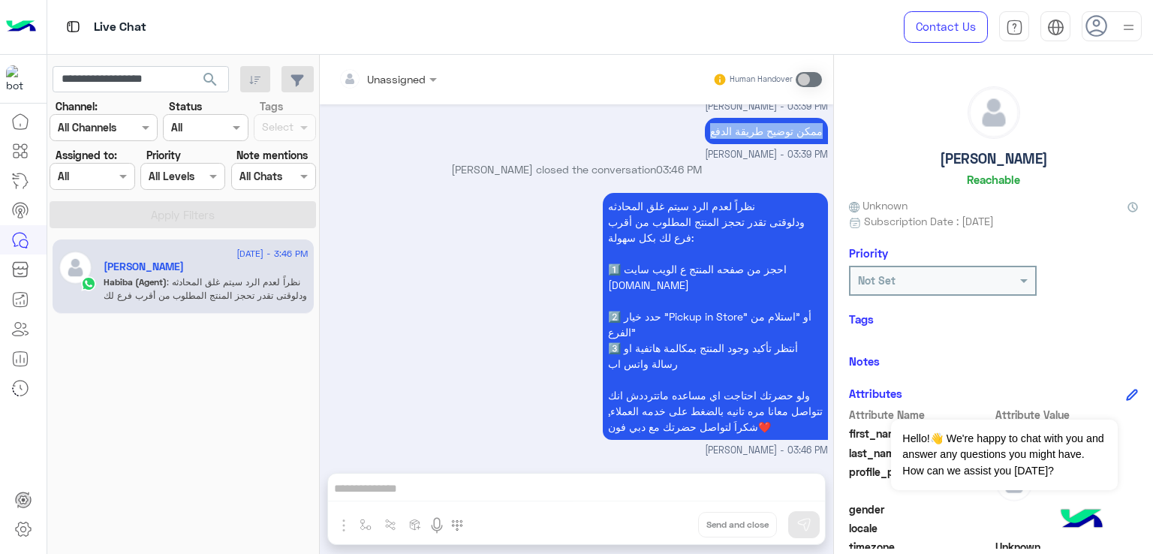
scroll to position [1552, 0]
click at [166, 96] on app-inbox-users-filters "**********" at bounding box center [183, 144] width 272 height 179
click at [156, 79] on input "**********" at bounding box center [141, 79] width 176 height 27
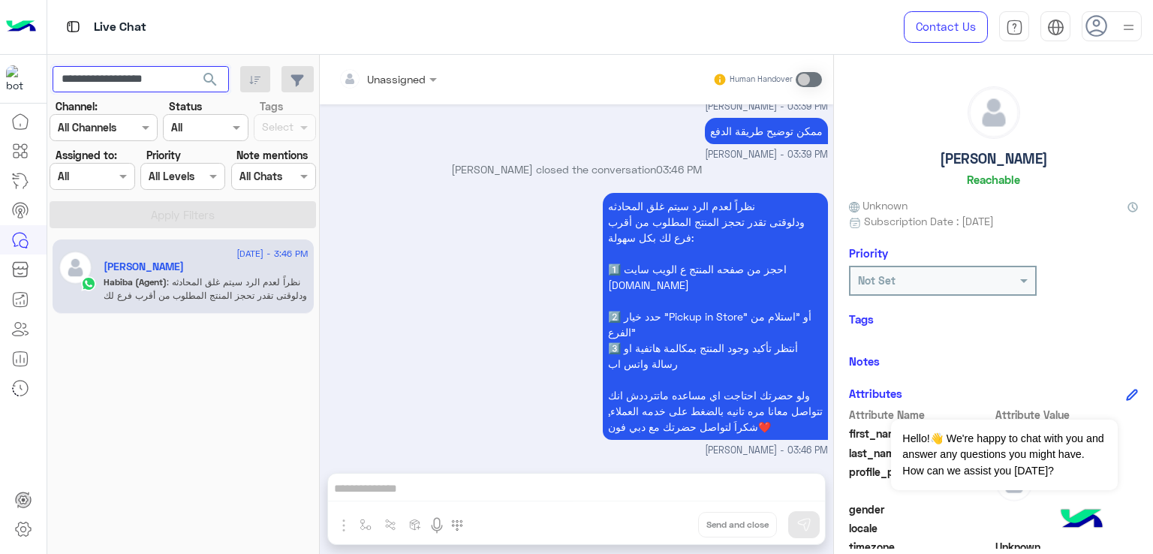
click at [156, 79] on input "**********" at bounding box center [141, 79] width 176 height 27
paste input "text"
click at [212, 80] on span "search" at bounding box center [210, 80] width 18 height 18
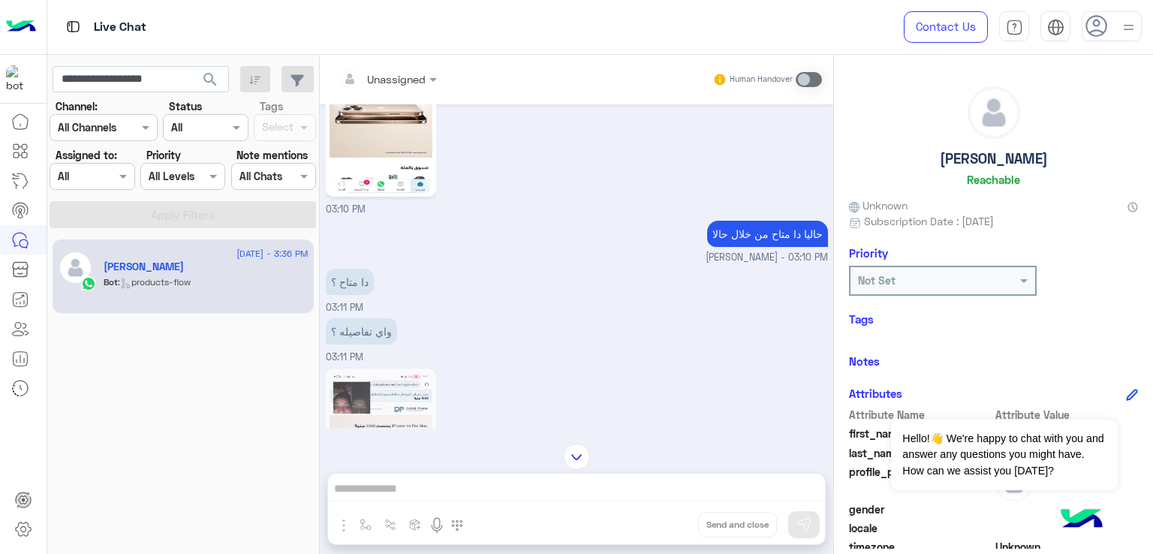
scroll to position [2259, 0]
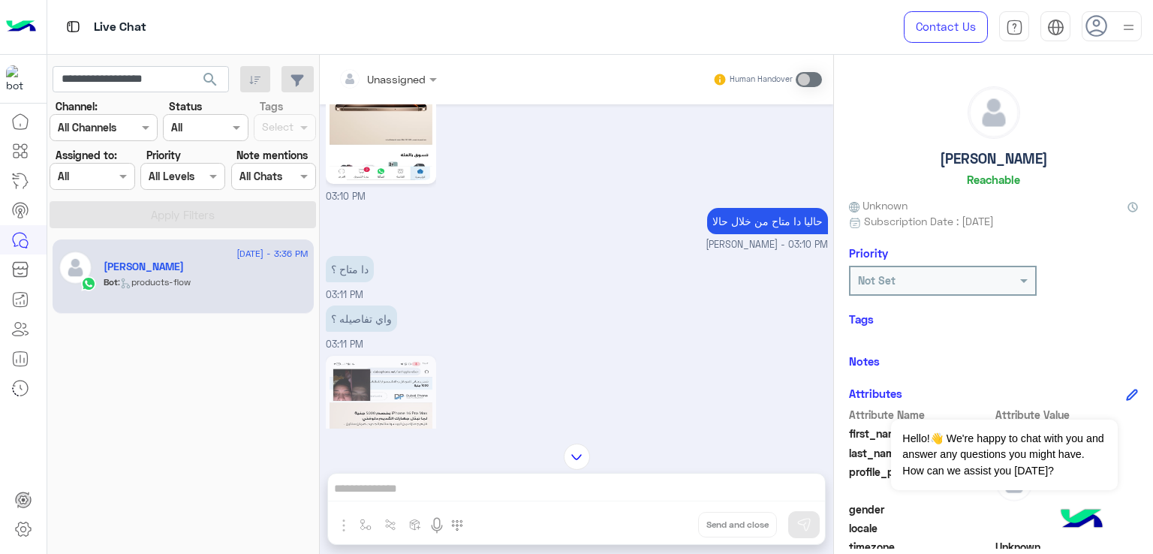
click at [730, 229] on p "حاليا دا متاح من خلال حالا" at bounding box center [767, 221] width 121 height 26
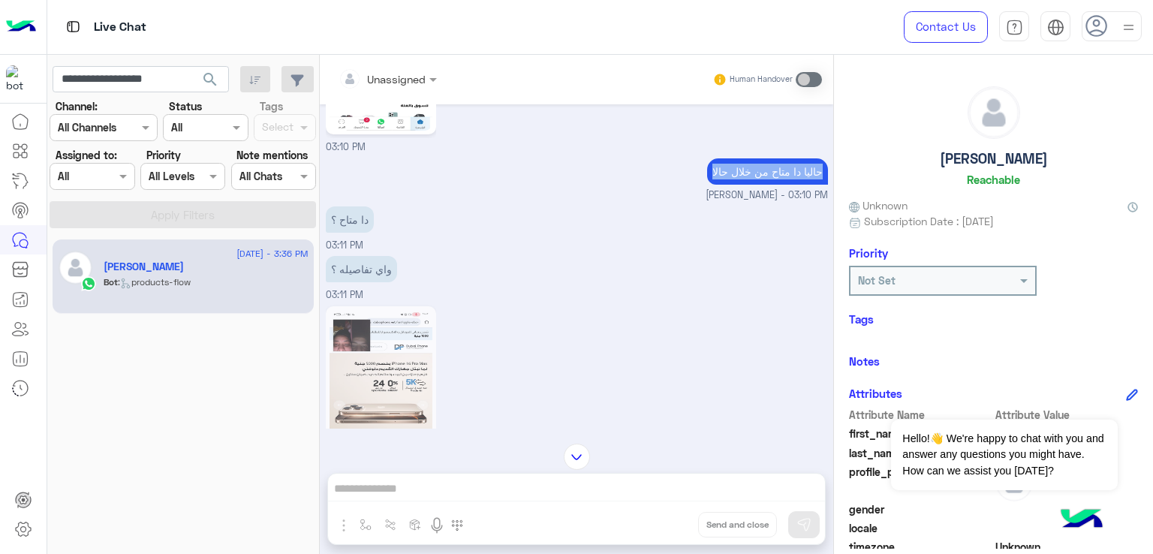
scroll to position [2410, 0]
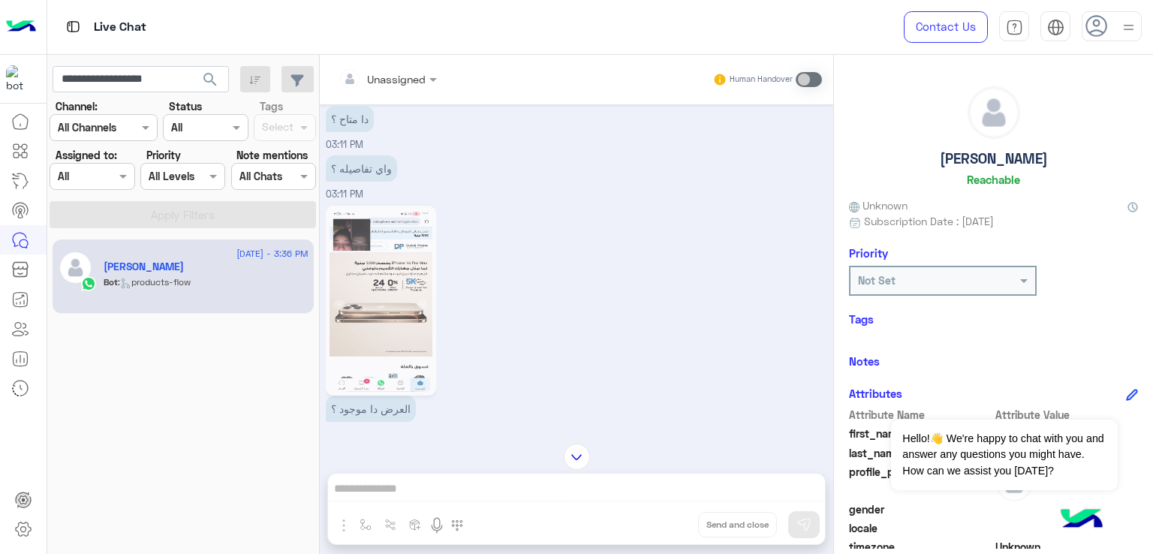
click at [357, 177] on p "واي تفاصيله ؟" at bounding box center [361, 168] width 71 height 26
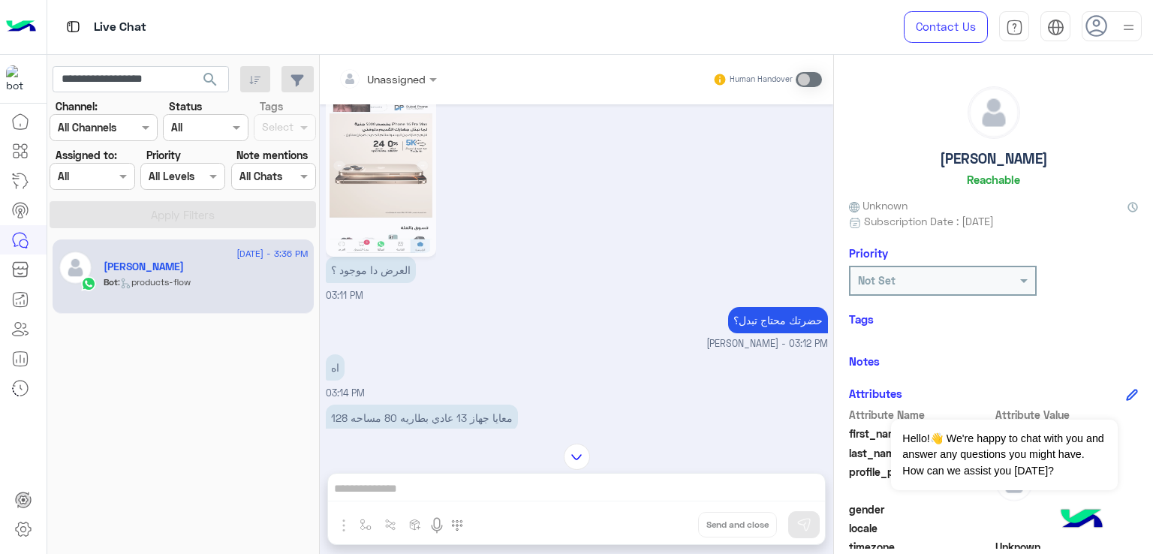
scroll to position [2560, 0]
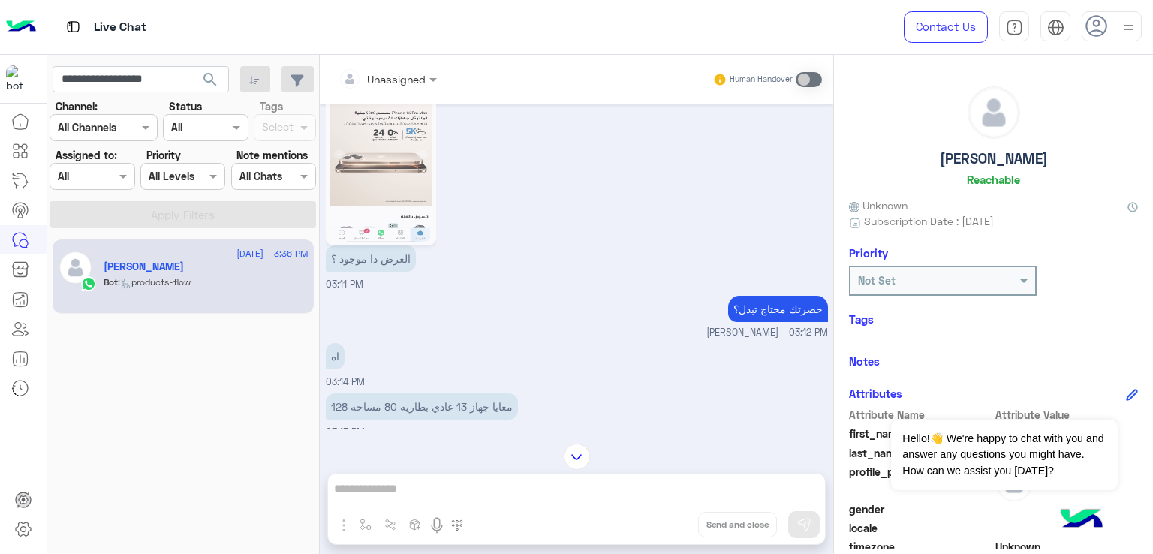
click at [383, 272] on p "العرض دا موجود ؟" at bounding box center [371, 258] width 90 height 26
click at [772, 322] on p "حضرتك محتاج تبدل؟" at bounding box center [778, 309] width 100 height 26
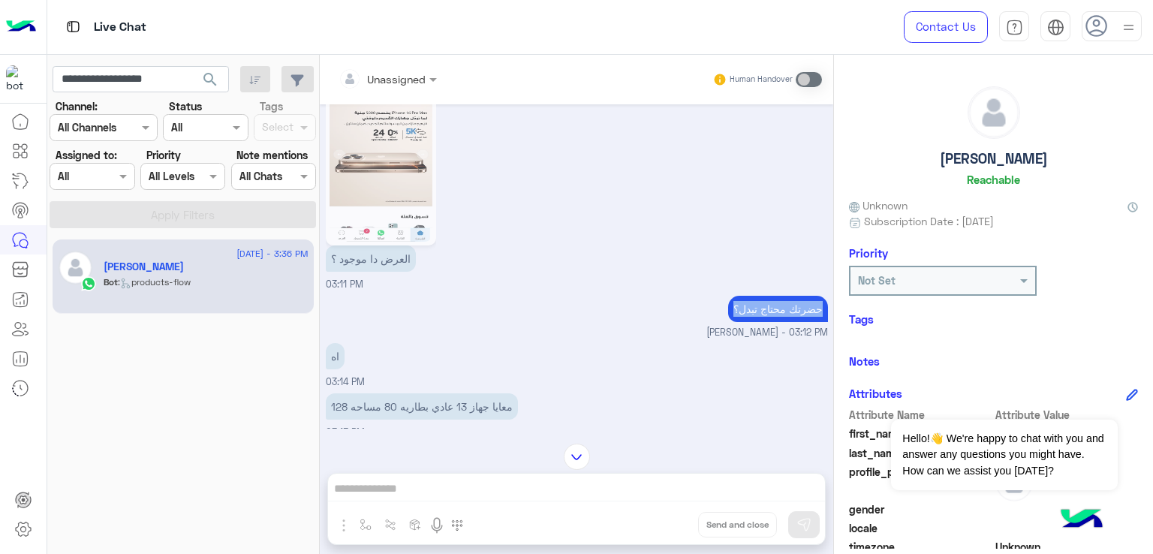
click at [772, 322] on p "حضرتك محتاج تبدل؟" at bounding box center [778, 309] width 100 height 26
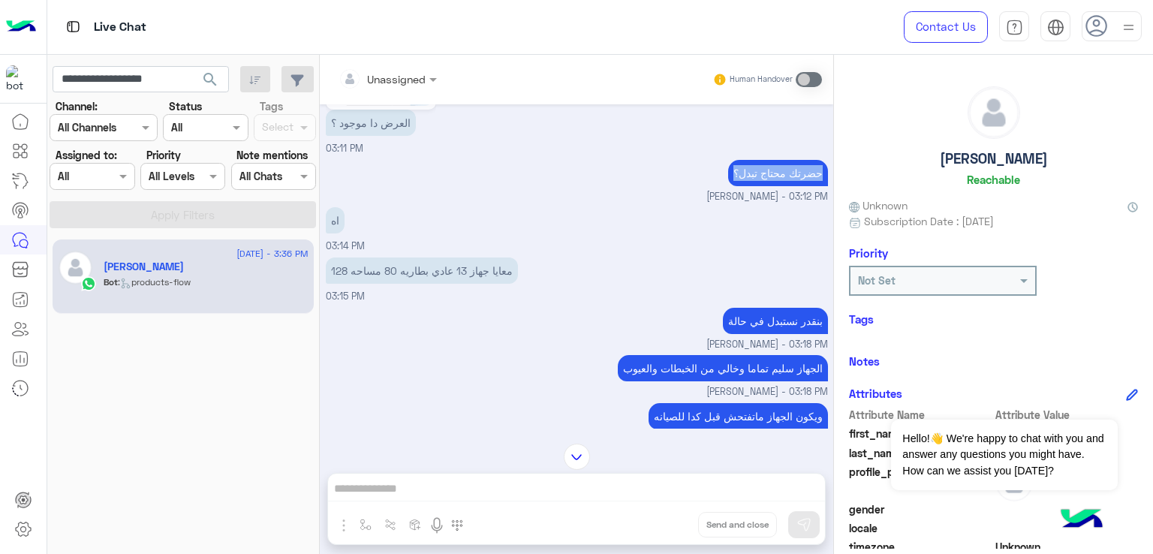
scroll to position [2710, 0]
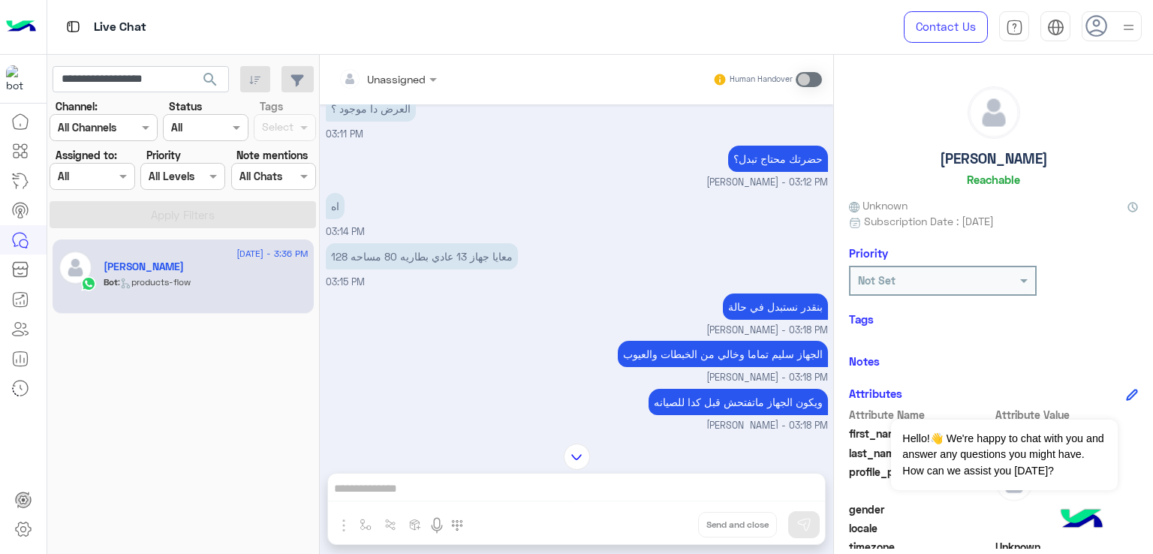
click at [426, 261] on p "معايا جهاز 13 عادي بطاريه 80 مساحه 128" at bounding box center [422, 256] width 192 height 26
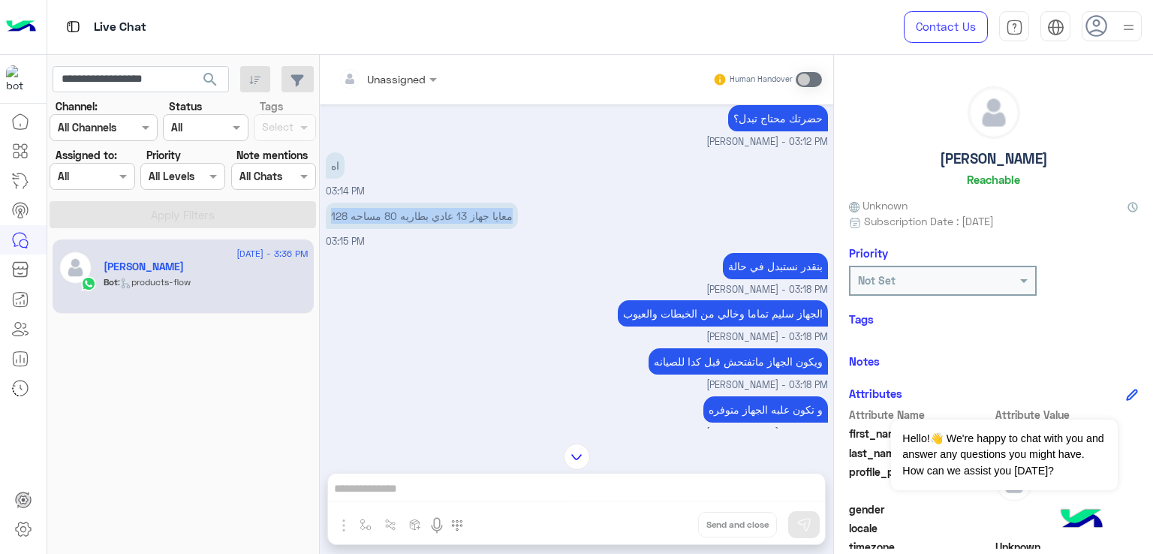
scroll to position [2785, 0]
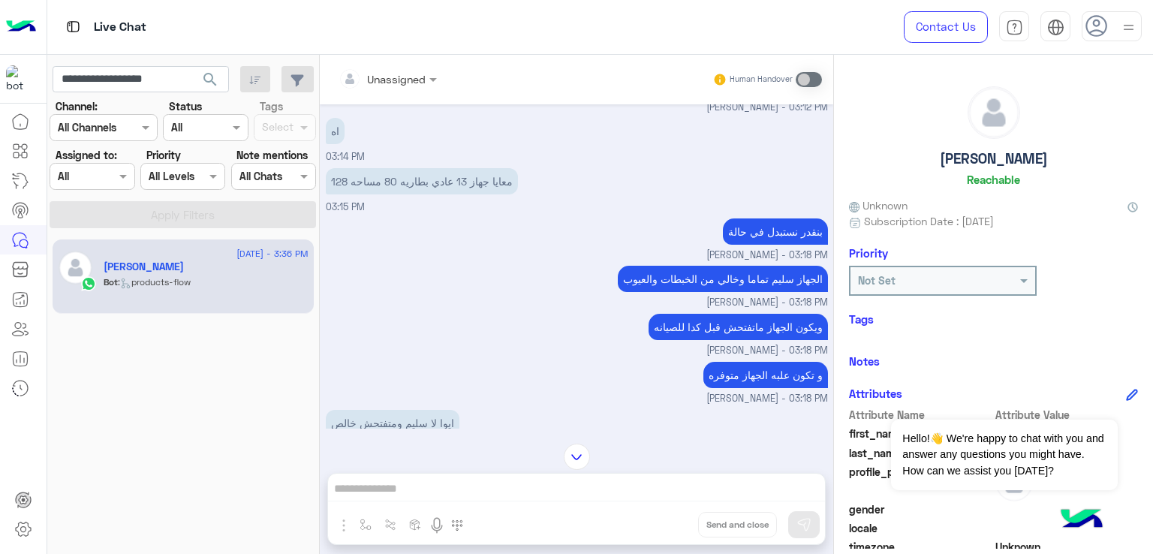
click at [716, 331] on p "ويكون الجهاز ماتفتحش قبل كدا للصيانه" at bounding box center [738, 327] width 179 height 26
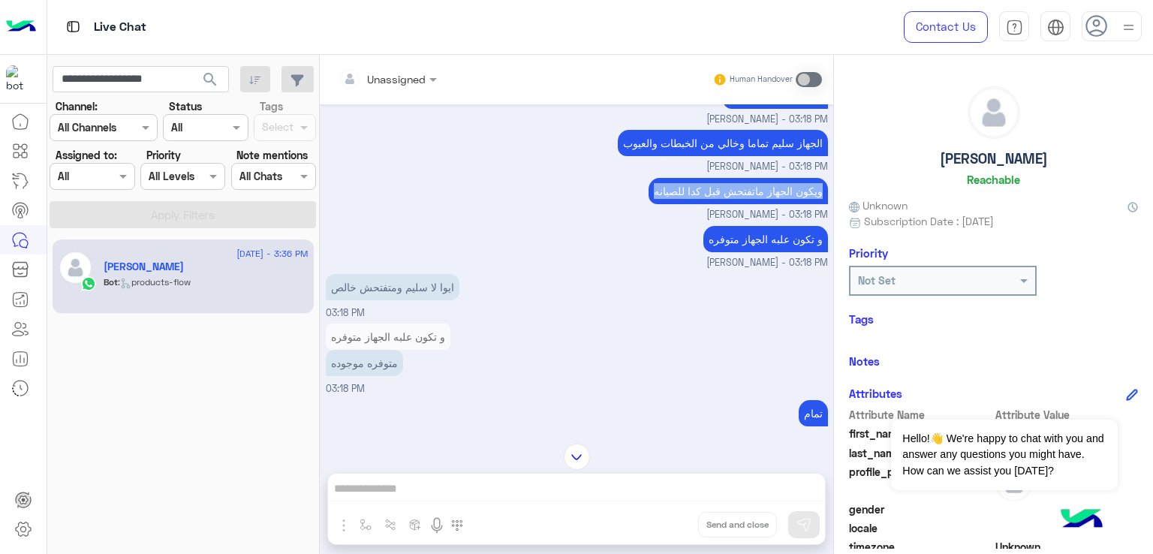
scroll to position [3010, 0]
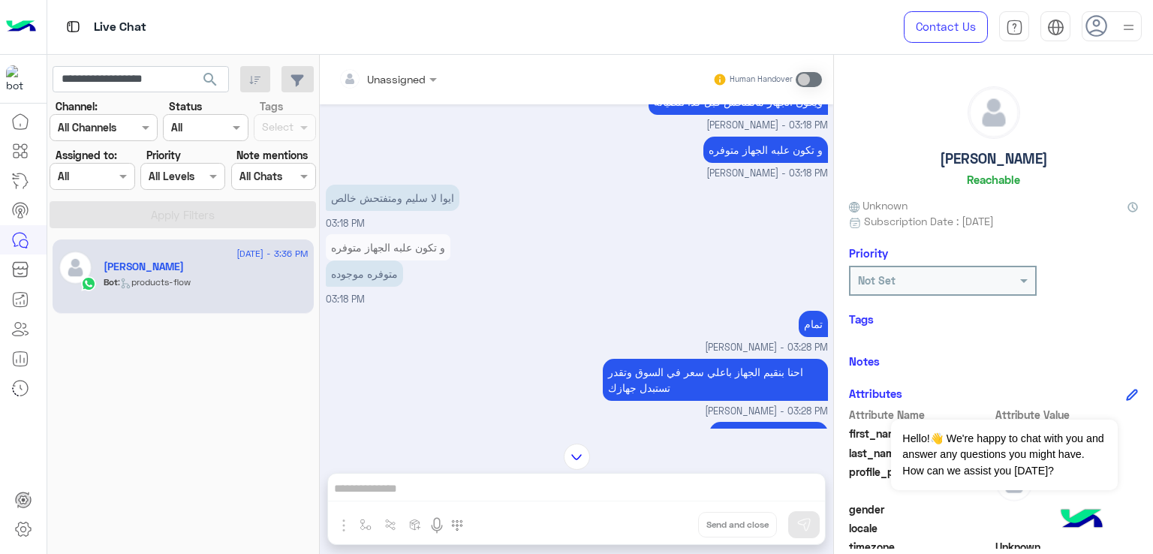
click at [403, 211] on p "ايوا لا سليم ومتفتحش خالص" at bounding box center [393, 198] width 134 height 26
click at [379, 287] on p "متوفره موجوده" at bounding box center [364, 273] width 77 height 26
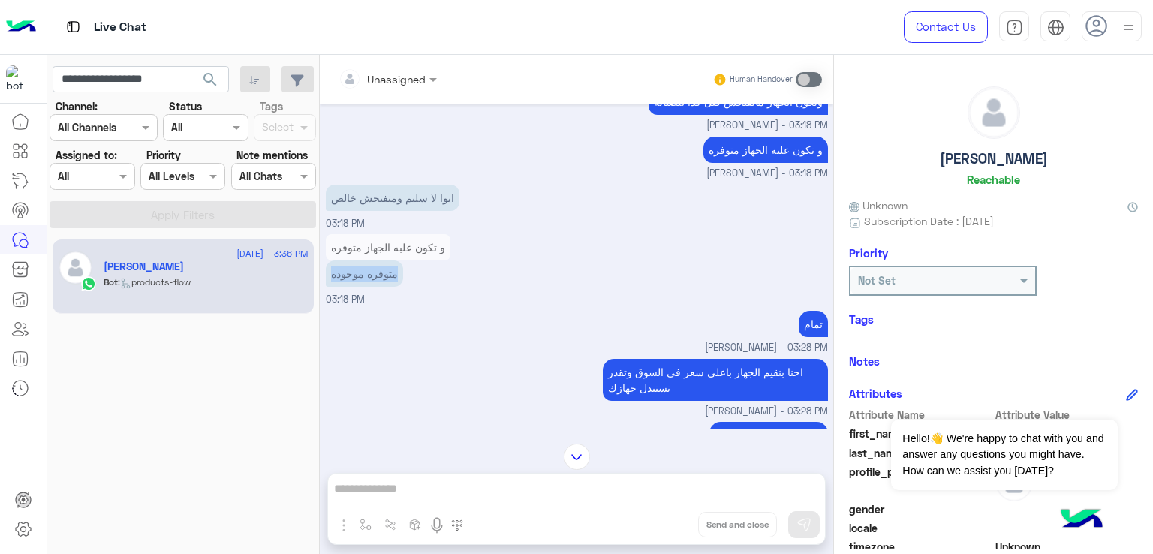
click at [379, 287] on p "متوفره موجوده" at bounding box center [364, 273] width 77 height 26
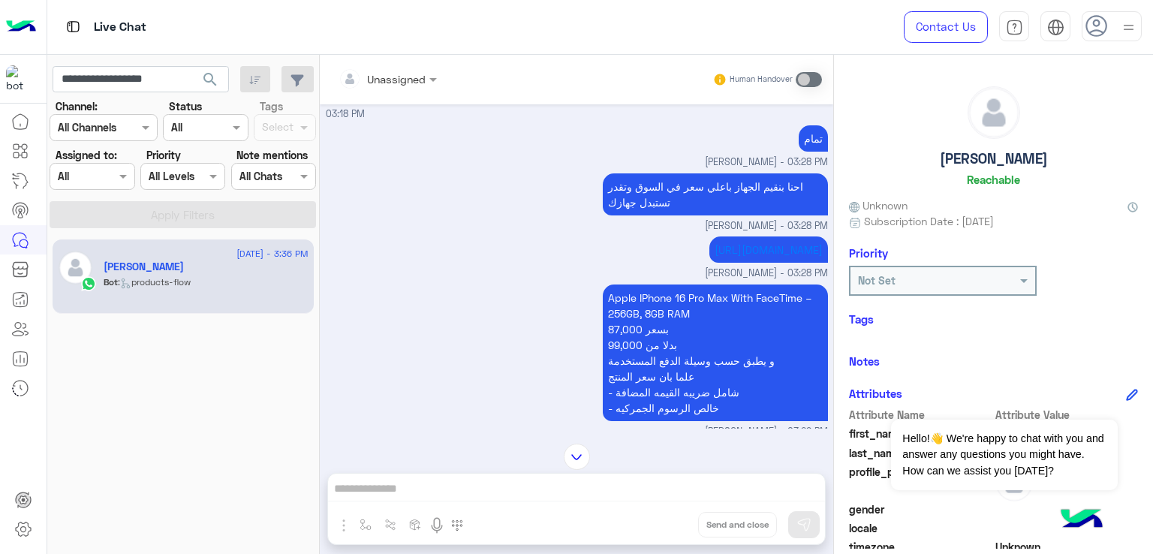
scroll to position [3235, 0]
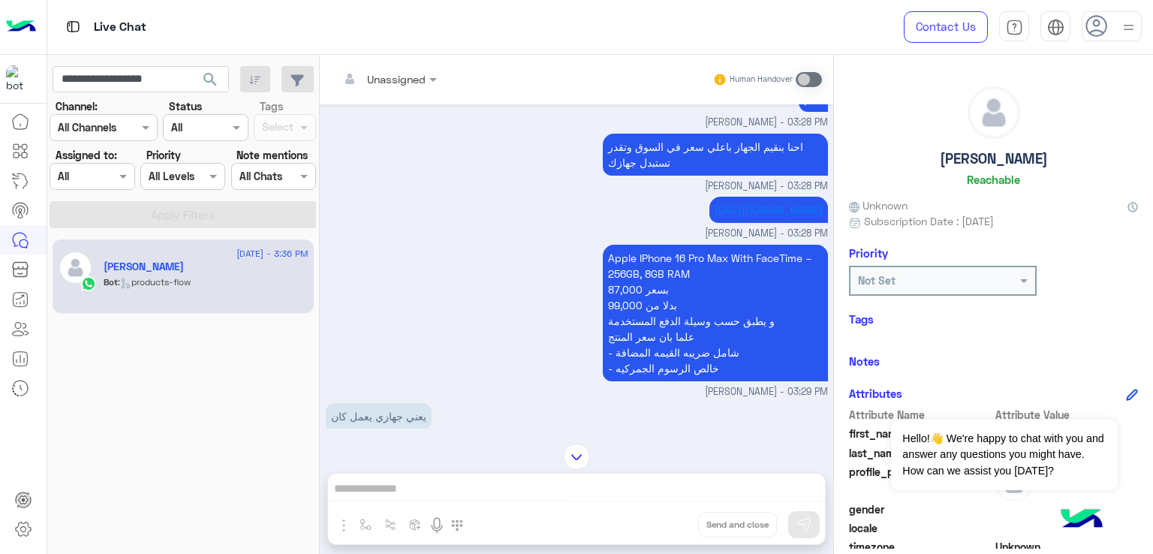
click at [703, 283] on p "Apple IPhone 16 Pro Max With FaceTime – 256GB, 8GB RAM 87,000 بسعر 99,000 بدلا …" at bounding box center [715, 313] width 225 height 137
click at [709, 334] on p "Apple IPhone 16 Pro Max With FaceTime – 256GB, 8GB RAM 87,000 بسعر 99,000 بدلا …" at bounding box center [715, 313] width 225 height 137
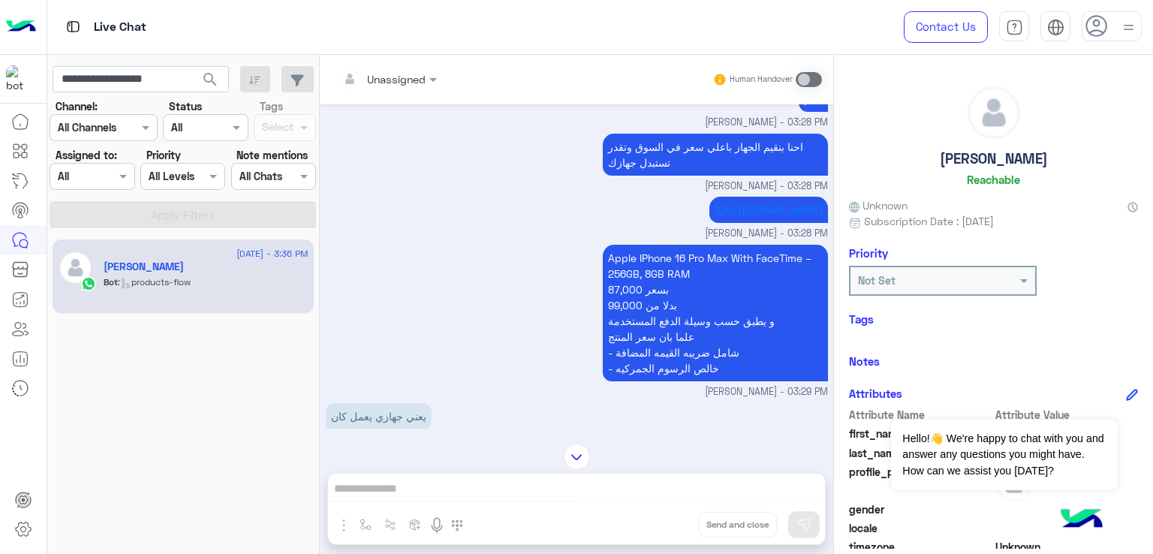
click at [650, 350] on p "Apple IPhone 16 Pro Max With FaceTime – 256GB, 8GB RAM 87,000 بسعر 99,000 بدلا …" at bounding box center [715, 313] width 225 height 137
click at [682, 361] on p "Apple IPhone 16 Pro Max With FaceTime – 256GB, 8GB RAM 87,000 بسعر 99,000 بدلا …" at bounding box center [715, 313] width 225 height 137
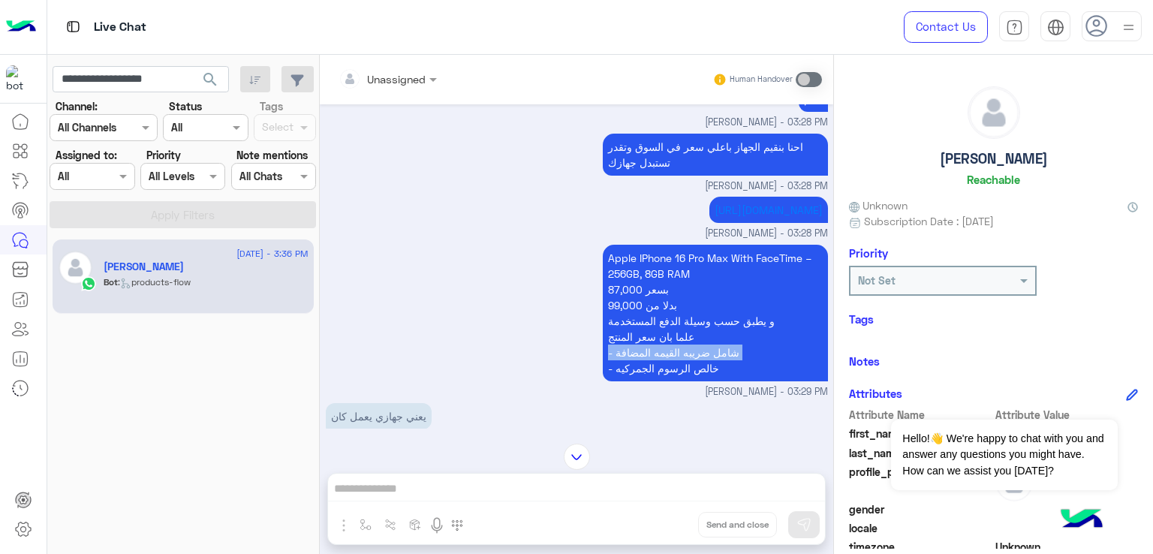
click at [682, 361] on p "Apple IPhone 16 Pro Max With FaceTime – 256GB, 8GB RAM 87,000 بسعر 99,000 بدلا …" at bounding box center [715, 313] width 225 height 137
click at [655, 376] on p "Apple IPhone 16 Pro Max With FaceTime – 256GB, 8GB RAM 87,000 بسعر 99,000 بدلا …" at bounding box center [715, 313] width 225 height 137
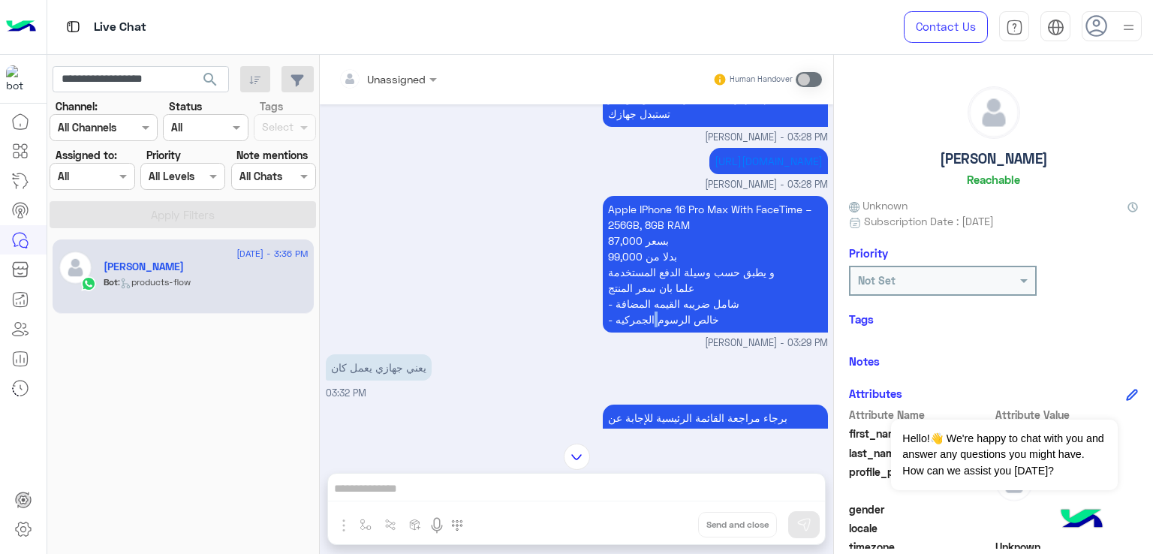
scroll to position [3310, 0]
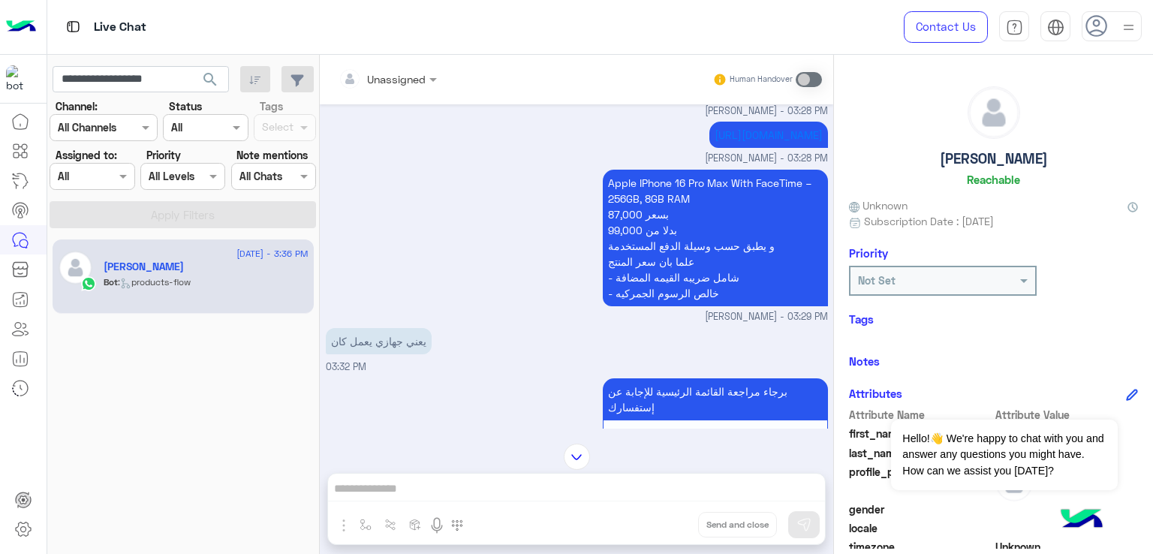
click at [387, 344] on p "يعني جهازي يعمل كان" at bounding box center [379, 341] width 106 height 26
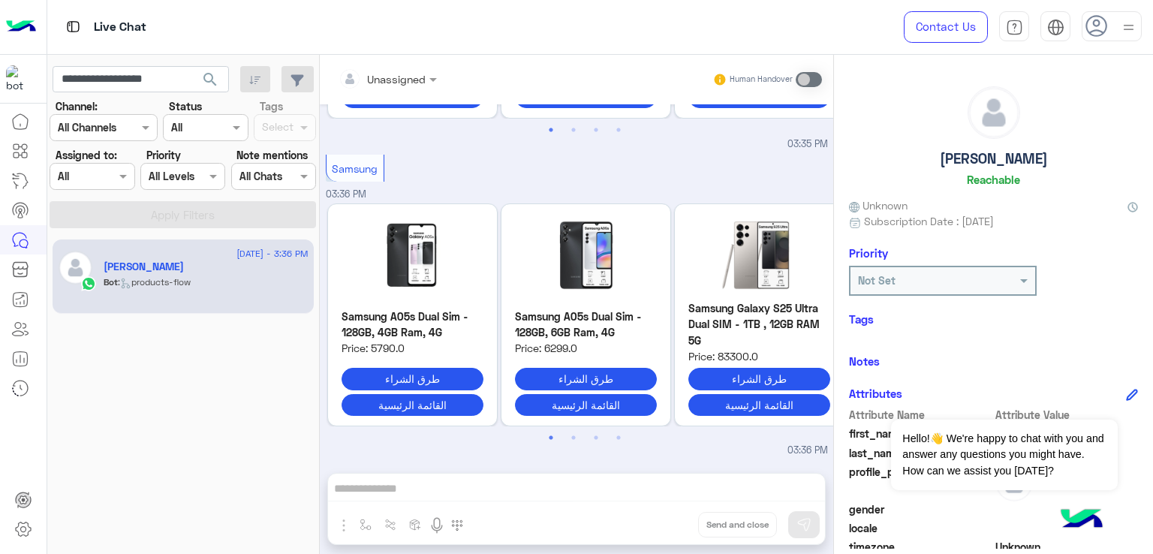
scroll to position [8, 0]
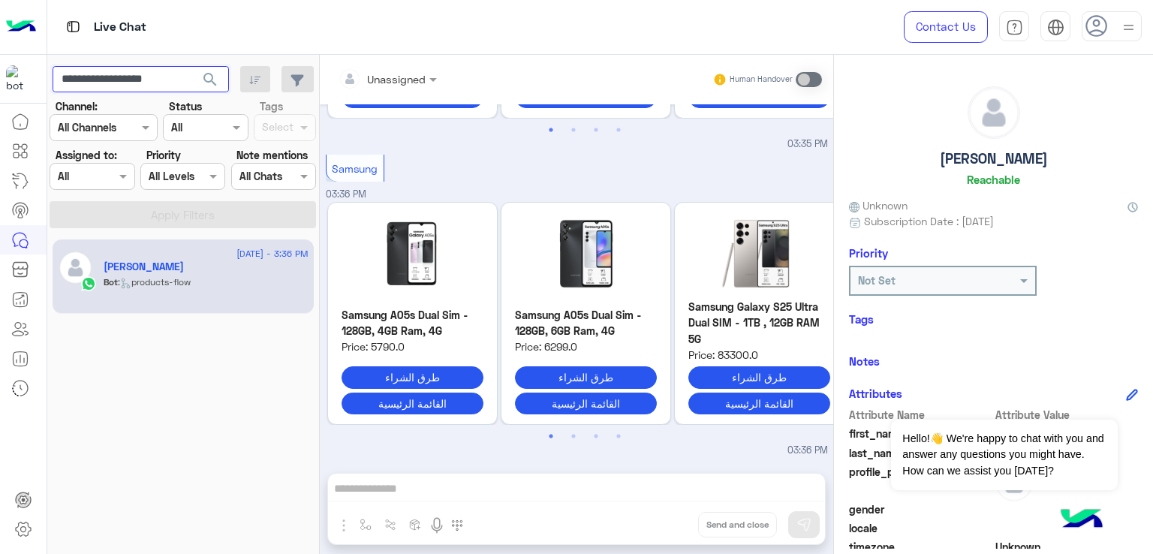
click at [159, 87] on input "**********" at bounding box center [141, 79] width 176 height 27
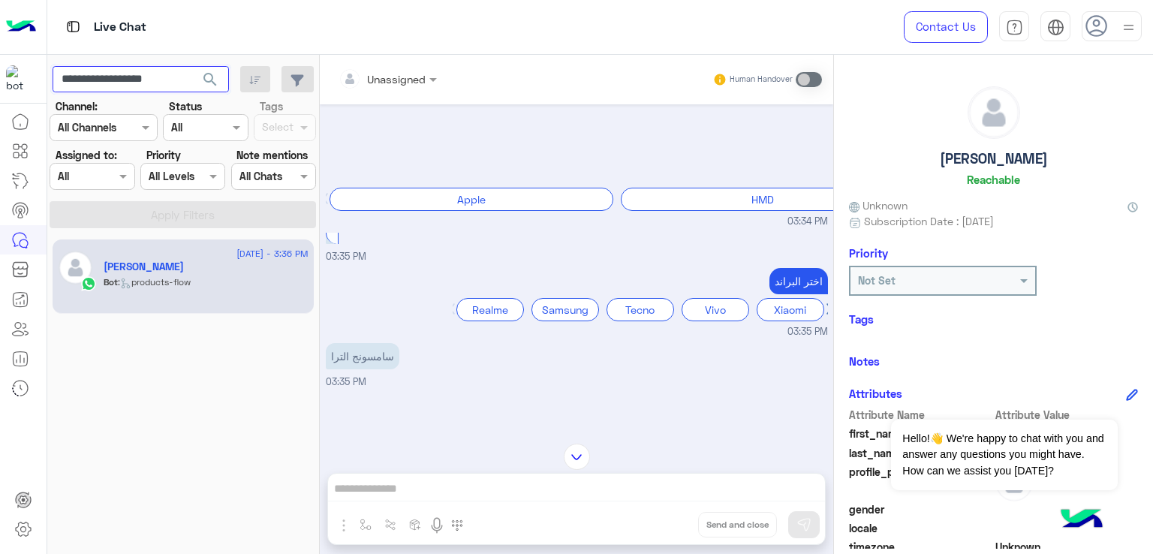
scroll to position [4020, 0]
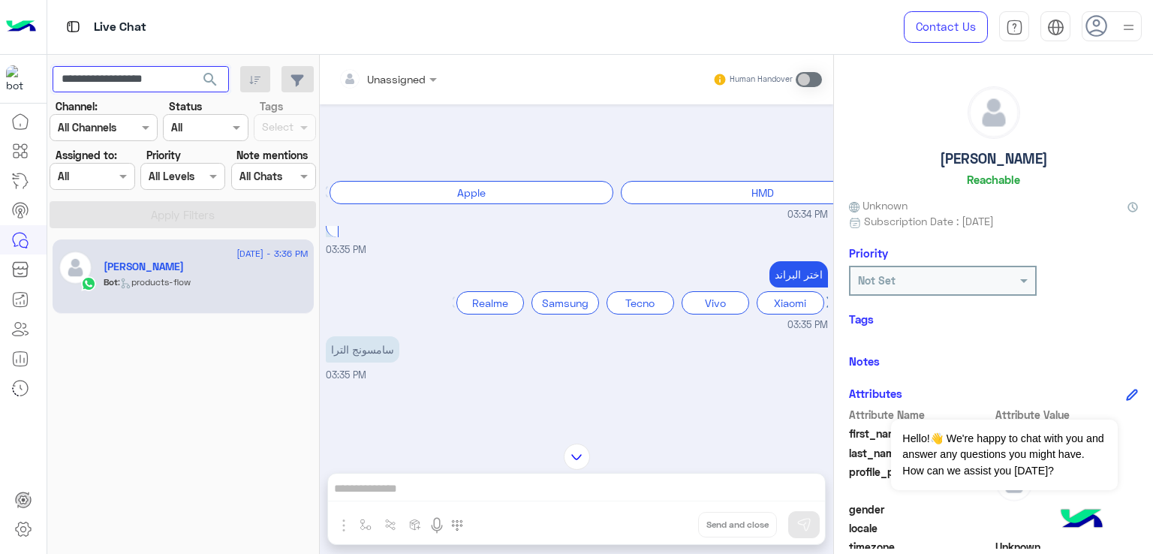
click at [107, 84] on input "**********" at bounding box center [141, 79] width 176 height 27
paste input "text"
click at [192, 66] on button "search" at bounding box center [210, 82] width 37 height 32
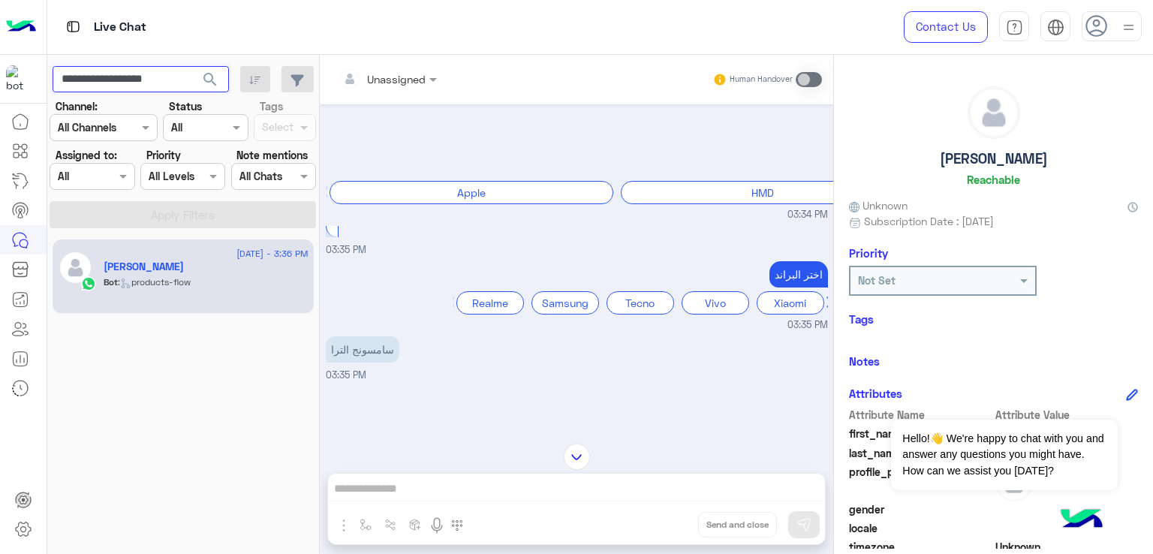
click at [192, 66] on button "search" at bounding box center [210, 82] width 37 height 32
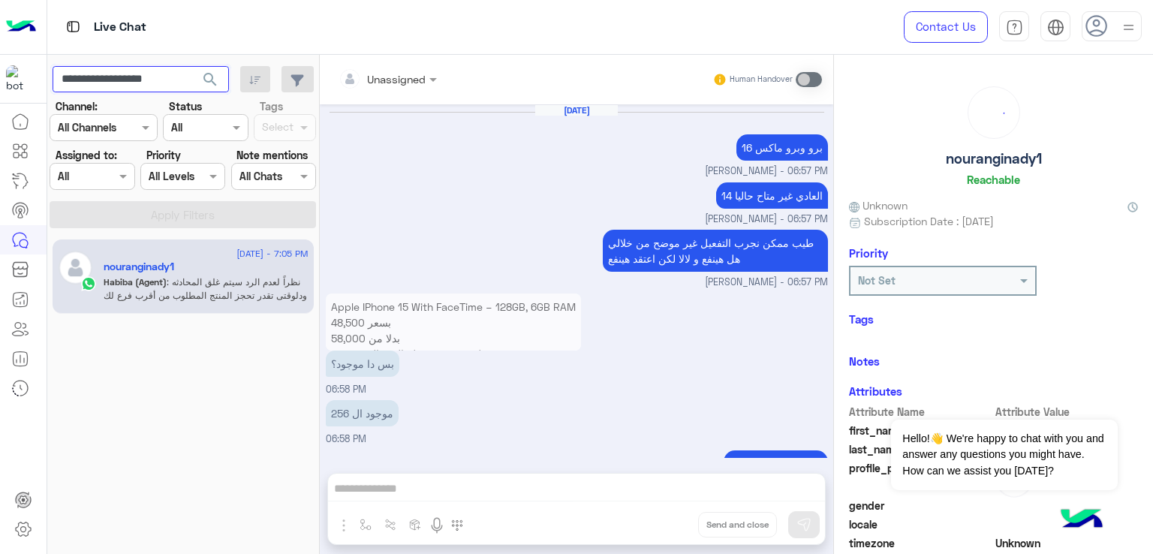
scroll to position [1143, 0]
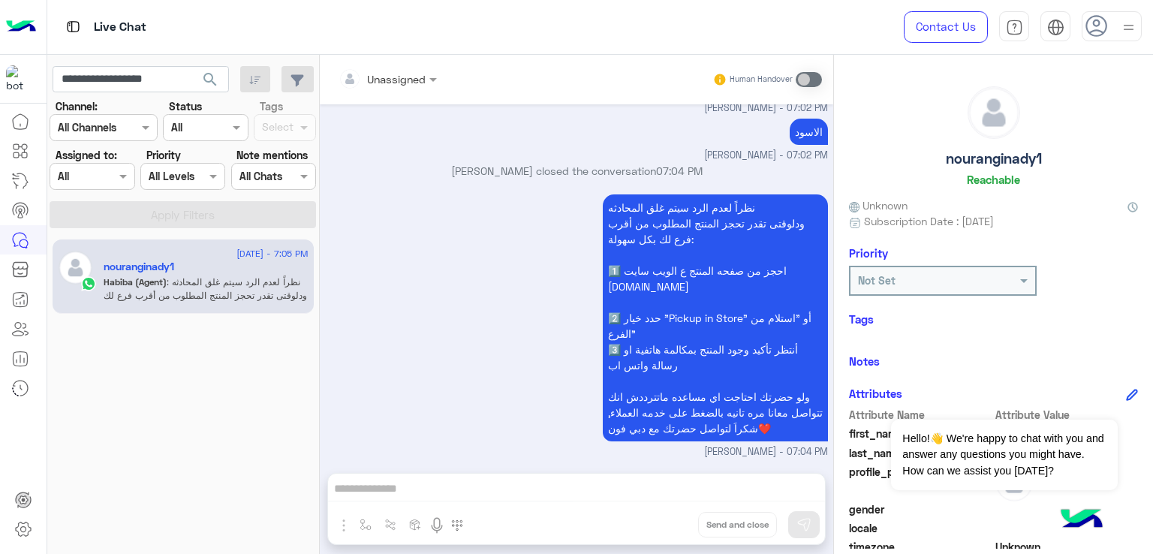
click at [212, 83] on span "search" at bounding box center [210, 80] width 18 height 18
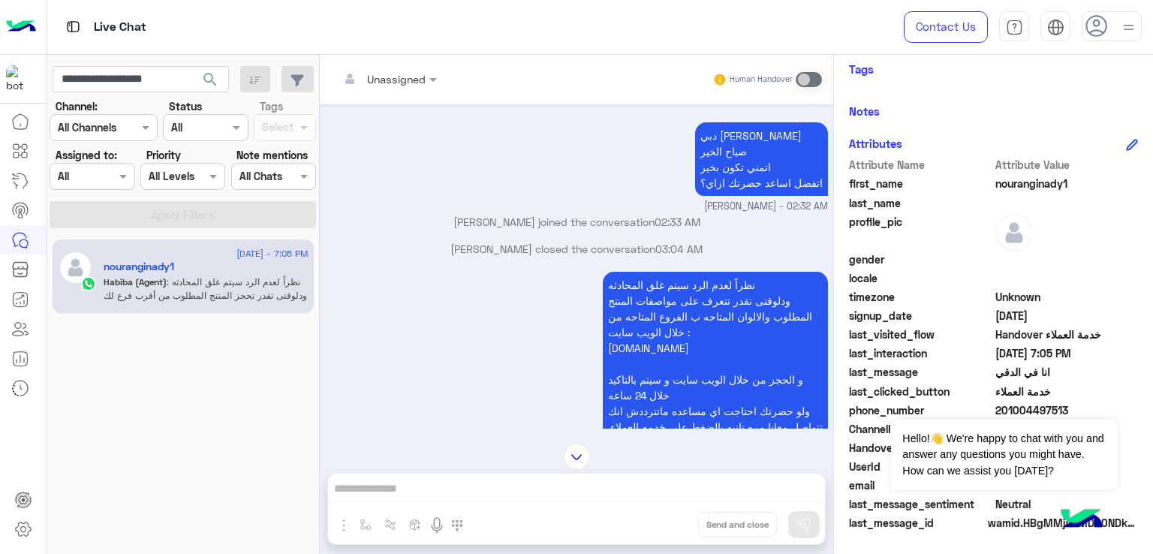
scroll to position [826, 0]
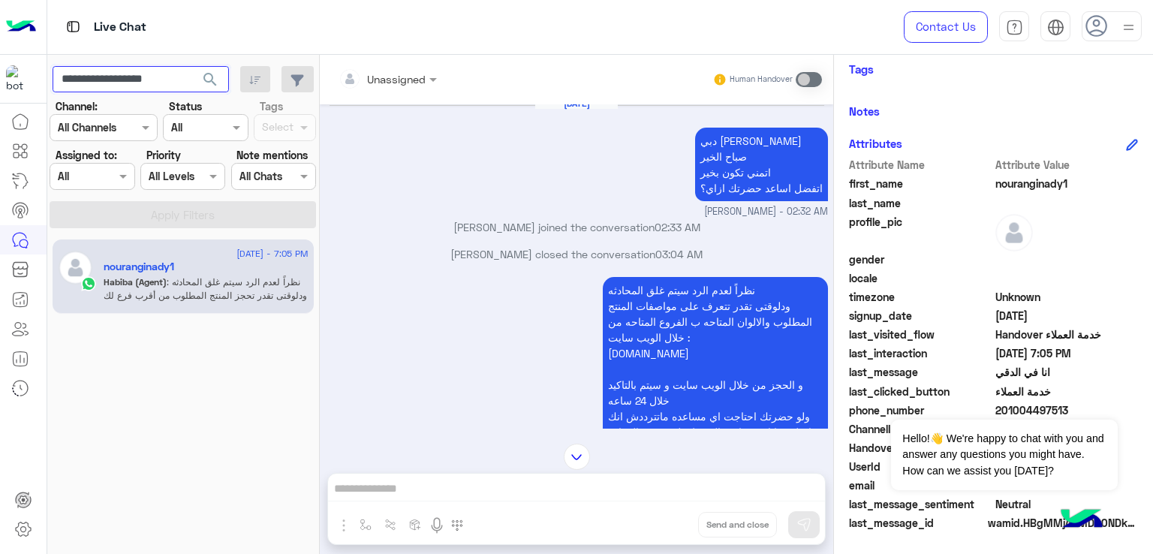
click at [150, 75] on input "**********" at bounding box center [141, 79] width 176 height 27
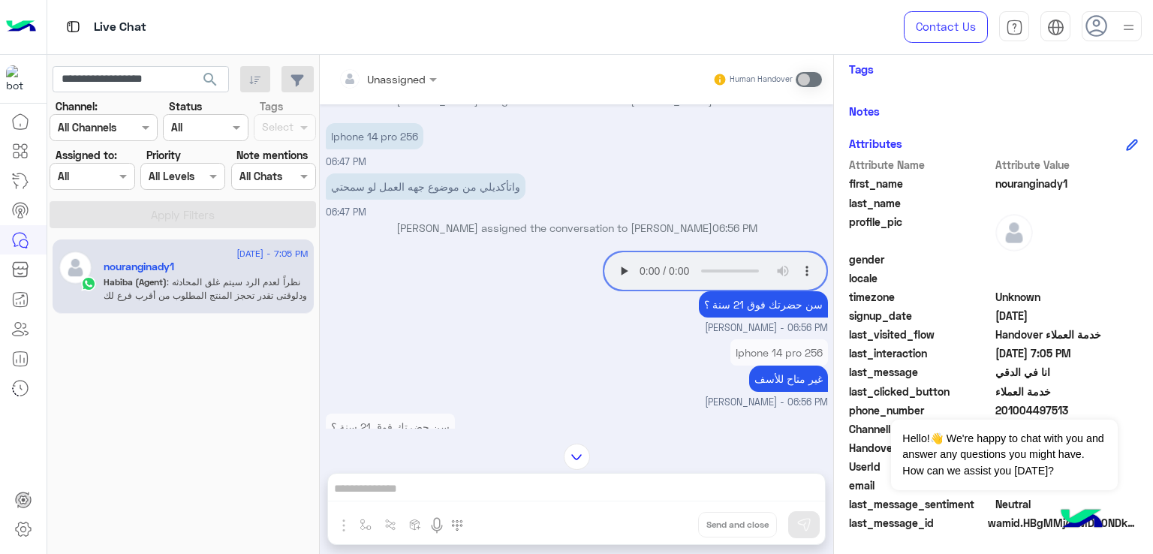
scroll to position [3453, 0]
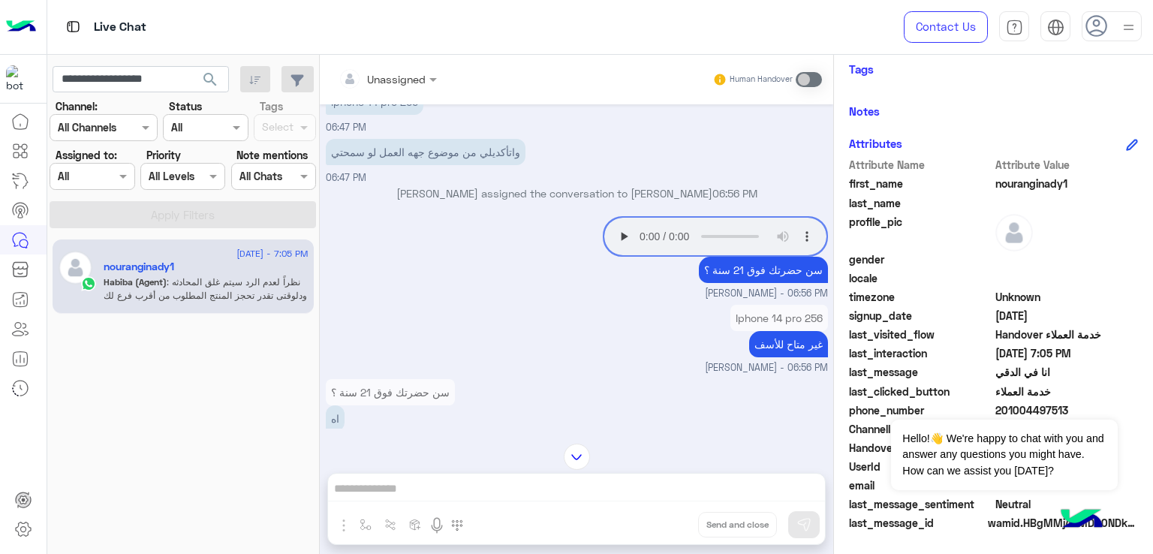
click at [426, 165] on p "واتأكديلي من موضوع جهه العمل لو سمحتي" at bounding box center [426, 152] width 200 height 26
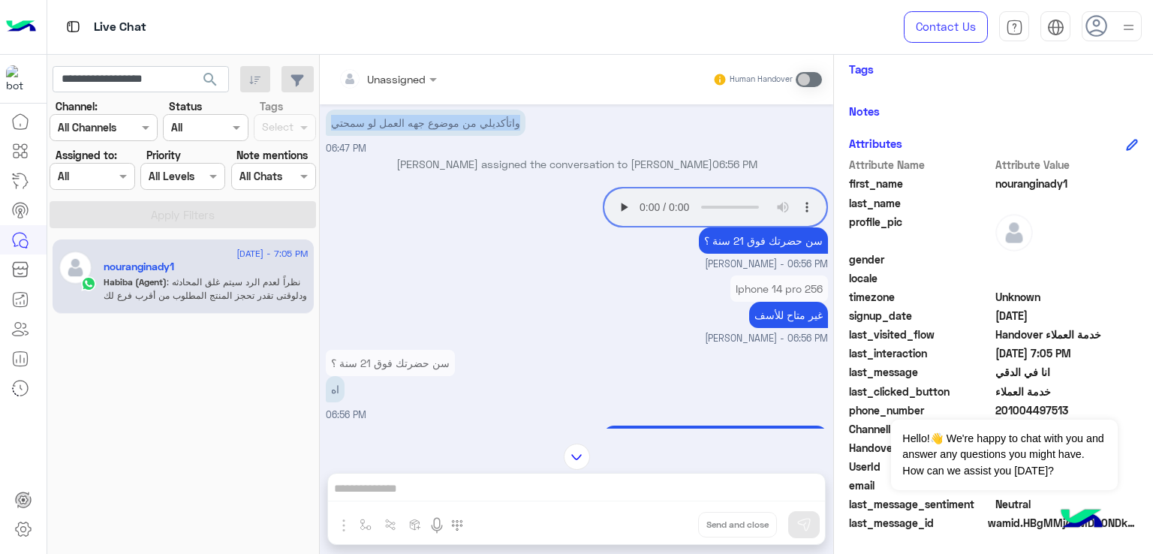
scroll to position [3528, 0]
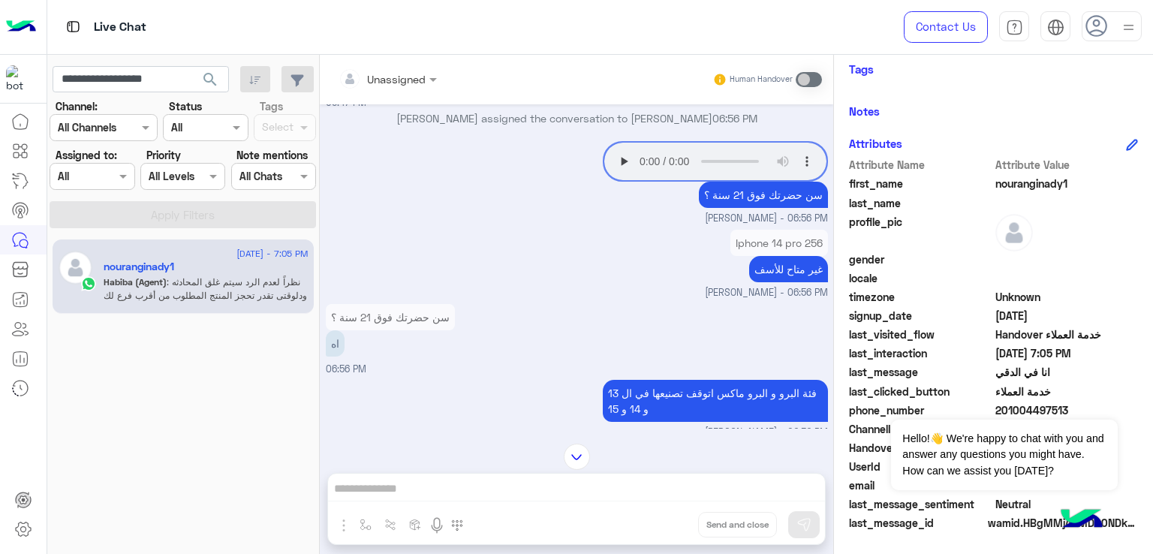
click at [751, 208] on p "سن حضرتك فوق 21 سنة ؟" at bounding box center [763, 195] width 129 height 26
click at [780, 282] on p "غير متاح للأسف" at bounding box center [788, 269] width 79 height 26
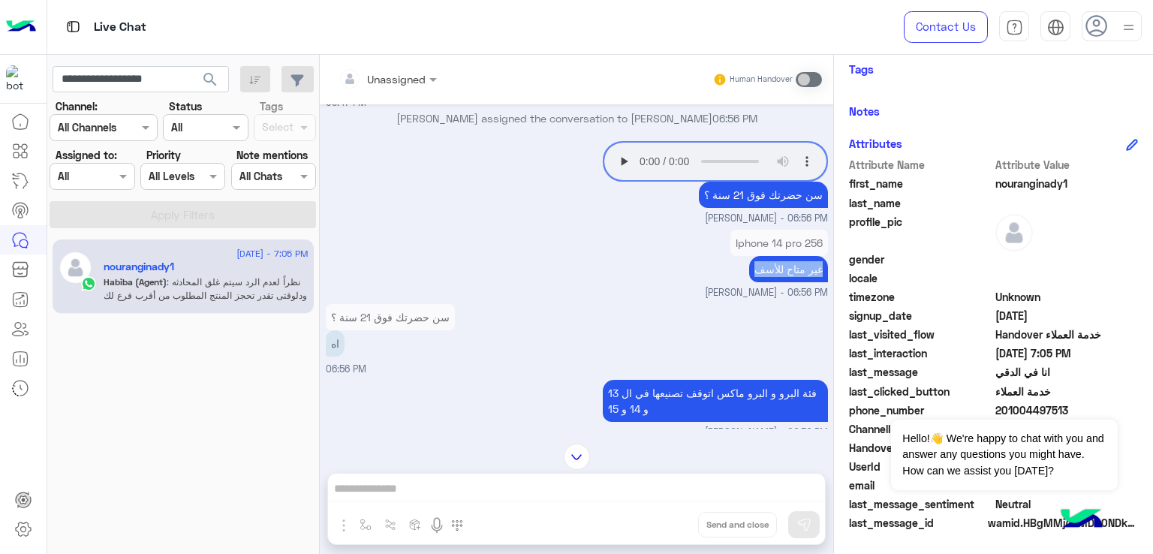
click at [780, 282] on p "غير متاح للأسف" at bounding box center [788, 269] width 79 height 26
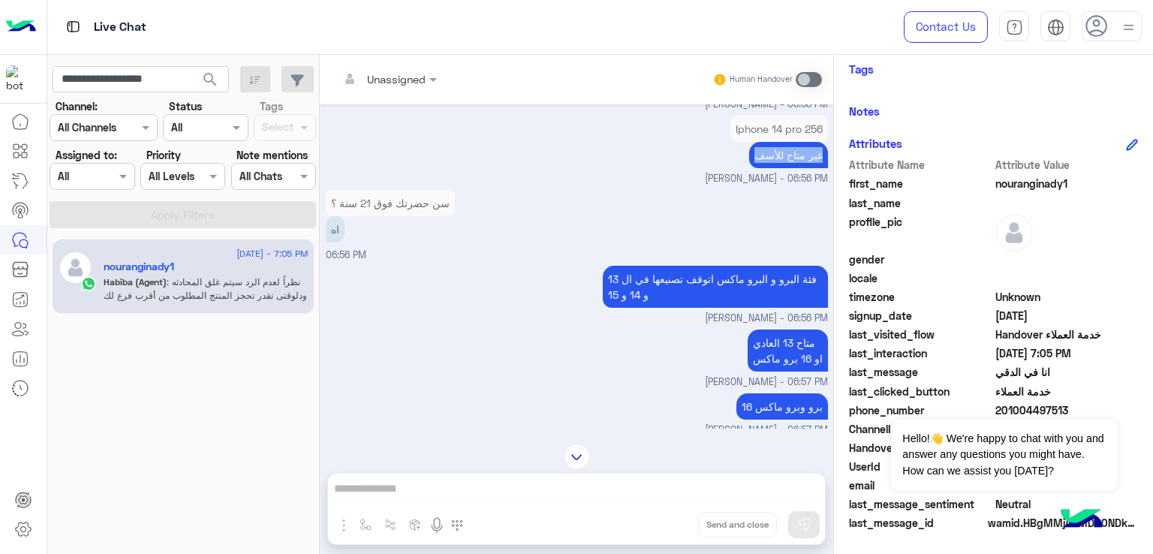
scroll to position [3678, 0]
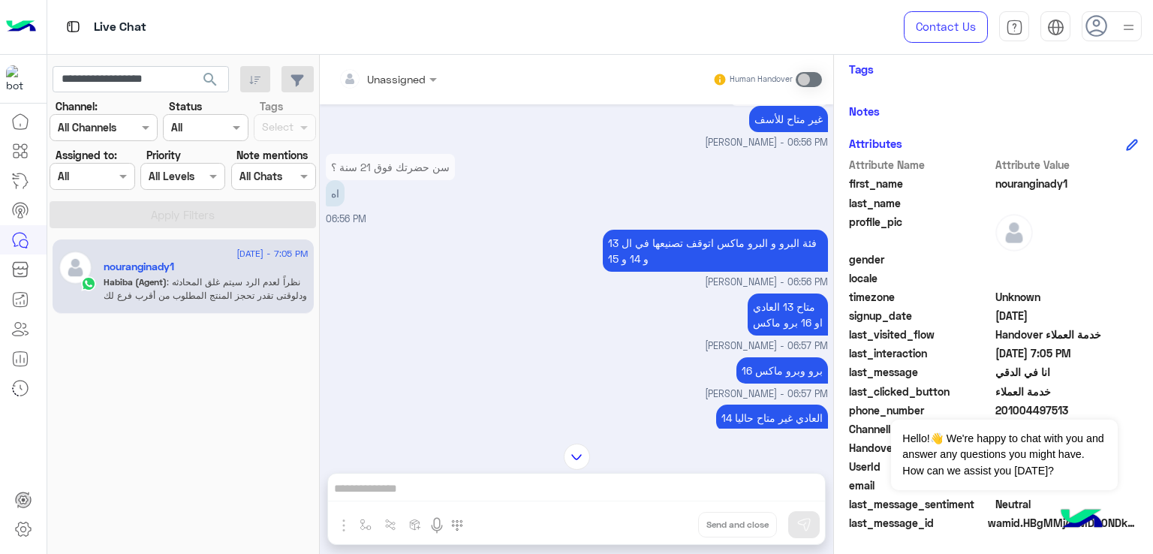
click at [664, 262] on p "فئة البرو و البرو ماكس اتوقف تصنيعها في ال 13 و 14 و 15" at bounding box center [715, 251] width 225 height 42
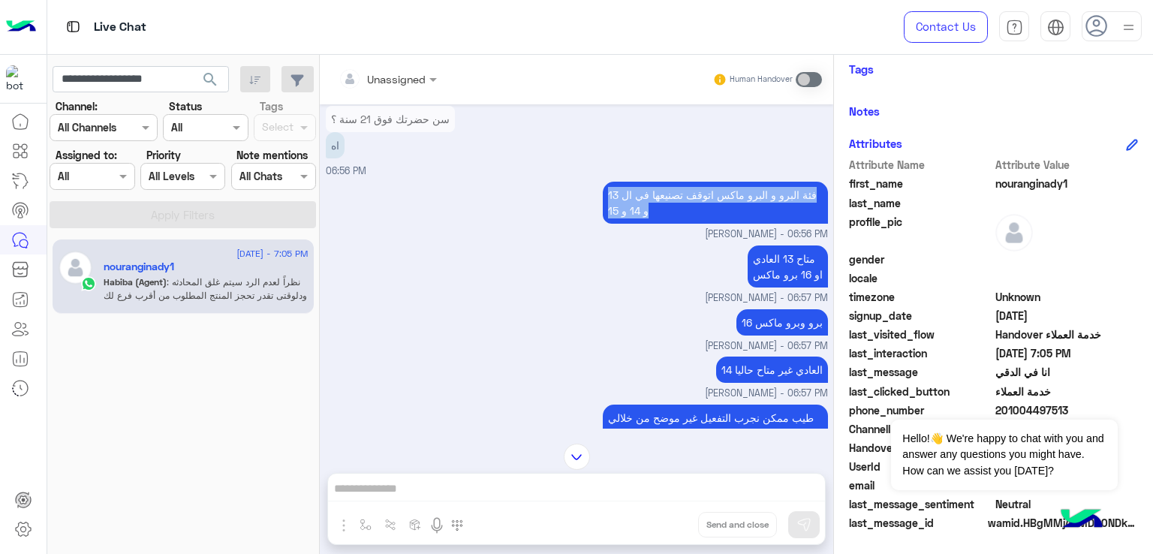
scroll to position [3753, 0]
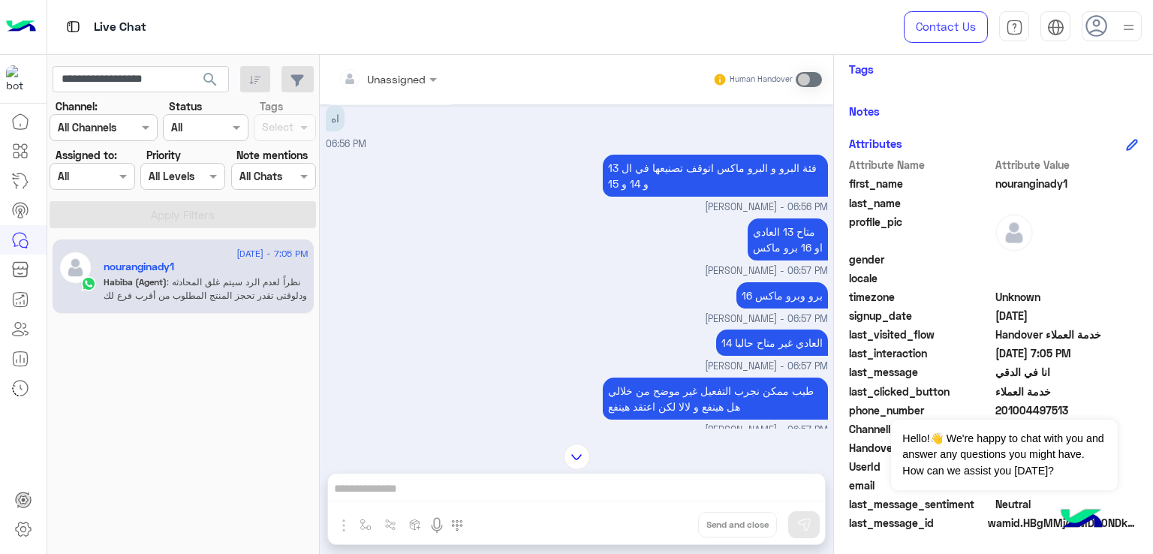
click at [781, 254] on p "متاح 13 العادي او 16 برو ماكس" at bounding box center [788, 239] width 80 height 42
click at [778, 278] on span "Habiba Hany - 06:57 PM" at bounding box center [766, 271] width 123 height 14
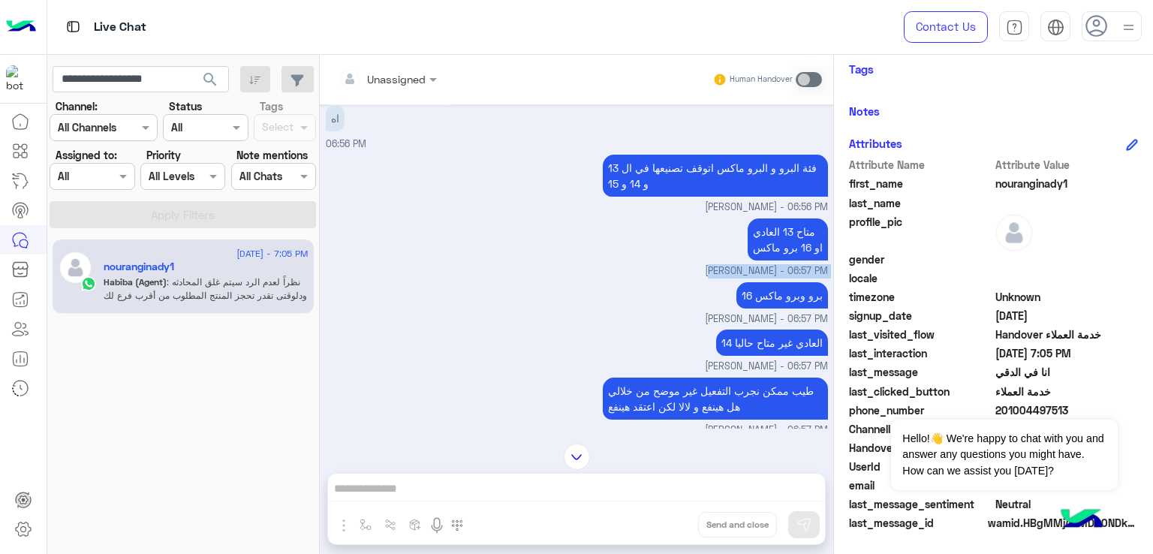
click at [778, 278] on span "Habiba Hany - 06:57 PM" at bounding box center [766, 271] width 123 height 14
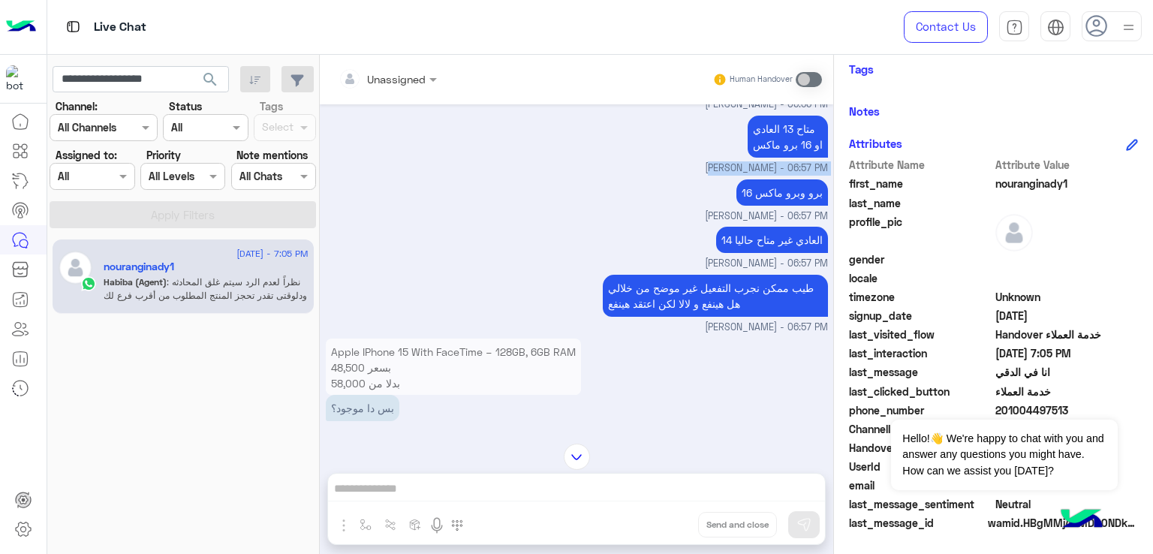
scroll to position [3903, 0]
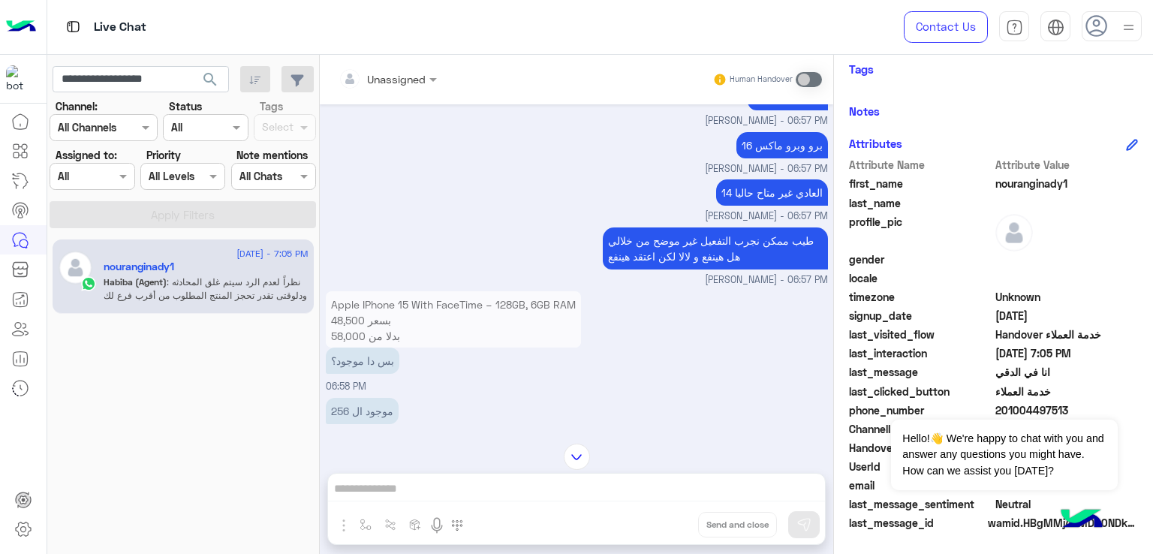
click at [725, 206] on p "14 العادي غير متاح حاليا" at bounding box center [772, 192] width 112 height 26
click at [673, 269] on p "طيب ممكن نجرب التفعيل غير موضح من خلالي هل هينفع و لالا لكن اعتقد هينفع" at bounding box center [715, 248] width 225 height 42
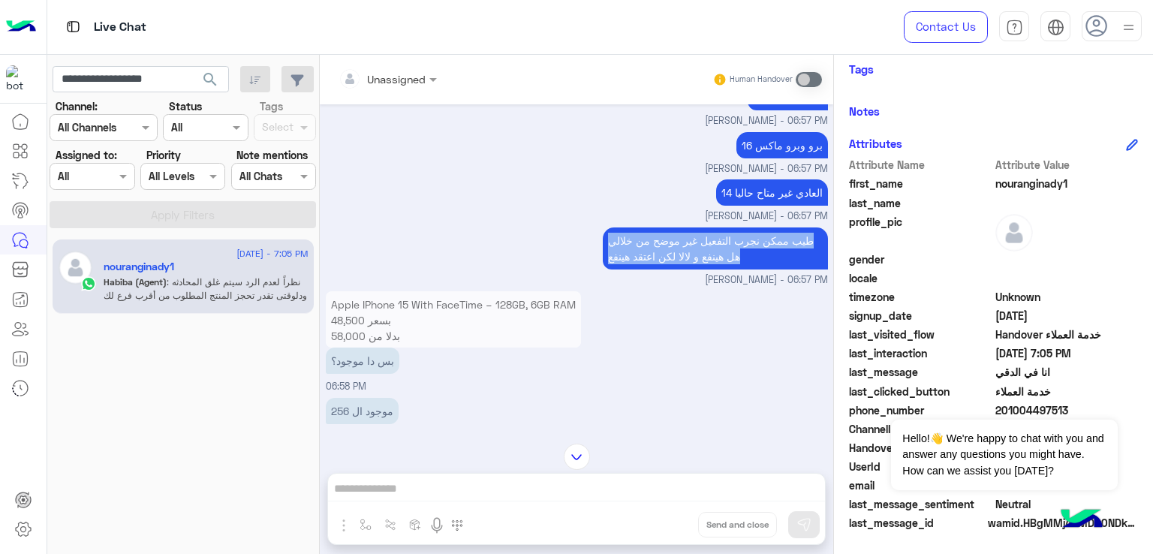
click at [673, 269] on p "طيب ممكن نجرب التفعيل غير موضح من خلالي هل هينفع و لالا لكن اعتقد هينفع" at bounding box center [715, 248] width 225 height 42
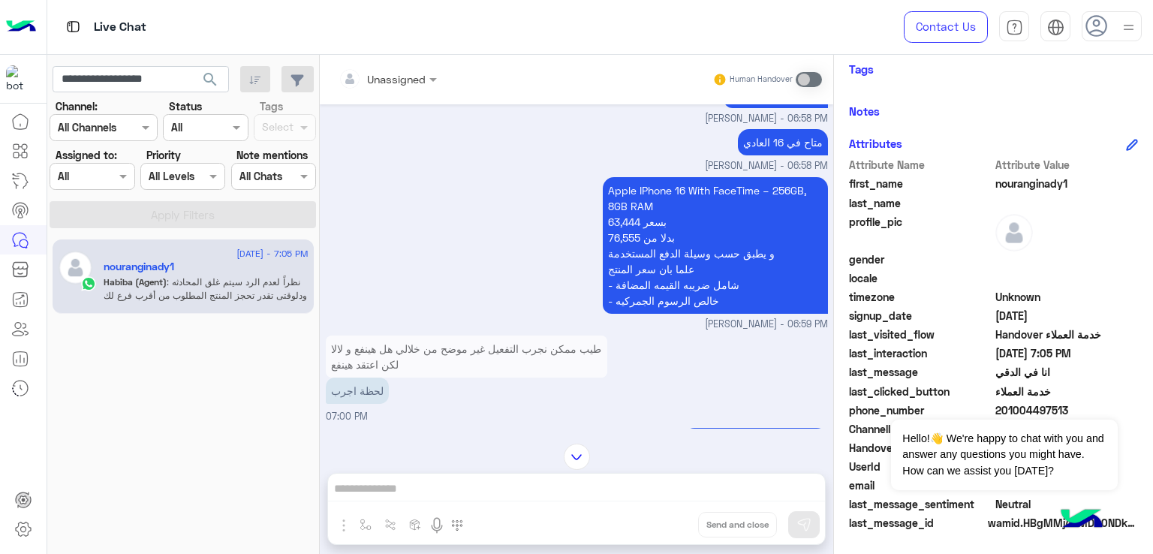
scroll to position [4279, 0]
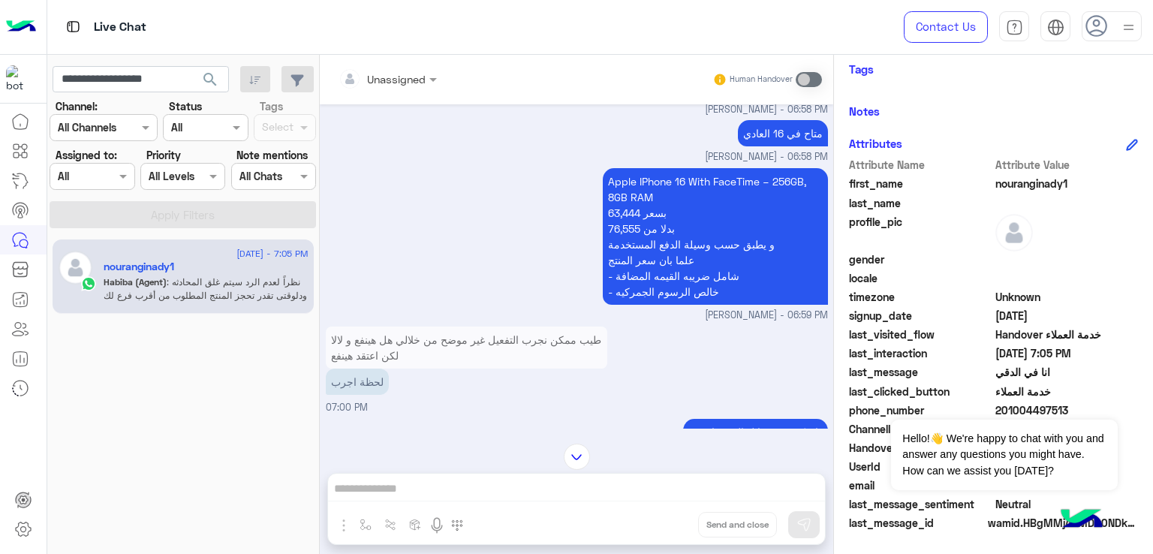
click at [663, 206] on p "Apple IPhone 16 With FaceTime – 256GB, 8GB RAM 63,444 بسعر 76,555 بدلا من و يطب…" at bounding box center [715, 236] width 225 height 137
click at [660, 250] on p "Apple IPhone 16 With FaceTime – 256GB, 8GB RAM 63,444 بسعر 76,555 بدلا من و يطب…" at bounding box center [715, 236] width 225 height 137
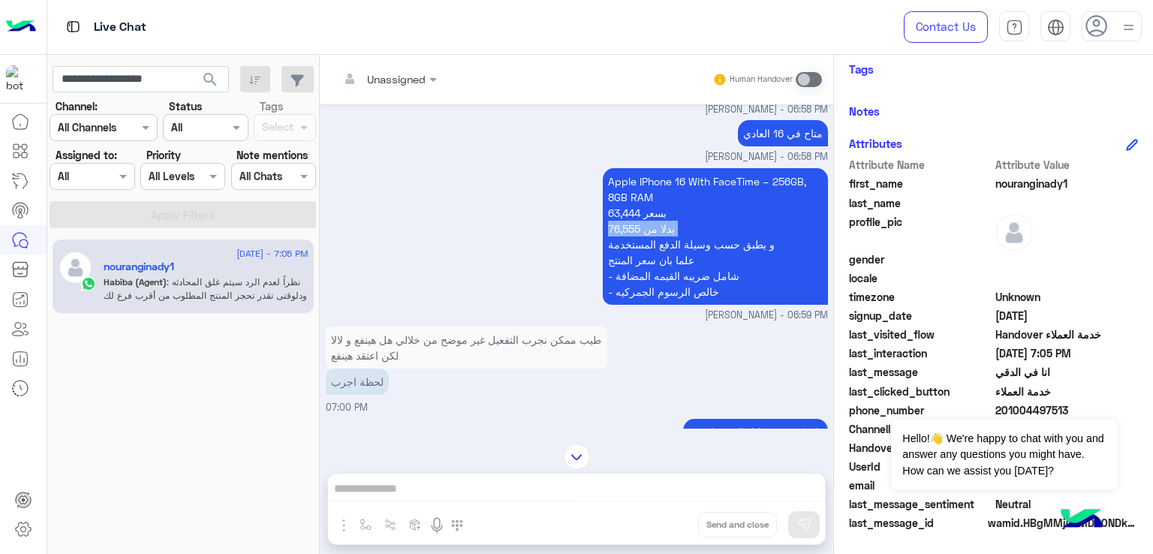
click at [661, 250] on p "Apple IPhone 16 With FaceTime – 256GB, 8GB RAM 63,444 بسعر 76,555 بدلا من و يطب…" at bounding box center [715, 236] width 225 height 137
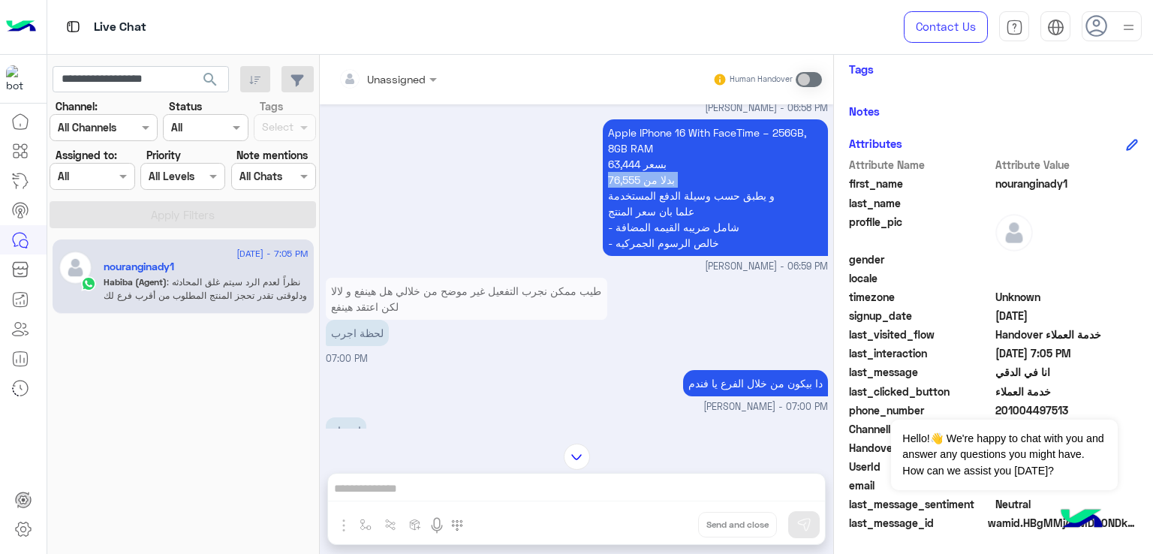
scroll to position [4429, 0]
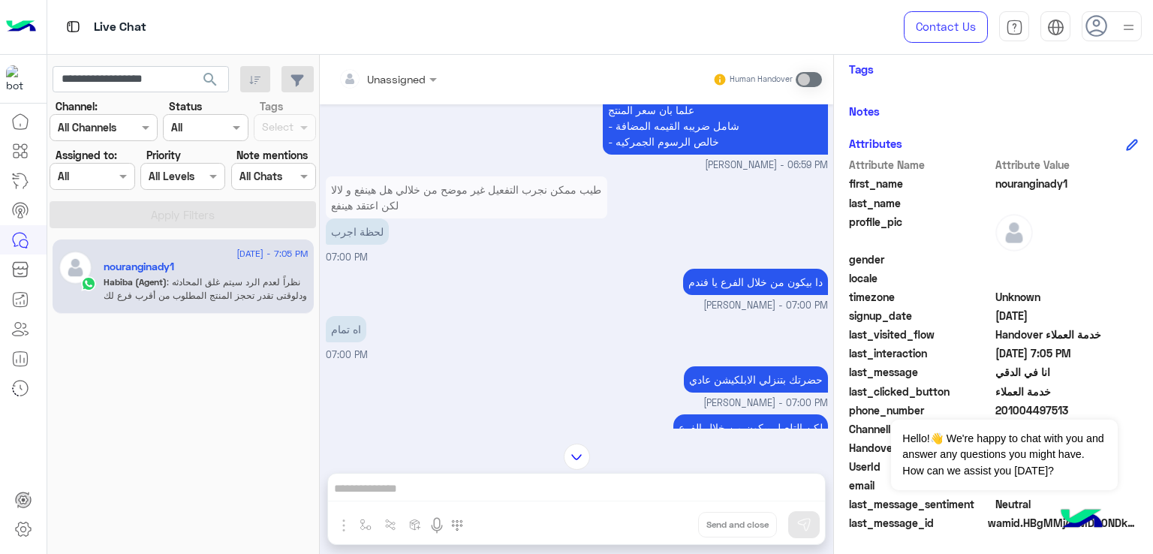
click at [751, 295] on p "دا بيكون من خلال الفرع يا فندم" at bounding box center [755, 282] width 145 height 26
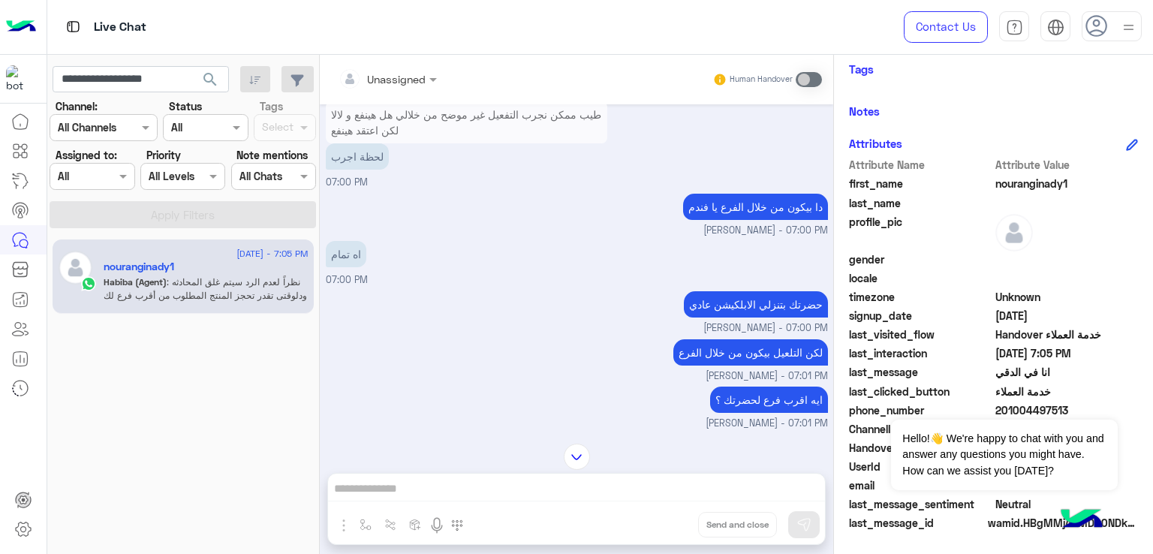
click at [723, 318] on p "حضرتك بتنزلي الابلكيشن عادي" at bounding box center [756, 304] width 144 height 26
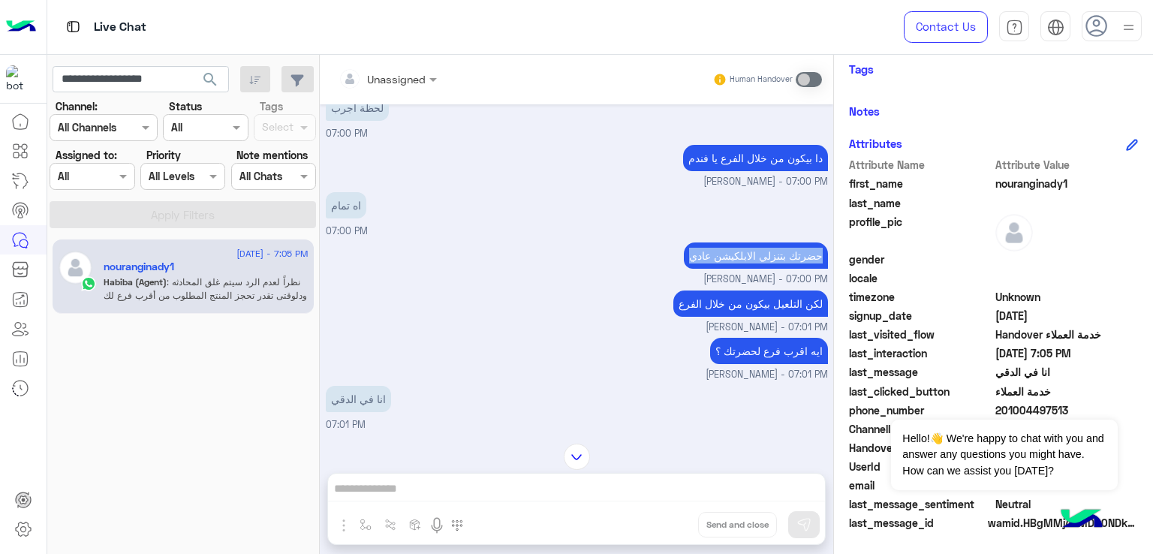
scroll to position [4579, 0]
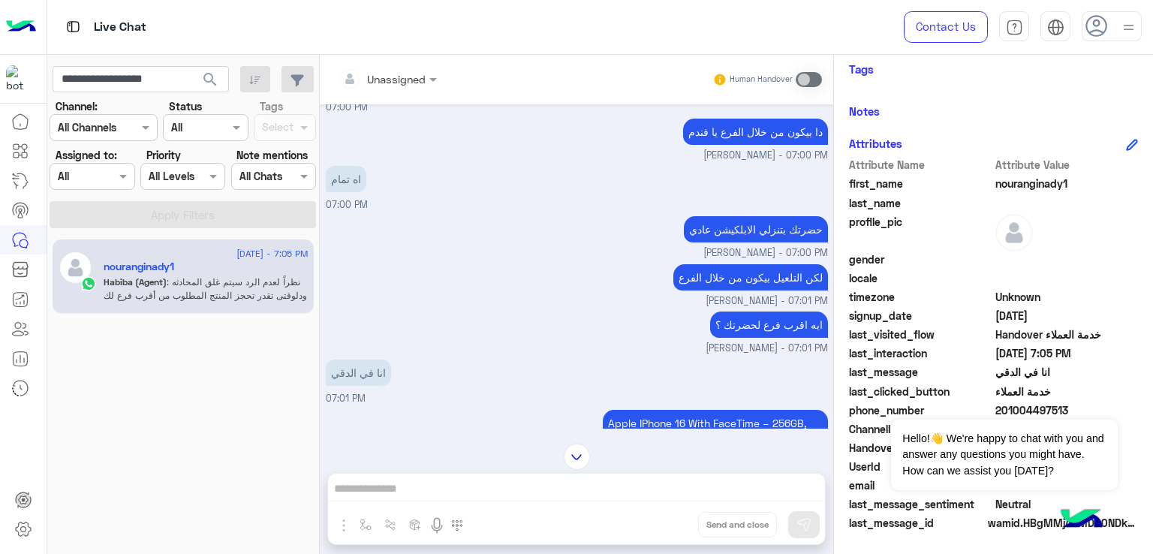
click at [726, 290] on p "لكن التلعيل بيكون من خلال الفرع" at bounding box center [750, 277] width 155 height 26
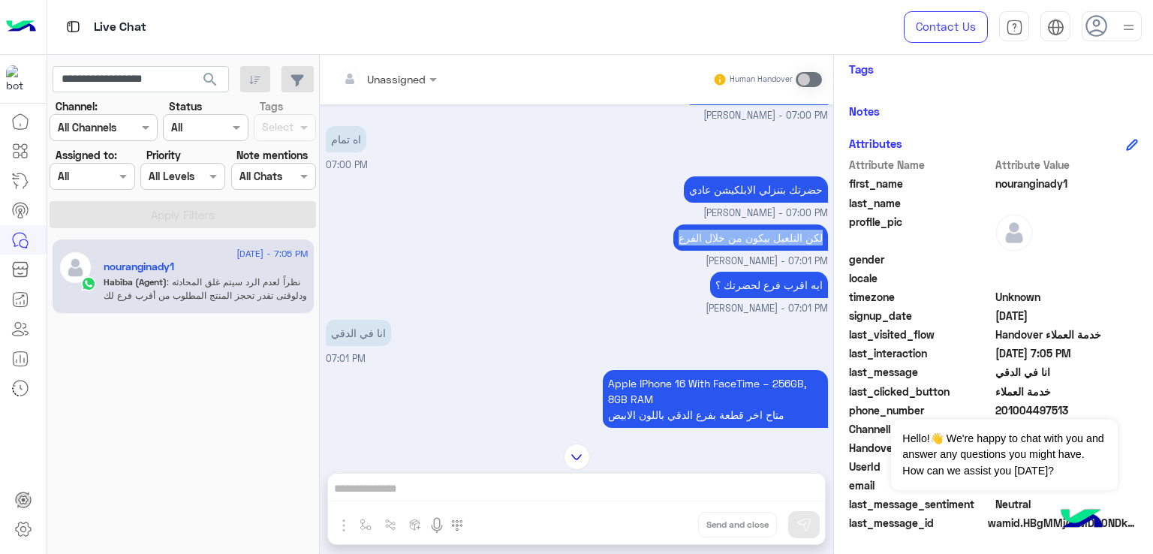
scroll to position [4654, 0]
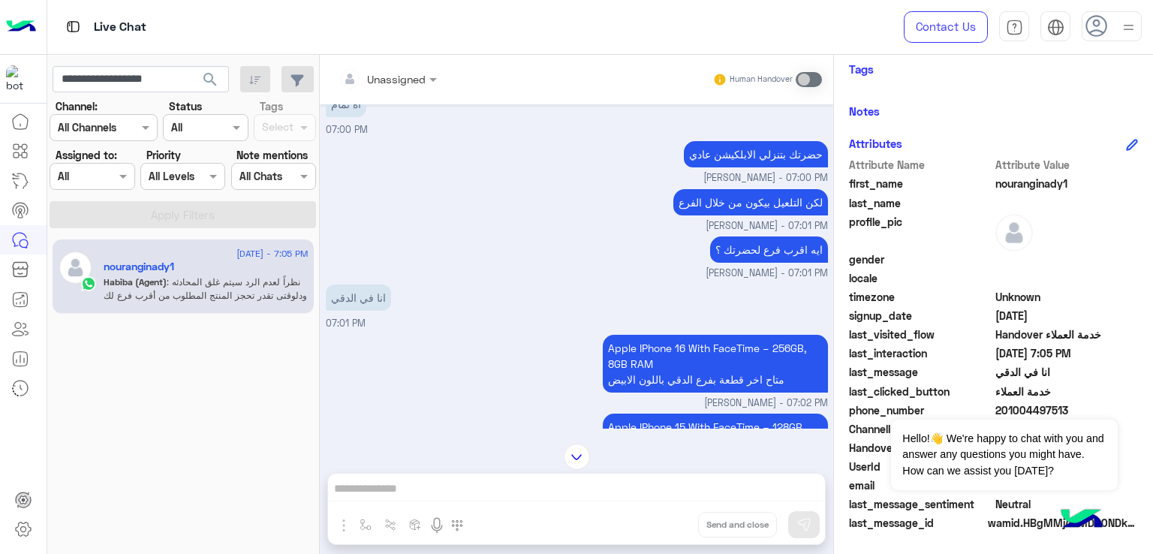
click at [745, 263] on p "ايه اقرب فرع لحضرتك ؟" at bounding box center [769, 249] width 118 height 26
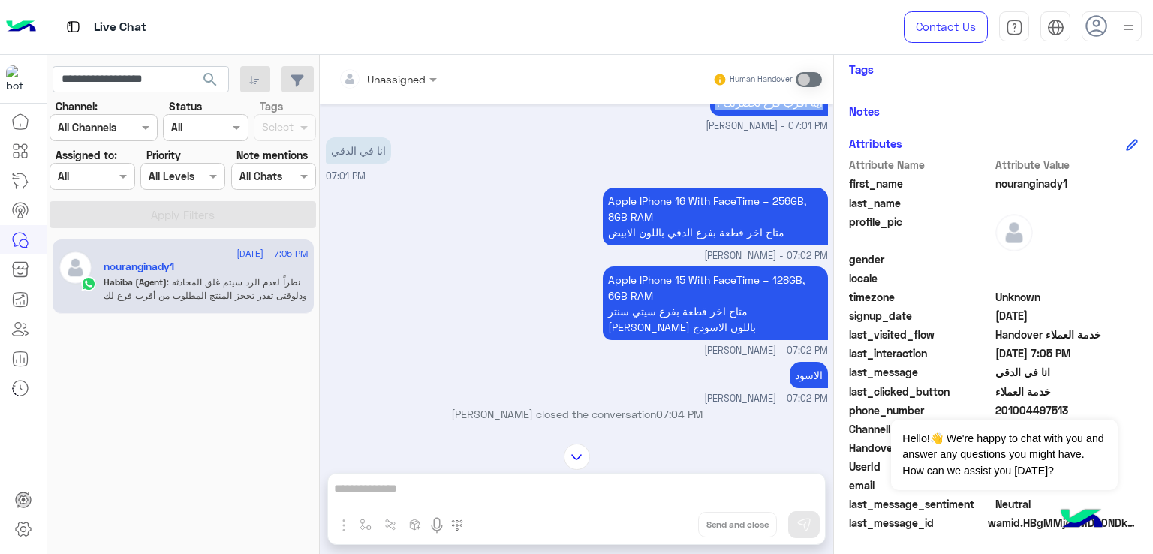
scroll to position [4804, 0]
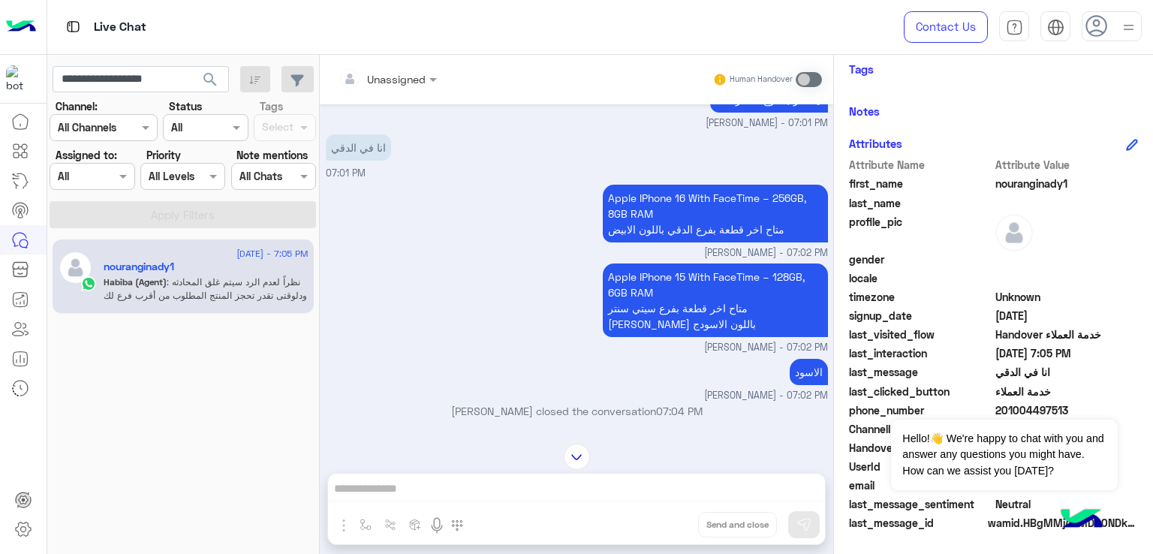
click at [702, 242] on p "Apple IPhone 16 With FaceTime – 256GB, 8GB RAM متاح اخر قطعة بفرع الدقي باللون …" at bounding box center [715, 214] width 225 height 58
click at [698, 242] on p "Apple IPhone 16 With FaceTime – 256GB, 8GB RAM متاح اخر قطعة بفرع الدقي باللون …" at bounding box center [715, 214] width 225 height 58
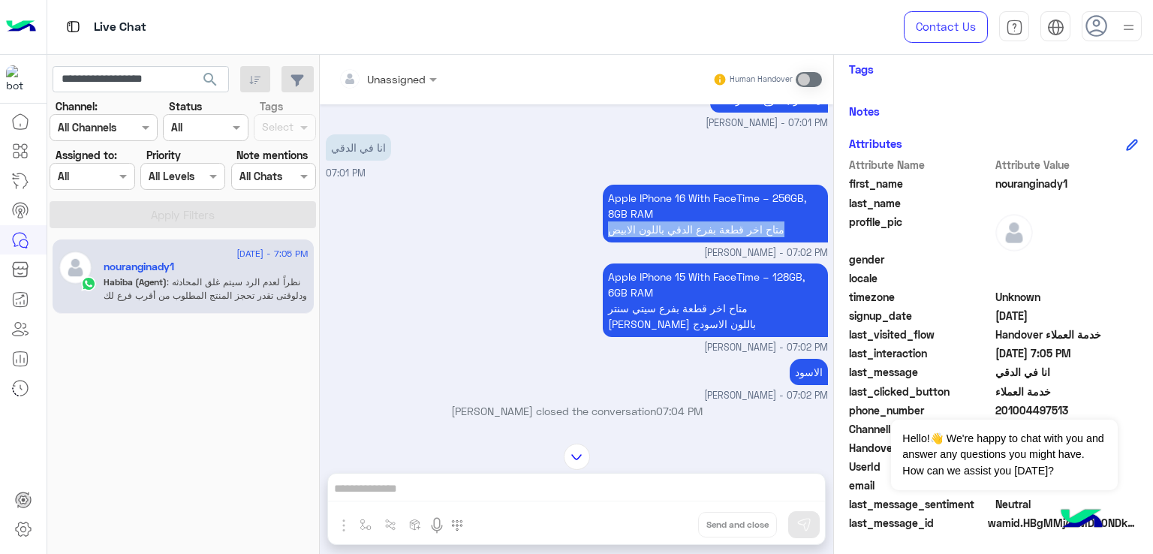
click at [698, 242] on p "Apple IPhone 16 With FaceTime – 256GB, 8GB RAM متاح اخر قطعة بفرع الدقي باللون …" at bounding box center [715, 214] width 225 height 58
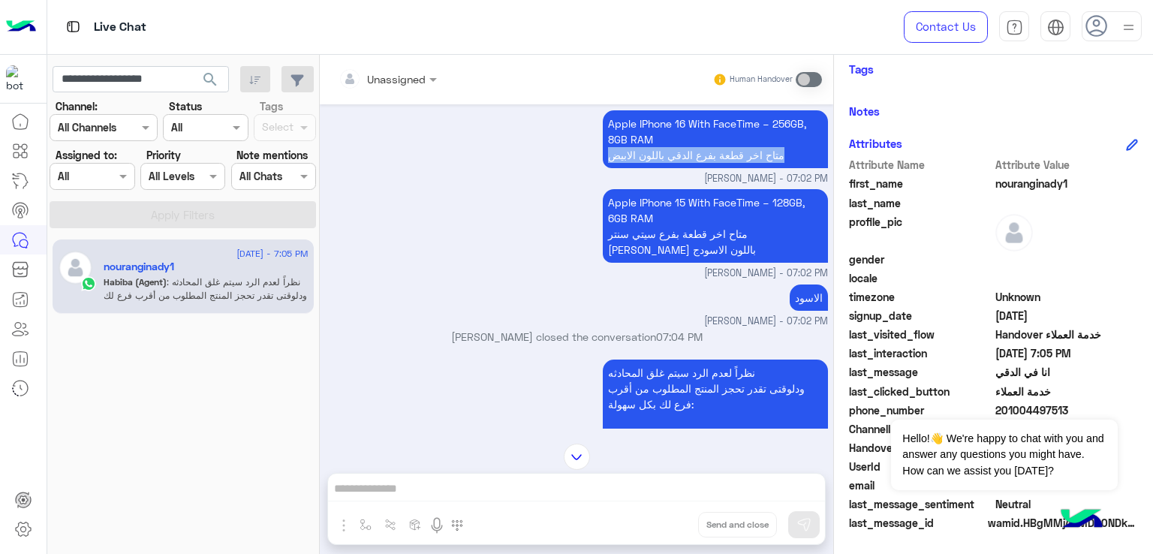
scroll to position [4879, 0]
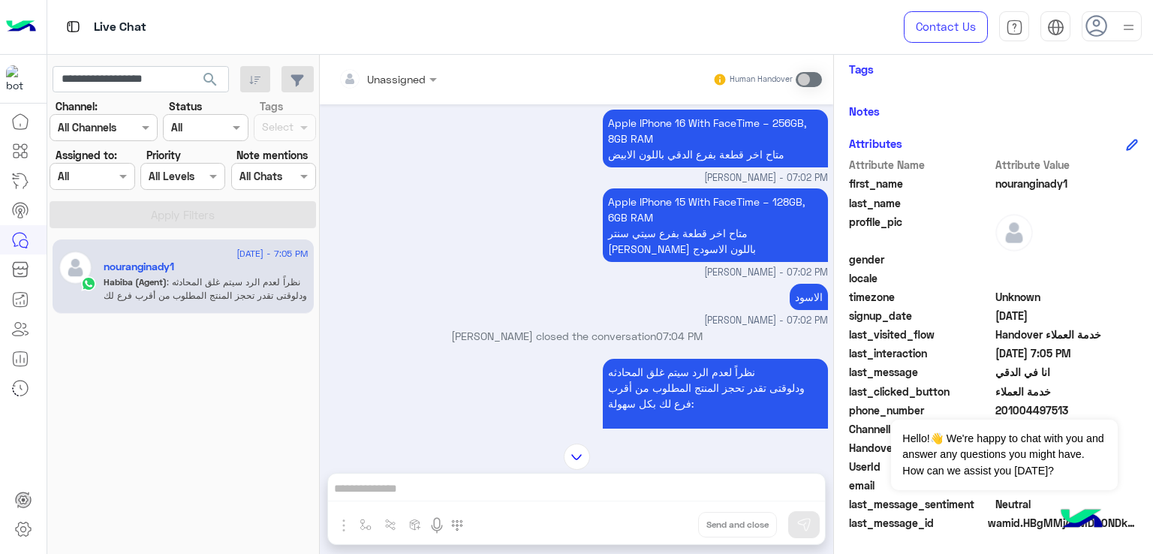
click at [658, 257] on p "Apple IPhone 15 With FaceTime – 128GB, 6GB RAM متاح اخر قطعة بفرع سيتي سنتر مكر…" at bounding box center [715, 225] width 225 height 74
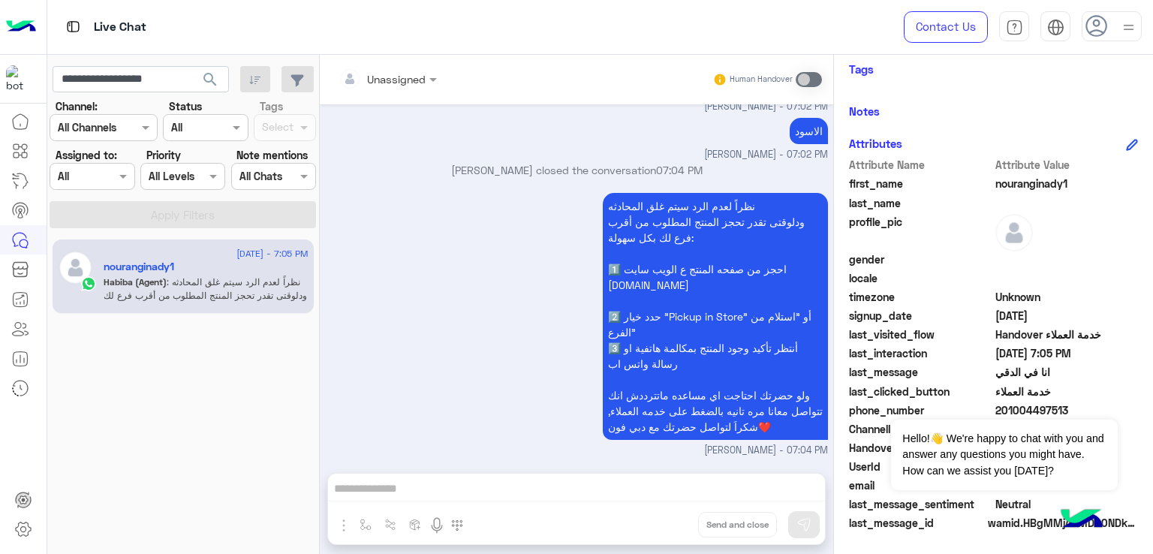
scroll to position [5066, 0]
click at [136, 86] on input "**********" at bounding box center [141, 79] width 176 height 27
paste input "text"
click at [192, 66] on button "search" at bounding box center [210, 82] width 37 height 32
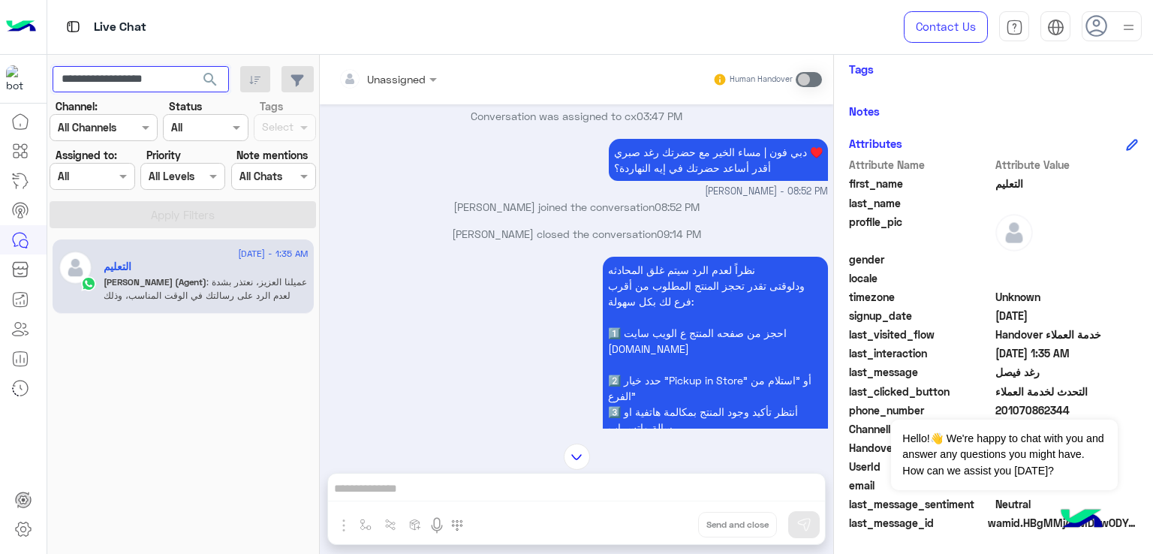
scroll to position [865, 0]
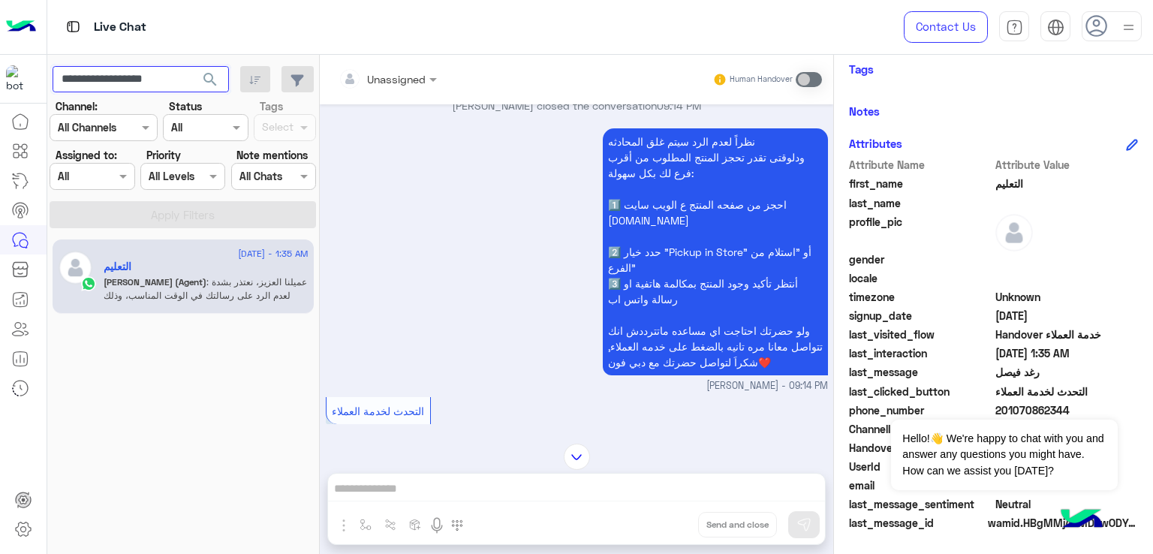
click at [119, 86] on input "**********" at bounding box center [141, 79] width 176 height 27
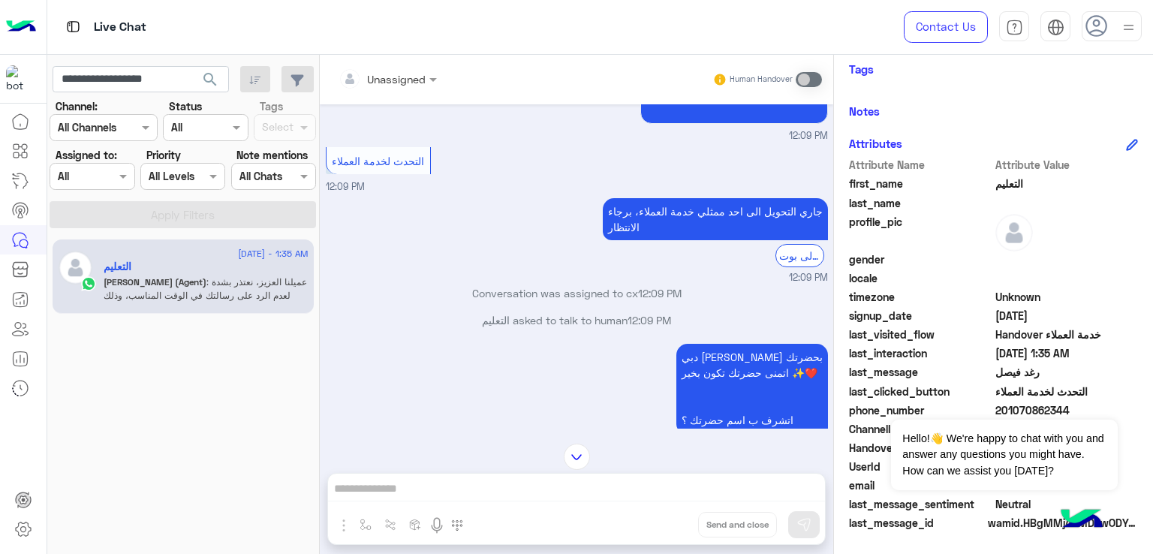
scroll to position [0, 0]
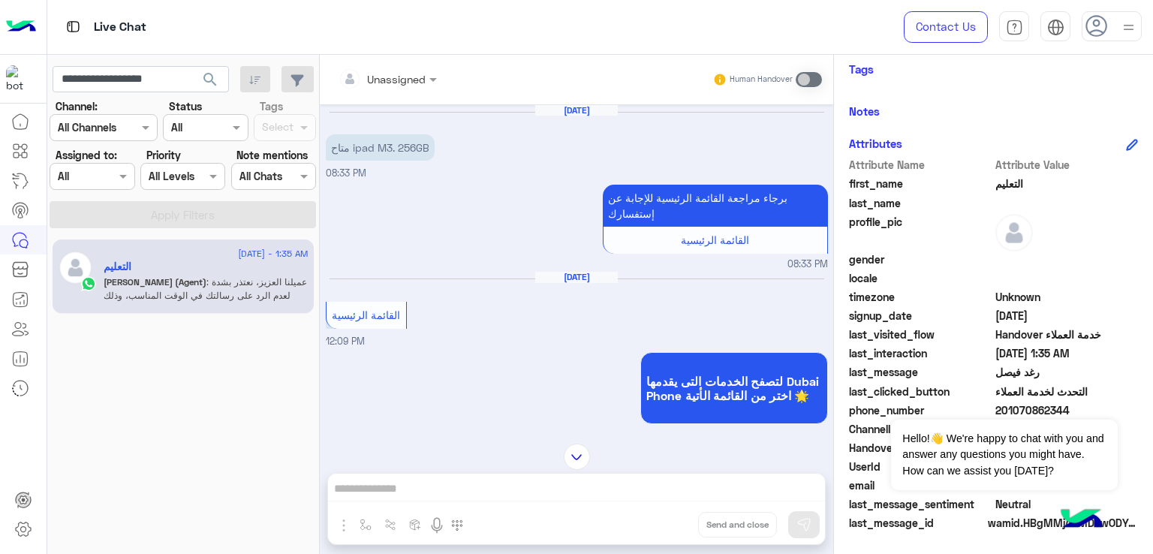
click at [363, 148] on p "متاح ipad M3. 256GB" at bounding box center [380, 147] width 109 height 26
drag, startPoint x: 363, startPoint y: 148, endPoint x: 417, endPoint y: 148, distance: 53.3
click at [417, 148] on p "متاح ipad M3. 256GB" at bounding box center [380, 147] width 109 height 26
copy p "ipad M3. 256GB"
click at [100, 70] on input "**********" at bounding box center [141, 79] width 176 height 27
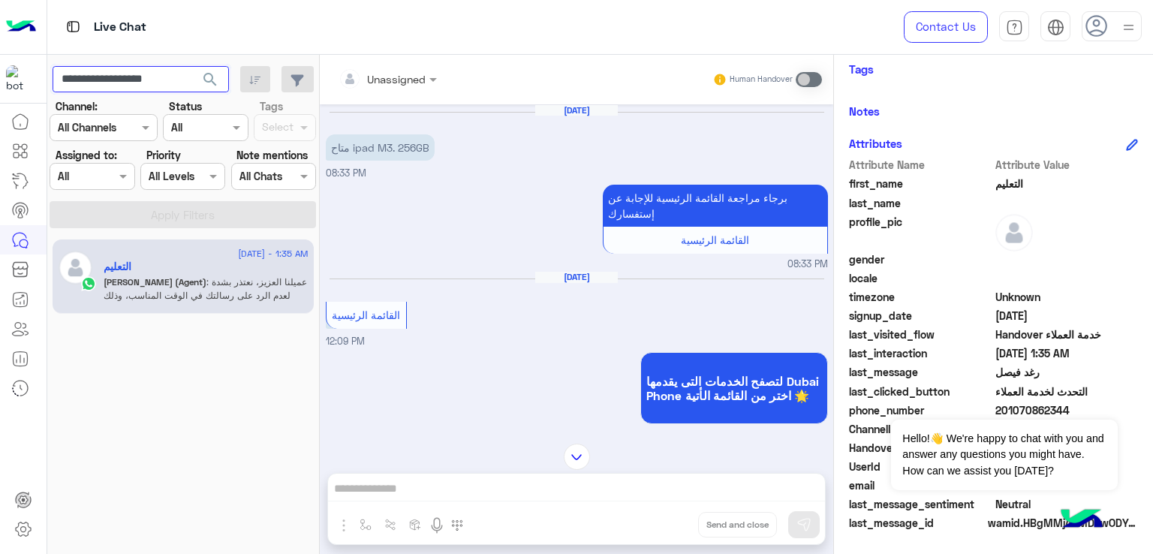
click at [103, 76] on input "**********" at bounding box center [141, 79] width 176 height 27
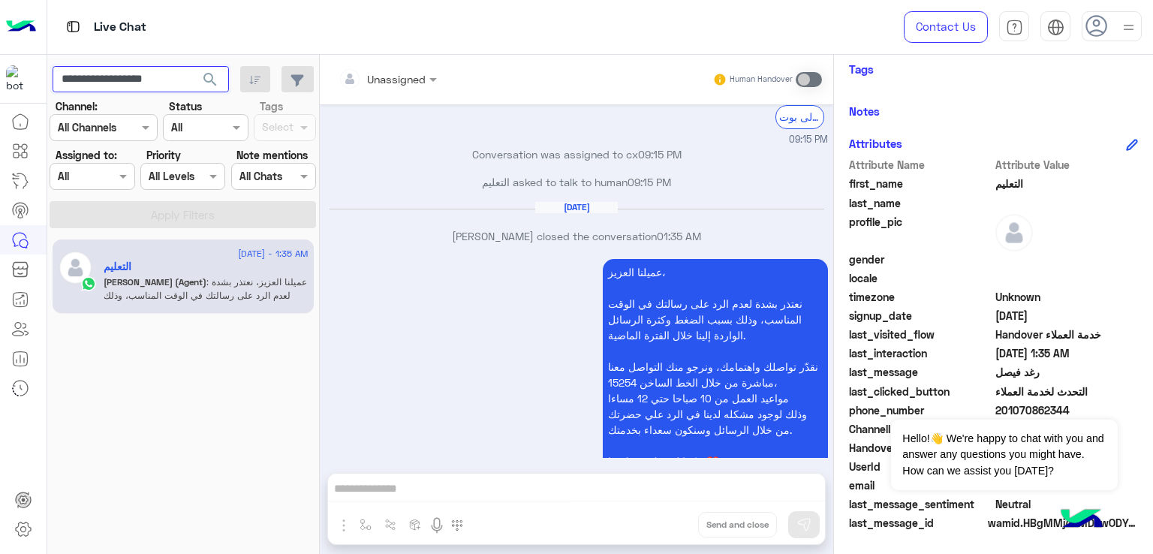
scroll to position [2024, 0]
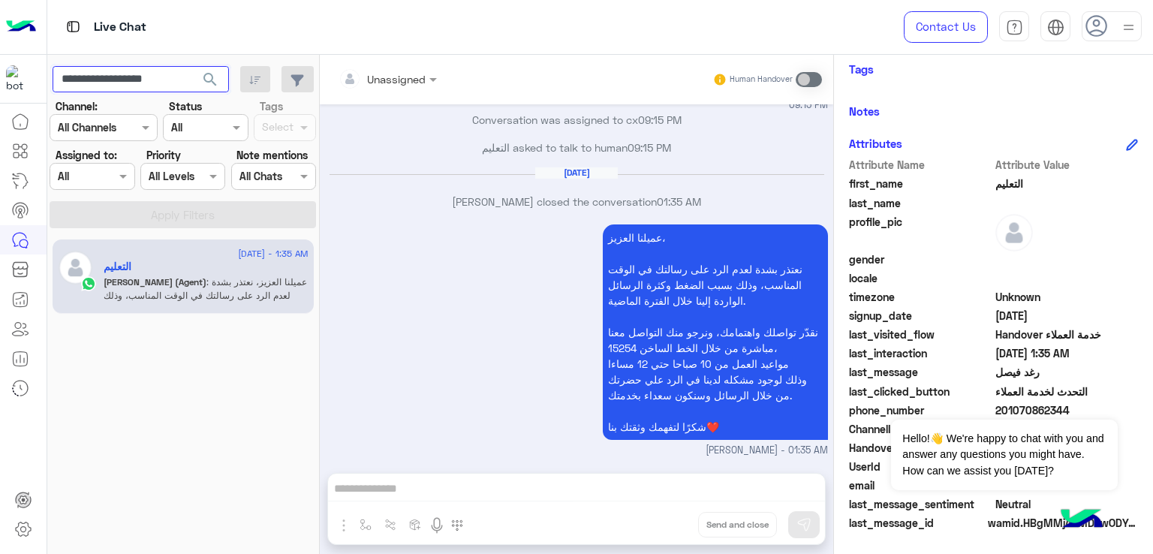
paste input "text"
click at [209, 77] on span "search" at bounding box center [210, 80] width 18 height 18
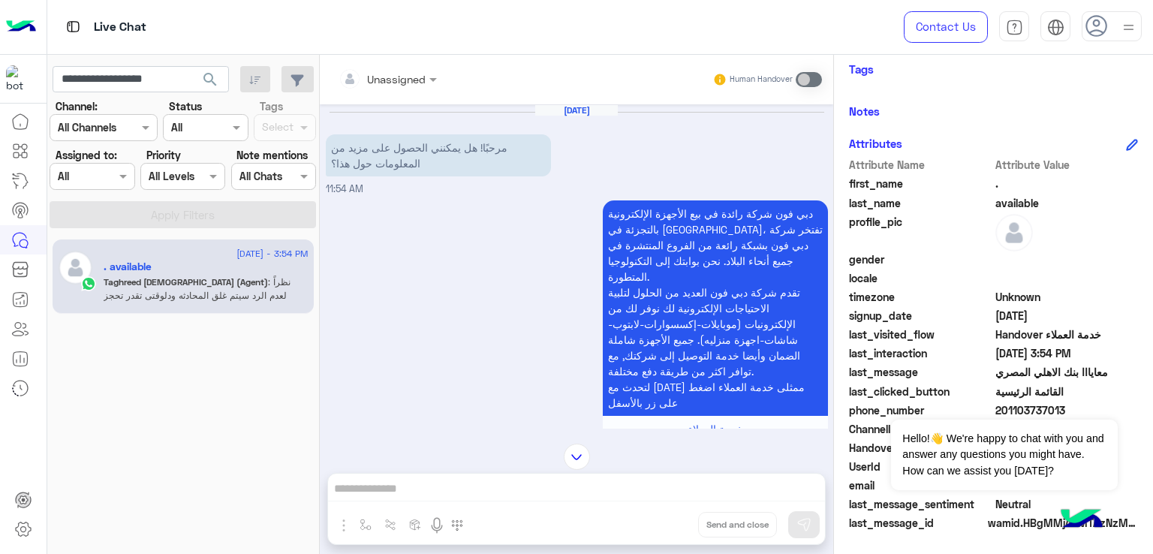
click at [417, 152] on p "مرحبًا! هل يمكنني الحصول على مزيد من المعلومات حول هذا؟" at bounding box center [438, 155] width 225 height 42
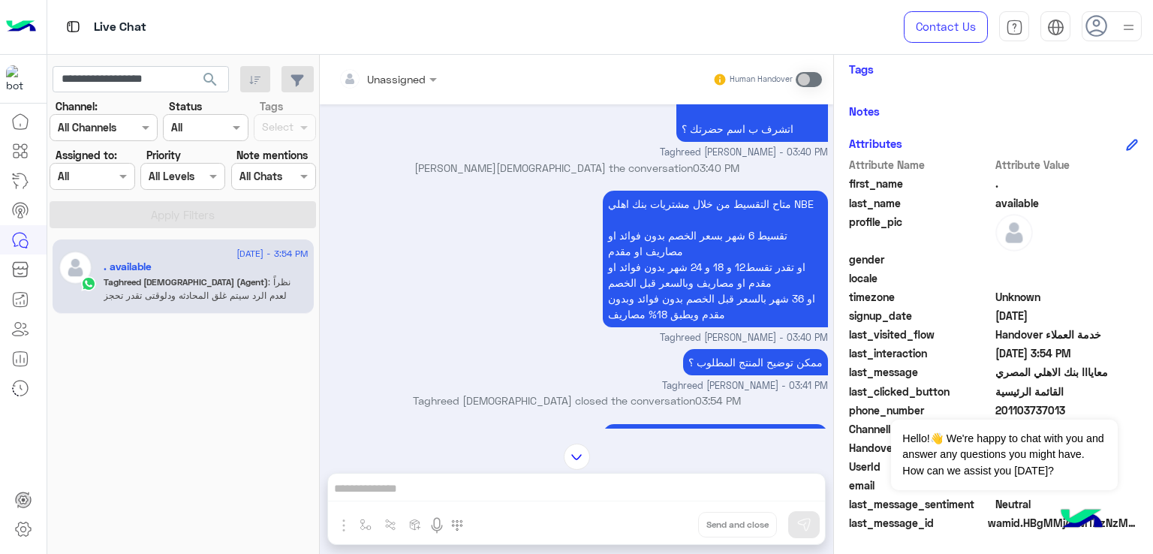
scroll to position [2027, 0]
click at [620, 208] on p "متاح التقسيط من خلال مشتريات بنك اهلي NBE تقسيط 6 شهر بسعر الخصم بدون فوائد او …" at bounding box center [715, 258] width 225 height 137
click at [642, 199] on p "متاح التقسيط من خلال مشتريات بنك اهلي NBE تقسيط 6 شهر بسعر الخصم بدون فوائد او …" at bounding box center [715, 258] width 225 height 137
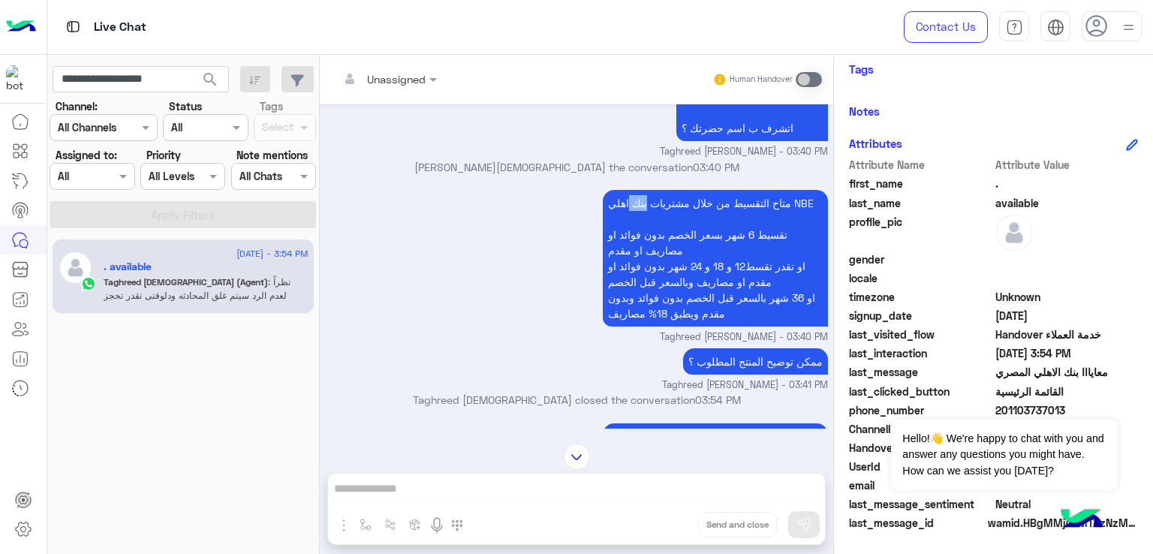
click at [642, 199] on p "متاح التقسيط من خلال مشتريات بنك اهلي NBE تقسيط 6 شهر بسعر الخصم بدون فوائد او …" at bounding box center [715, 258] width 225 height 137
click at [661, 245] on p "متاح التقسيط من خلال مشتريات بنك اهلي NBE تقسيط 6 شهر بسعر الخصم بدون فوائد او …" at bounding box center [715, 258] width 225 height 137
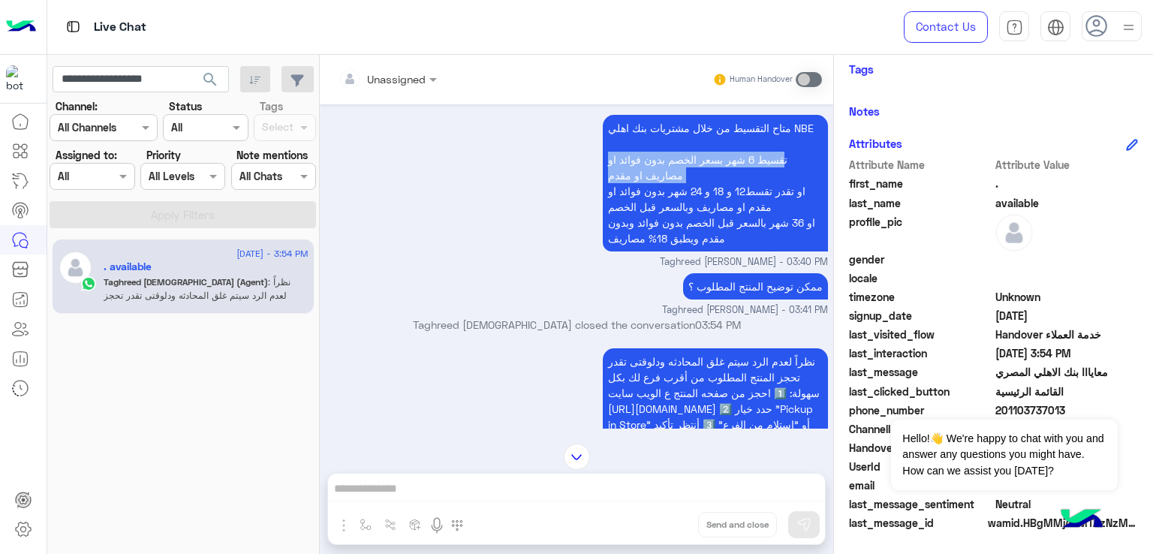
scroll to position [2174, 0]
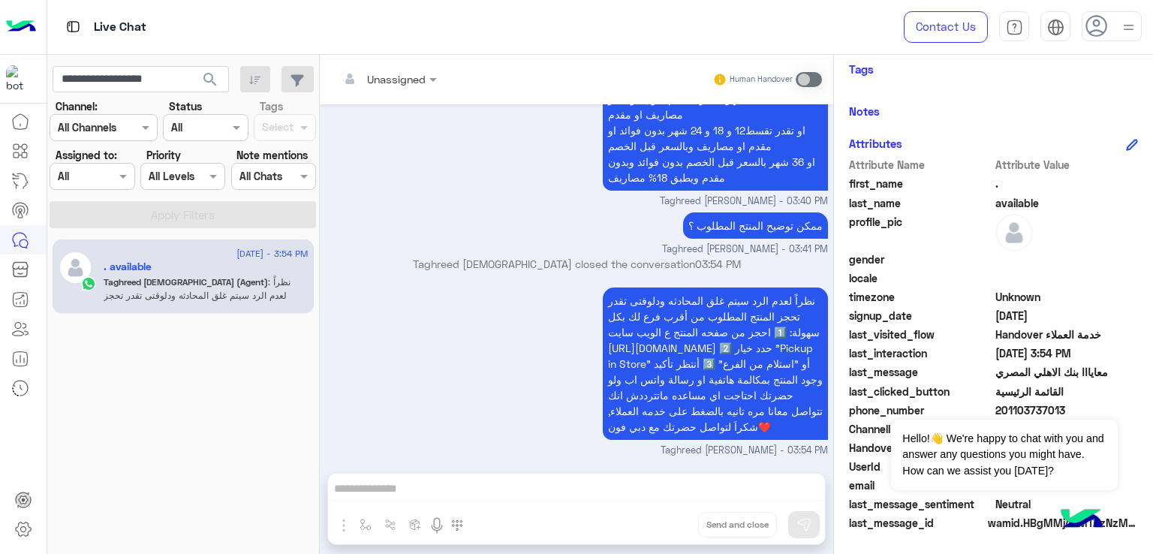
click at [703, 212] on p "ممكن توضيح المنتج المطلوب ؟" at bounding box center [755, 225] width 145 height 26
click at [138, 70] on input "**********" at bounding box center [141, 79] width 176 height 27
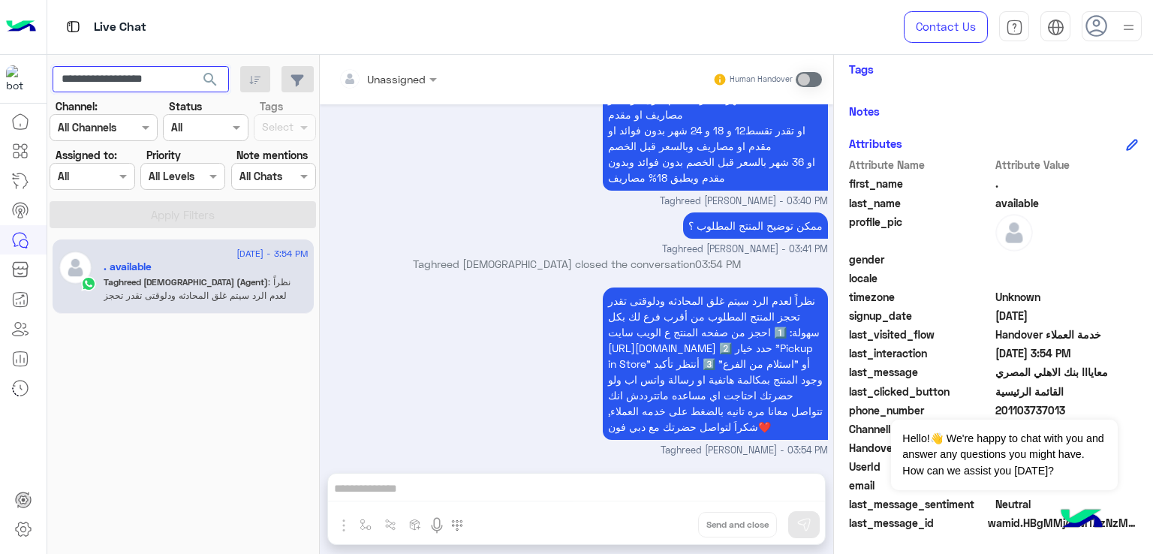
paste input "text"
type input "**********"
click at [204, 83] on span "search" at bounding box center [210, 80] width 18 height 18
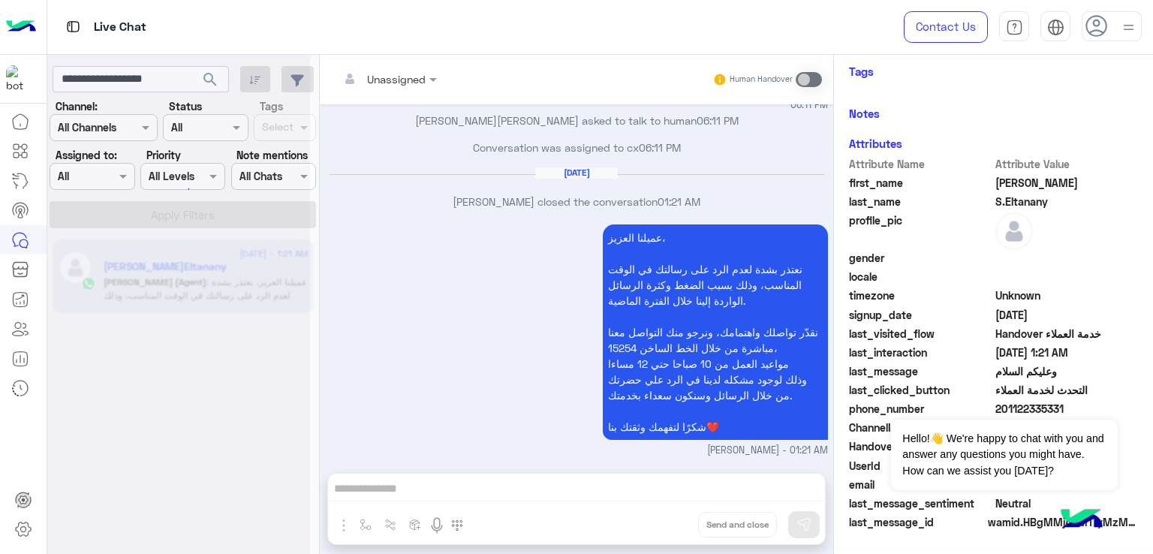
scroll to position [1686, 0]
click at [162, 72] on input "**********" at bounding box center [141, 79] width 176 height 27
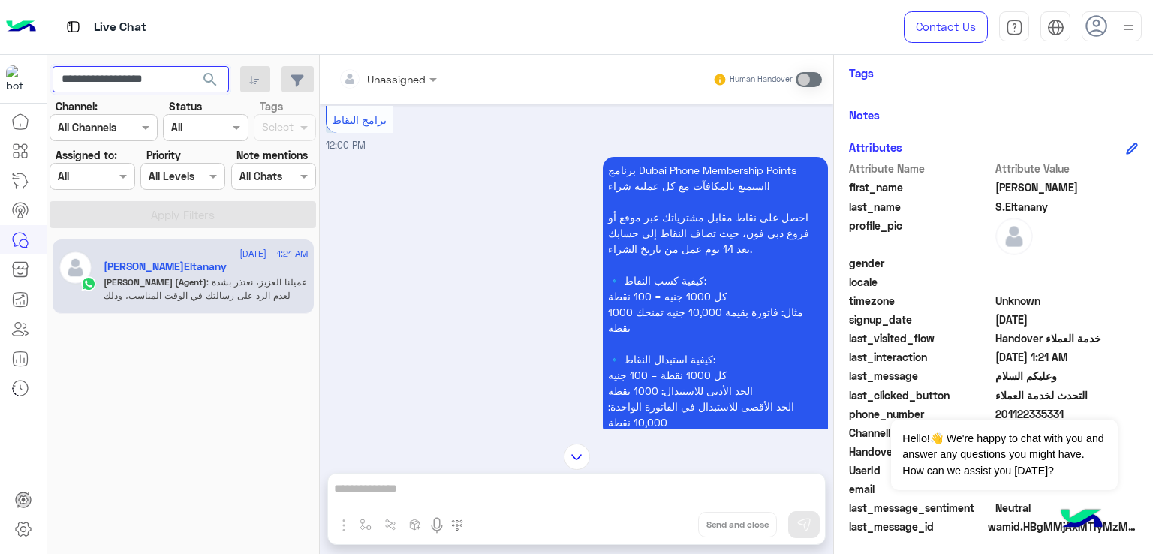
scroll to position [250, 0]
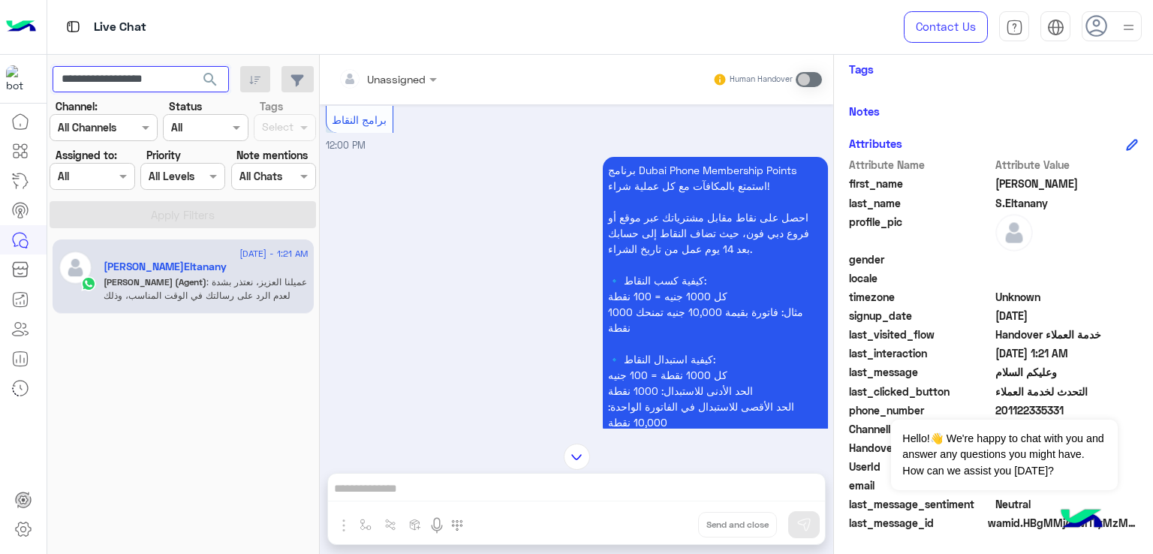
click at [154, 79] on input "**********" at bounding box center [141, 79] width 176 height 27
click at [192, 66] on button "search" at bounding box center [210, 82] width 37 height 32
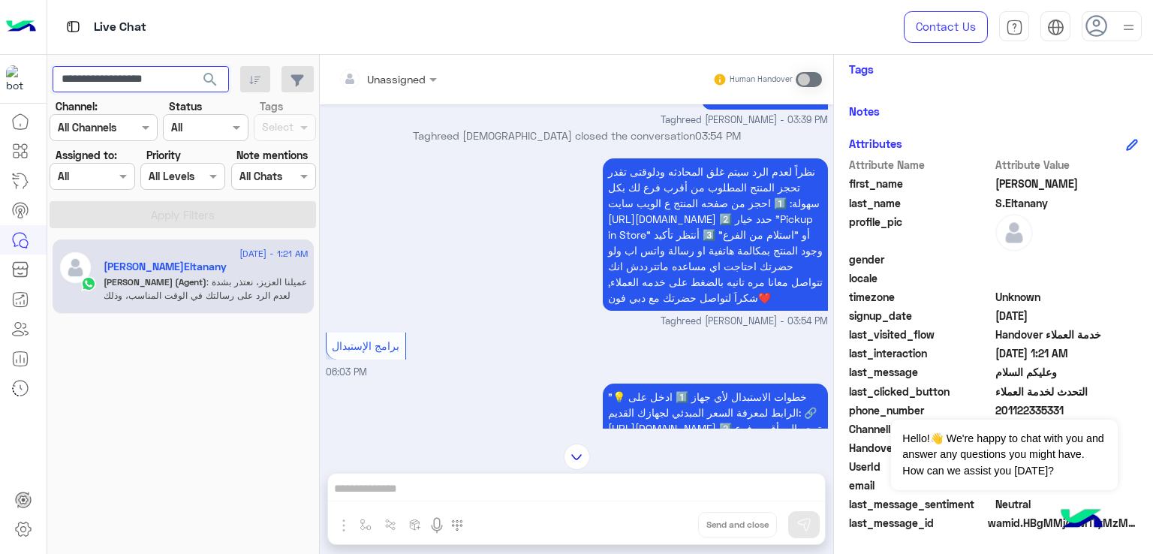
scroll to position [902, 0]
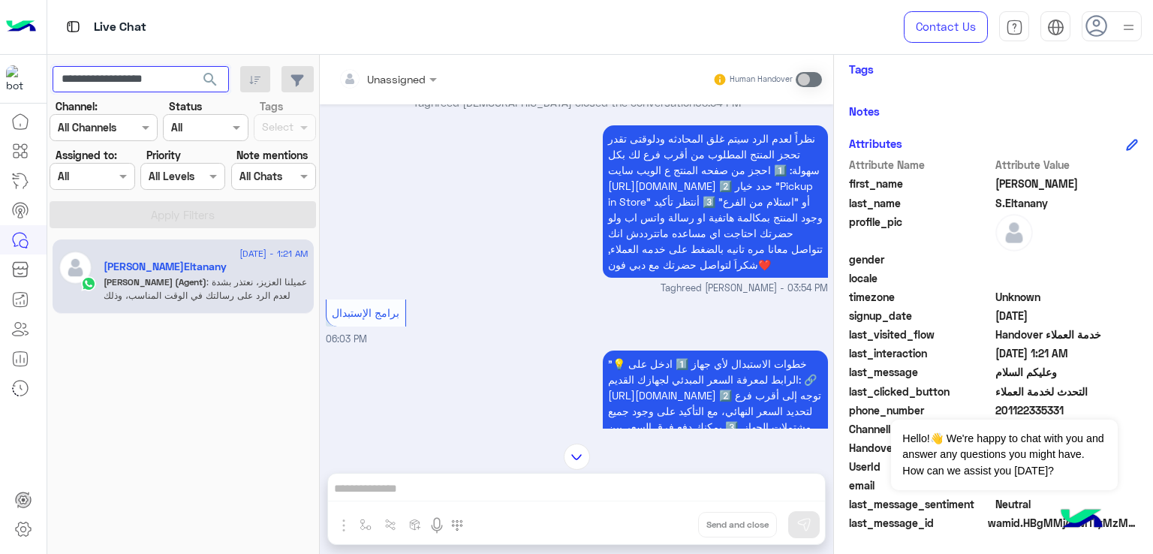
click at [120, 67] on input "**********" at bounding box center [141, 79] width 176 height 27
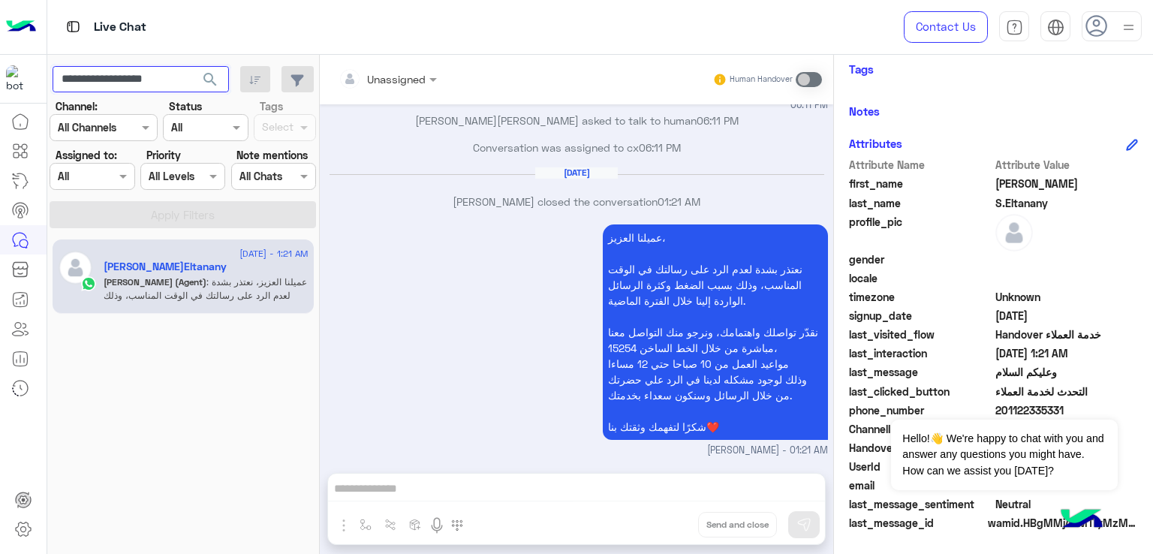
scroll to position [1652, 0]
paste input "text"
click at [215, 84] on span "search" at bounding box center [210, 80] width 18 height 18
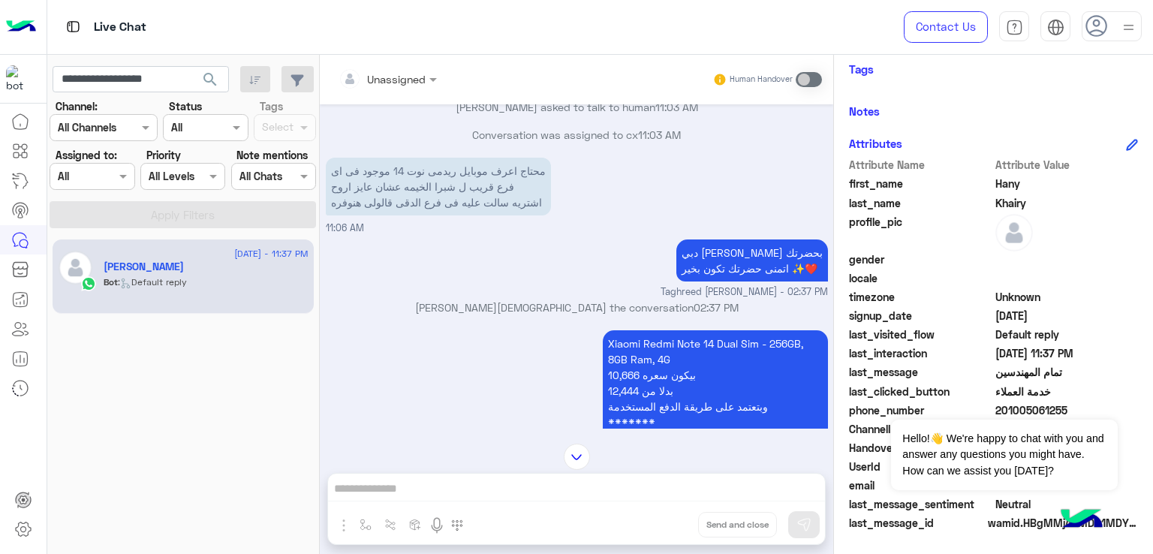
scroll to position [601, 0]
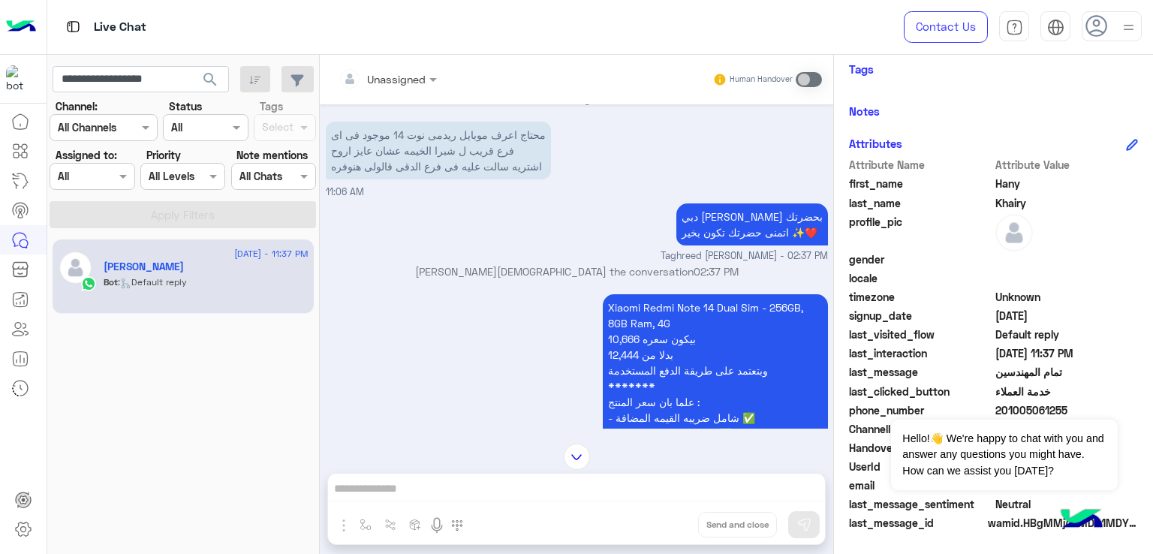
click at [430, 173] on p "محتاج اعرف موبايل ريدمى نوت 14 موجود فى اى فرع قريب ل شبرا الخيمه عشان عايز ارو…" at bounding box center [438, 151] width 225 height 58
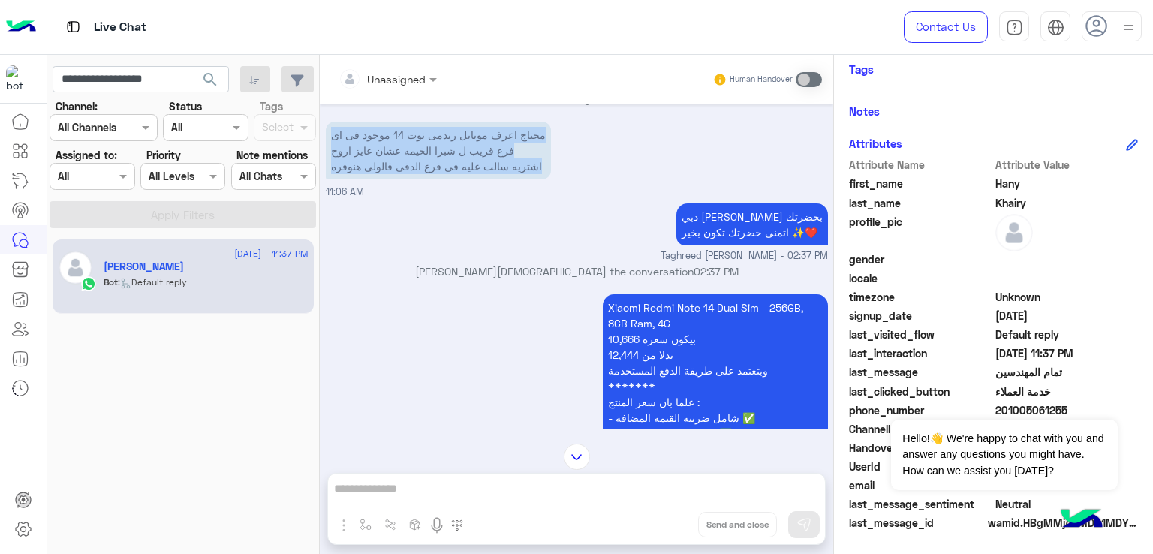
click at [430, 173] on p "محتاج اعرف موبايل ريدمى نوت 14 موجود فى اى فرع قريب ل شبرا الخيمه عشان عايز ارو…" at bounding box center [438, 151] width 225 height 58
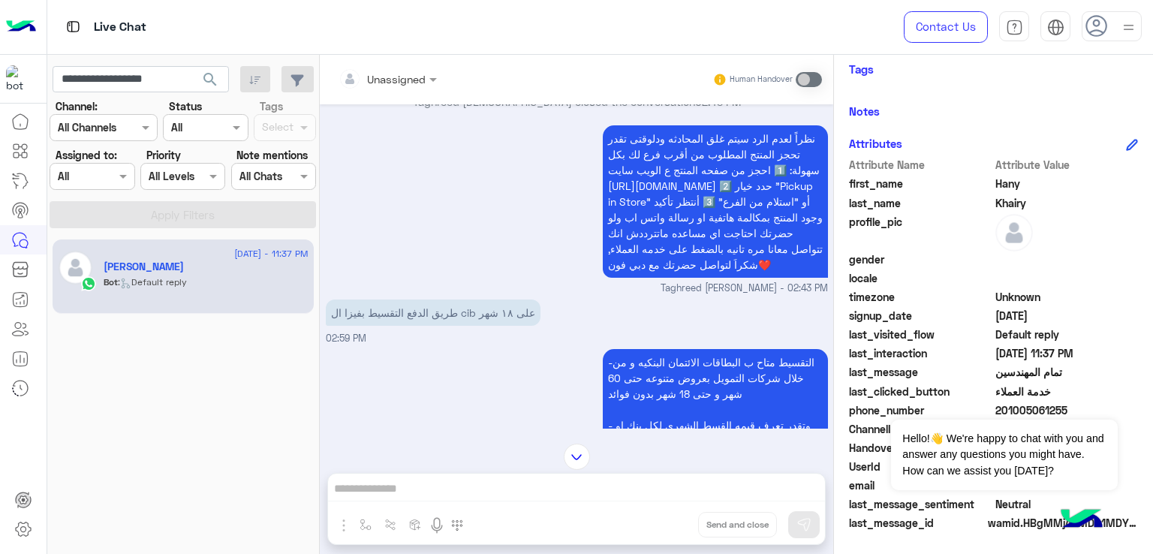
scroll to position [1051, 0]
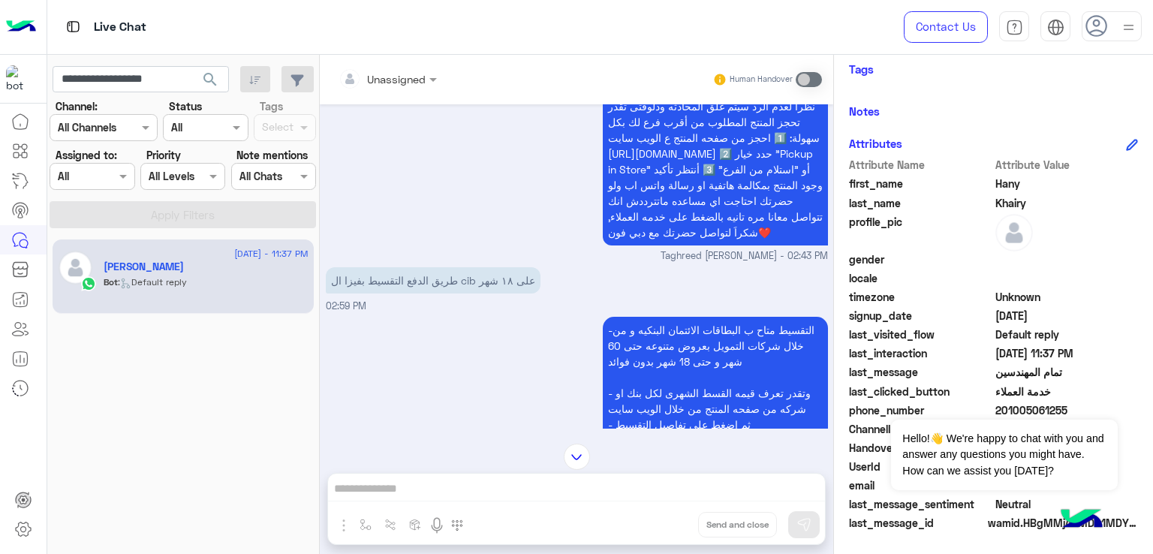
click at [444, 293] on p "طريق الدفع التقسيط بفيزا ال cib على ١٨ شهر" at bounding box center [433, 280] width 215 height 26
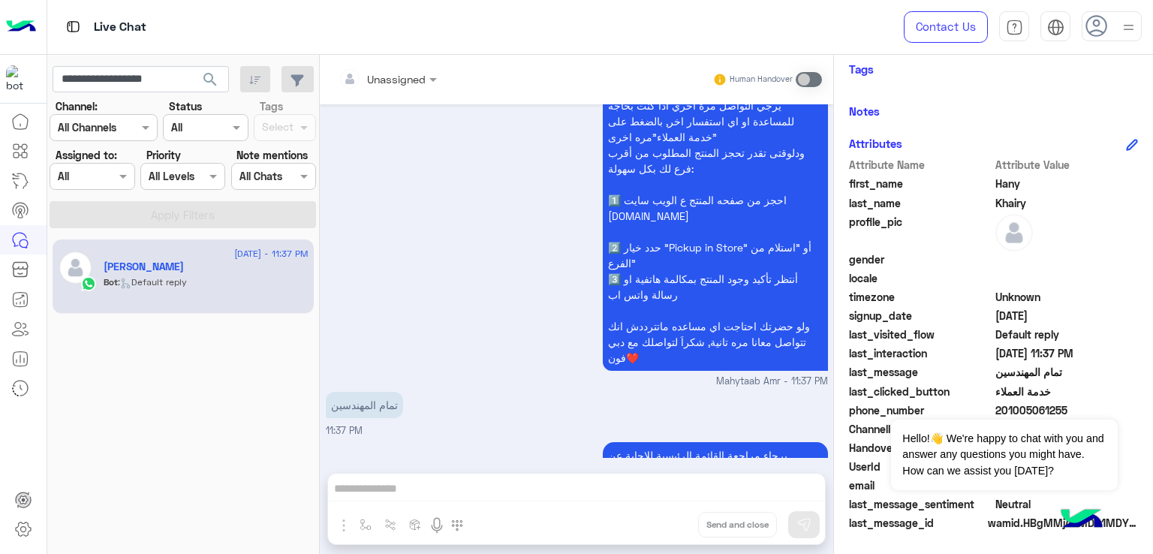
scroll to position [2661, 0]
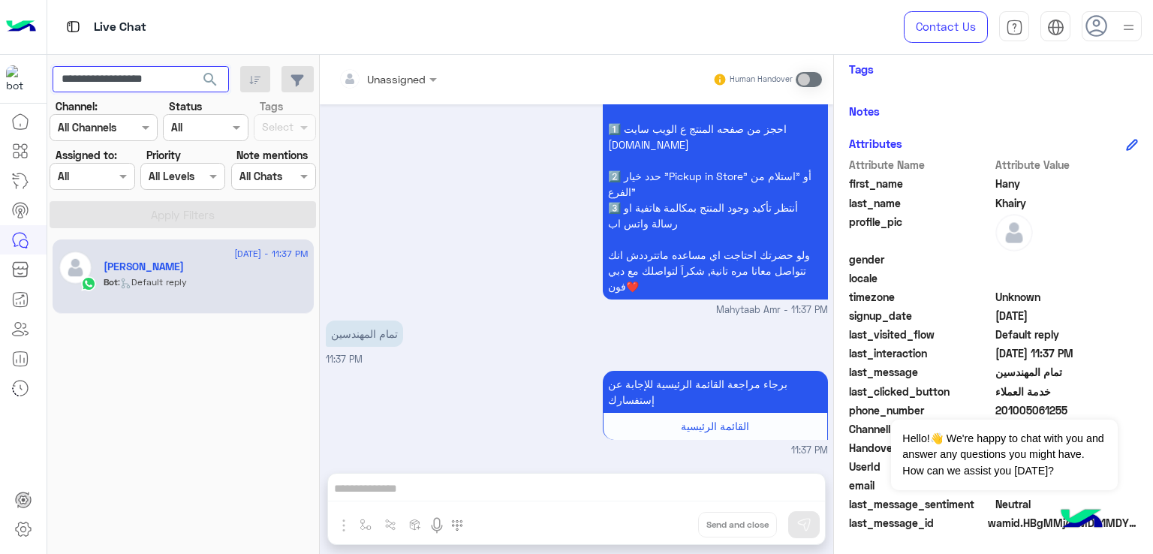
click at [157, 80] on input "**********" at bounding box center [141, 79] width 176 height 27
paste input "text"
type input "**********"
click at [209, 82] on span "search" at bounding box center [210, 80] width 18 height 18
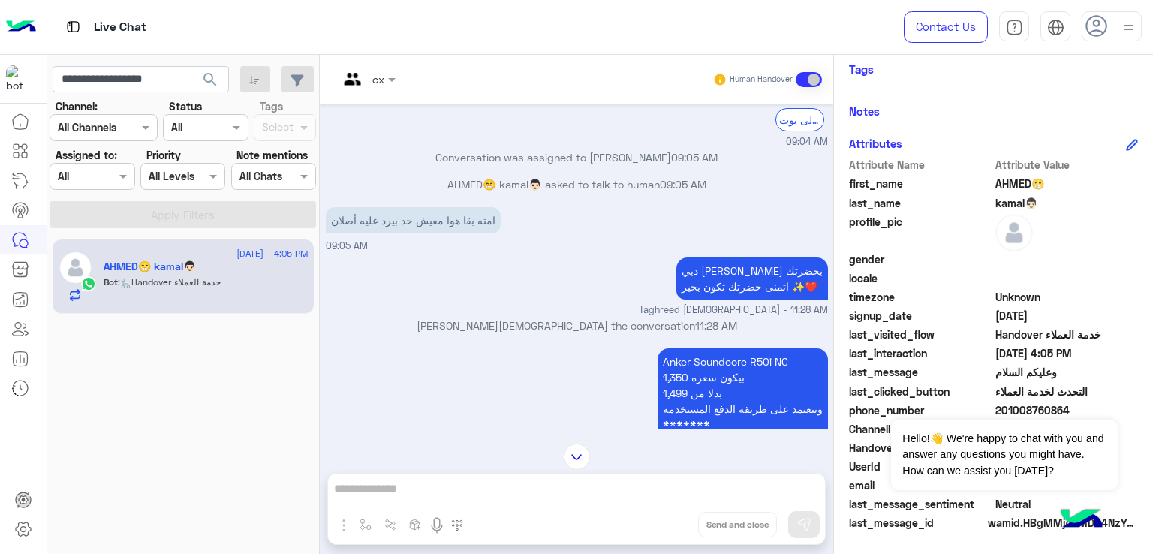
scroll to position [1498, 0]
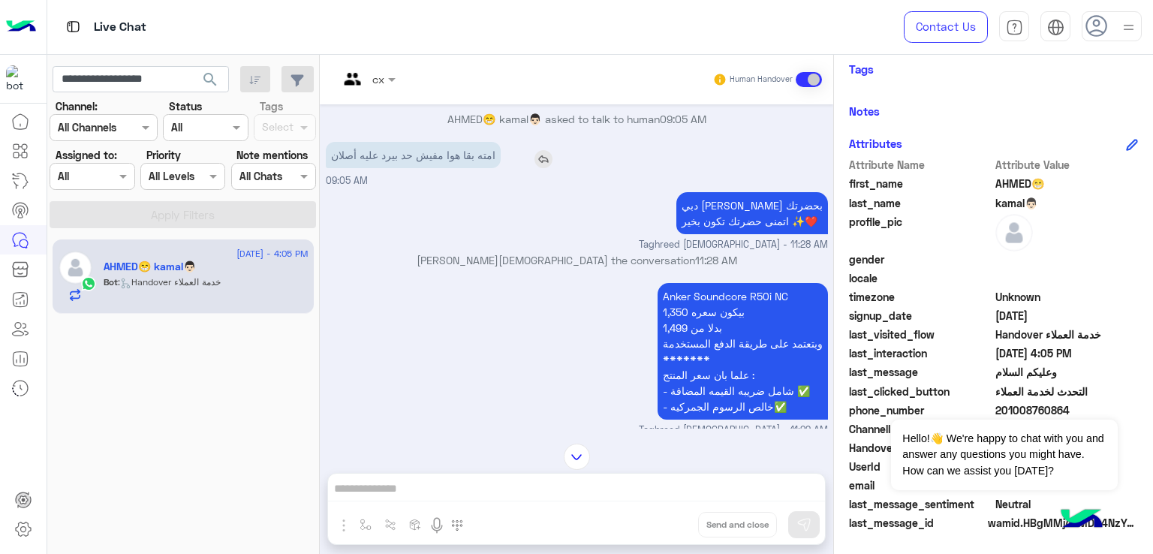
click at [443, 168] on p "امته بقا هوا مفيش حد بيرد عليه أصلان" at bounding box center [413, 155] width 175 height 26
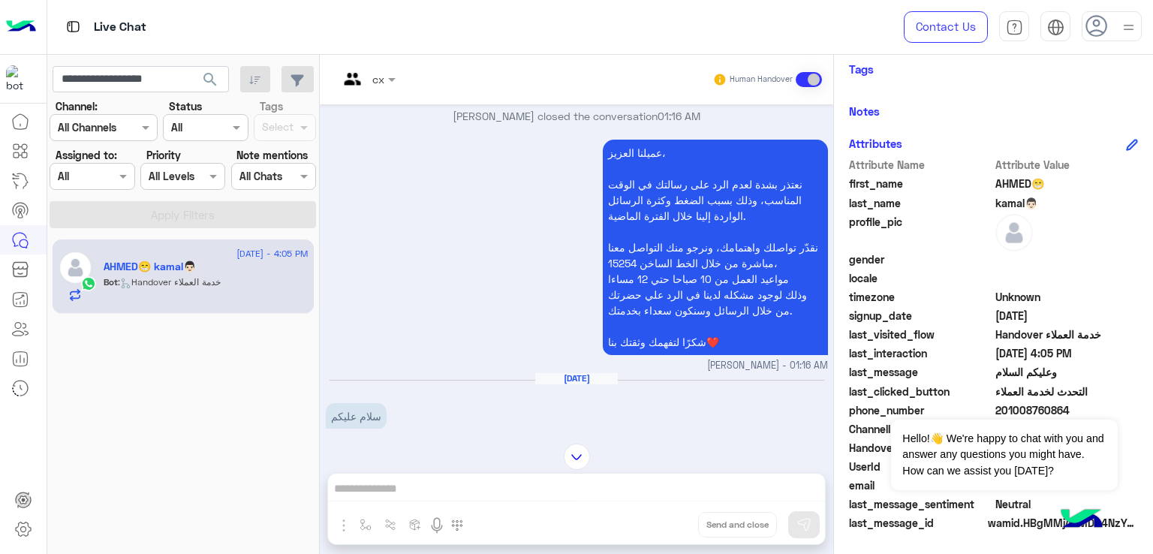
scroll to position [2954, 0]
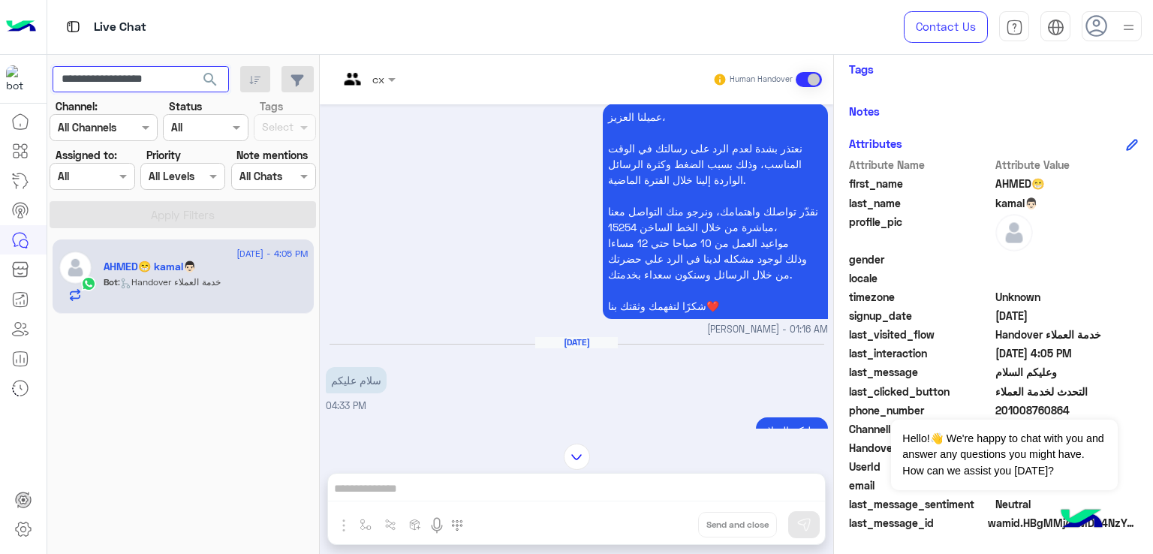
click at [143, 72] on input "**********" at bounding box center [141, 79] width 176 height 27
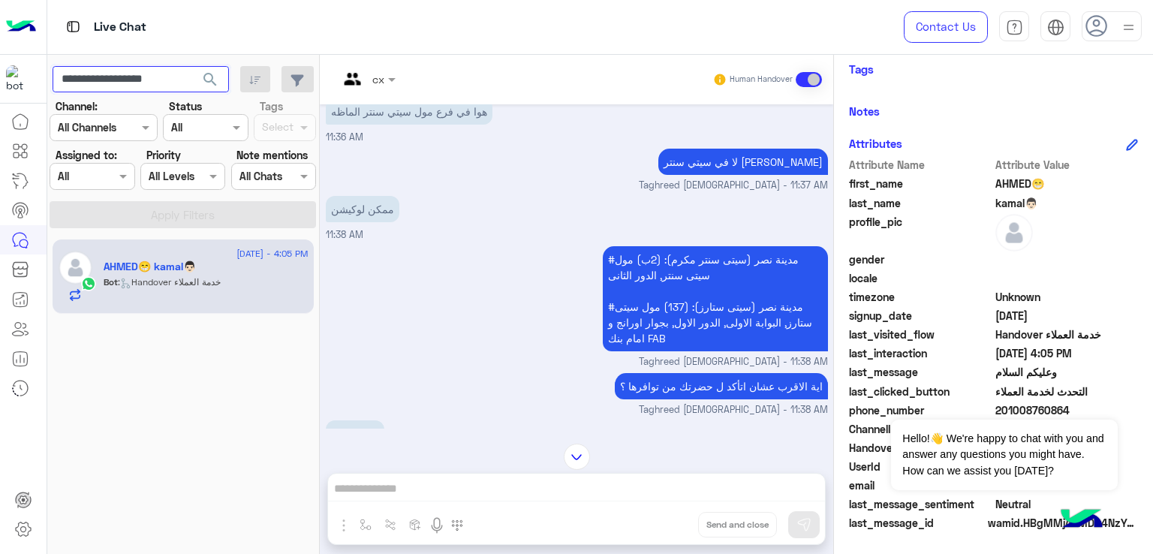
scroll to position [6558, 0]
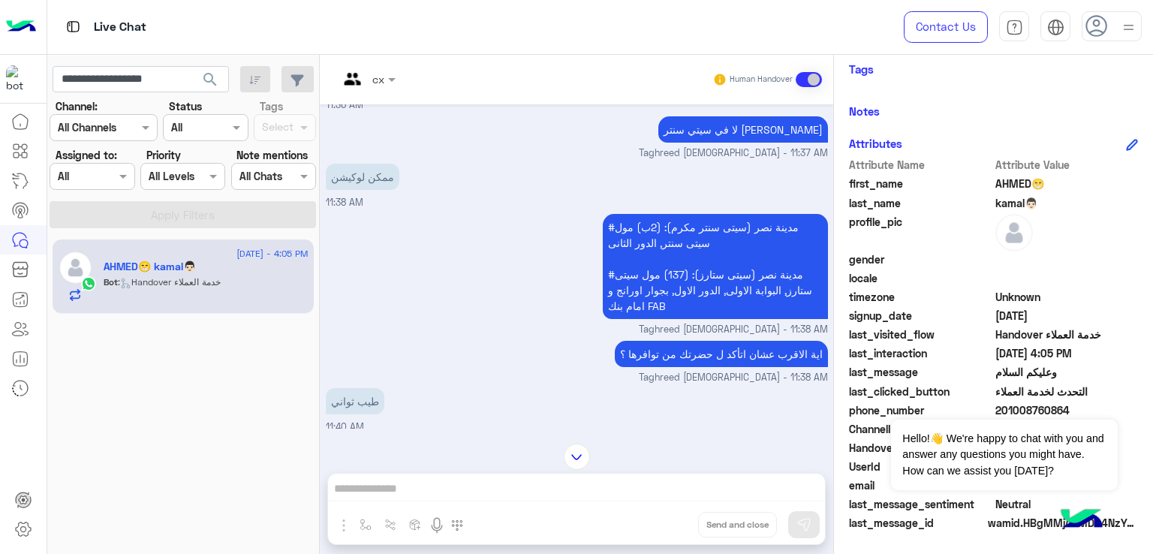
click at [413, 92] on p "هوا في فرع مول سيتي سنتر الماظه" at bounding box center [409, 79] width 167 height 26
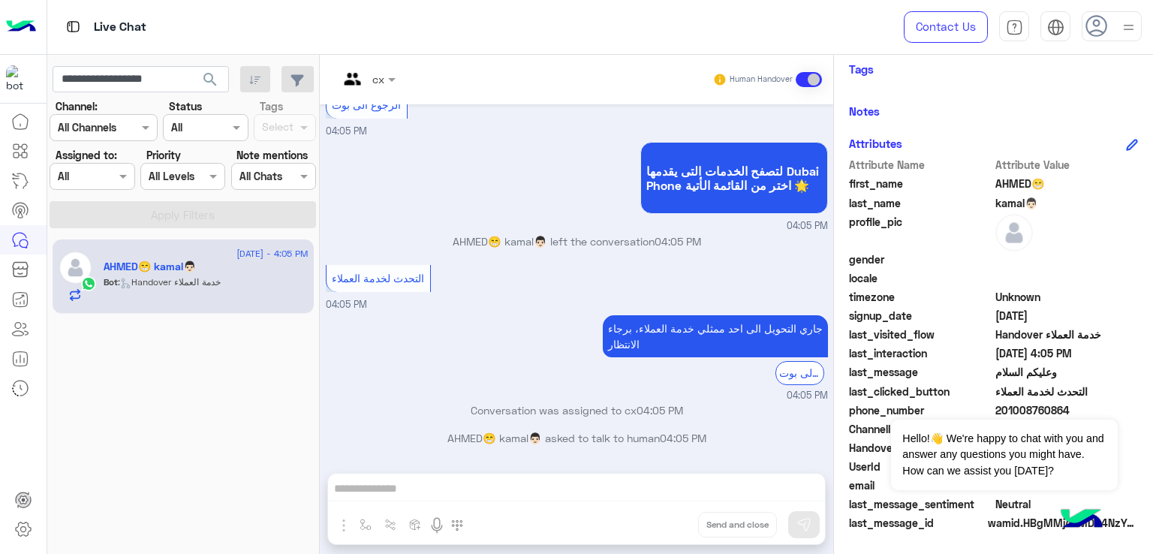
scroll to position [8756, 0]
click at [143, 83] on input "**********" at bounding box center [141, 79] width 176 height 27
